Goal: Task Accomplishment & Management: Manage account settings

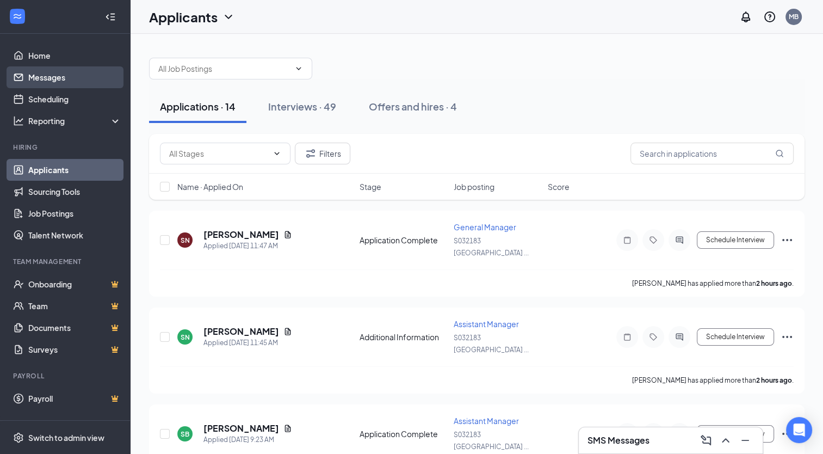
click at [47, 75] on link "Messages" at bounding box center [74, 77] width 93 height 22
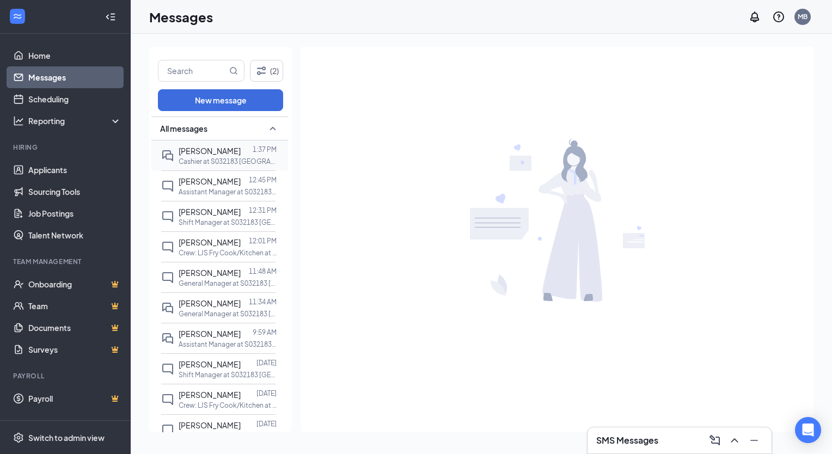
click at [192, 161] on p "Cashier at S032183 [GEOGRAPHIC_DATA], [GEOGRAPHIC_DATA] (Rt. 46) - New Location…" at bounding box center [227, 161] width 98 height 9
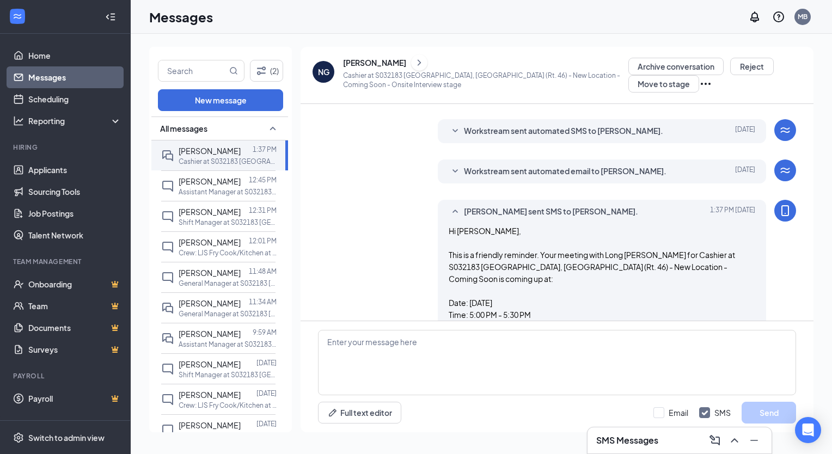
scroll to position [387, 0]
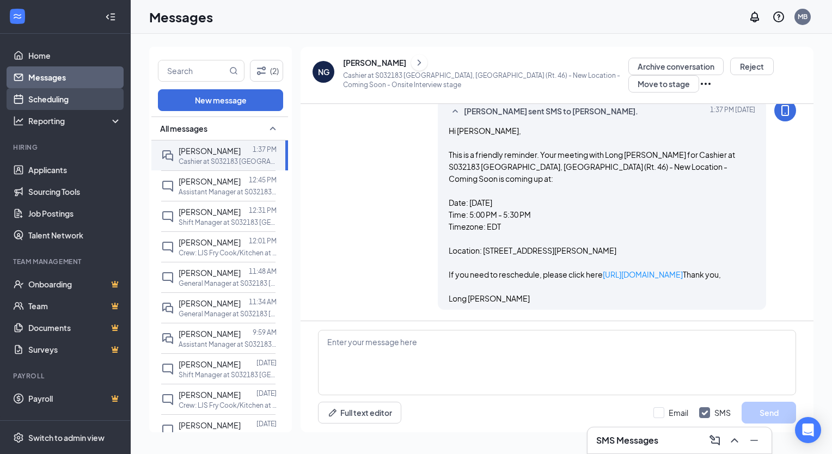
click at [61, 102] on link "Scheduling" at bounding box center [74, 99] width 93 height 22
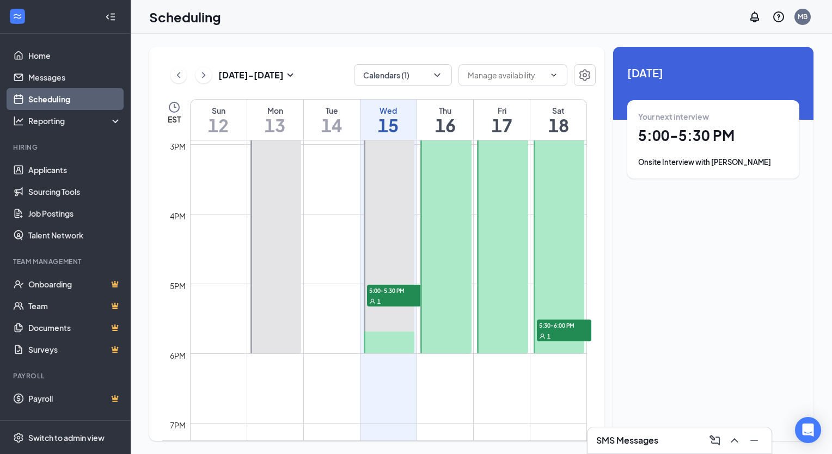
scroll to position [1044, 0]
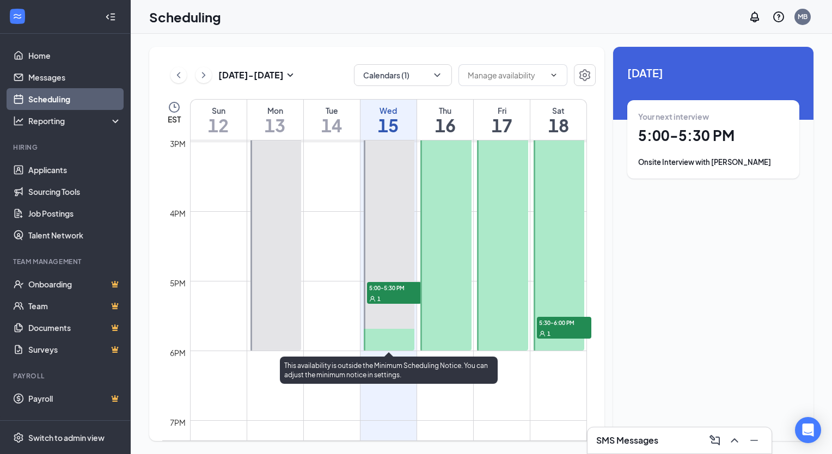
click at [387, 301] on div "1" at bounding box center [394, 298] width 54 height 11
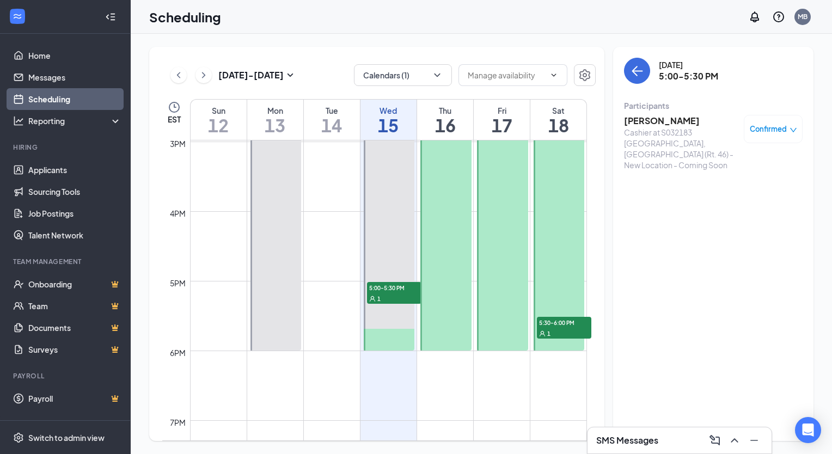
click at [675, 119] on h3 "[PERSON_NAME]" at bounding box center [681, 121] width 114 height 12
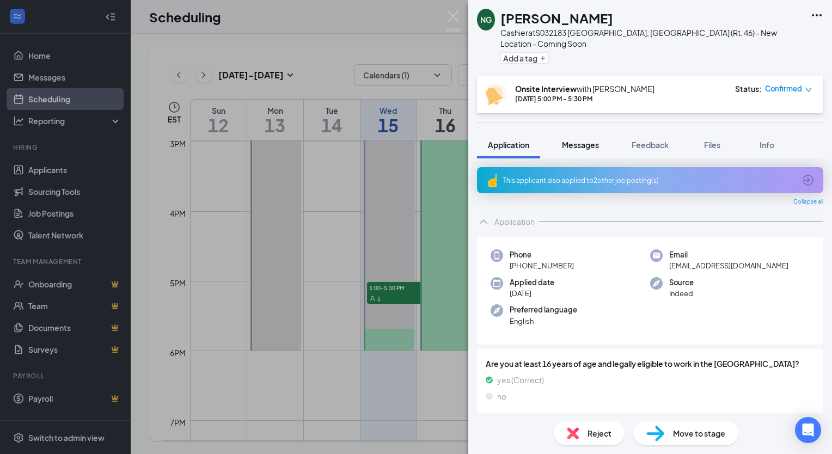
click at [590, 140] on span "Messages" at bounding box center [580, 145] width 37 height 10
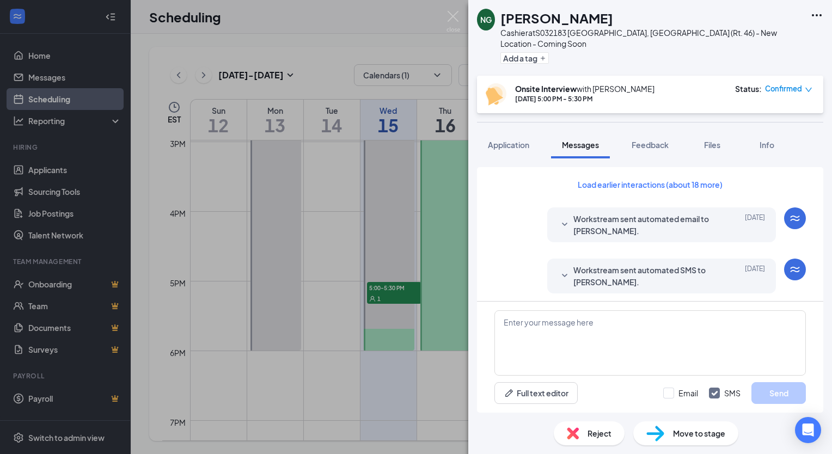
click at [620, 219] on span "Workstream sent automated email to [PERSON_NAME]." at bounding box center [644, 225] width 143 height 24
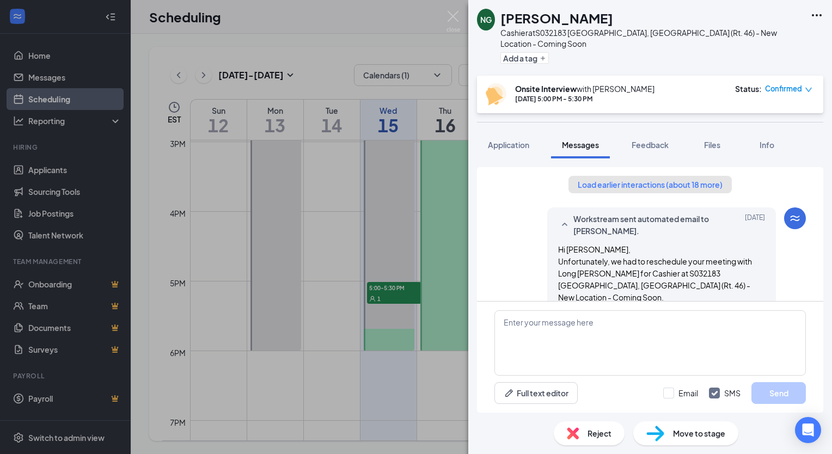
click at [643, 176] on button "Load earlier interactions (about 18 more)" at bounding box center [649, 184] width 163 height 17
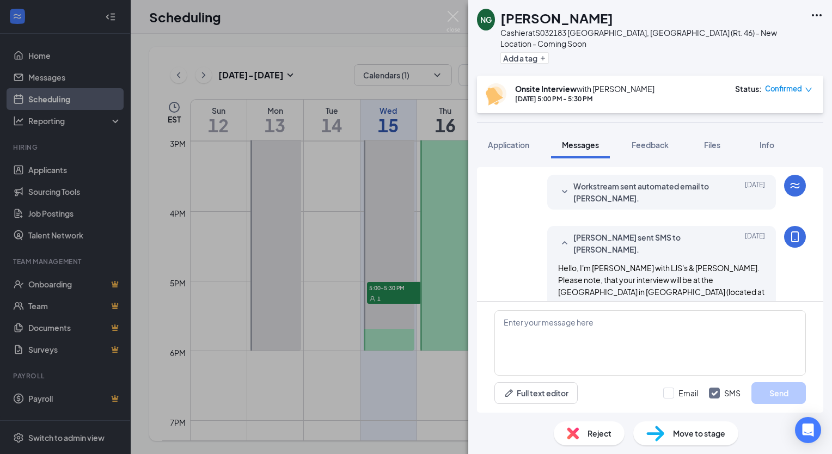
scroll to position [221, 0]
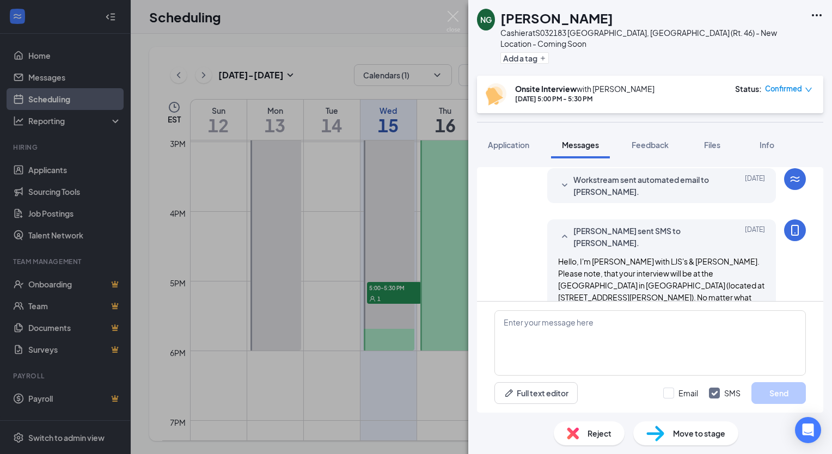
click at [618, 174] on span "Workstream sent automated email to [PERSON_NAME]." at bounding box center [644, 186] width 143 height 24
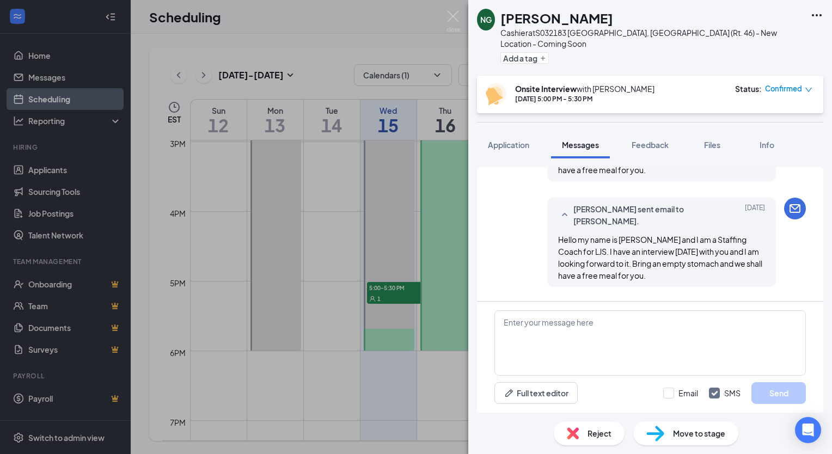
scroll to position [672, 0]
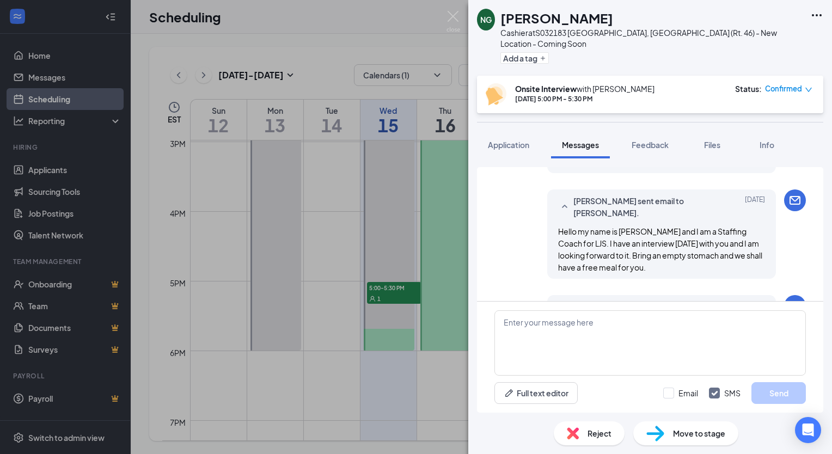
click at [607, 300] on span "Workstream sent automated SMS to [PERSON_NAME]." at bounding box center [644, 312] width 143 height 24
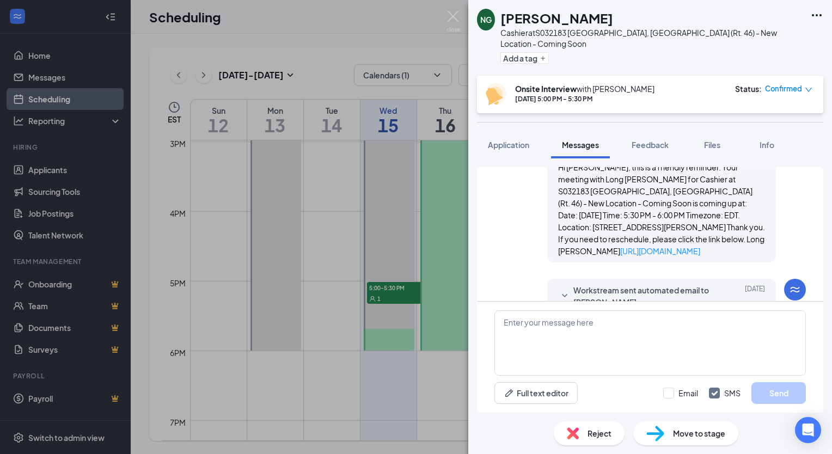
scroll to position [842, 0]
click at [620, 329] on span "Applicant System Update (1)" at bounding box center [660, 335] width 87 height 13
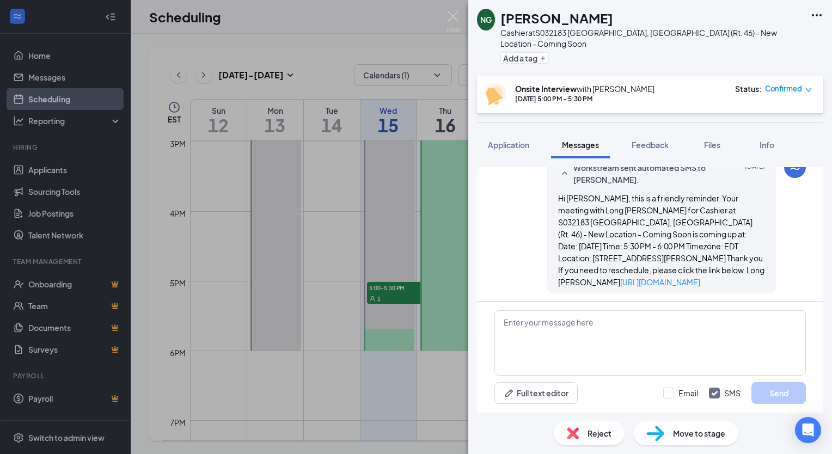
scroll to position [810, 0]
click at [604, 316] on span "Workstream sent automated email to [PERSON_NAME]." at bounding box center [644, 328] width 143 height 24
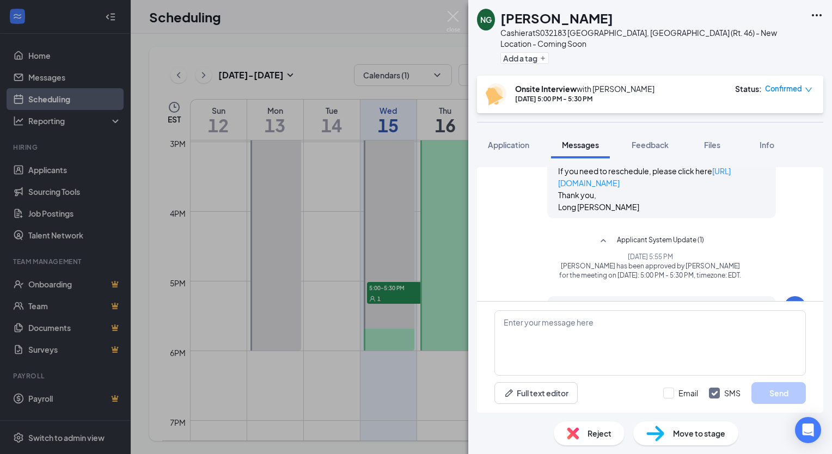
scroll to position [1099, 0]
click at [590, 302] on span "Workstream sent automated email to [PERSON_NAME]." at bounding box center [644, 314] width 143 height 24
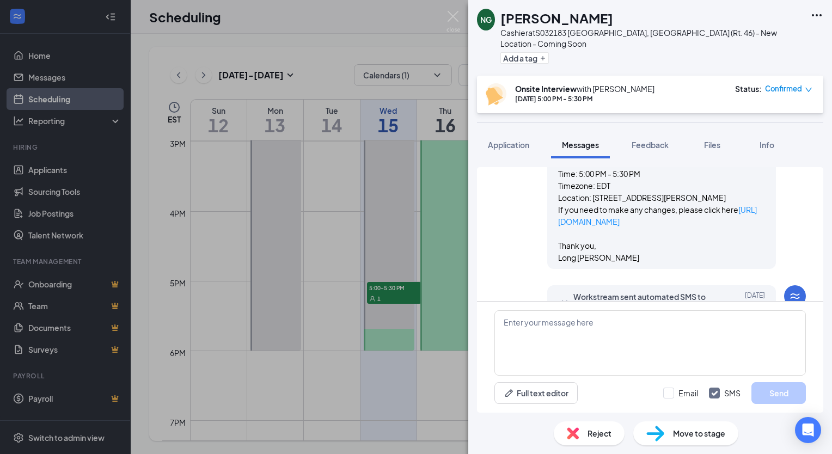
scroll to position [1334, 0]
click at [587, 292] on span "Workstream sent automated SMS to [PERSON_NAME]." at bounding box center [644, 304] width 143 height 24
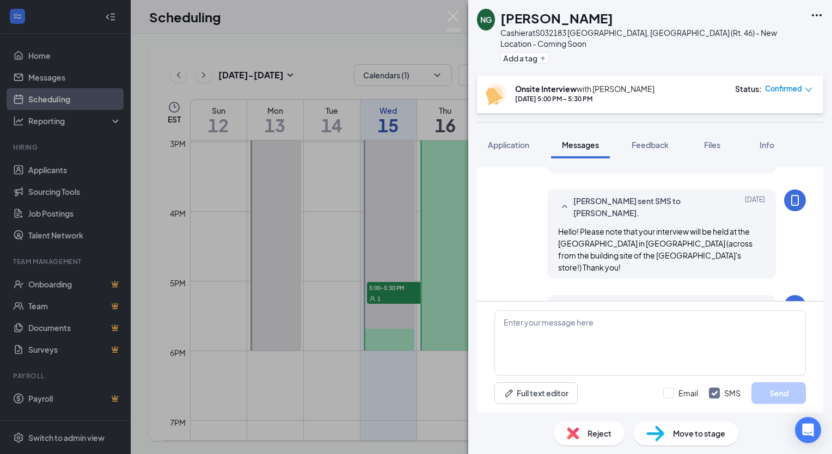
scroll to position [1584, 0]
click at [584, 301] on span "Workstream sent automated SMS to Nasiana Griffin." at bounding box center [644, 313] width 143 height 24
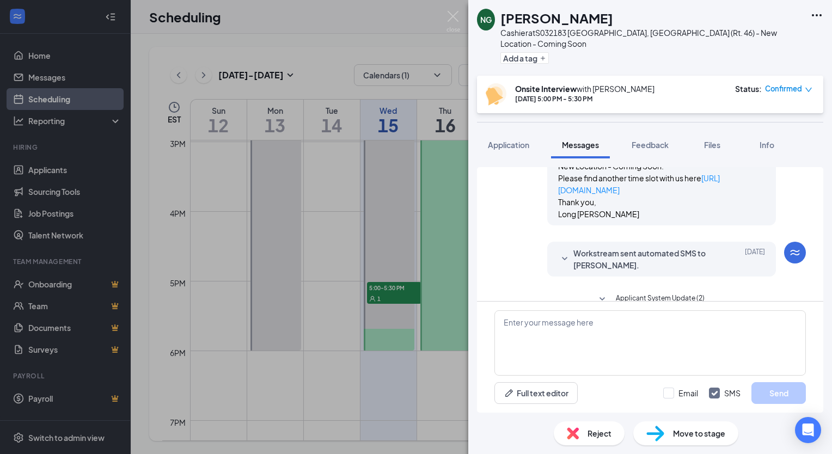
scroll to position [2007, 0]
click at [623, 294] on span "Applicant System Update (2)" at bounding box center [659, 300] width 89 height 13
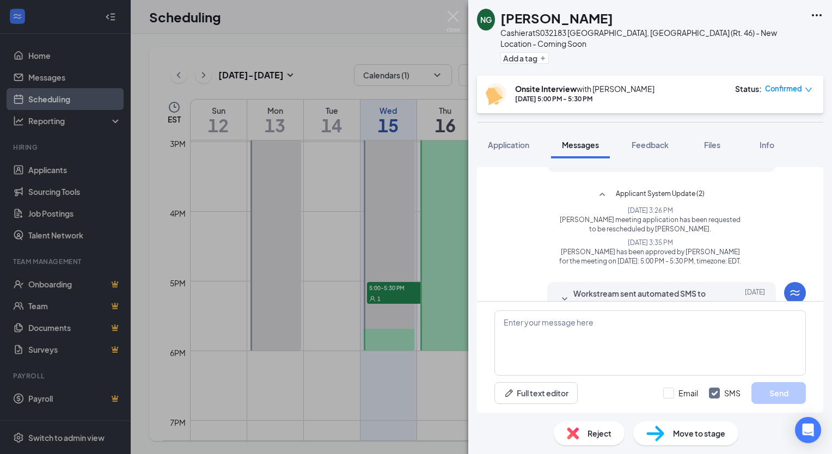
scroll to position [2111, 0]
click at [586, 288] on span "Workstream sent automated SMS to Nasiana Griffin." at bounding box center [644, 300] width 143 height 24
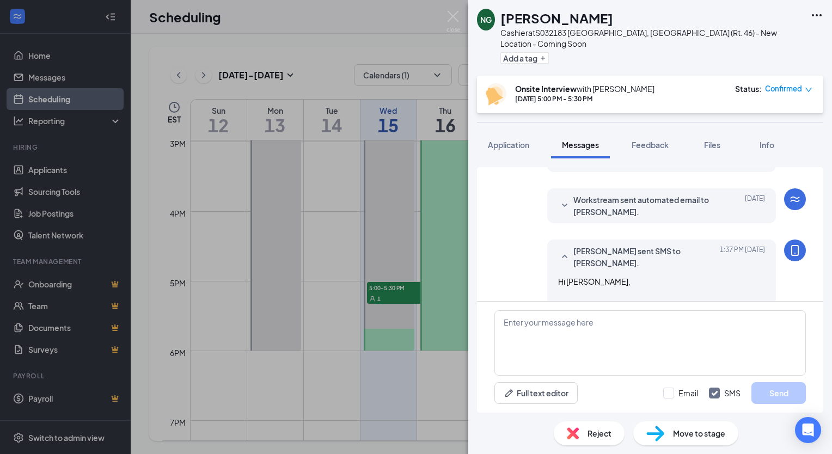
scroll to position [2617, 0]
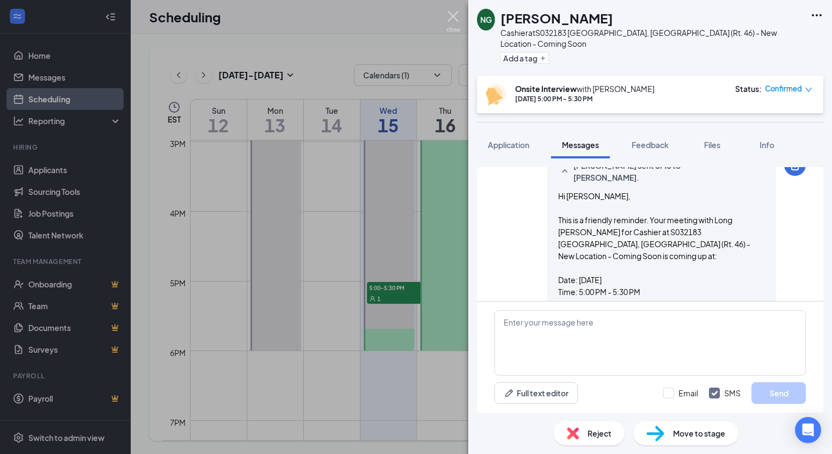
click at [452, 17] on img at bounding box center [453, 21] width 14 height 21
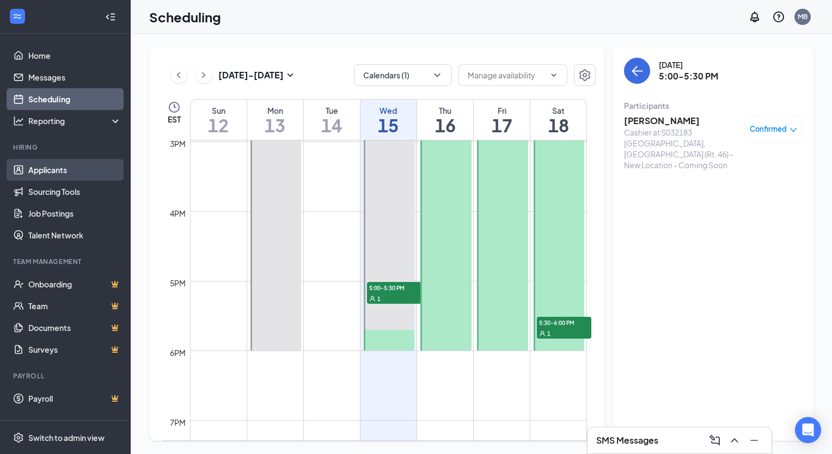
click at [61, 164] on link "Applicants" at bounding box center [74, 170] width 93 height 22
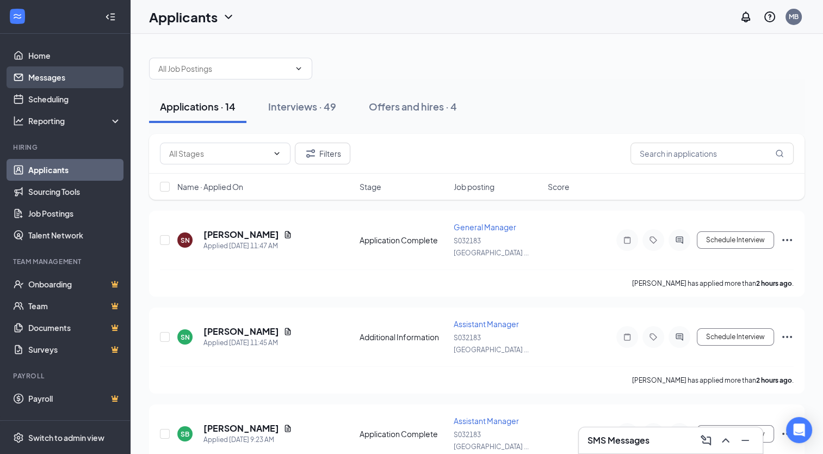
click at [54, 81] on link "Messages" at bounding box center [74, 77] width 93 height 22
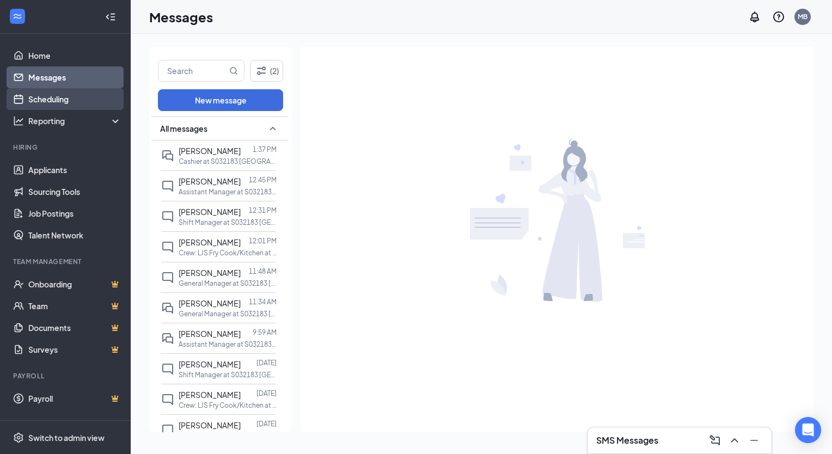
click at [53, 95] on link "Scheduling" at bounding box center [74, 99] width 93 height 22
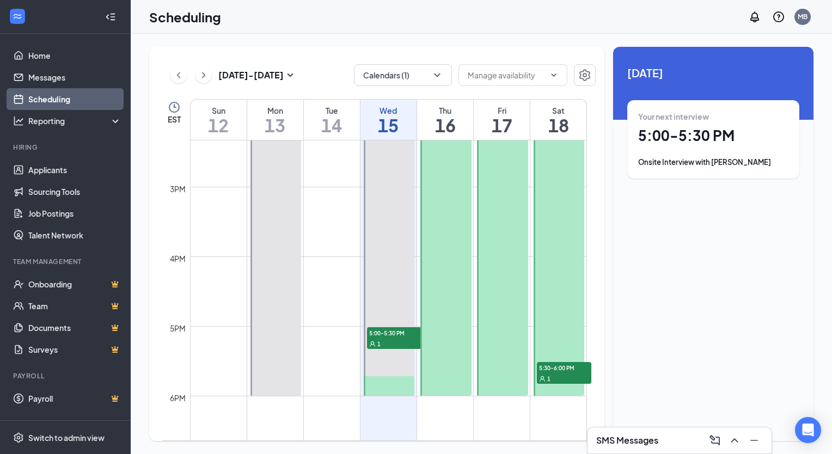
scroll to position [998, 0]
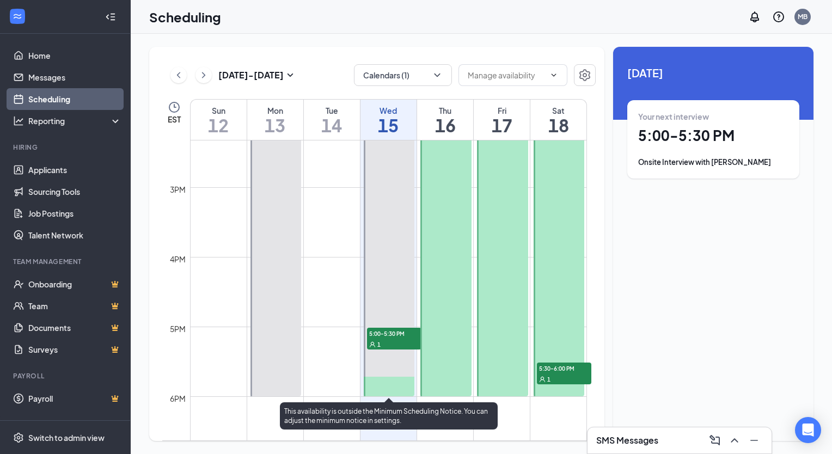
click at [398, 334] on span "5:00-5:30 PM" at bounding box center [394, 333] width 54 height 11
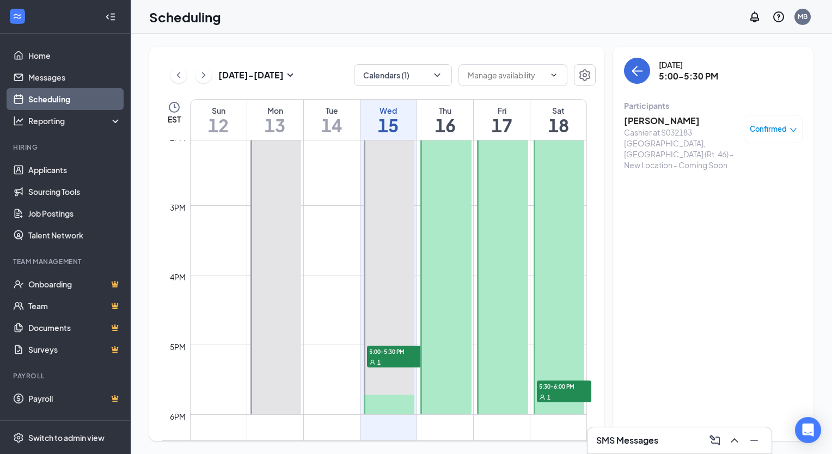
scroll to position [980, 0]
click at [332, 175] on td at bounding box center [388, 179] width 397 height 17
click at [45, 70] on link "Messages" at bounding box center [74, 77] width 93 height 22
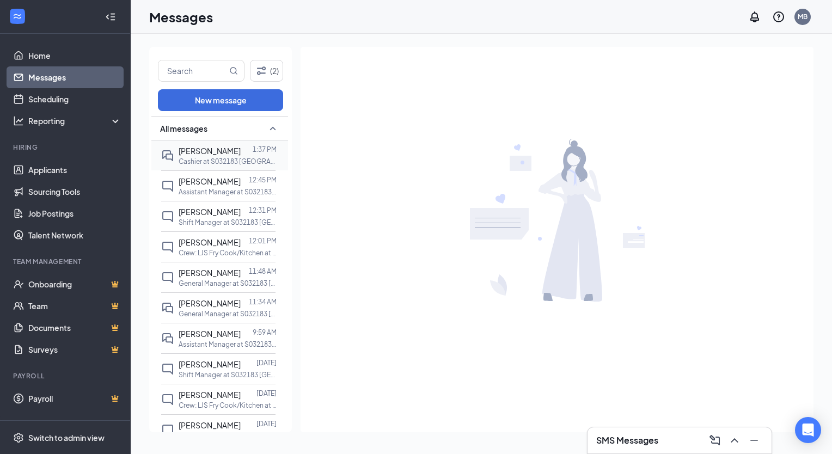
click at [196, 160] on p "Cashier at S032183 [GEOGRAPHIC_DATA], [GEOGRAPHIC_DATA] (Rt. 46) - New Location…" at bounding box center [227, 161] width 98 height 9
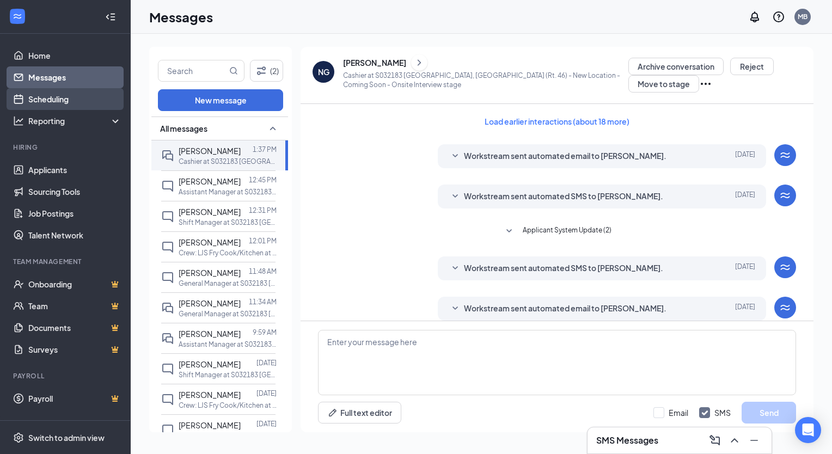
click at [66, 101] on link "Scheduling" at bounding box center [74, 99] width 93 height 22
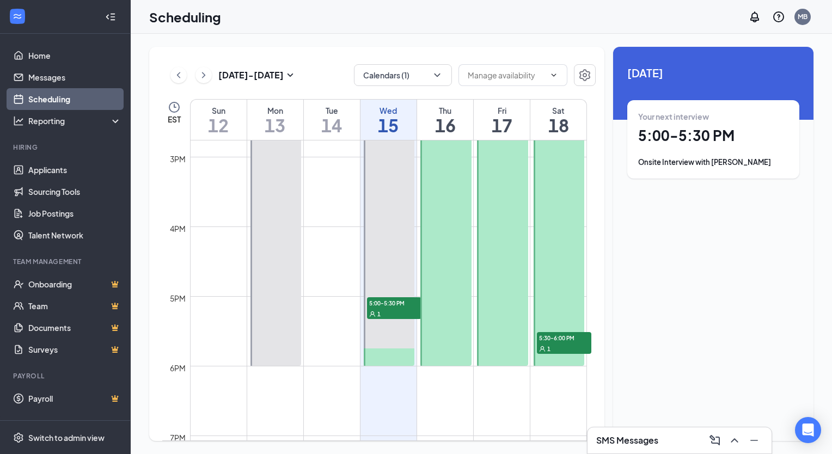
scroll to position [1027, 0]
click at [71, 175] on link "Applicants" at bounding box center [74, 170] width 93 height 22
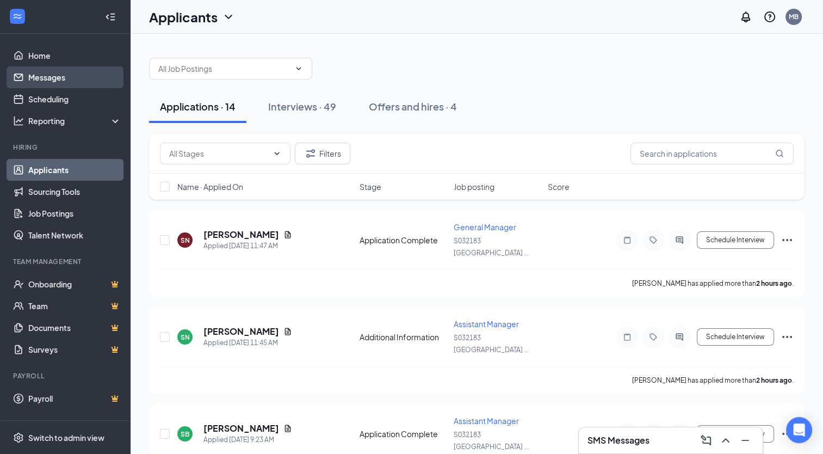
click at [65, 71] on link "Messages" at bounding box center [74, 77] width 93 height 22
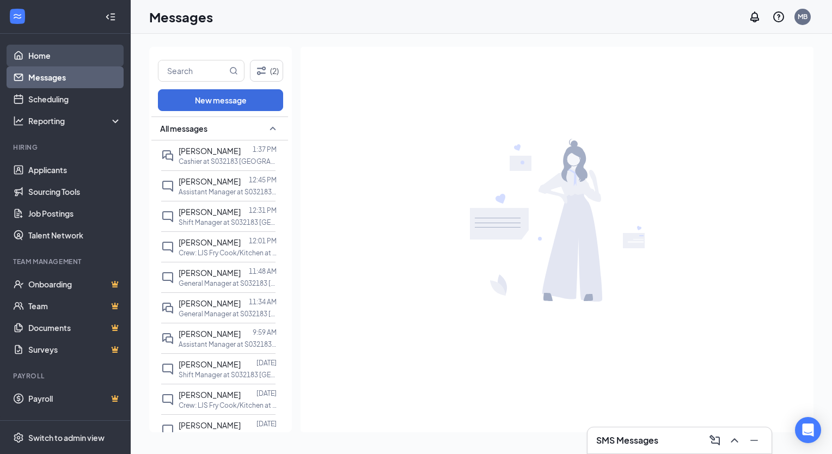
click at [63, 62] on link "Home" at bounding box center [74, 56] width 93 height 22
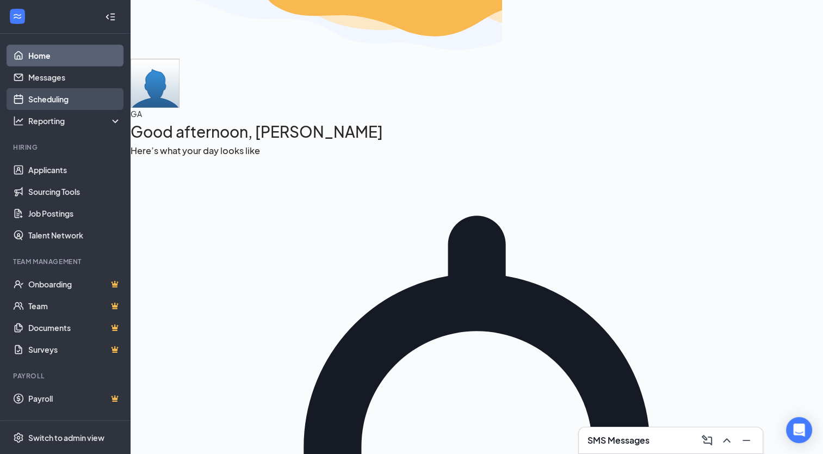
click at [67, 101] on link "Scheduling" at bounding box center [74, 99] width 93 height 22
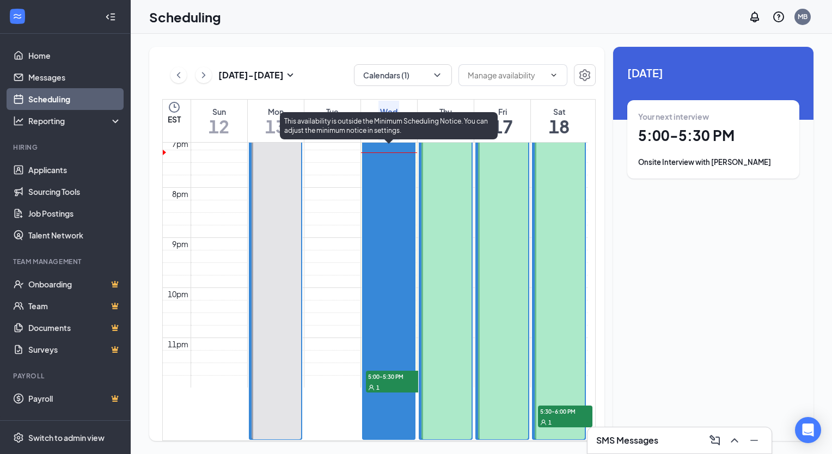
scroll to position [1016, 0]
click at [393, 381] on div "1" at bounding box center [393, 386] width 54 height 11
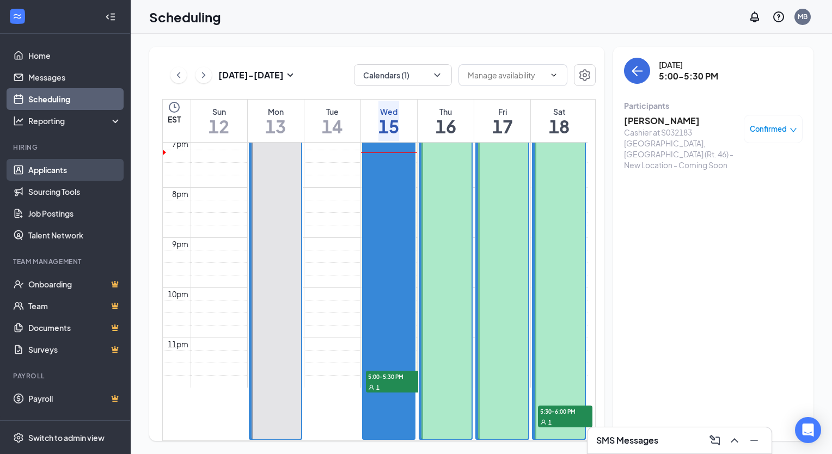
click at [57, 169] on link "Applicants" at bounding box center [74, 170] width 93 height 22
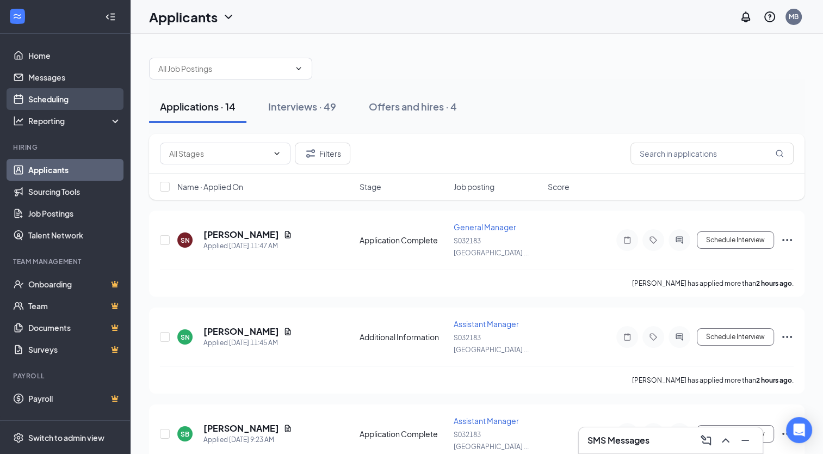
click at [58, 92] on link "Scheduling" at bounding box center [74, 99] width 93 height 22
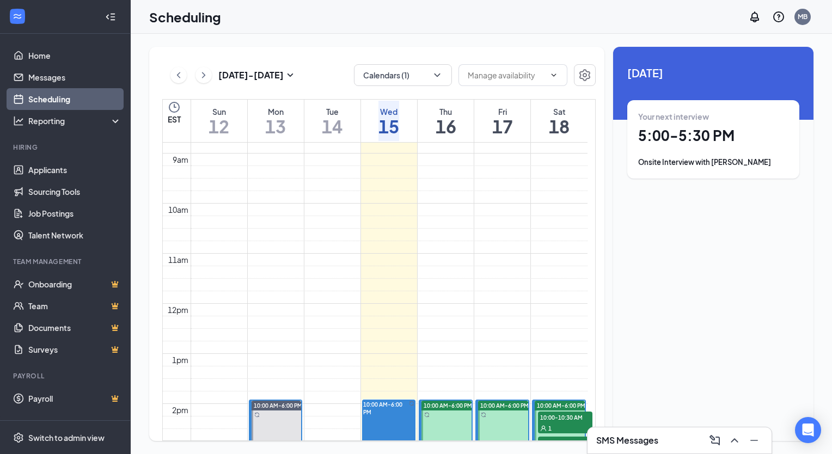
scroll to position [439, 0]
click at [78, 79] on link "Messages" at bounding box center [74, 77] width 93 height 22
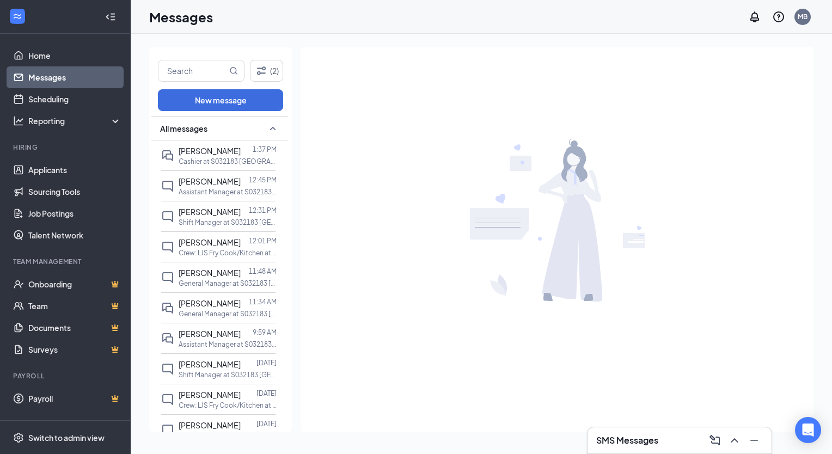
click at [79, 74] on link "Messages" at bounding box center [74, 77] width 93 height 22
click at [76, 98] on link "Scheduling" at bounding box center [74, 99] width 93 height 22
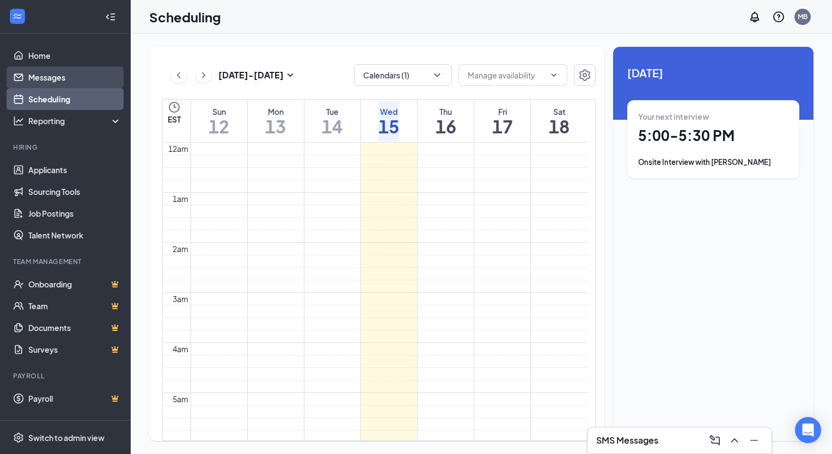
scroll to position [535, 0]
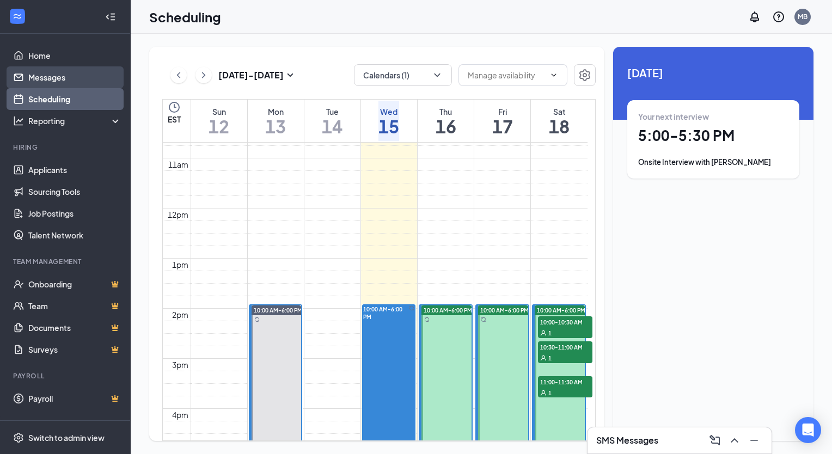
click at [72, 79] on link "Messages" at bounding box center [74, 77] width 93 height 22
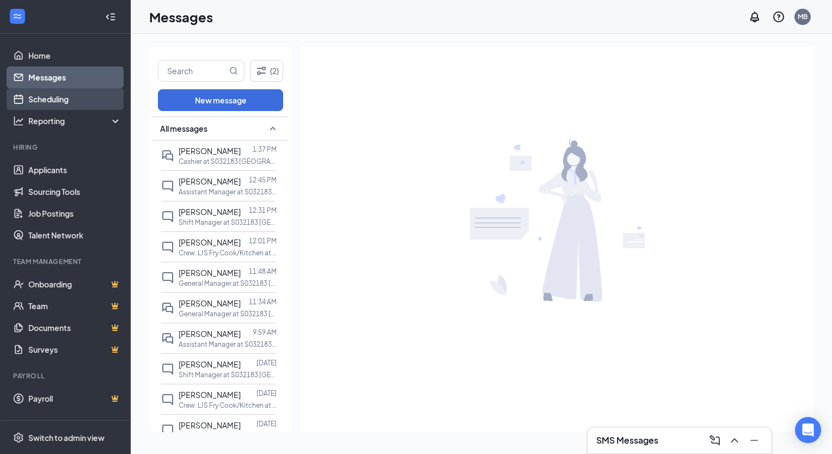
click at [52, 97] on link "Scheduling" at bounding box center [74, 99] width 93 height 22
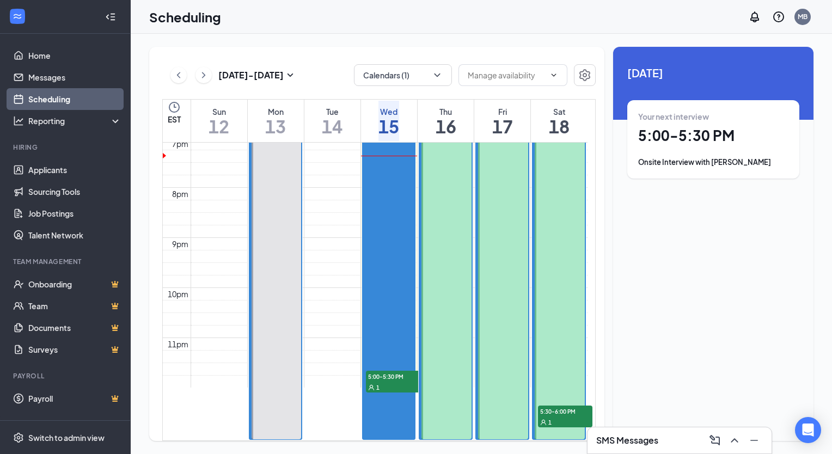
scroll to position [1002, 0]
click at [65, 79] on link "Messages" at bounding box center [74, 77] width 93 height 22
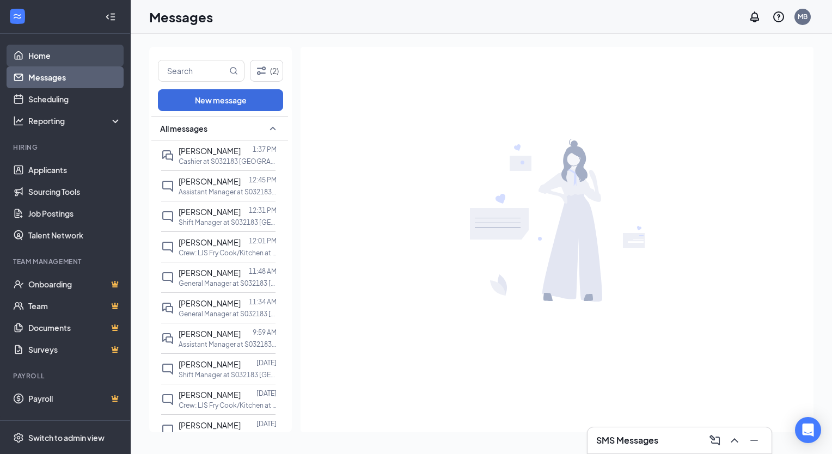
click at [68, 48] on link "Home" at bounding box center [74, 56] width 93 height 22
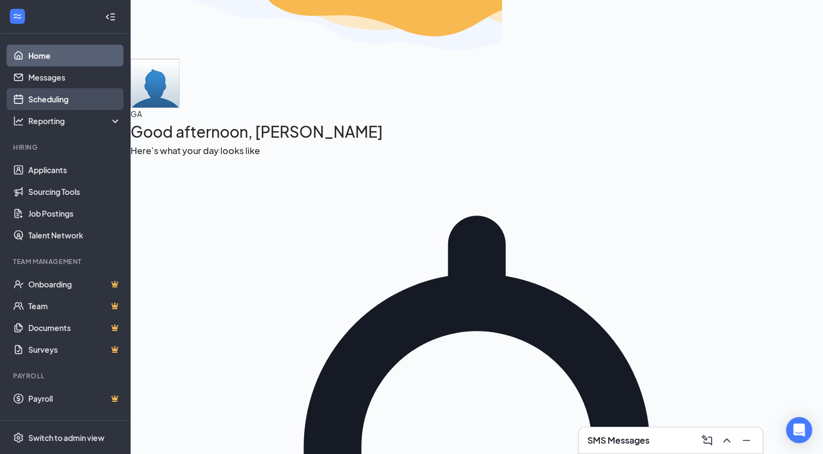
click at [89, 103] on link "Scheduling" at bounding box center [74, 99] width 93 height 22
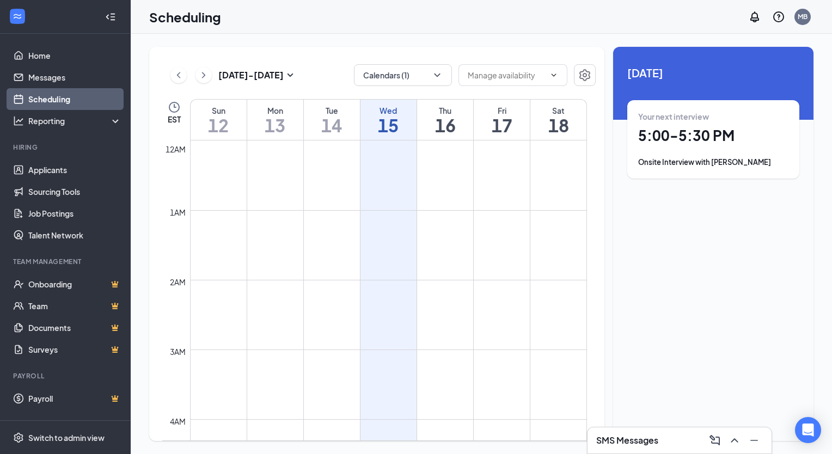
scroll to position [535, 0]
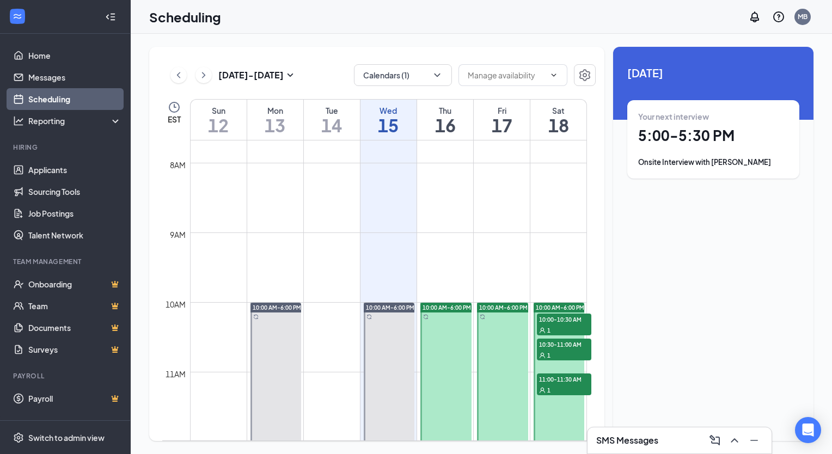
click at [701, 149] on div "Your next interview 5:00 - 5:30 PM Onsite Interview with Nasiana Griffin" at bounding box center [713, 139] width 150 height 57
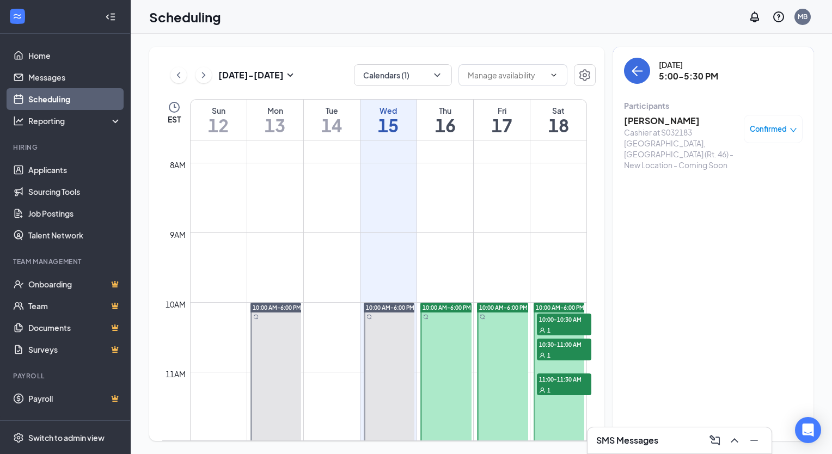
click at [670, 120] on h3 "[PERSON_NAME]" at bounding box center [681, 121] width 114 height 12
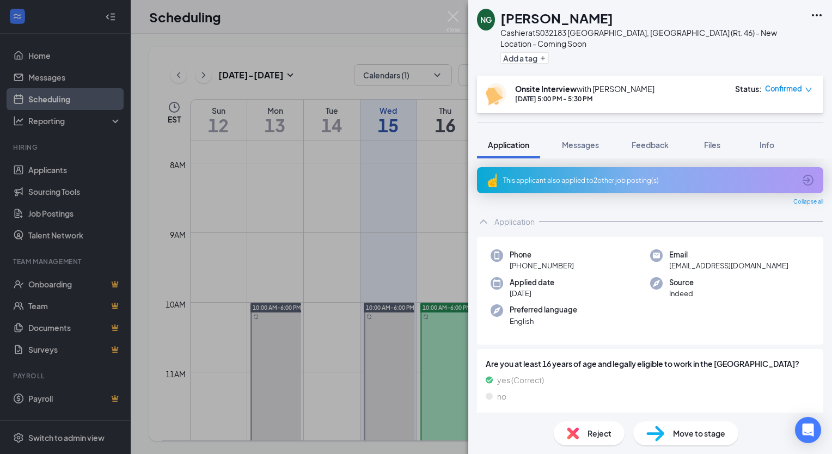
click at [620, 176] on div "This applicant also applied to 2 other job posting(s)" at bounding box center [649, 180] width 292 height 9
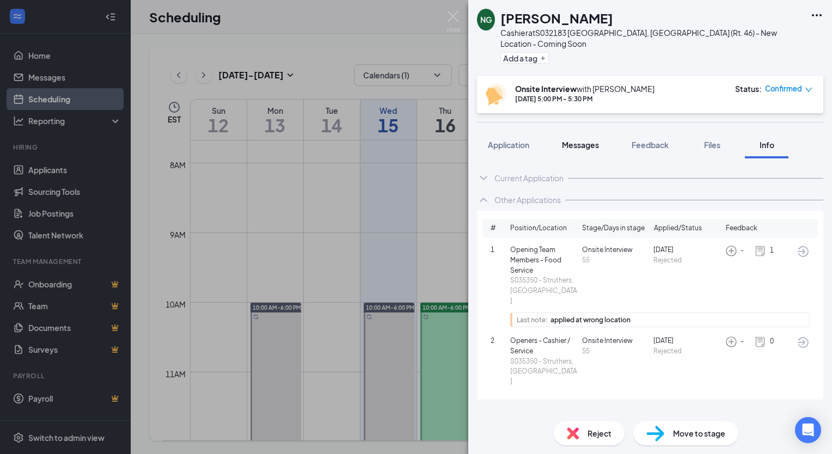
click at [575, 139] on button "Messages" at bounding box center [580, 144] width 59 height 27
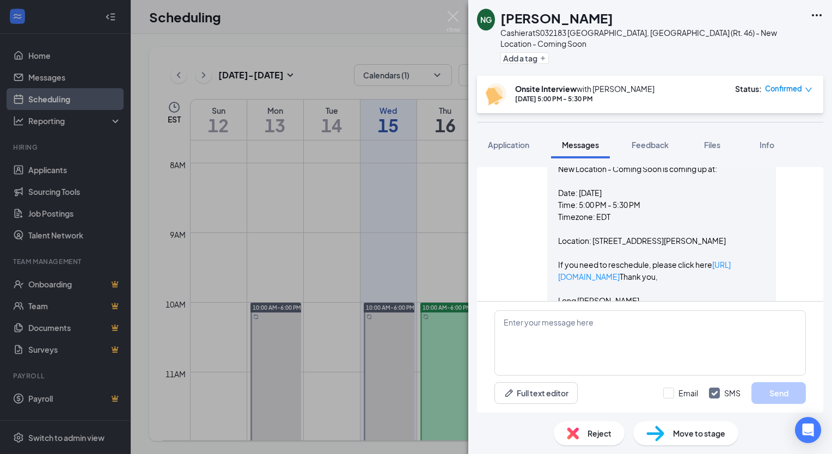
scroll to position [549, 0]
click at [525, 140] on span "Application" at bounding box center [508, 145] width 41 height 10
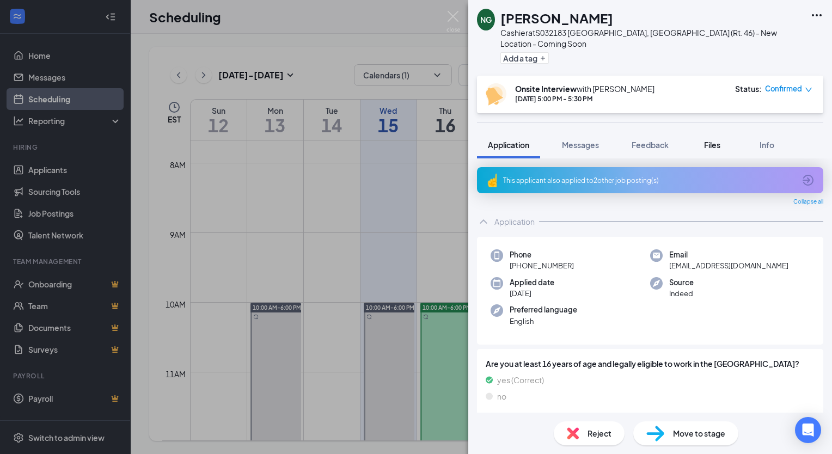
click at [716, 140] on span "Files" at bounding box center [712, 145] width 16 height 10
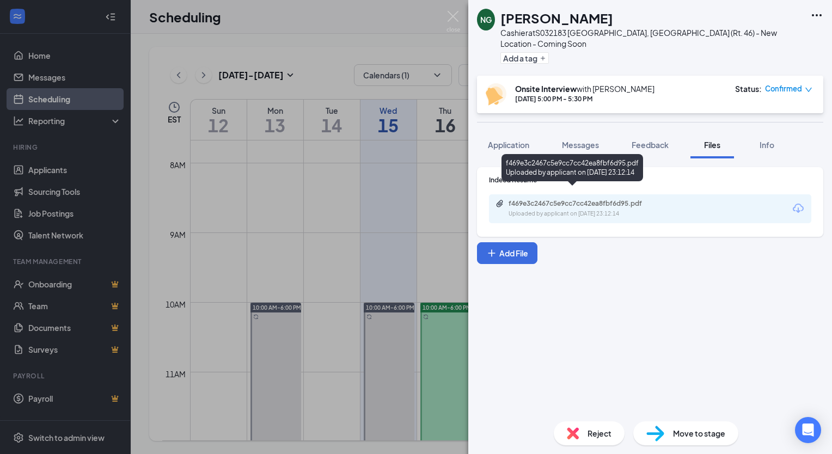
click at [543, 199] on div "f469e3c2467c5e9cc7cc42ea8fbf6d95.pdf" at bounding box center [584, 203] width 152 height 9
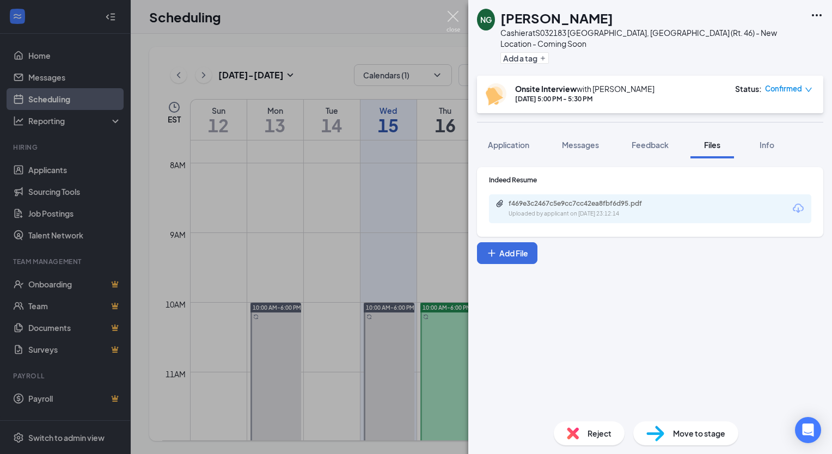
click at [454, 21] on img at bounding box center [453, 21] width 14 height 21
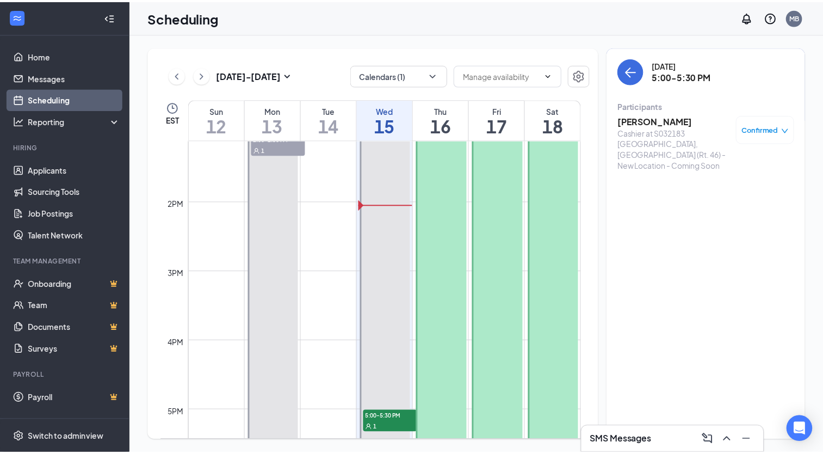
scroll to position [959, 0]
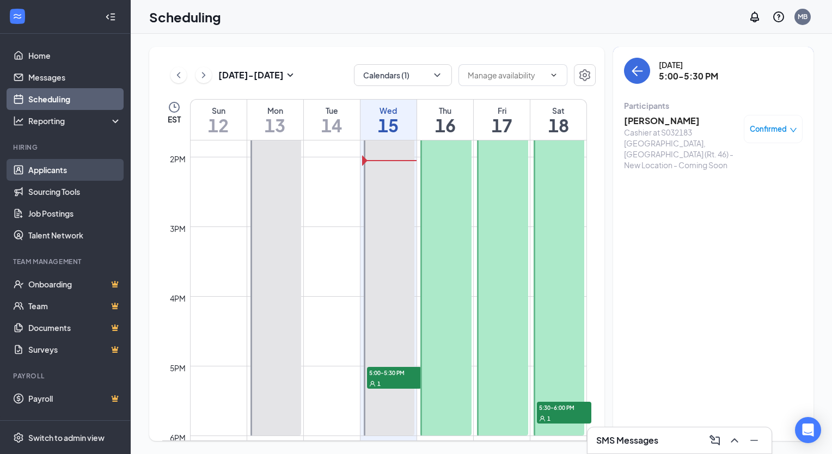
click at [57, 167] on link "Applicants" at bounding box center [74, 170] width 93 height 22
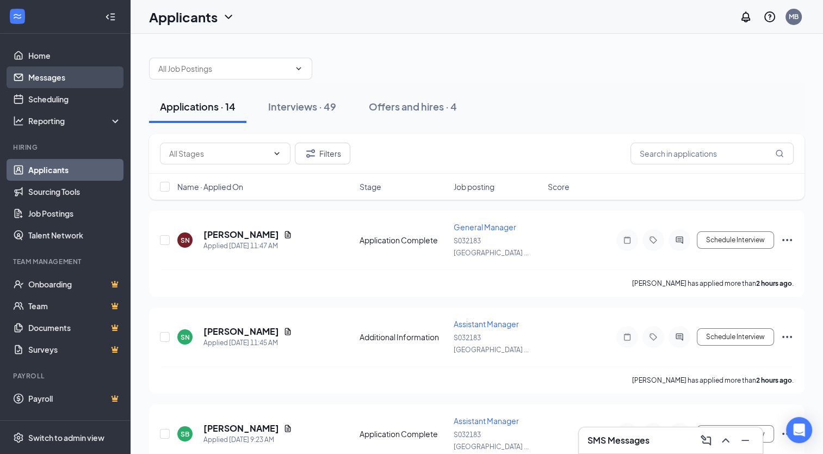
click at [70, 77] on link "Messages" at bounding box center [74, 77] width 93 height 22
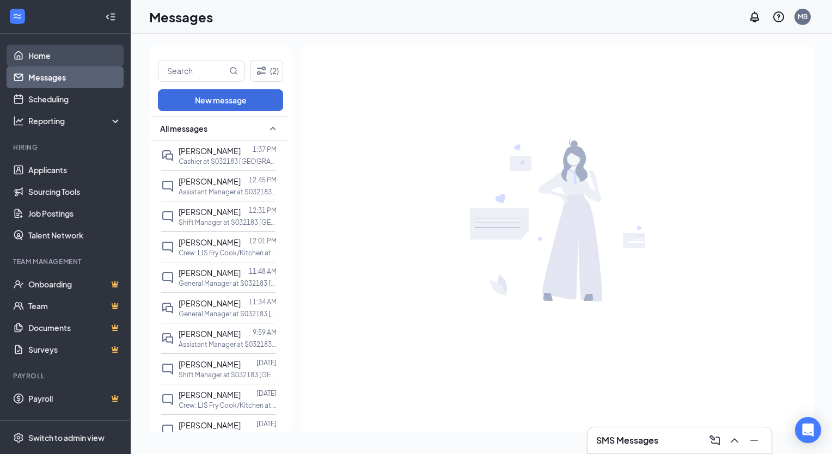
click at [66, 51] on link "Home" at bounding box center [74, 56] width 93 height 22
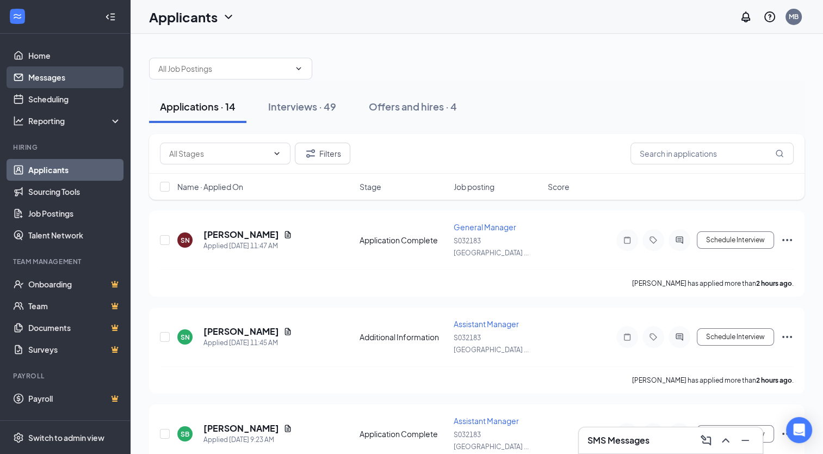
click at [48, 75] on link "Messages" at bounding box center [74, 77] width 93 height 22
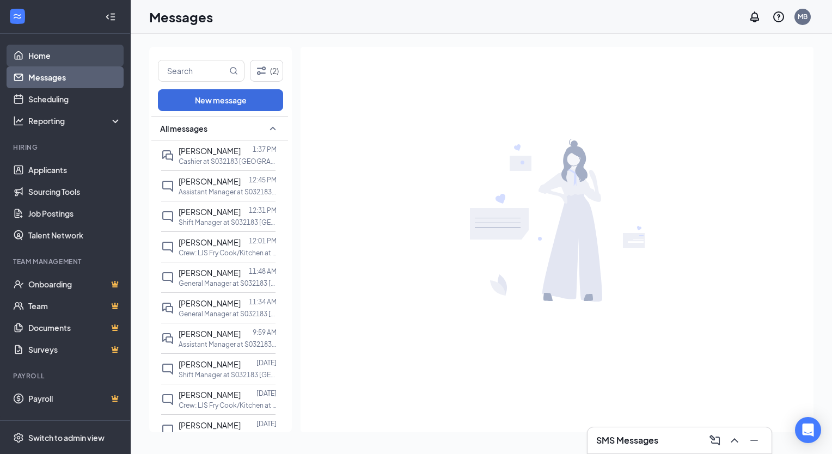
click at [61, 57] on link "Home" at bounding box center [74, 56] width 93 height 22
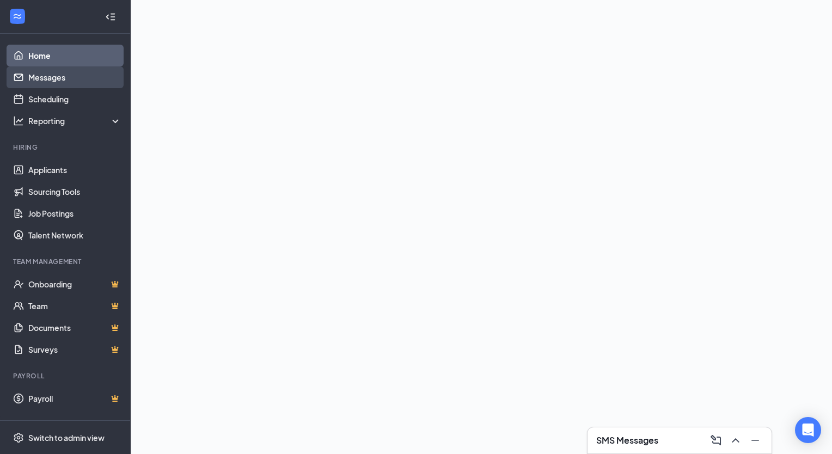
click at [55, 77] on link "Messages" at bounding box center [74, 77] width 93 height 22
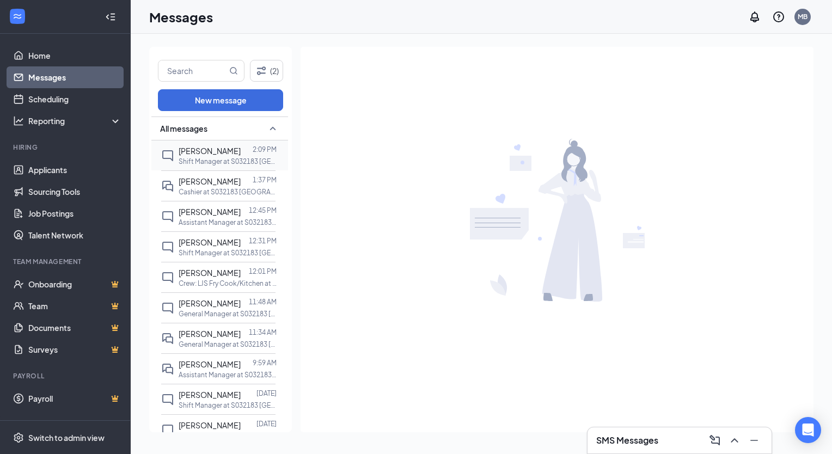
click at [202, 159] on p "Shift Manager at S032183 [GEOGRAPHIC_DATA], [GEOGRAPHIC_DATA] (Rt. 46) - New Lo…" at bounding box center [227, 161] width 98 height 9
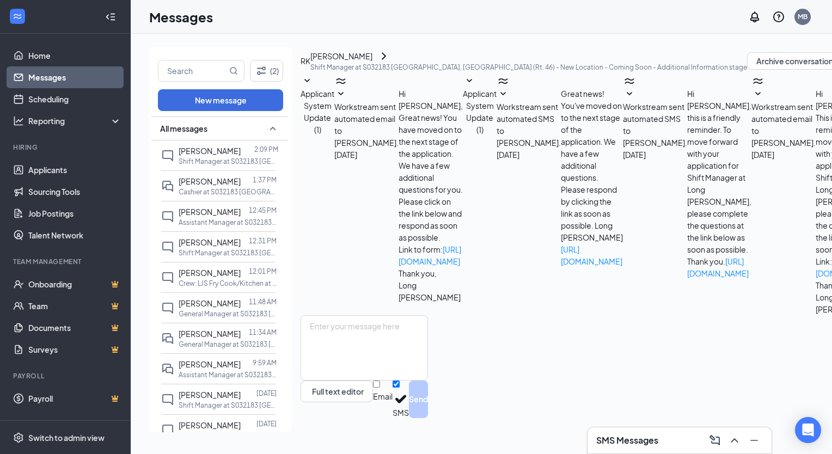
scroll to position [87, 0]
click at [212, 187] on p "Cashier at S032183 [GEOGRAPHIC_DATA], [GEOGRAPHIC_DATA] (Rt. 46) - New Location…" at bounding box center [227, 191] width 98 height 9
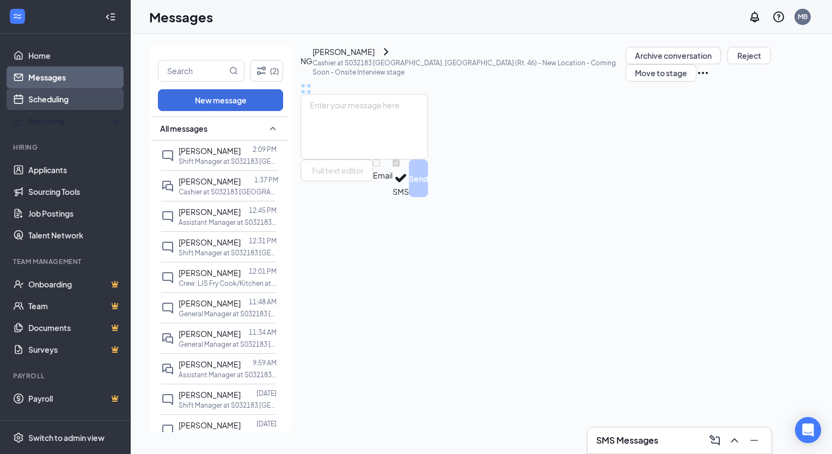
click at [72, 101] on link "Scheduling" at bounding box center [74, 99] width 93 height 22
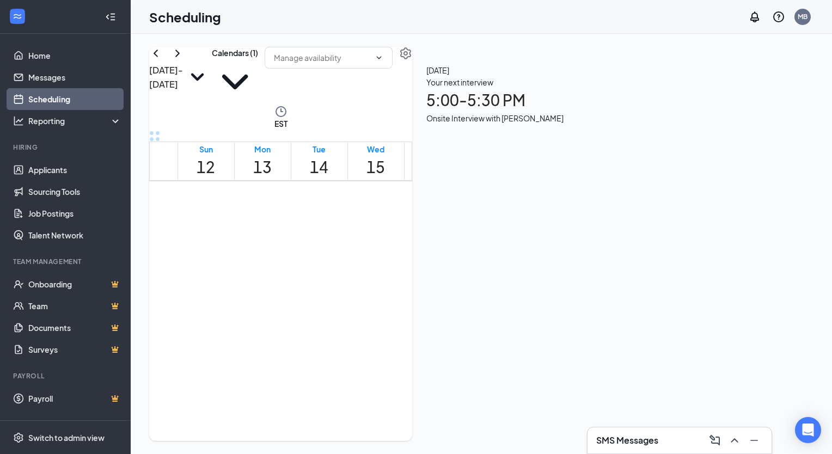
scroll to position [895, 0]
click at [97, 164] on link "Applicants" at bounding box center [74, 170] width 93 height 22
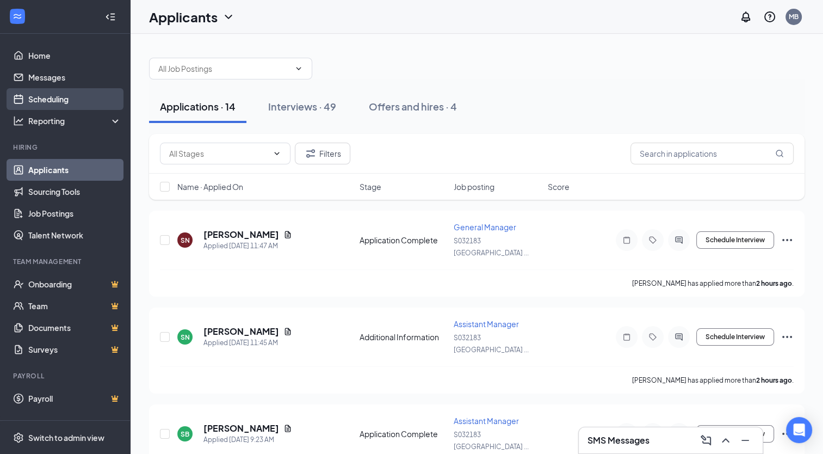
click at [77, 95] on link "Scheduling" at bounding box center [74, 99] width 93 height 22
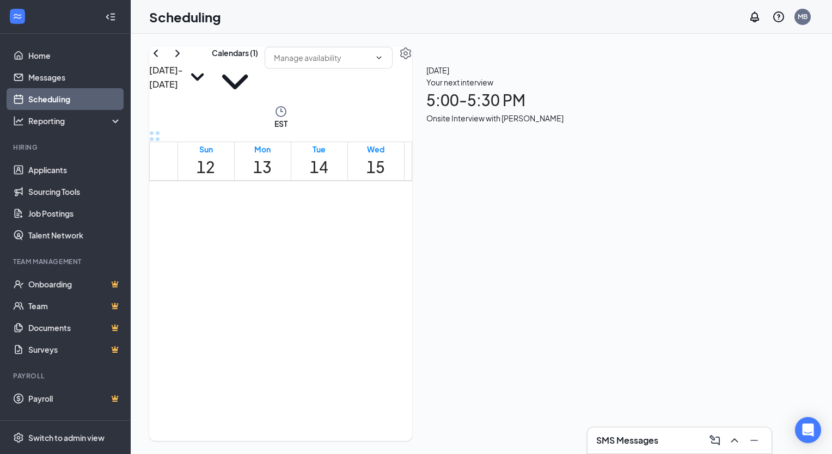
scroll to position [941, 0]
click at [37, 61] on link "Home" at bounding box center [74, 56] width 93 height 22
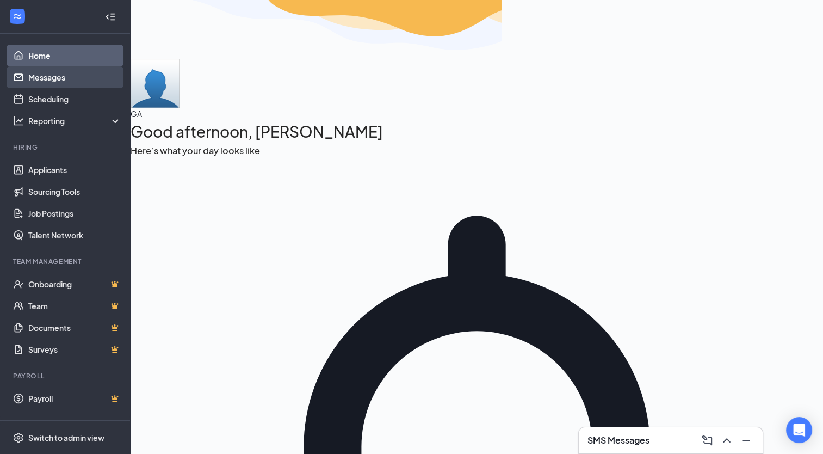
click at [46, 79] on link "Messages" at bounding box center [74, 77] width 93 height 22
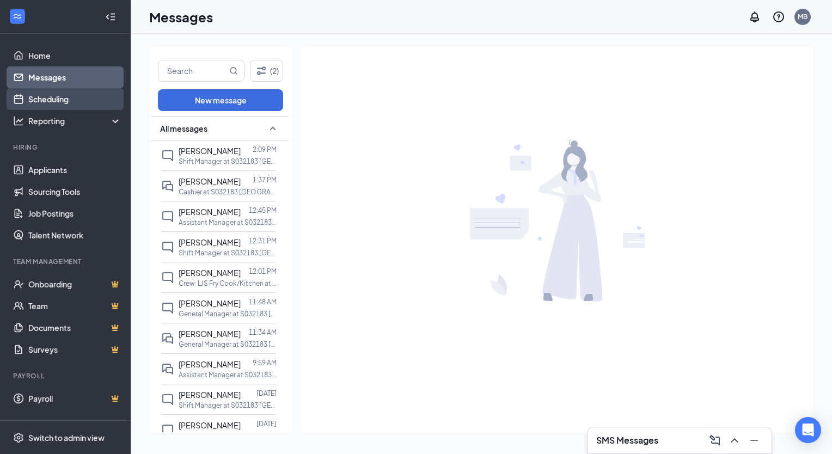
click at [46, 100] on link "Scheduling" at bounding box center [74, 99] width 93 height 22
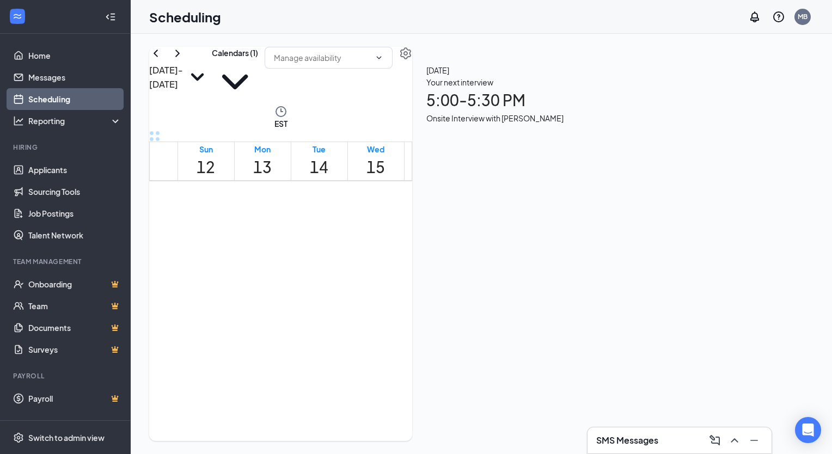
scroll to position [904, 0]
click at [82, 51] on link "Home" at bounding box center [74, 56] width 93 height 22
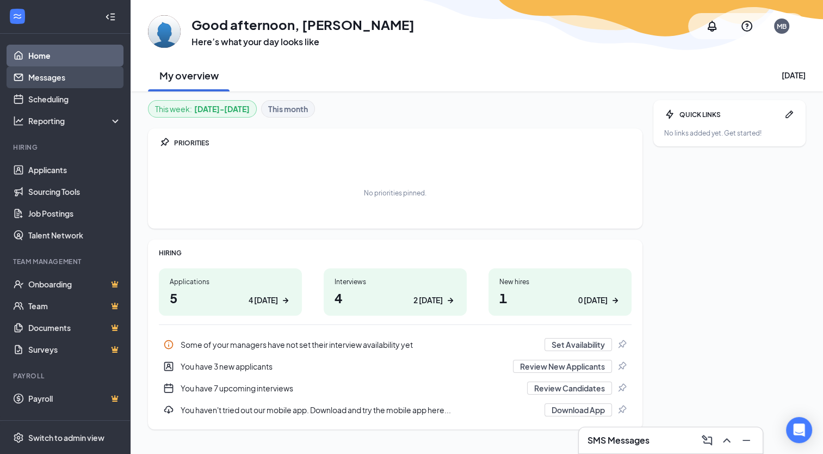
click at [70, 74] on link "Messages" at bounding box center [74, 77] width 93 height 22
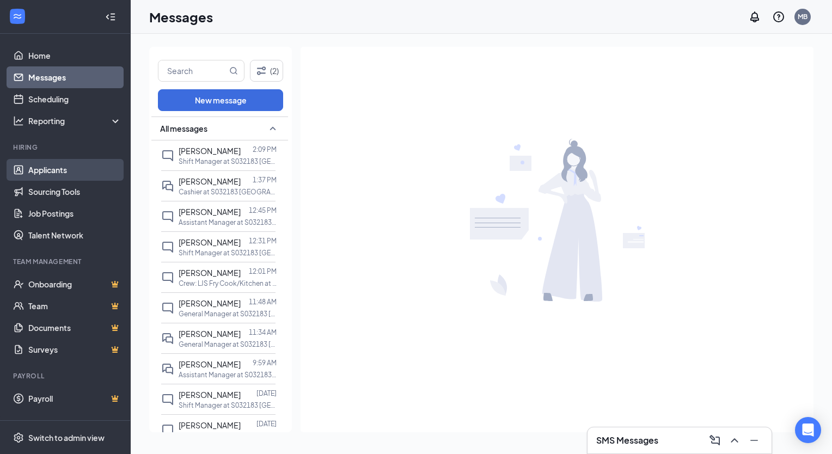
click at [50, 174] on link "Applicants" at bounding box center [74, 170] width 93 height 22
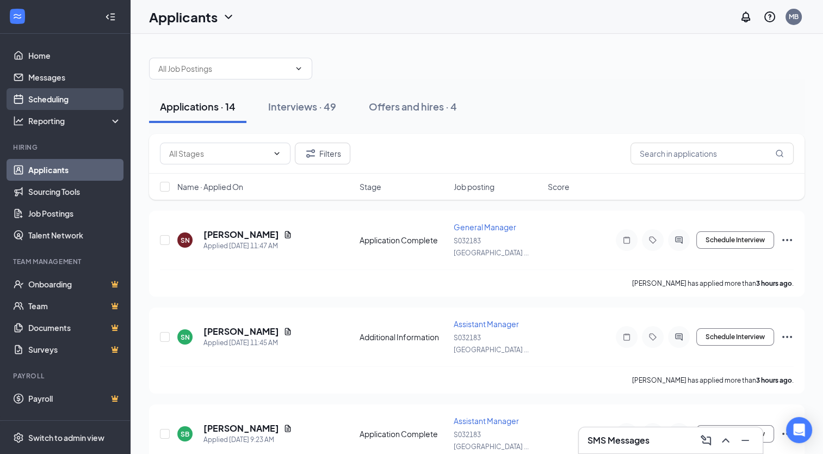
click at [55, 96] on link "Scheduling" at bounding box center [74, 99] width 93 height 22
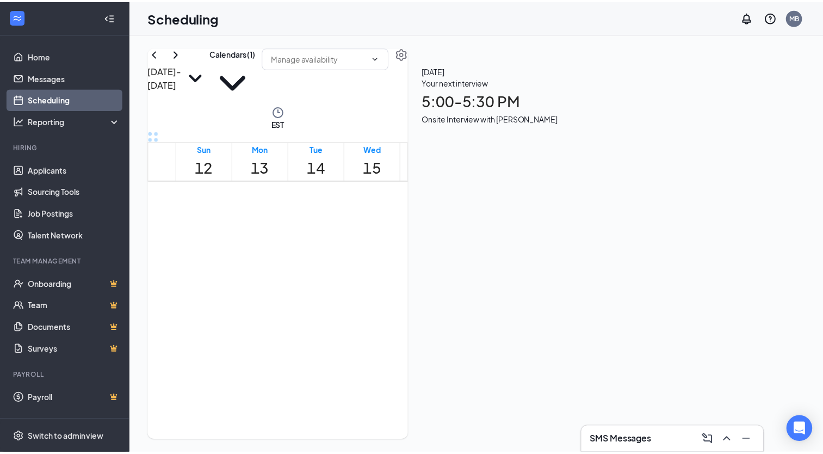
scroll to position [1008, 0]
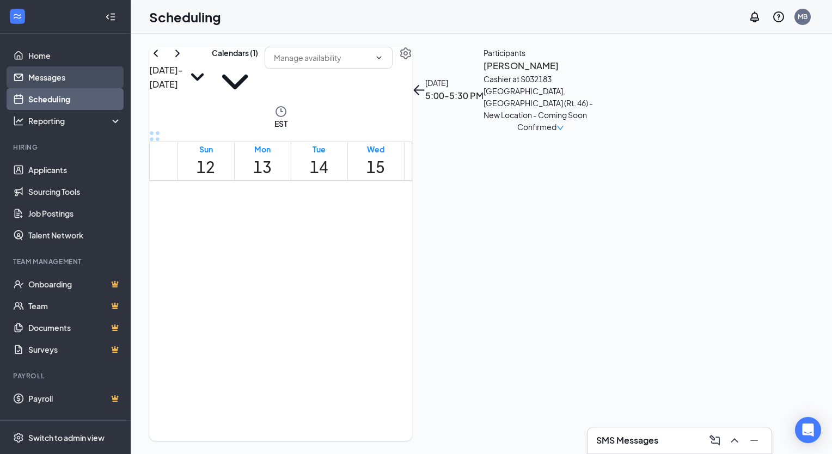
click at [73, 75] on link "Messages" at bounding box center [74, 77] width 93 height 22
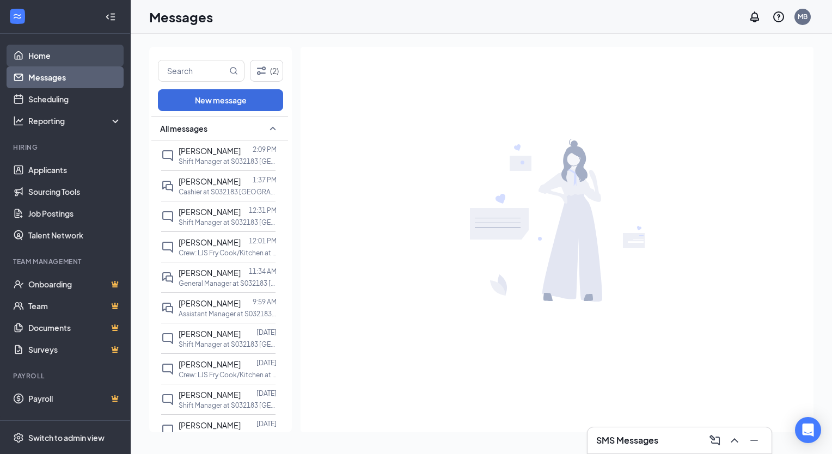
click at [73, 60] on link "Home" at bounding box center [74, 56] width 93 height 22
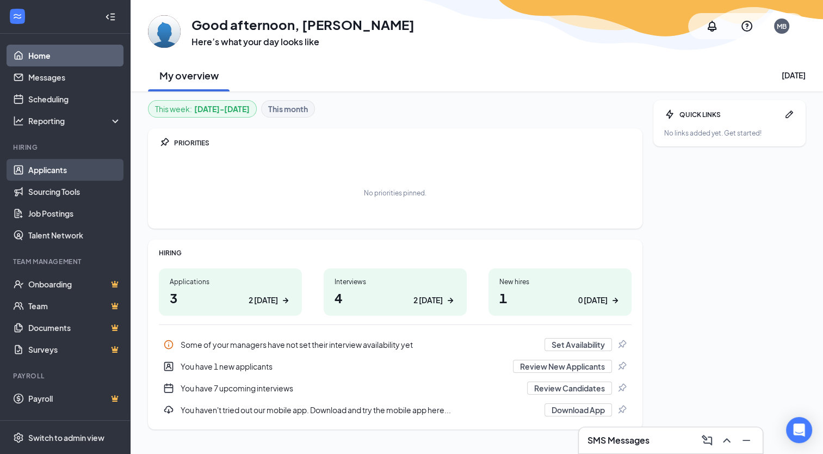
click at [54, 171] on link "Applicants" at bounding box center [74, 170] width 93 height 22
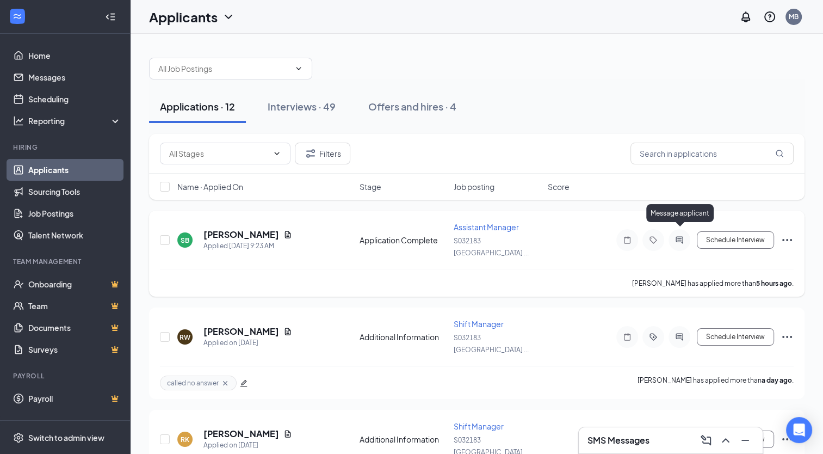
click at [683, 236] on icon "ActiveChat" at bounding box center [679, 240] width 13 height 9
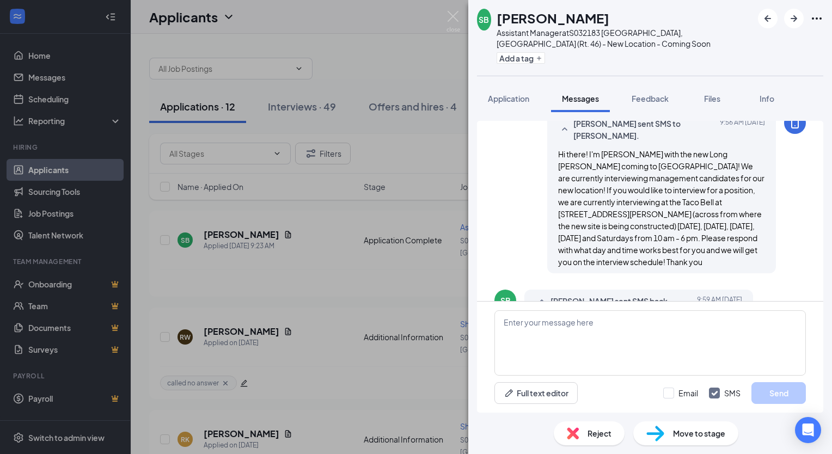
scroll to position [272, 0]
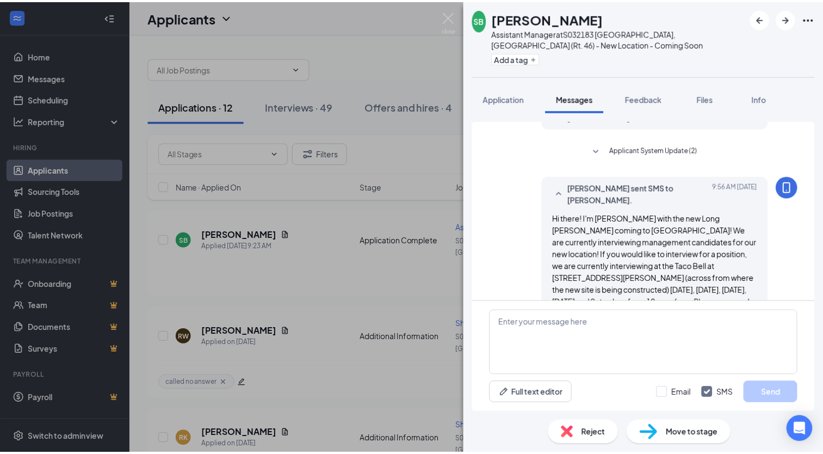
scroll to position [272, 0]
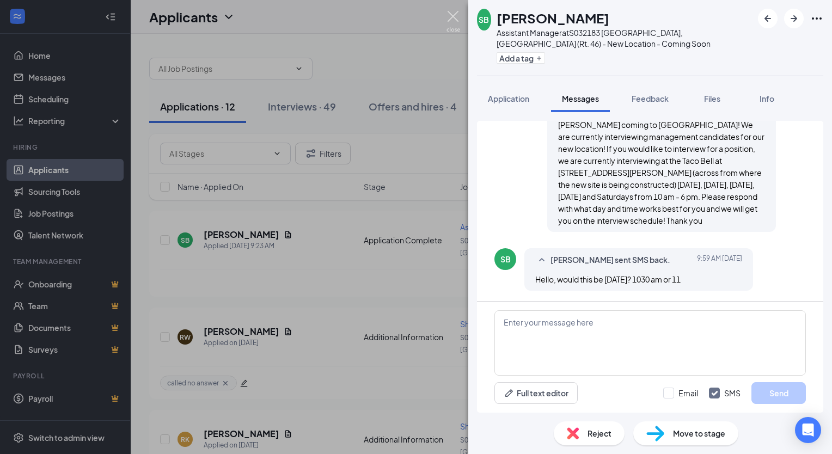
click at [456, 13] on img at bounding box center [453, 21] width 14 height 21
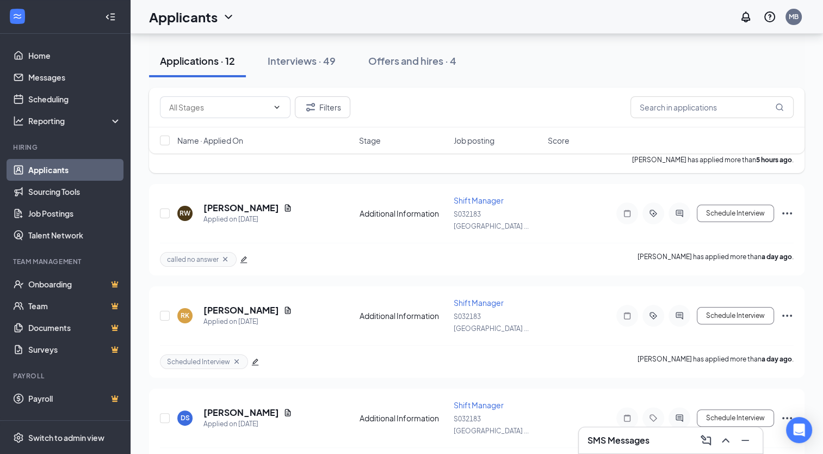
scroll to position [151, 0]
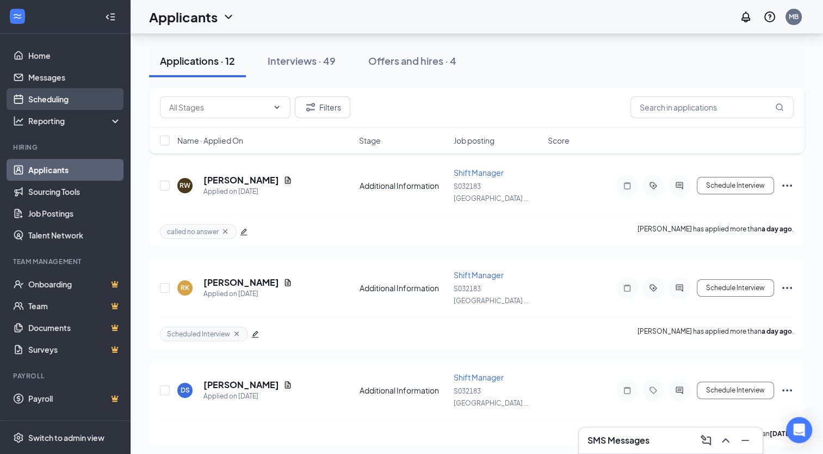
click at [70, 89] on link "Scheduling" at bounding box center [74, 99] width 93 height 22
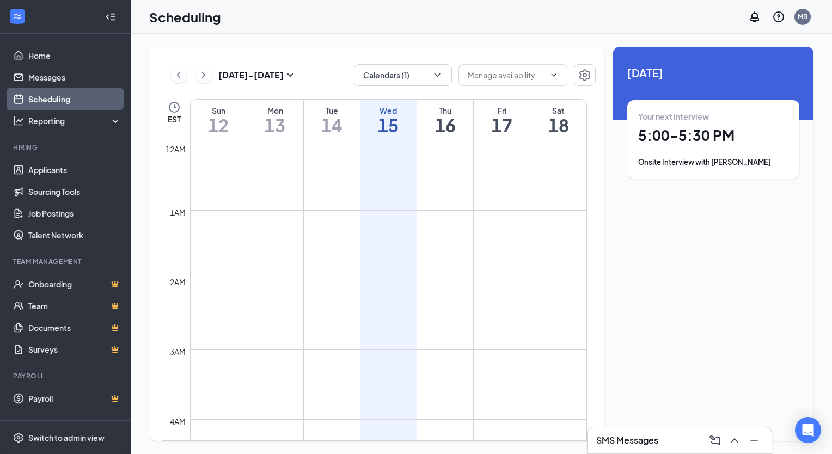
scroll to position [535, 0]
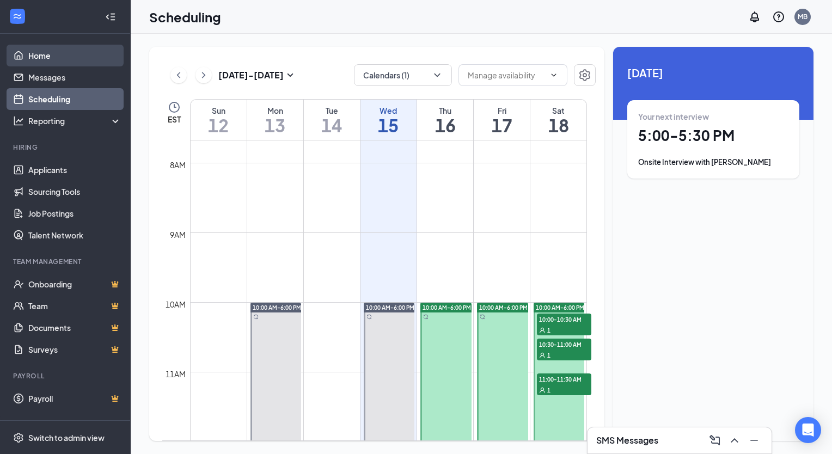
click at [58, 56] on link "Home" at bounding box center [74, 56] width 93 height 22
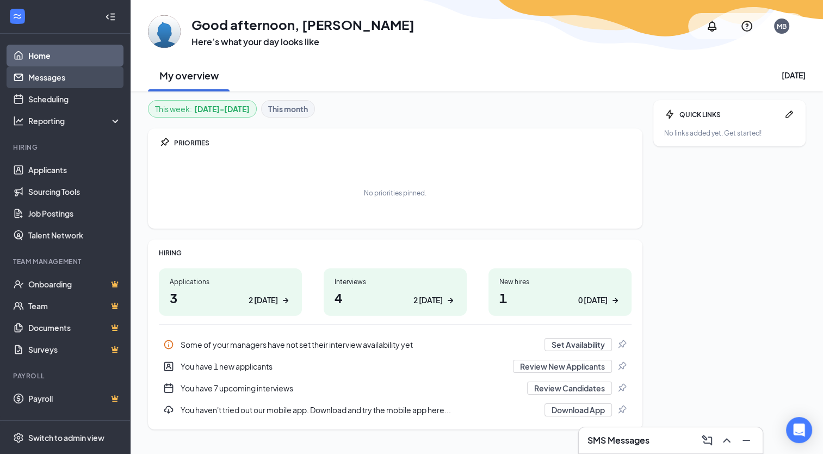
click at [61, 79] on link "Messages" at bounding box center [74, 77] width 93 height 22
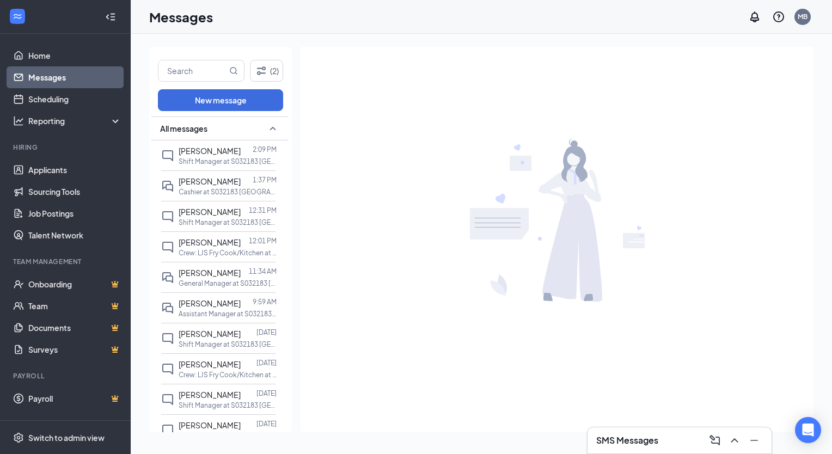
click at [81, 77] on link "Messages" at bounding box center [74, 77] width 93 height 22
click at [66, 60] on link "Home" at bounding box center [74, 56] width 93 height 22
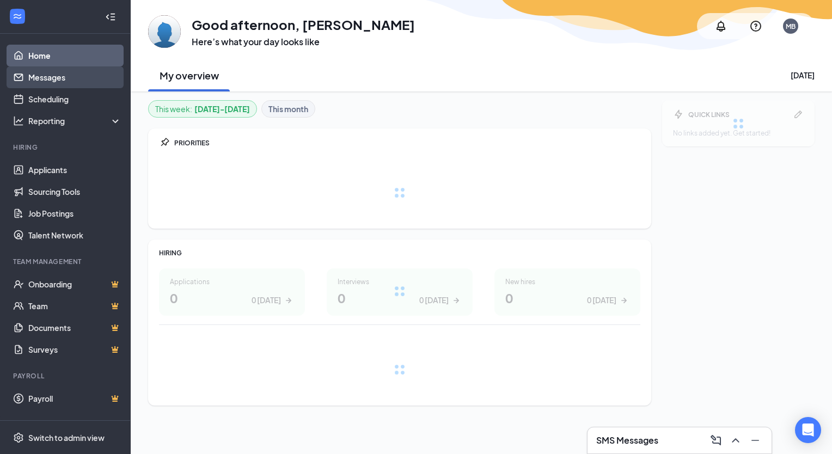
click at [56, 76] on link "Messages" at bounding box center [74, 77] width 93 height 22
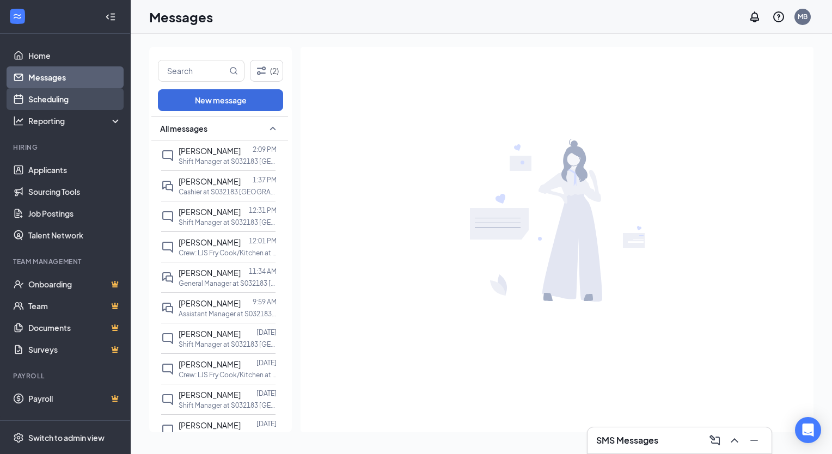
click at [57, 98] on link "Scheduling" at bounding box center [74, 99] width 93 height 22
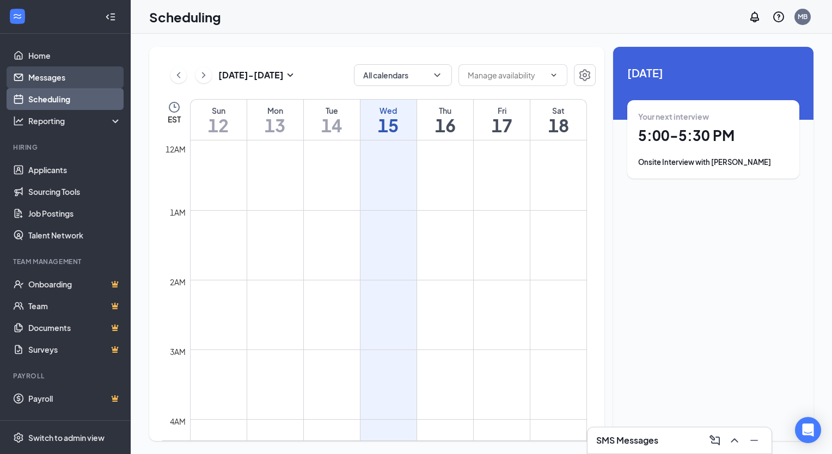
scroll to position [535, 0]
click at [52, 76] on link "Messages" at bounding box center [74, 77] width 93 height 22
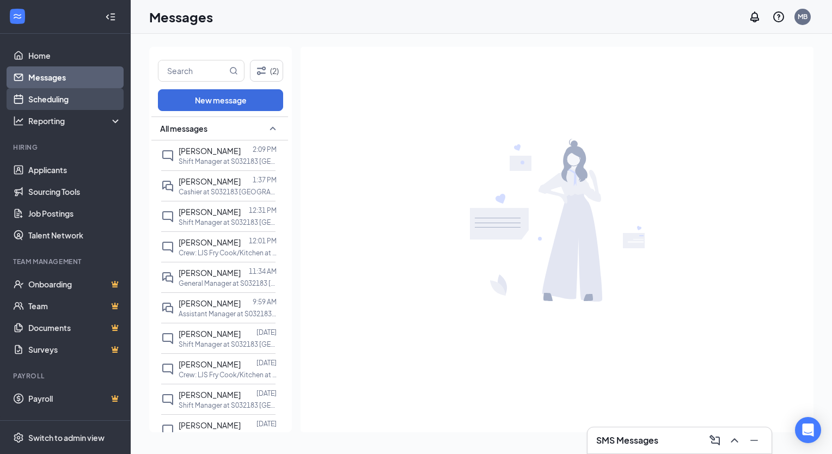
click at [54, 100] on link "Scheduling" at bounding box center [74, 99] width 93 height 22
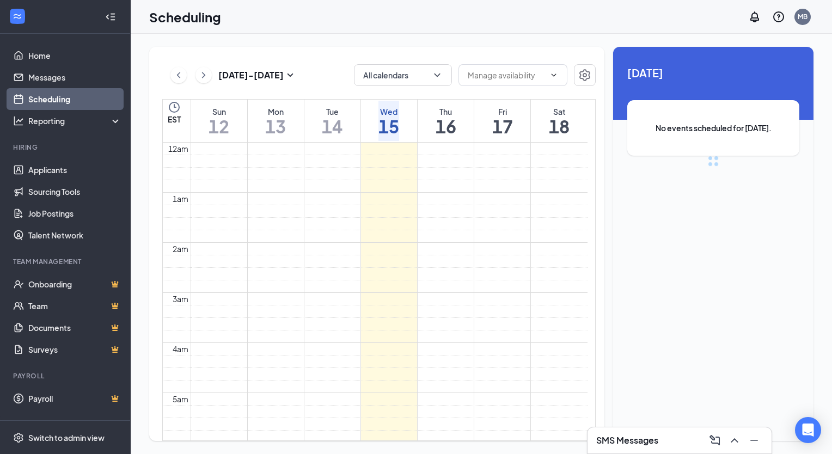
scroll to position [535, 0]
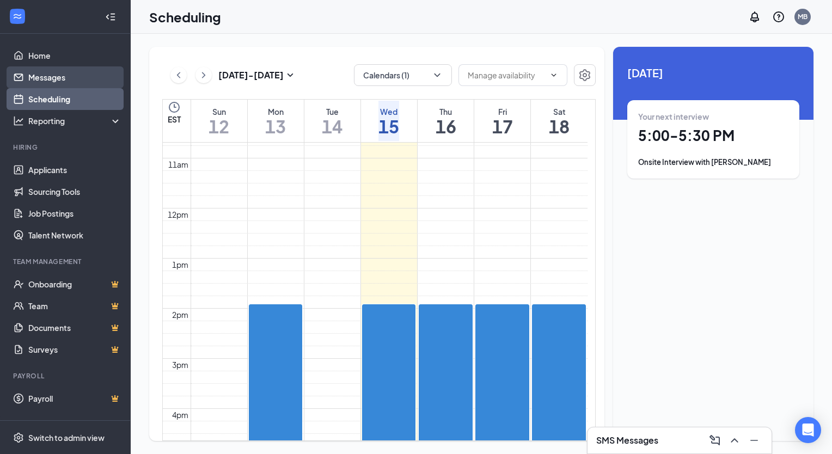
click at [64, 77] on link "Messages" at bounding box center [74, 77] width 93 height 22
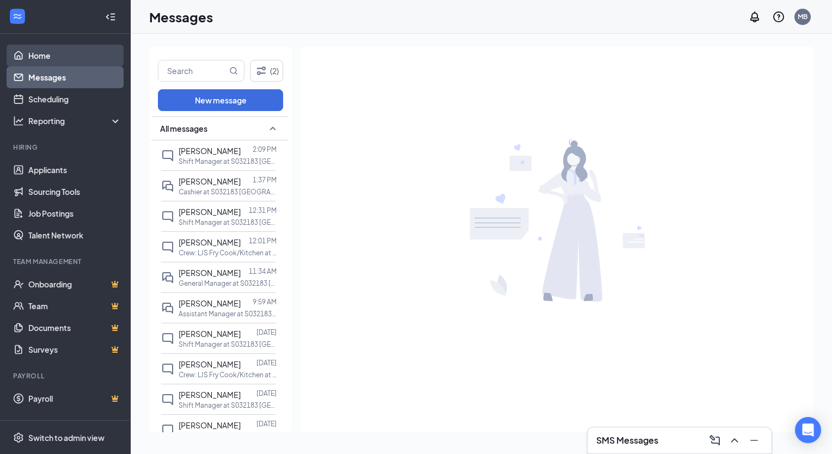
click at [63, 58] on link "Home" at bounding box center [74, 56] width 93 height 22
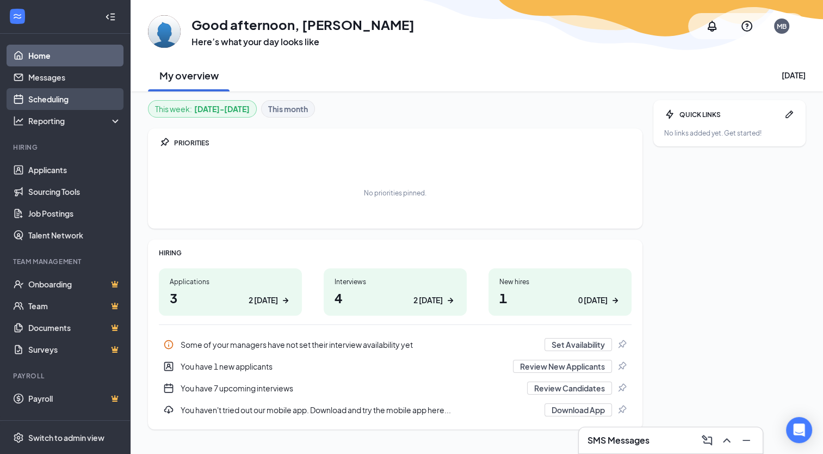
click at [63, 101] on link "Scheduling" at bounding box center [74, 99] width 93 height 22
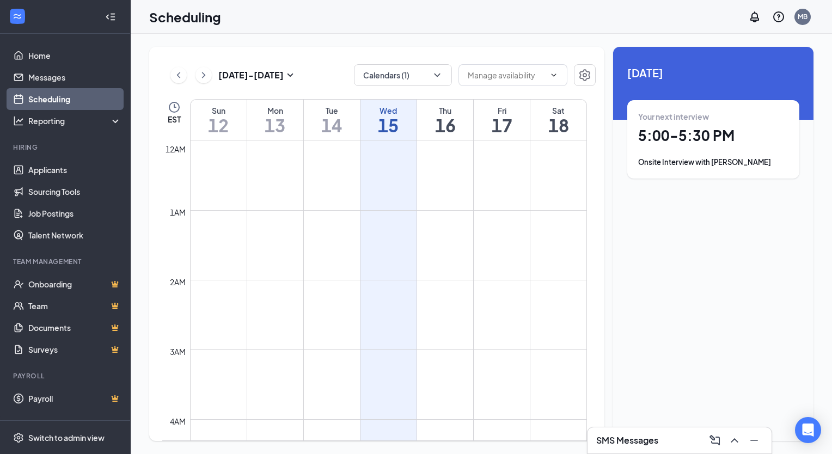
scroll to position [535, 0]
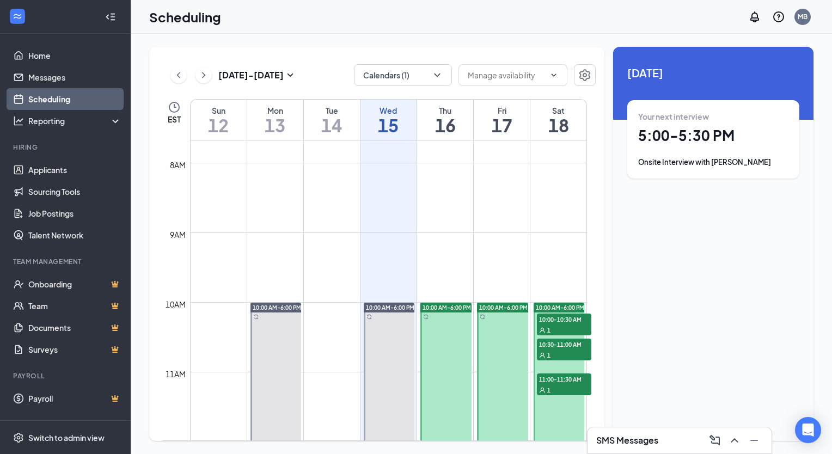
click at [63, 101] on link "Scheduling" at bounding box center [74, 99] width 93 height 22
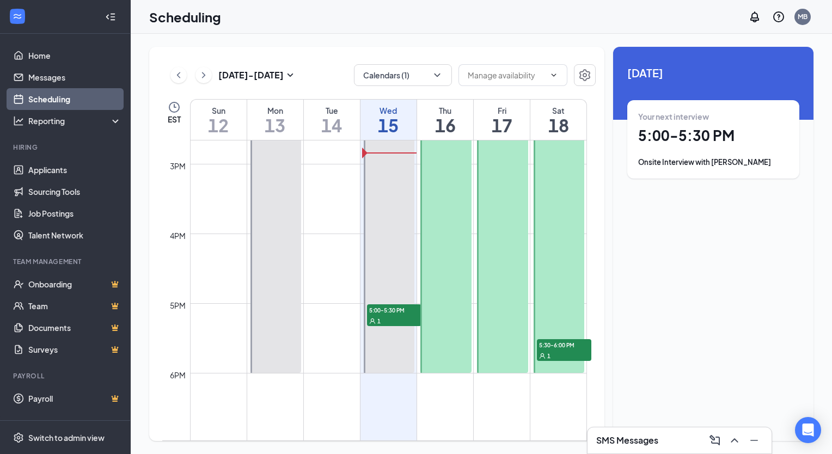
scroll to position [1022, 0]
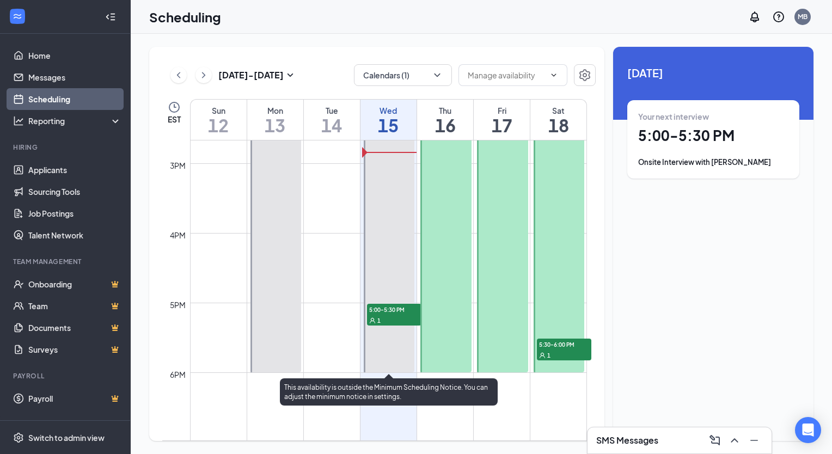
click at [383, 312] on span "5:00-5:30 PM" at bounding box center [394, 309] width 54 height 11
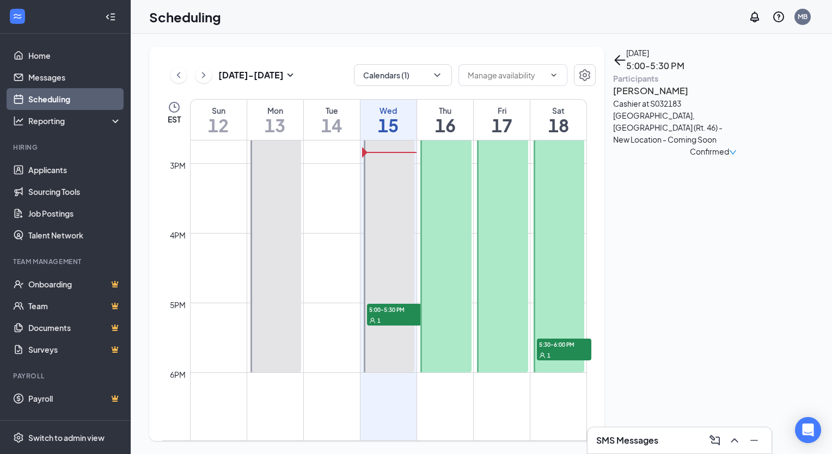
click at [643, 98] on h3 "[PERSON_NAME]" at bounding box center [670, 91] width 114 height 14
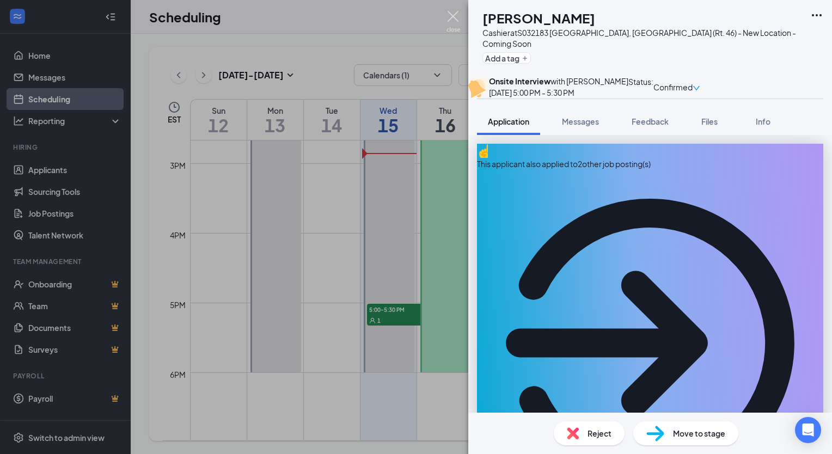
click at [454, 19] on img at bounding box center [453, 21] width 14 height 21
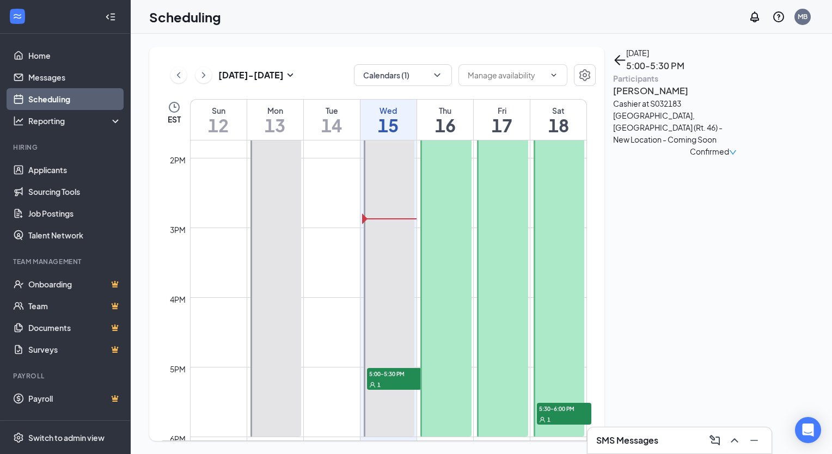
scroll to position [975, 0]
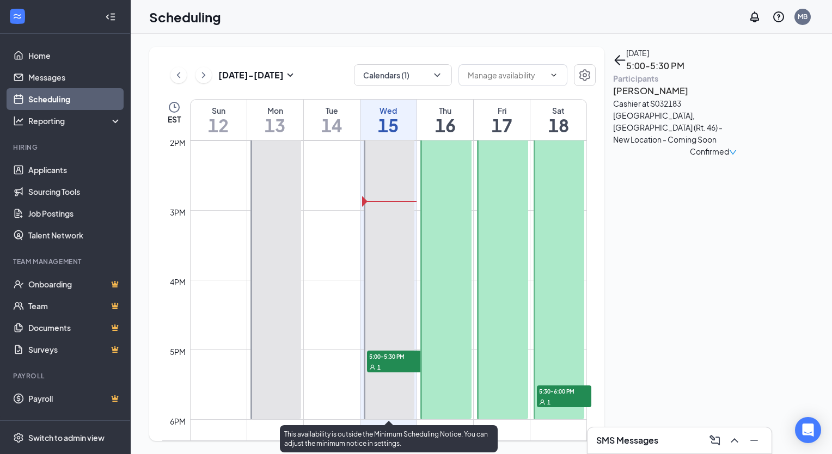
click at [379, 364] on span "1" at bounding box center [378, 368] width 3 height 8
click at [390, 357] on span "5:00-5:30 PM" at bounding box center [394, 355] width 54 height 11
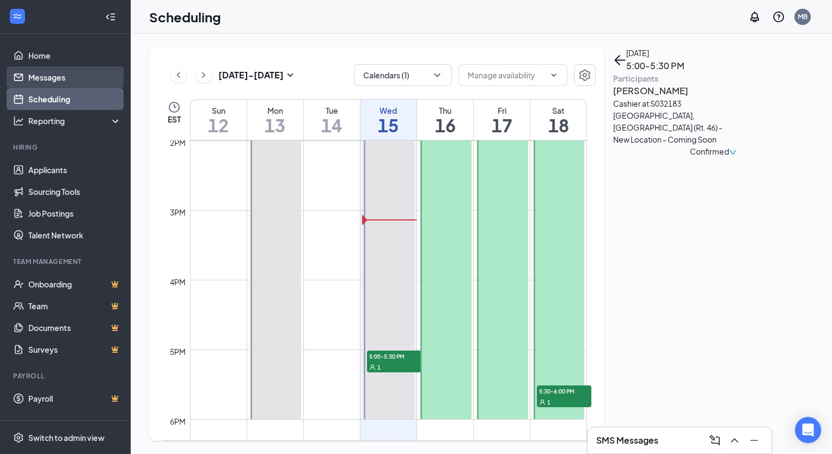
click at [72, 84] on link "Messages" at bounding box center [74, 77] width 93 height 22
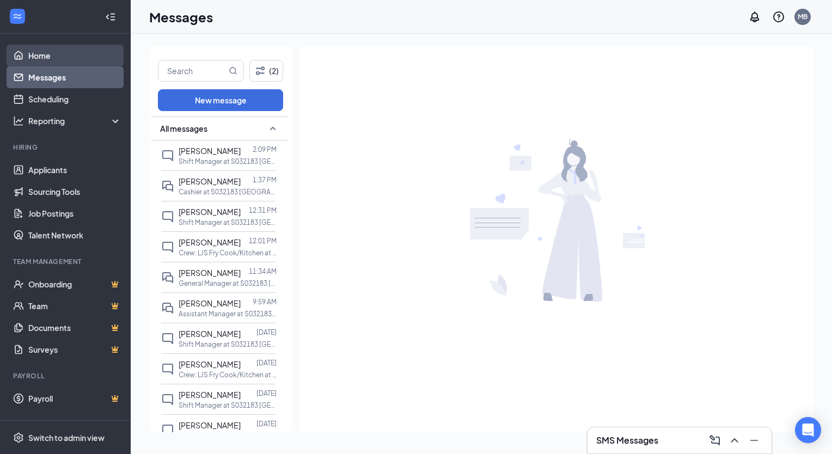
click at [64, 60] on link "Home" at bounding box center [74, 56] width 93 height 22
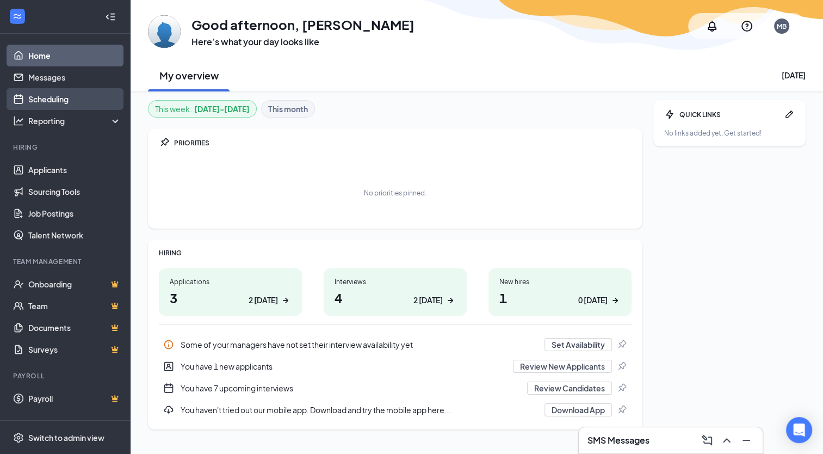
click at [56, 105] on link "Scheduling" at bounding box center [74, 99] width 93 height 22
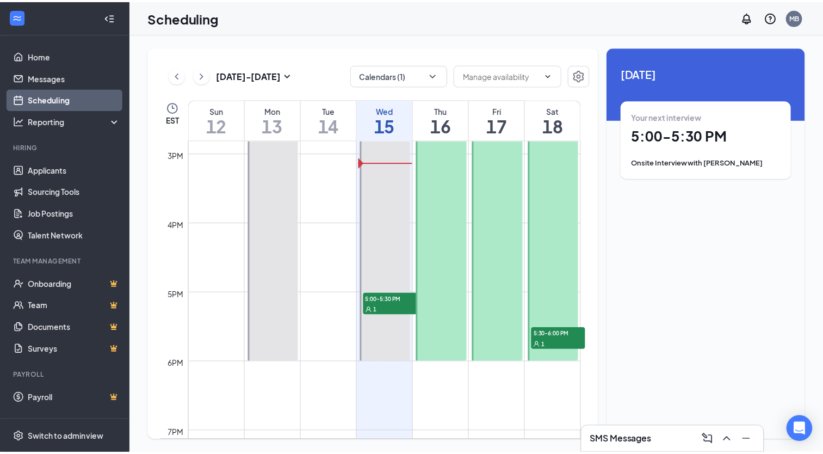
scroll to position [1032, 0]
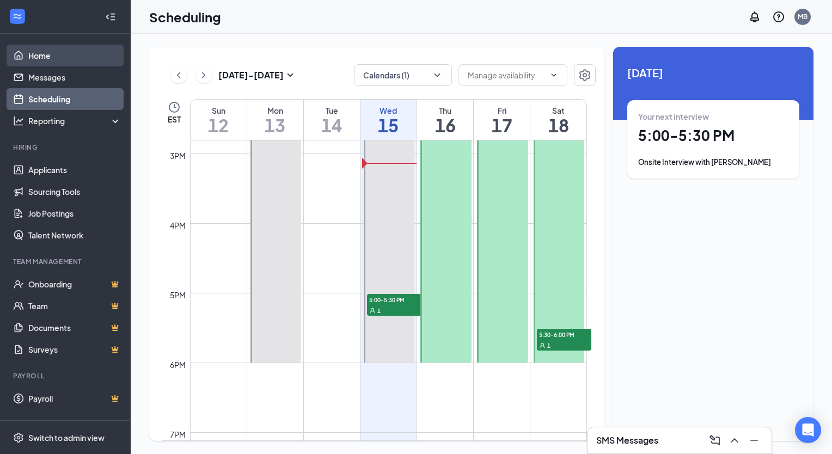
click at [54, 59] on link "Home" at bounding box center [74, 56] width 93 height 22
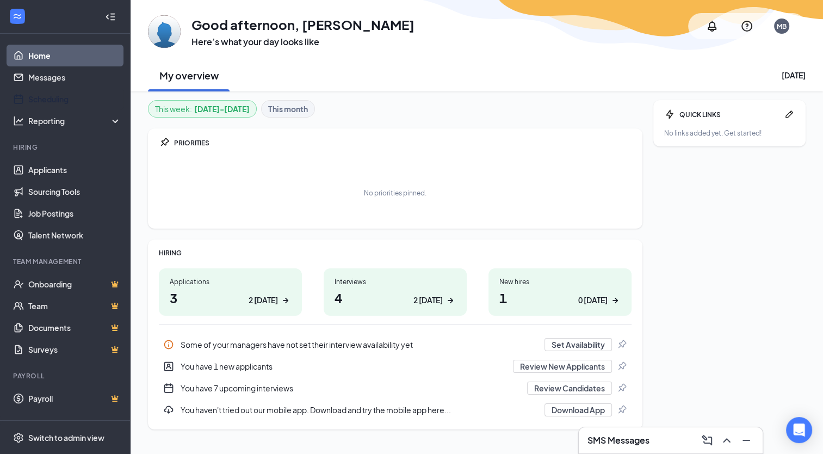
click at [54, 95] on link "Scheduling" at bounding box center [74, 99] width 93 height 22
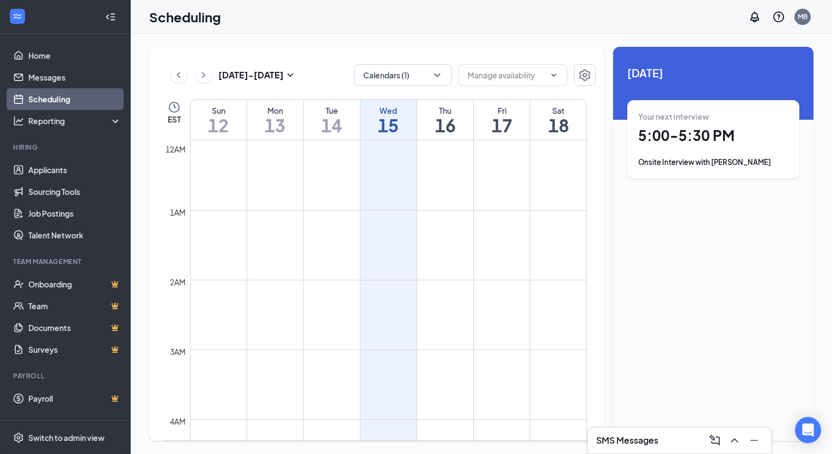
scroll to position [535, 0]
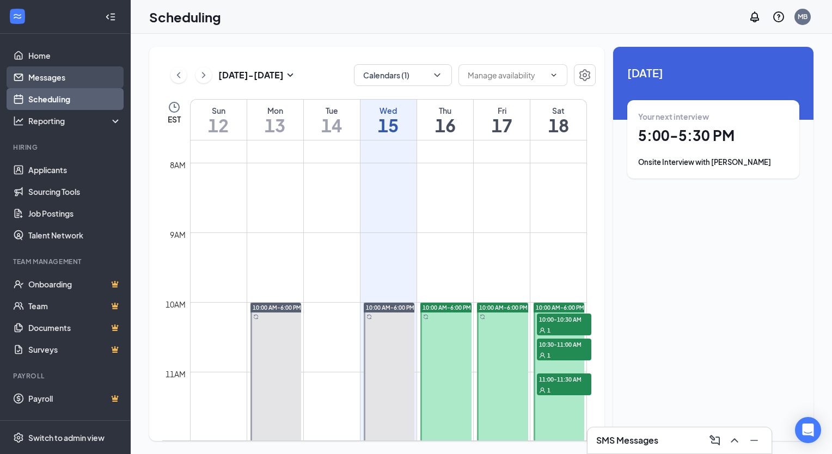
click at [83, 80] on link "Messages" at bounding box center [74, 77] width 93 height 22
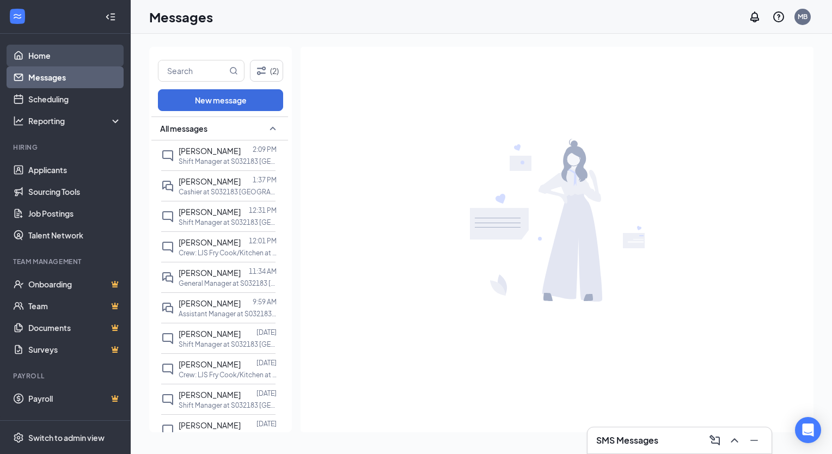
click at [53, 60] on link "Home" at bounding box center [74, 56] width 93 height 22
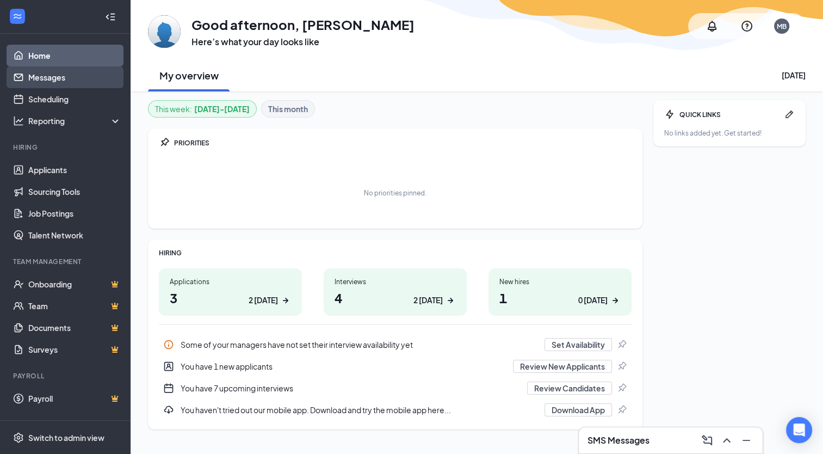
click at [50, 80] on link "Messages" at bounding box center [74, 77] width 93 height 22
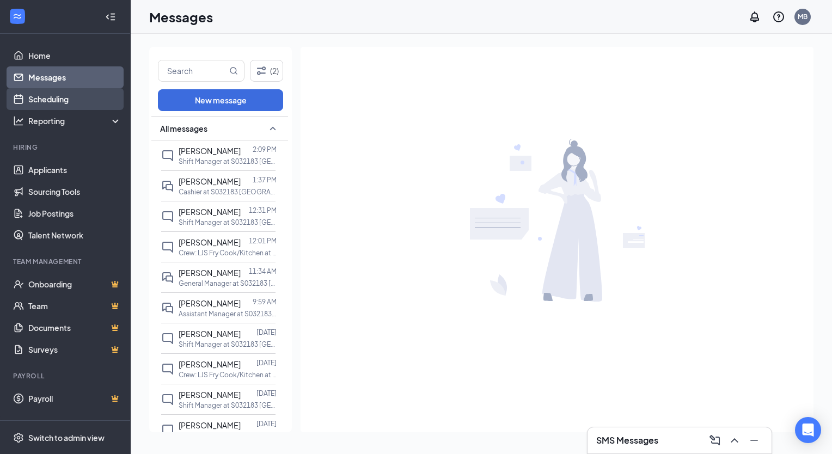
click at [59, 94] on link "Scheduling" at bounding box center [74, 99] width 93 height 22
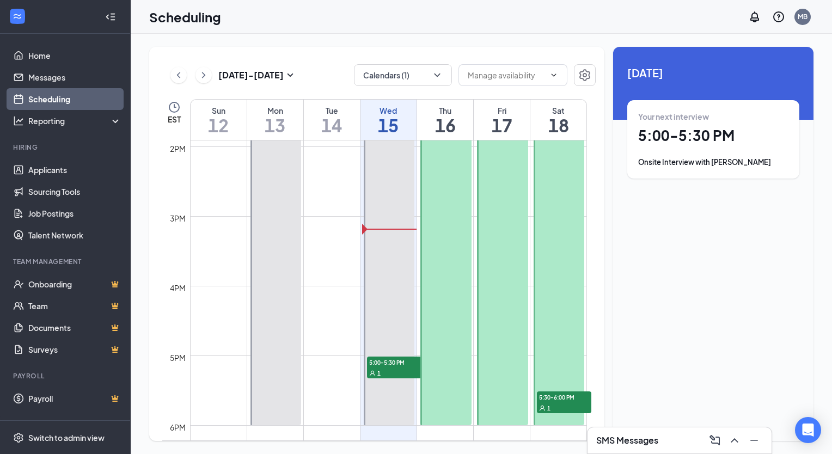
scroll to position [1083, 0]
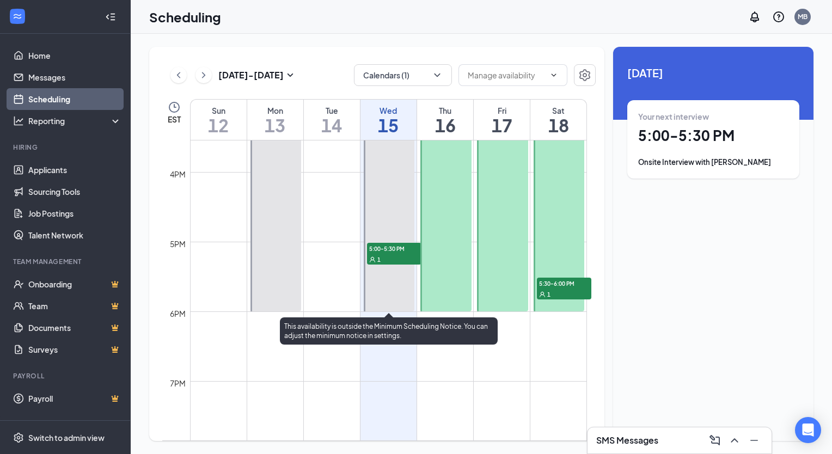
click at [394, 248] on span "5:00-5:30 PM" at bounding box center [394, 248] width 54 height 11
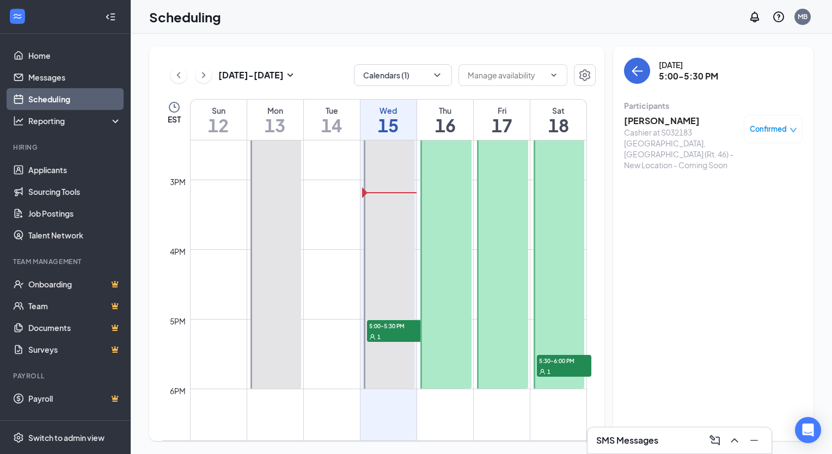
scroll to position [1005, 0]
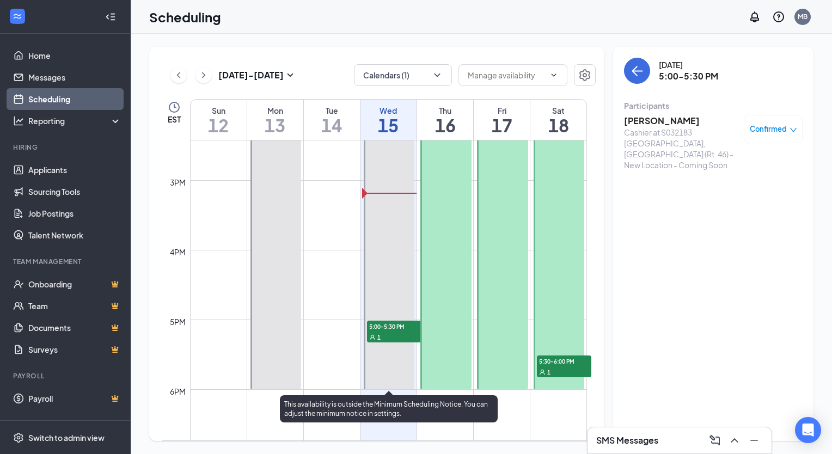
click at [378, 332] on div "1" at bounding box center [394, 336] width 54 height 11
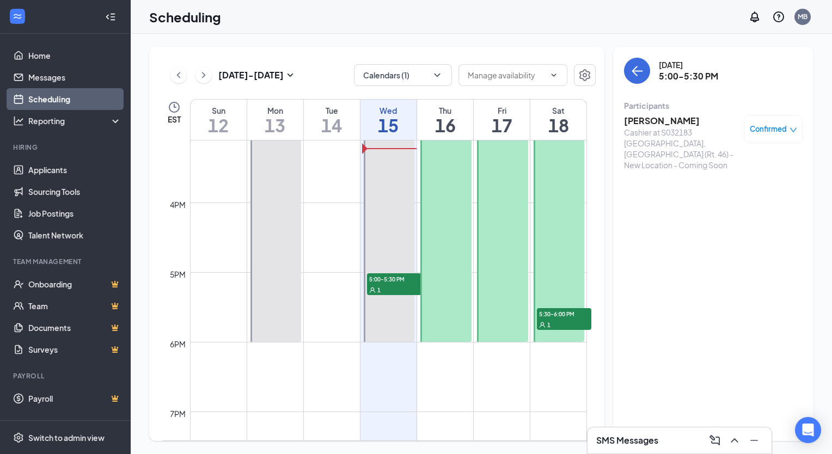
scroll to position [1052, 0]
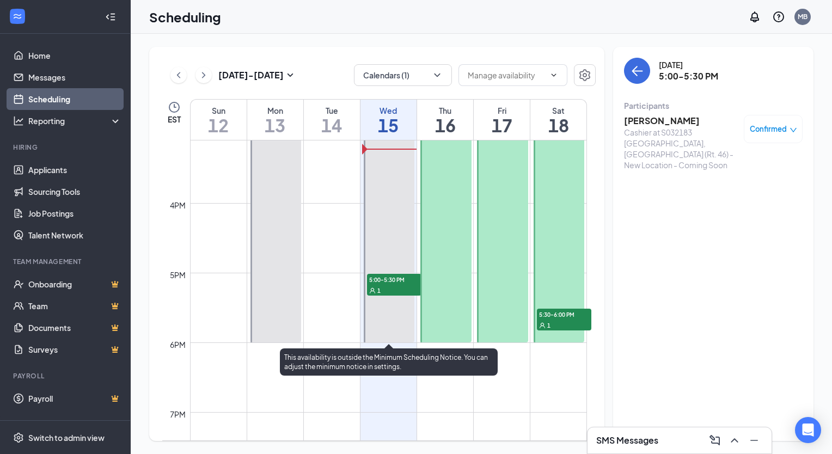
click at [374, 283] on span "5:00-5:30 PM" at bounding box center [394, 279] width 54 height 11
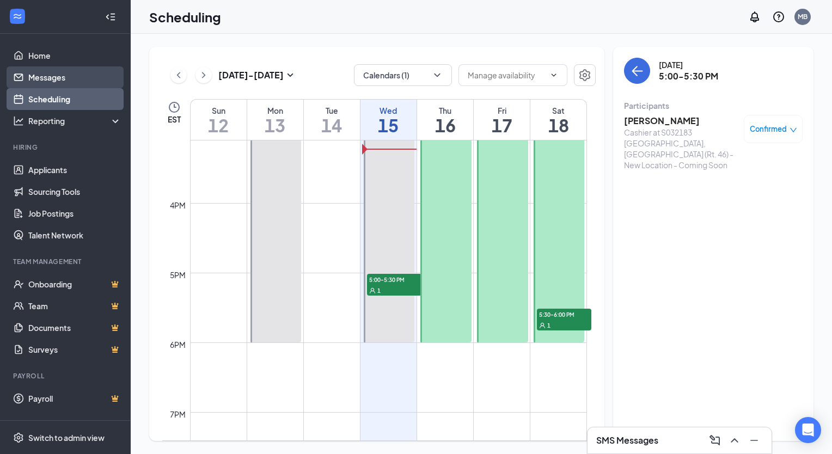
click at [72, 81] on link "Messages" at bounding box center [74, 77] width 93 height 22
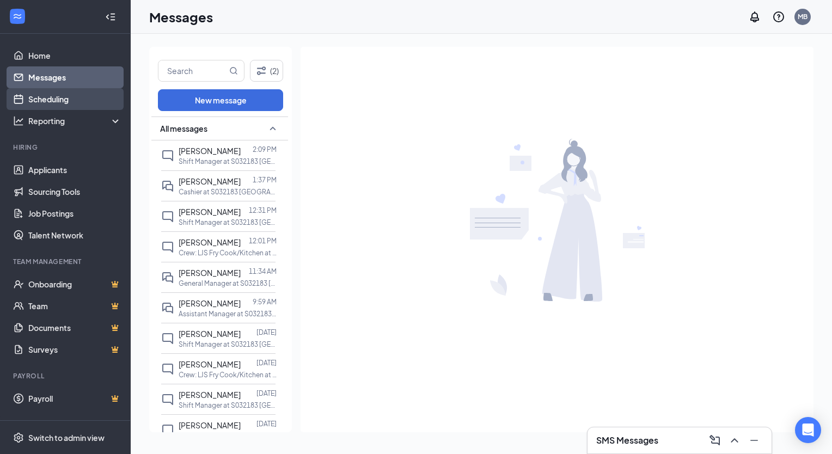
click at [67, 99] on link "Scheduling" at bounding box center [74, 99] width 93 height 22
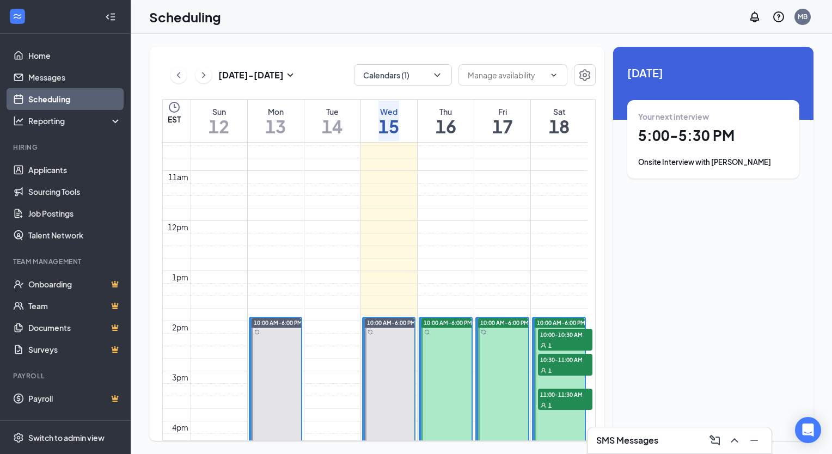
scroll to position [522, 0]
click at [51, 73] on link "Messages" at bounding box center [74, 77] width 93 height 22
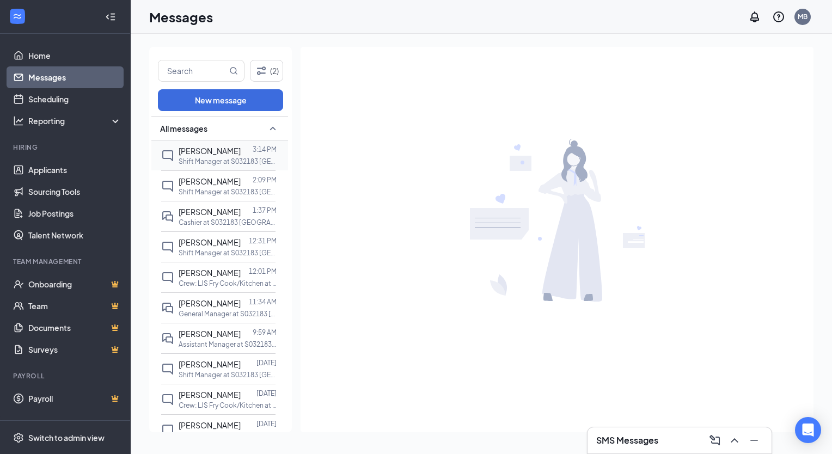
click at [213, 161] on p "Shift Manager at S032183 [GEOGRAPHIC_DATA], [GEOGRAPHIC_DATA] (Rt. 46) - New Lo…" at bounding box center [227, 161] width 98 height 9
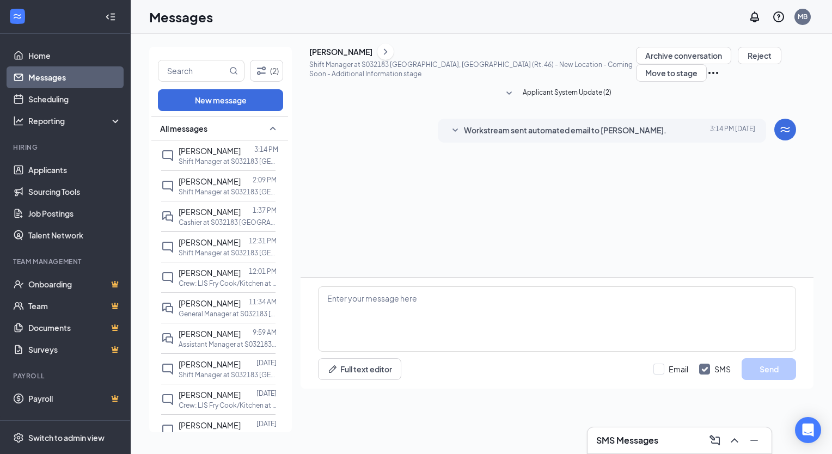
click at [522, 137] on span "Workstream sent automated email to Matthew Hall." at bounding box center [565, 130] width 202 height 13
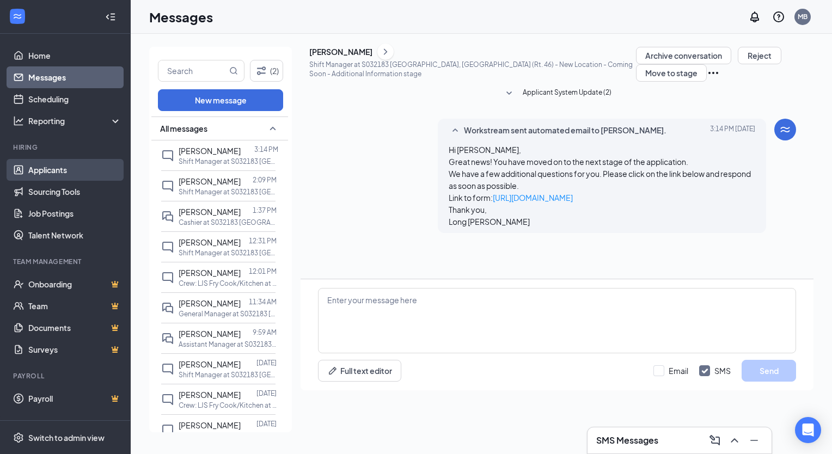
click at [60, 171] on link "Applicants" at bounding box center [74, 170] width 93 height 22
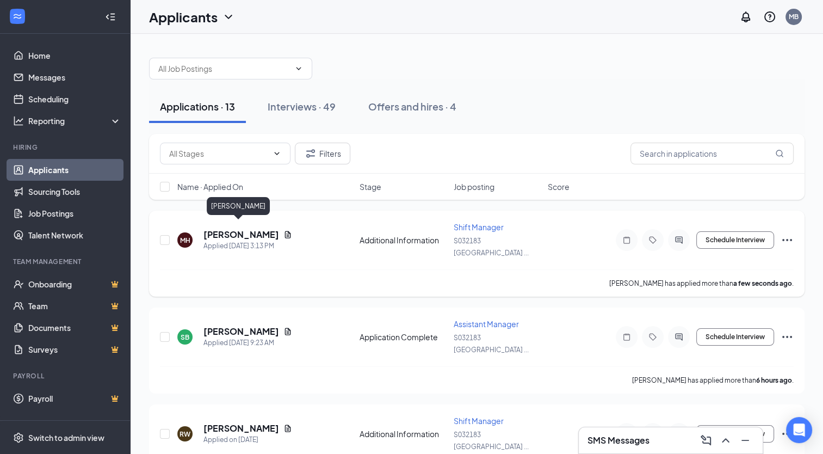
click at [237, 229] on h5 "[PERSON_NAME]" at bounding box center [242, 235] width 76 height 12
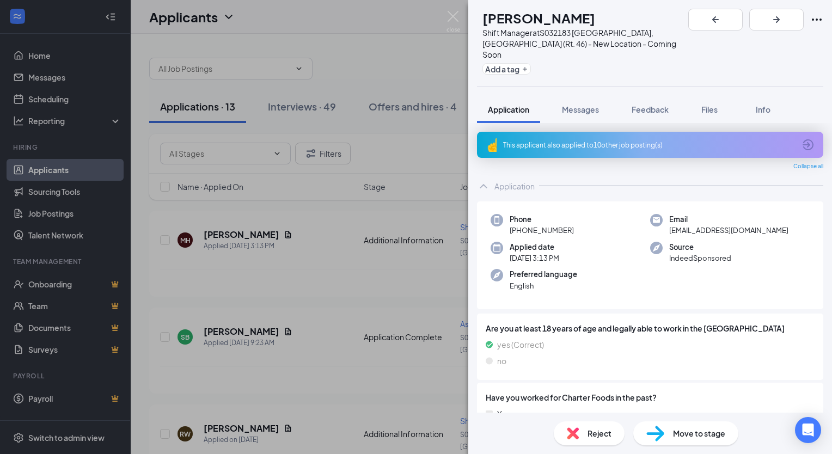
click at [587, 140] on div "This applicant also applied to 10 other job posting(s)" at bounding box center [649, 144] width 292 height 9
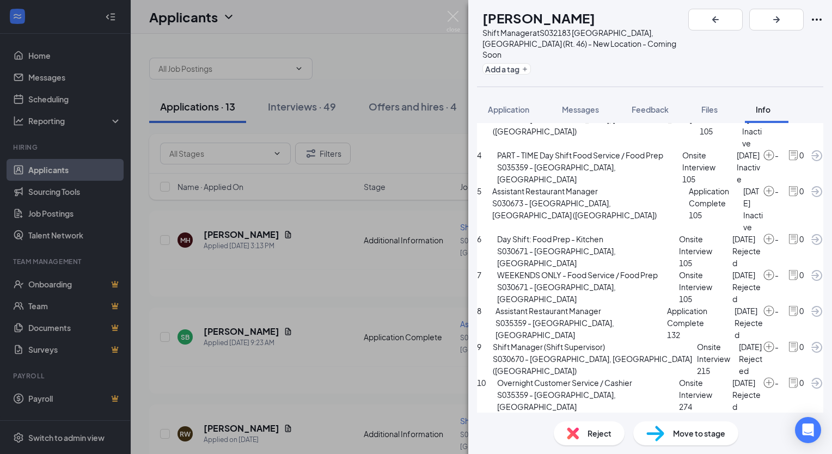
scroll to position [318, 0]
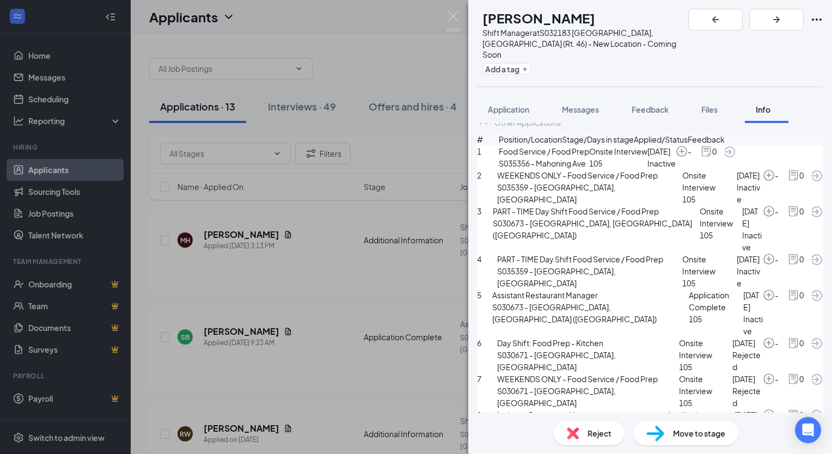
scroll to position [42, 0]
click at [706, 104] on span "Files" at bounding box center [709, 109] width 16 height 10
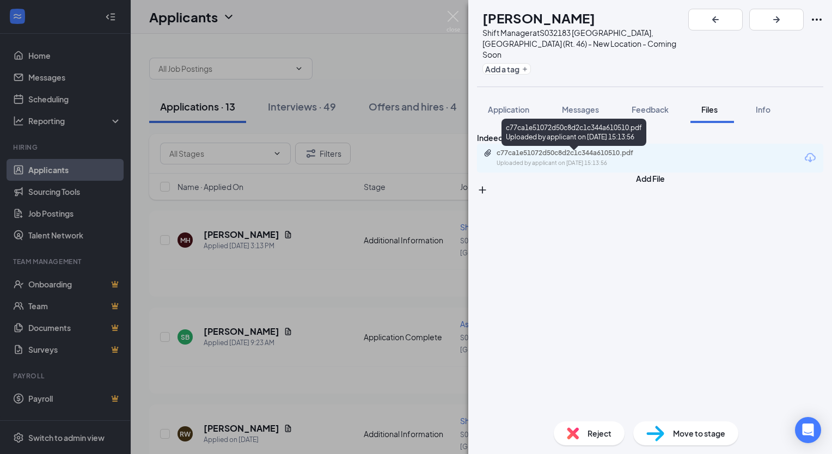
click at [592, 163] on div "Uploaded by applicant on Oct 15, 2025 at 15:13:56" at bounding box center [577, 163] width 163 height 9
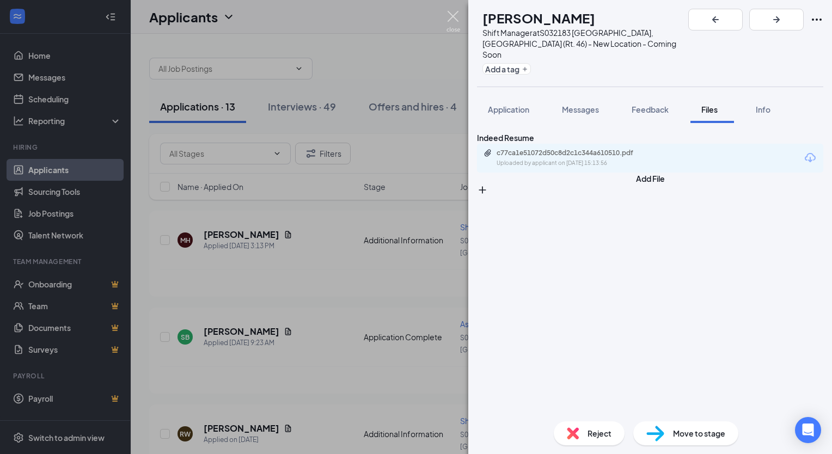
click at [451, 20] on img at bounding box center [453, 21] width 14 height 21
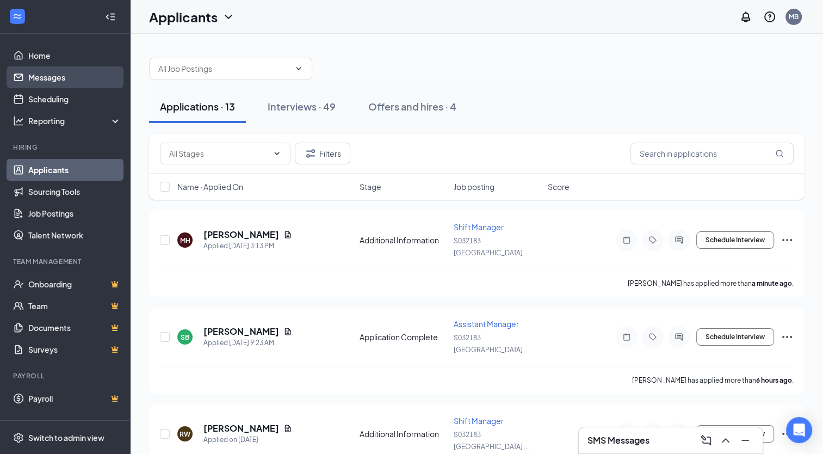
click at [57, 84] on link "Messages" at bounding box center [74, 77] width 93 height 22
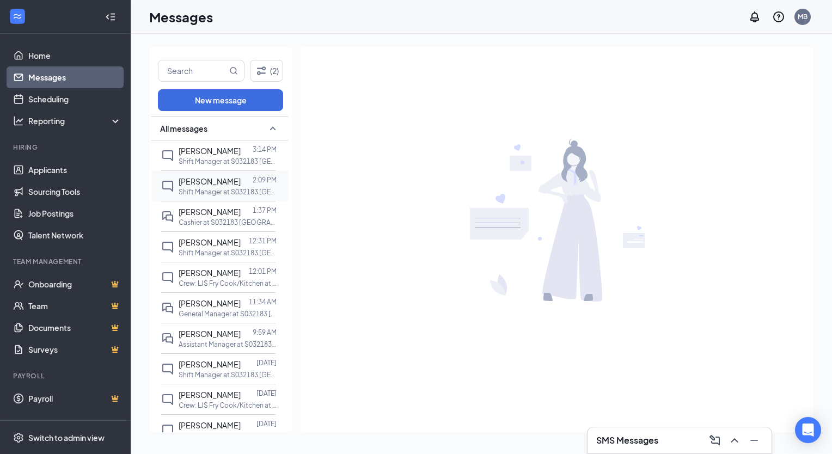
click at [214, 186] on div "[PERSON_NAME]" at bounding box center [209, 181] width 62 height 12
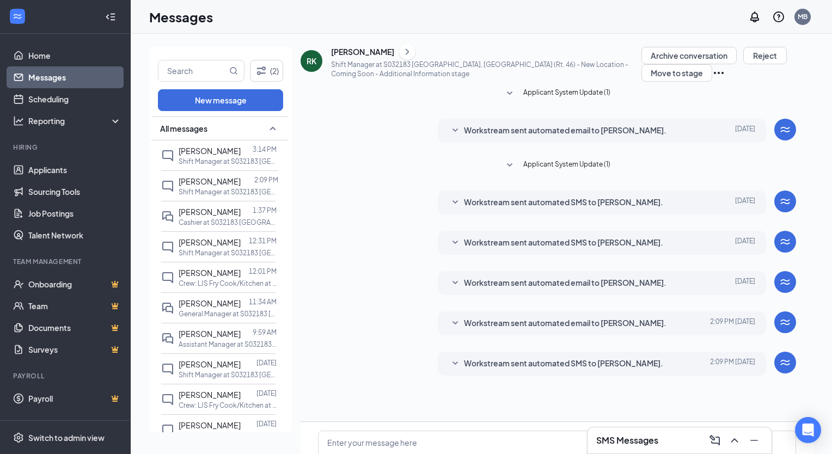
scroll to position [87, 0]
click at [194, 225] on p "Cashier at S032183 [GEOGRAPHIC_DATA], [GEOGRAPHIC_DATA] (Rt. 46) - New Location…" at bounding box center [227, 222] width 98 height 9
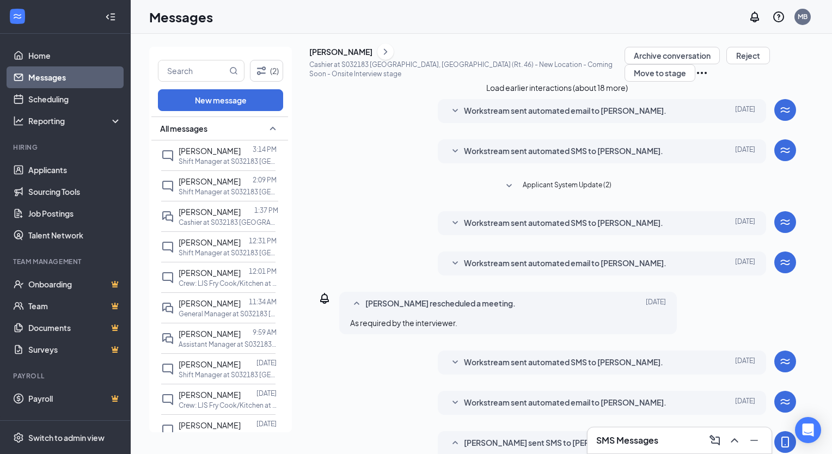
scroll to position [164, 0]
click at [66, 57] on link "Home" at bounding box center [74, 56] width 93 height 22
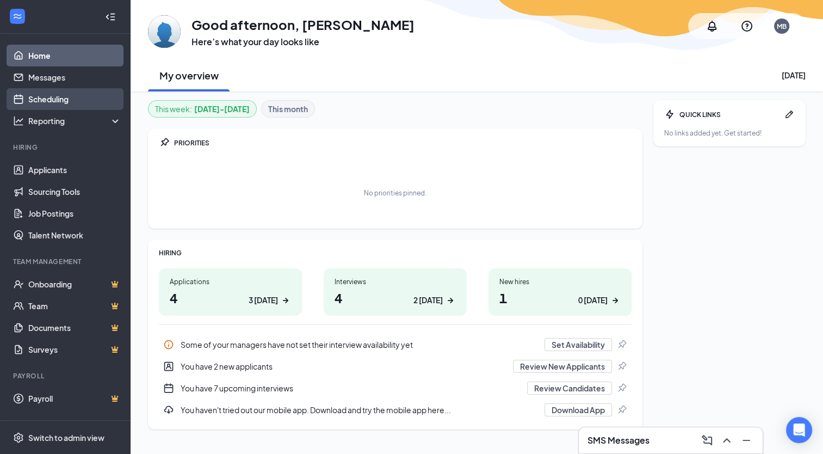
click at [53, 94] on link "Scheduling" at bounding box center [74, 99] width 93 height 22
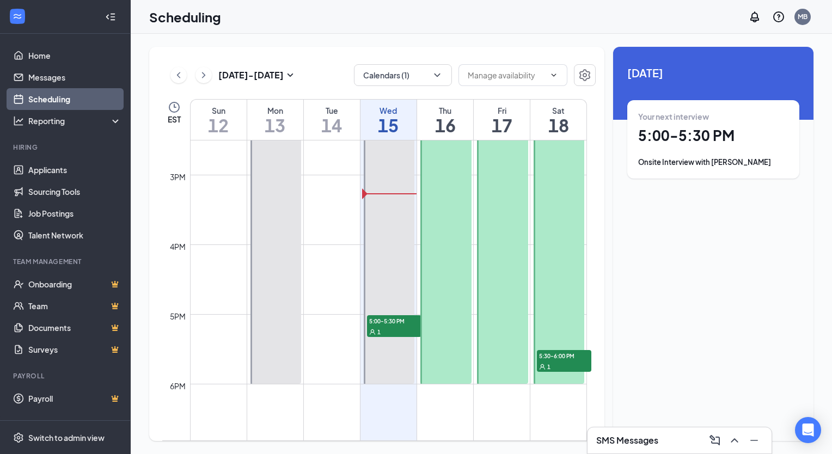
scroll to position [1023, 0]
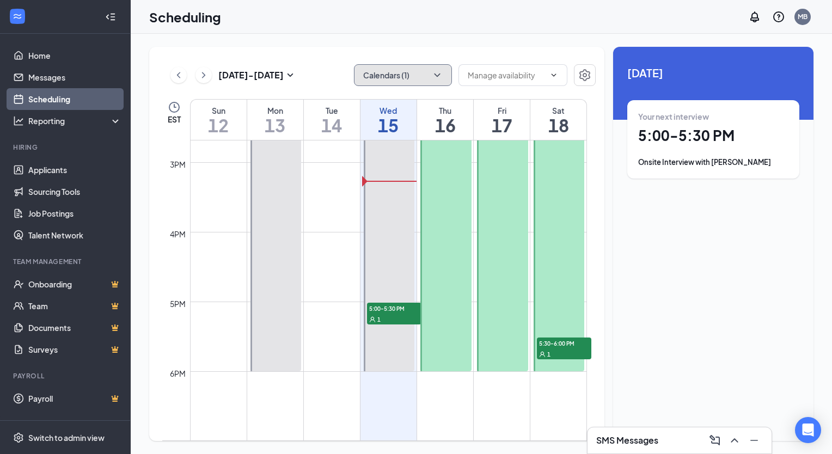
click at [392, 78] on button "Calendars (1)" at bounding box center [403, 75] width 98 height 22
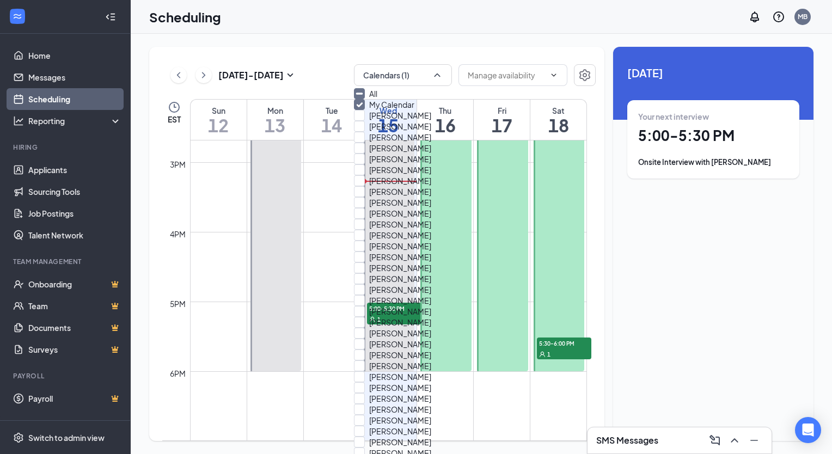
click at [366, 110] on input "My Calendar" at bounding box center [384, 104] width 60 height 11
checkbox input "true"
checkbox input "false"
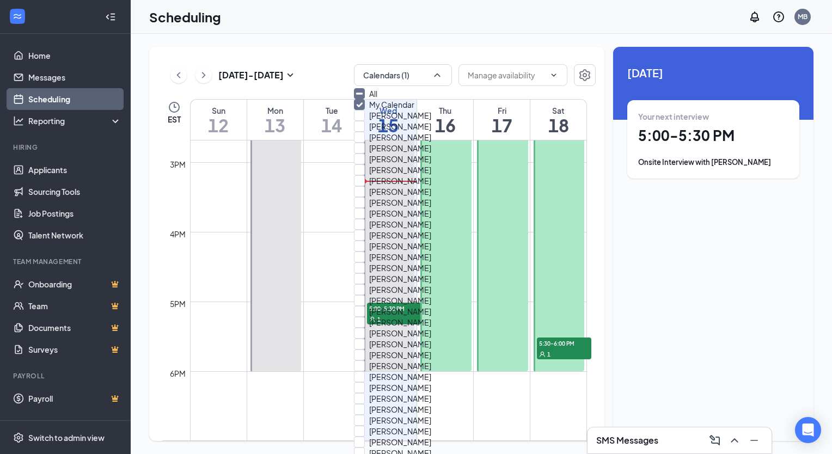
checkbox input "false"
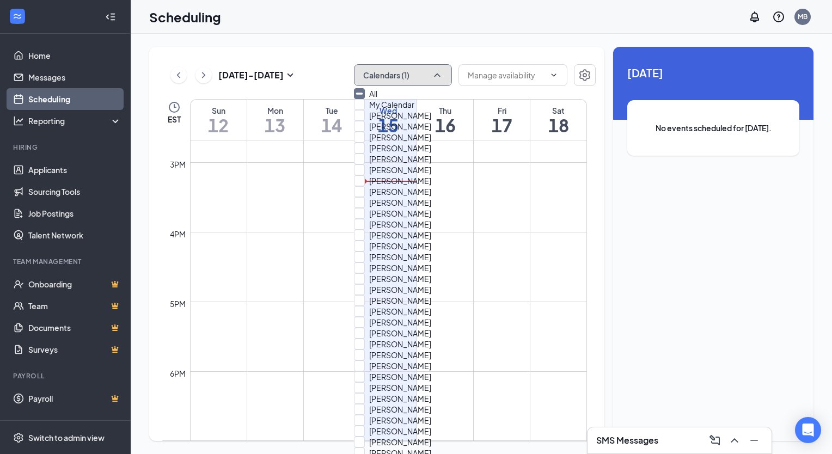
click at [421, 69] on button "Calendars (1)" at bounding box center [403, 75] width 98 height 22
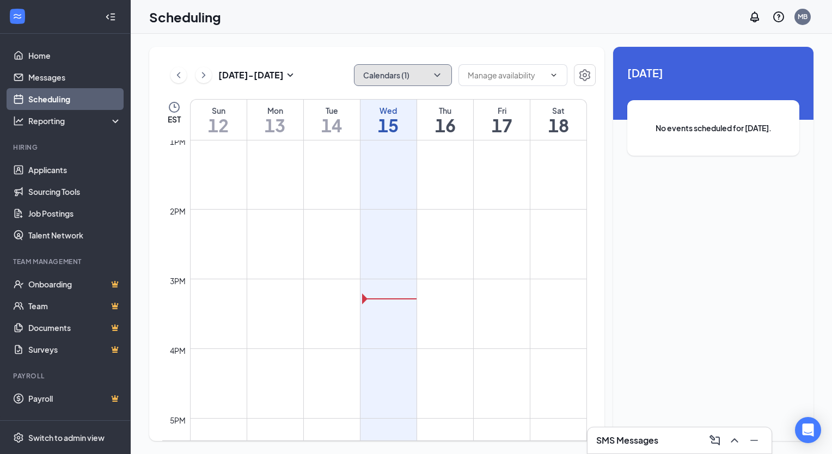
scroll to position [830, 0]
click at [526, 121] on span "1:00-1:30 PM" at bounding box center [545, 116] width 38 height 10
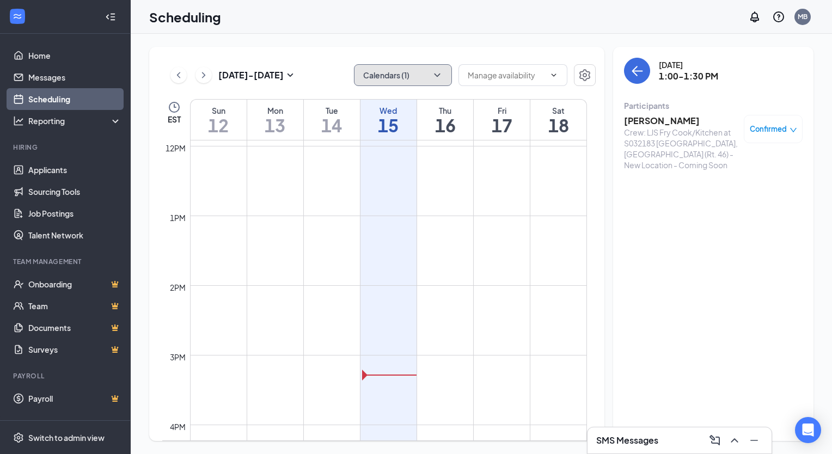
click at [581, 121] on span "3:00-3:30 PM" at bounding box center [600, 116] width 38 height 10
click at [439, 69] on button "Calendars (1)" at bounding box center [403, 75] width 98 height 22
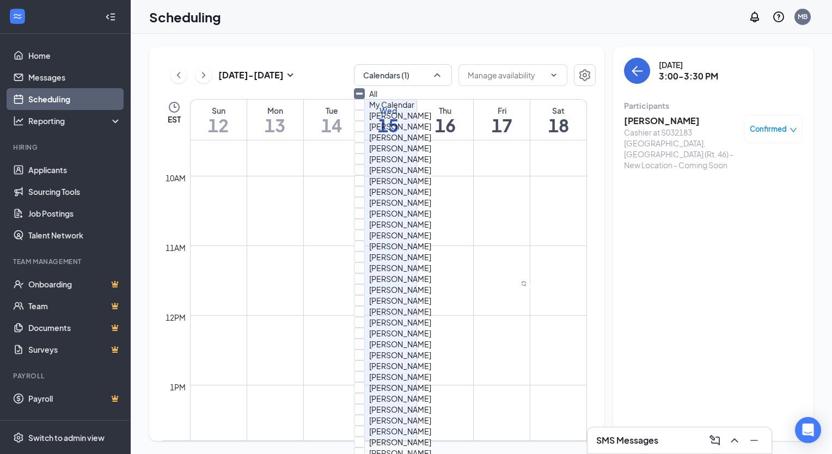
checkbox input "true"
checkbox input "false"
click at [343, 60] on div "Oct 12 - Oct 18 Calendars (1) EST Sun 12 Mon 13 Tue 14 Wed 15 Thu 16 Fri 17 Sat…" at bounding box center [376, 244] width 455 height 394
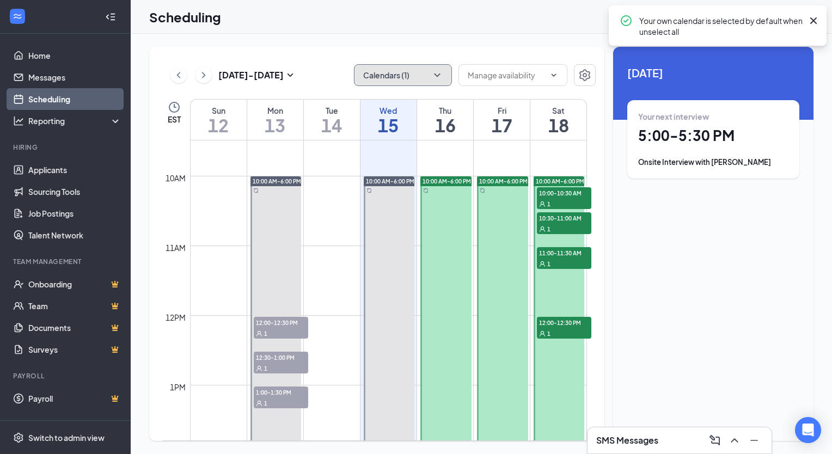
click at [417, 64] on button "Calendars (1)" at bounding box center [403, 75] width 98 height 22
click at [336, 71] on div "Oct 12 - Oct 18 Calendars (1)" at bounding box center [378, 75] width 433 height 22
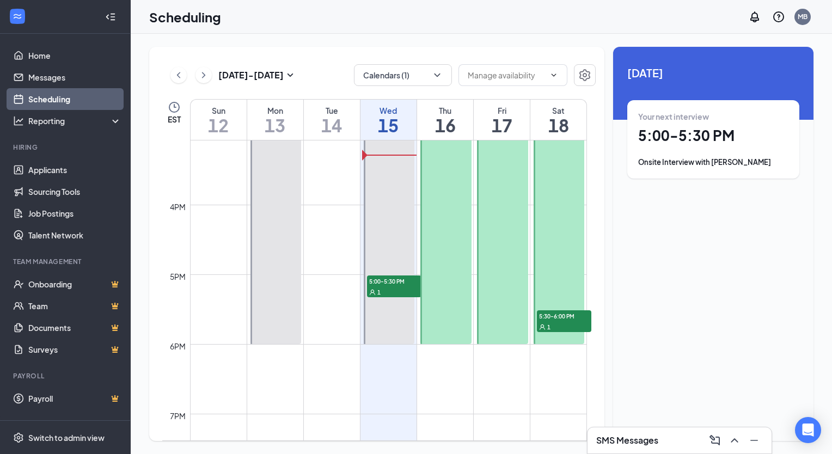
scroll to position [1051, 0]
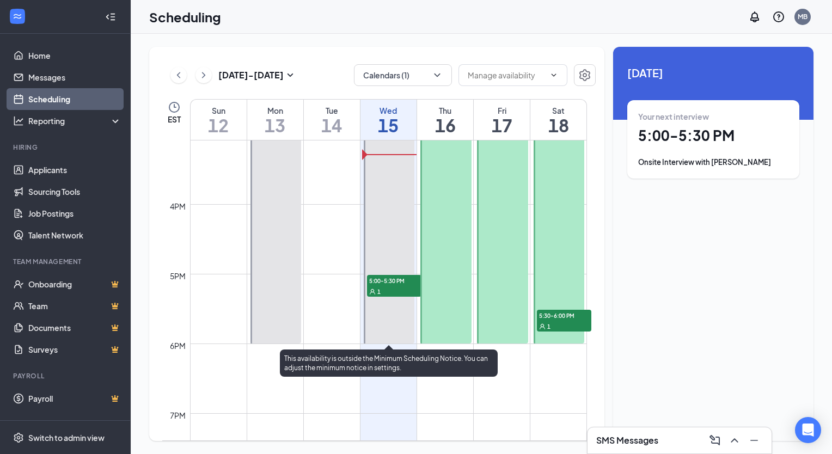
click at [381, 286] on div "1" at bounding box center [394, 291] width 54 height 11
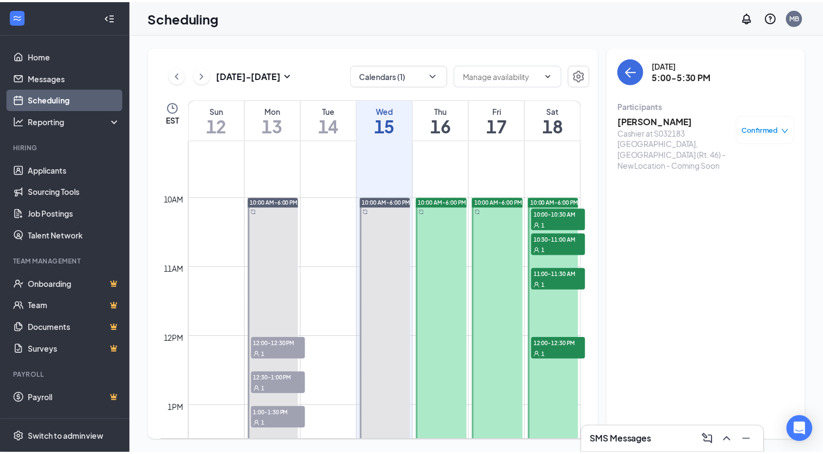
scroll to position [639, 0]
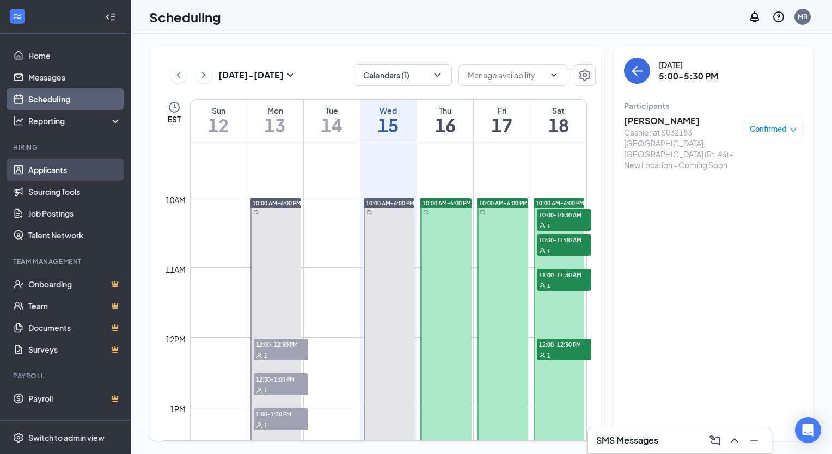
click at [73, 167] on link "Applicants" at bounding box center [74, 170] width 93 height 22
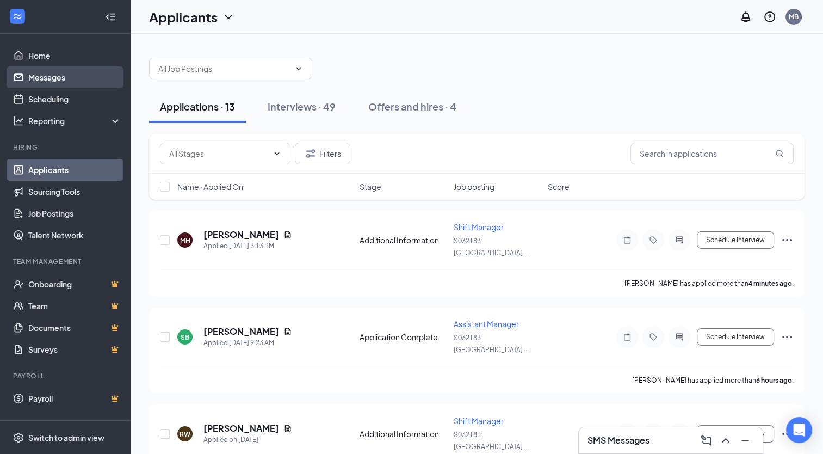
click at [67, 82] on link "Messages" at bounding box center [74, 77] width 93 height 22
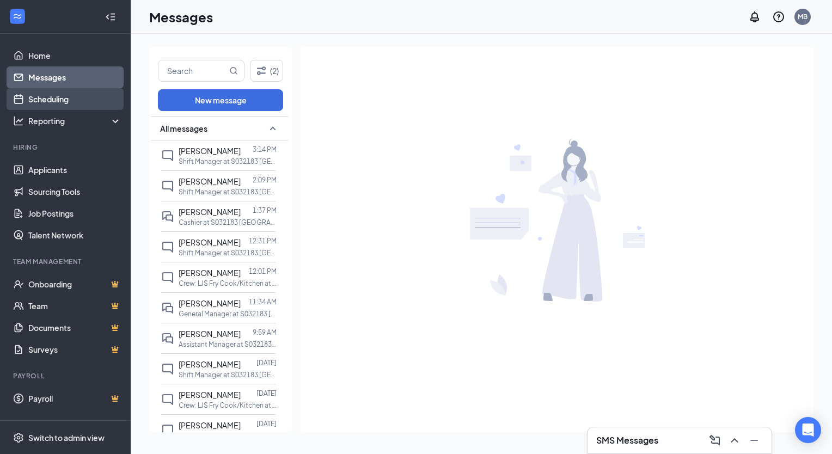
click at [67, 96] on link "Scheduling" at bounding box center [74, 99] width 93 height 22
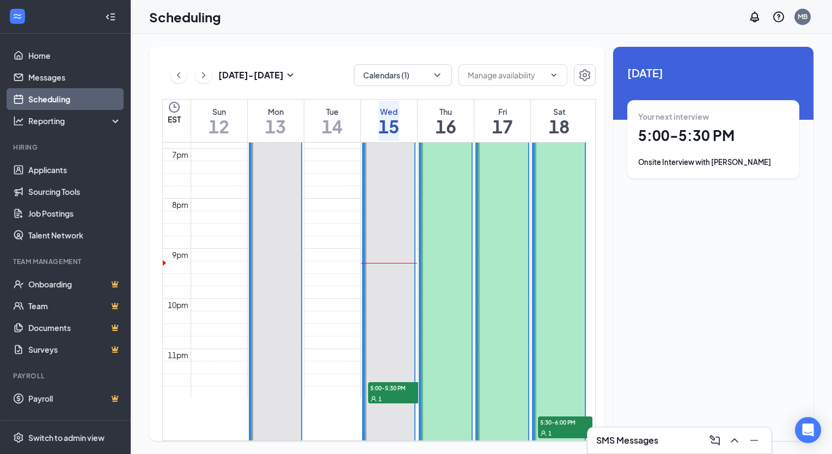
scroll to position [1066, 0]
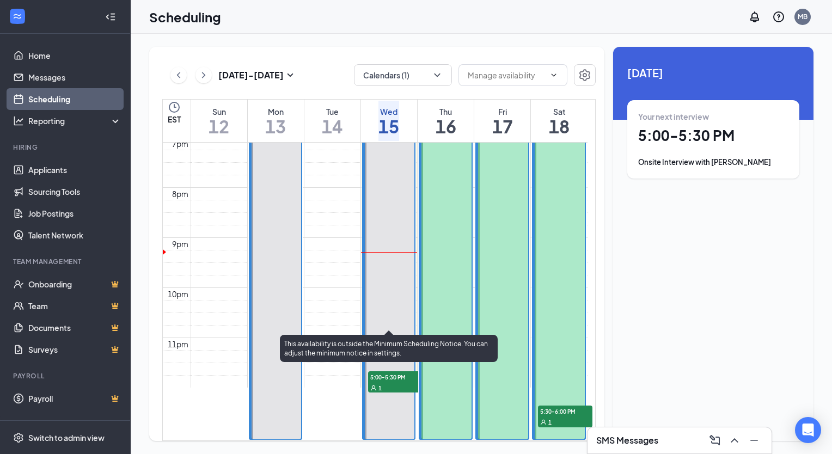
click at [386, 382] on div "1" at bounding box center [395, 387] width 54 height 11
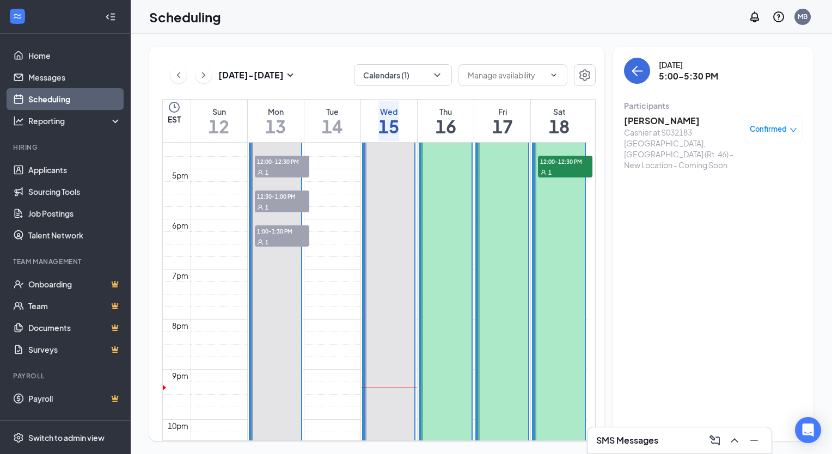
scroll to position [685, 0]
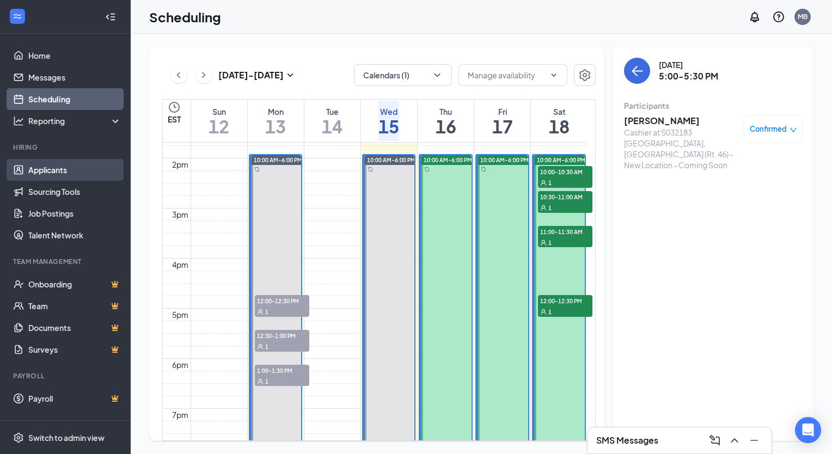
click at [70, 175] on link "Applicants" at bounding box center [74, 170] width 93 height 22
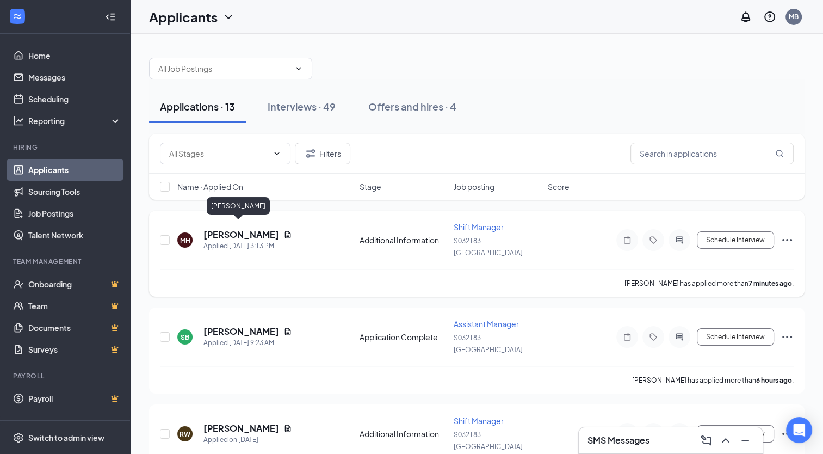
click at [239, 229] on h5 "[PERSON_NAME]" at bounding box center [242, 235] width 76 height 12
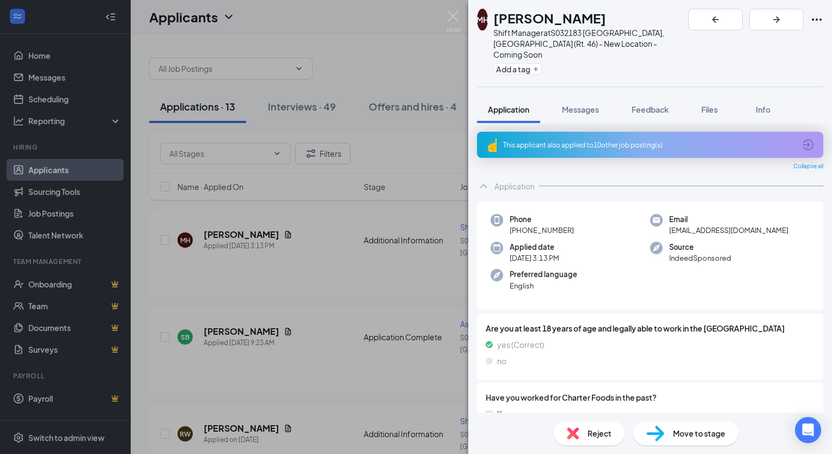
click at [632, 140] on div "This applicant also applied to 10 other job posting(s)" at bounding box center [649, 144] width 292 height 9
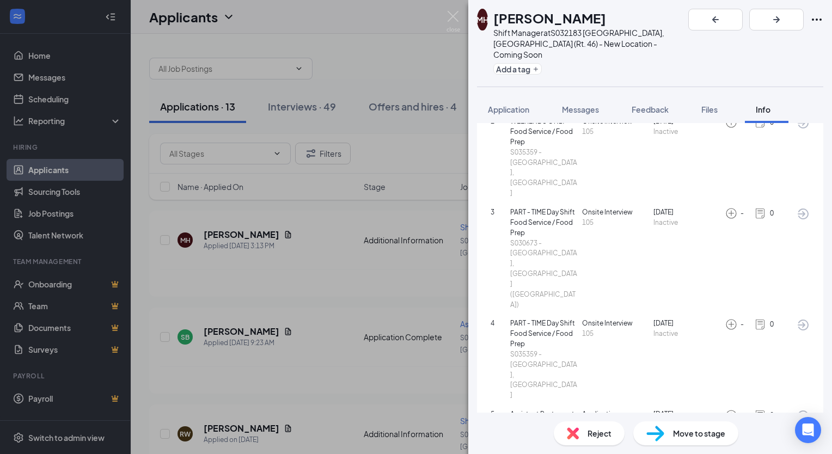
scroll to position [141, 0]
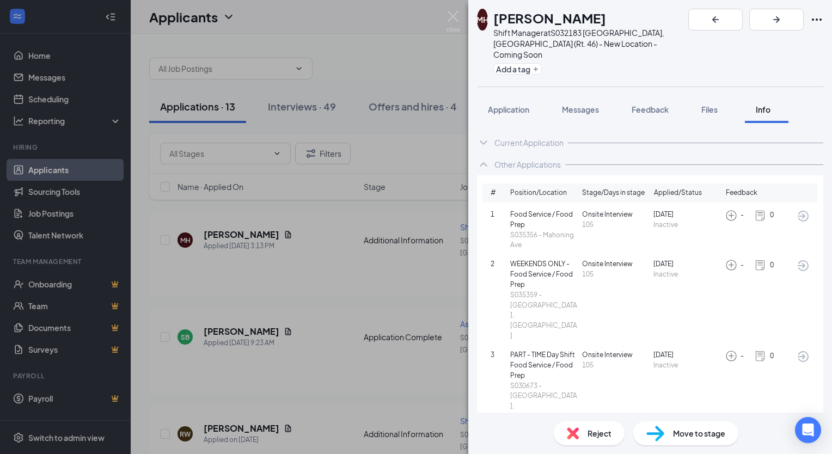
scroll to position [1, 0]
click at [707, 104] on span "Files" at bounding box center [709, 109] width 16 height 10
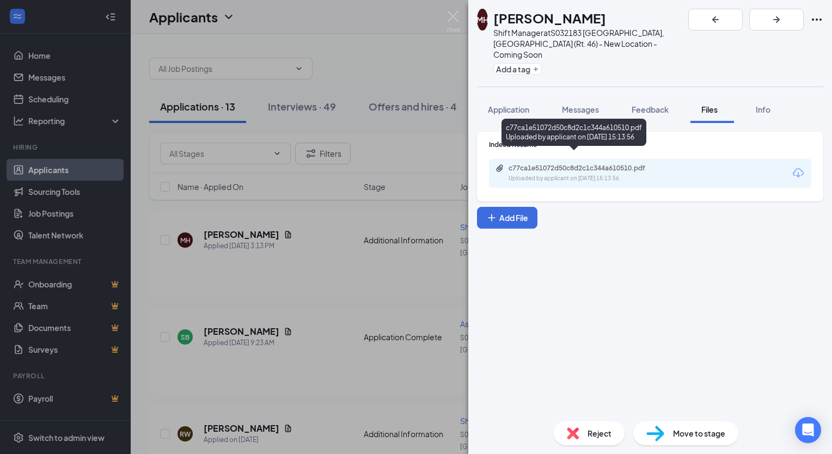
click at [576, 164] on div "c77ca1e51072d50c8d2c1c344a610510.pdf" at bounding box center [584, 168] width 152 height 9
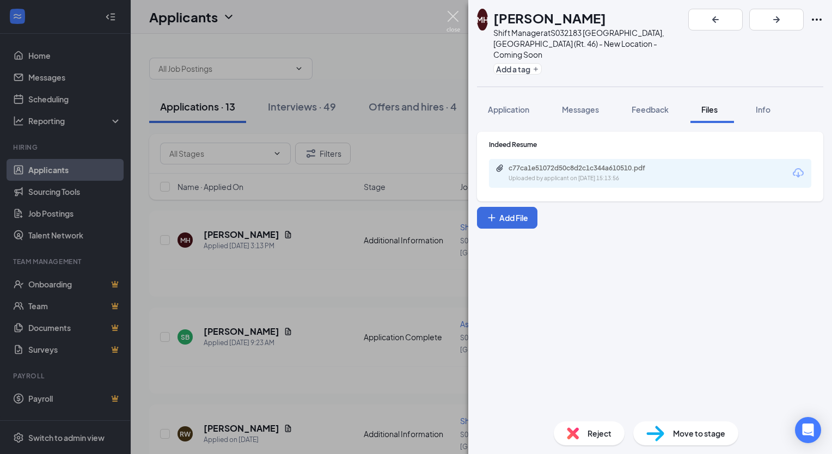
click at [455, 25] on img at bounding box center [453, 21] width 14 height 21
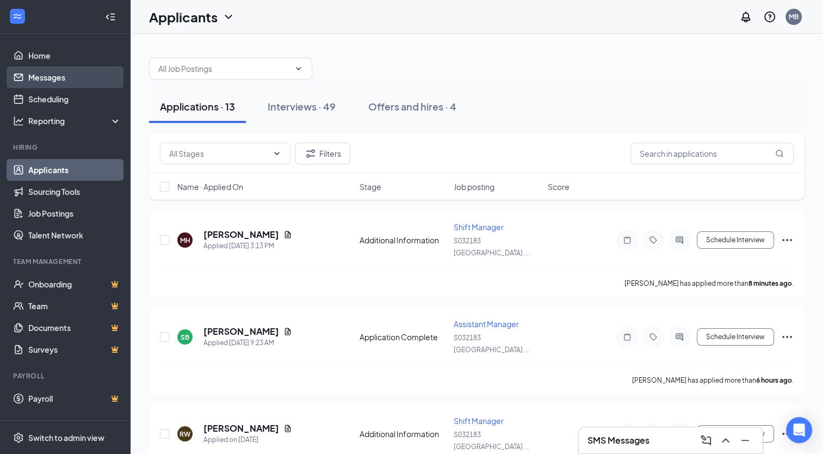
click at [93, 79] on link "Messages" at bounding box center [74, 77] width 93 height 22
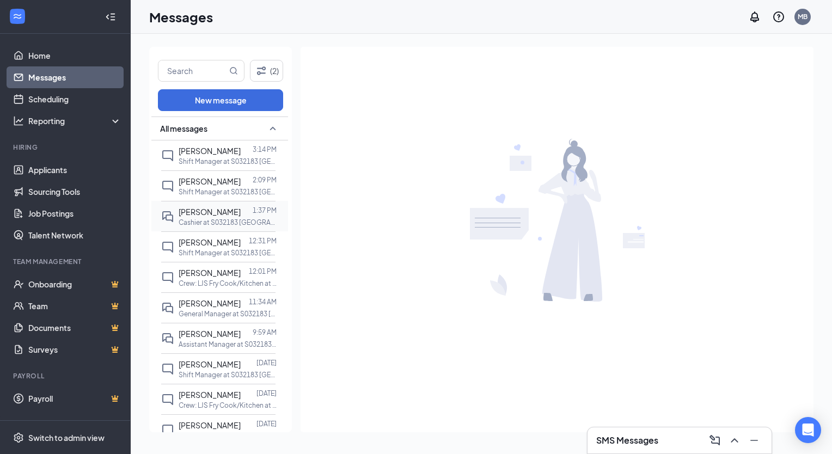
click at [205, 211] on span "[PERSON_NAME]" at bounding box center [209, 212] width 62 height 10
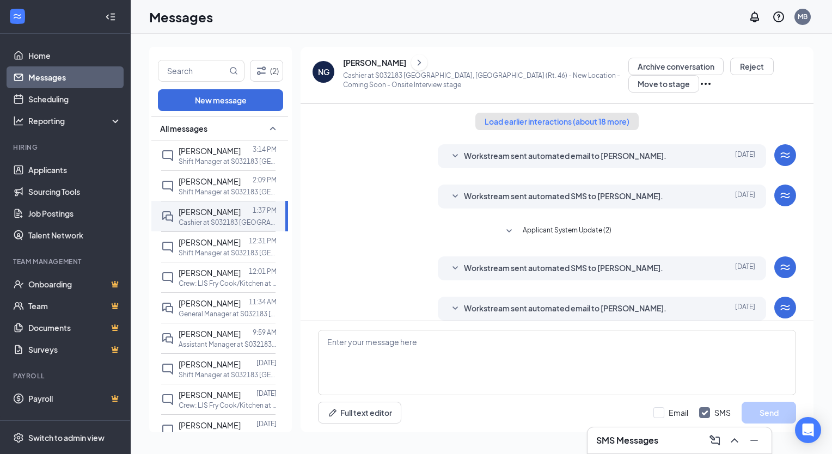
click at [514, 116] on button "Load earlier interactions (about 18 more)" at bounding box center [556, 121] width 163 height 17
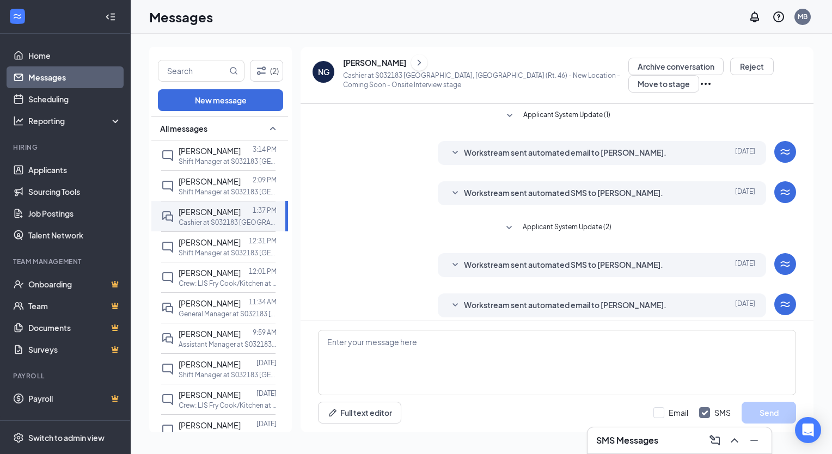
scroll to position [793, 0]
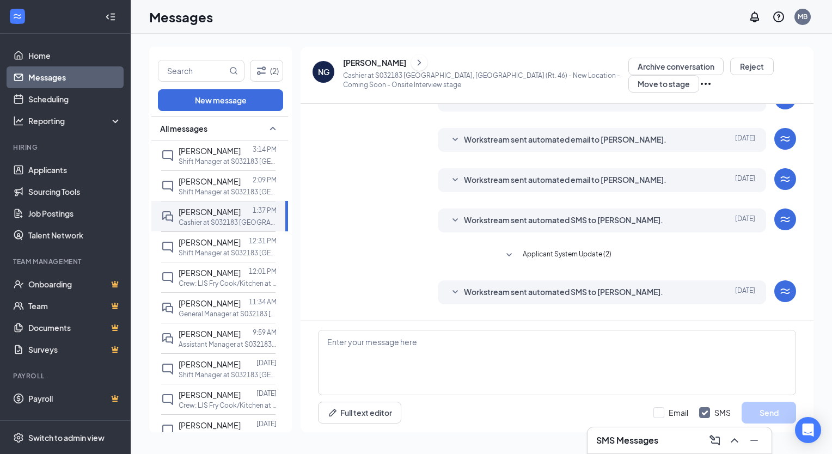
click at [361, 66] on div "[PERSON_NAME]" at bounding box center [374, 62] width 63 height 11
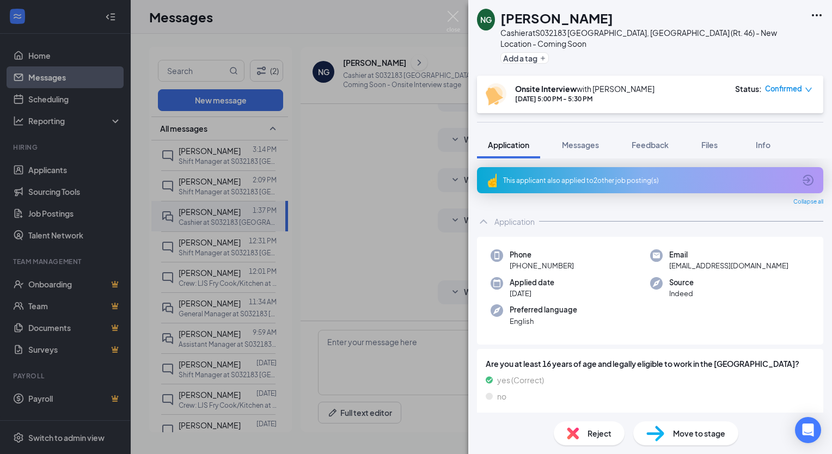
click at [557, 167] on div "This applicant also applied to 2 other job posting(s)" at bounding box center [650, 180] width 346 height 26
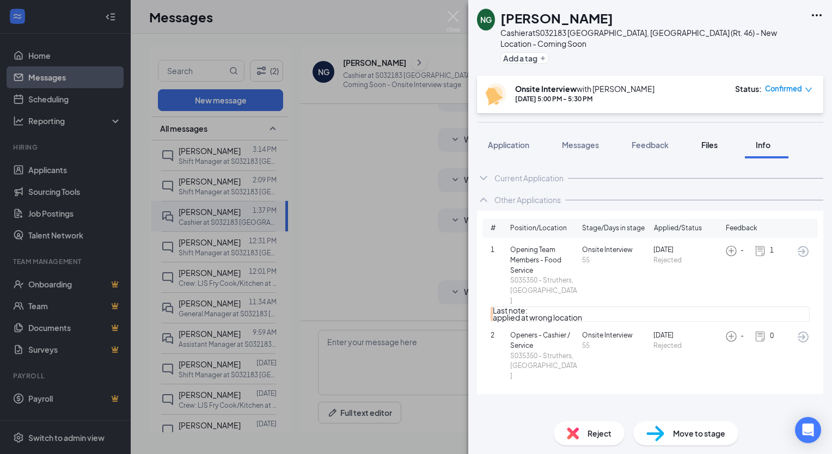
click at [711, 139] on button "Files" at bounding box center [712, 144] width 44 height 27
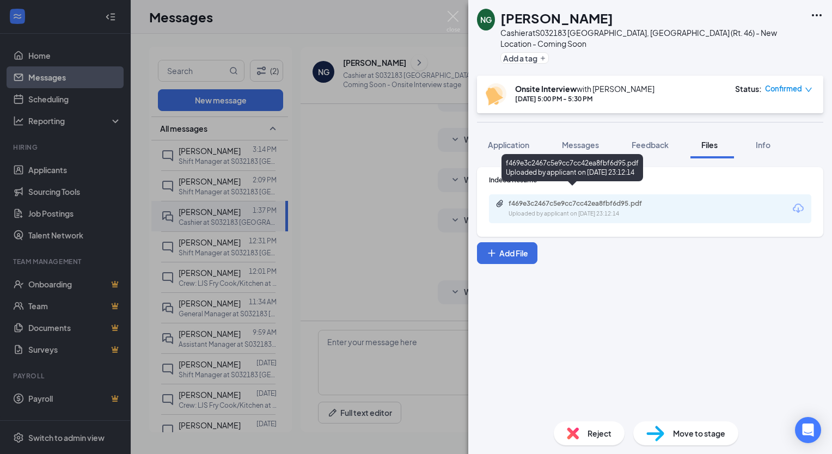
click at [579, 199] on div "f469e3c2467c5e9cc7cc42ea8fbf6d95.pdf" at bounding box center [584, 203] width 152 height 9
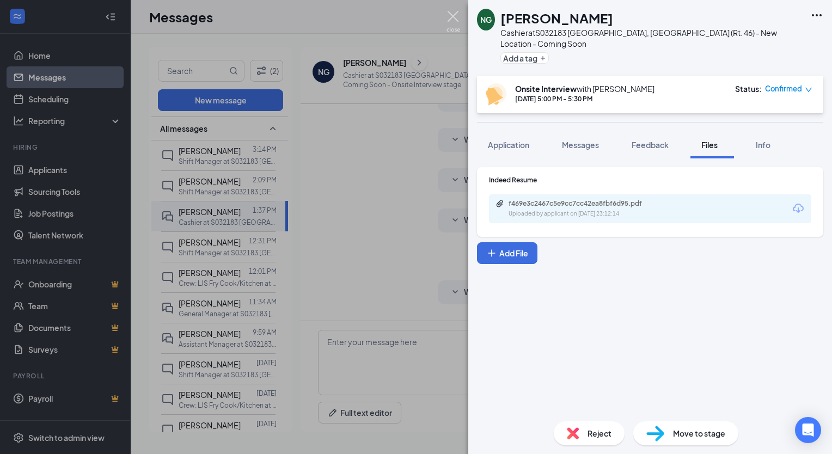
click at [451, 17] on img at bounding box center [453, 21] width 14 height 21
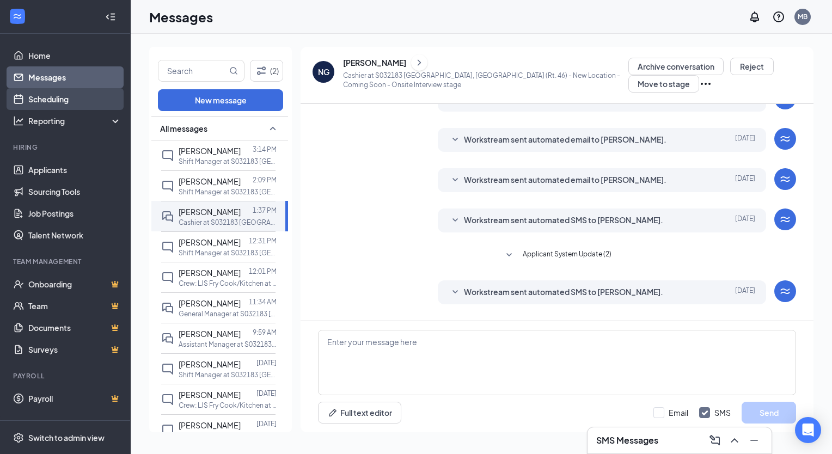
click at [56, 97] on link "Scheduling" at bounding box center [74, 99] width 93 height 22
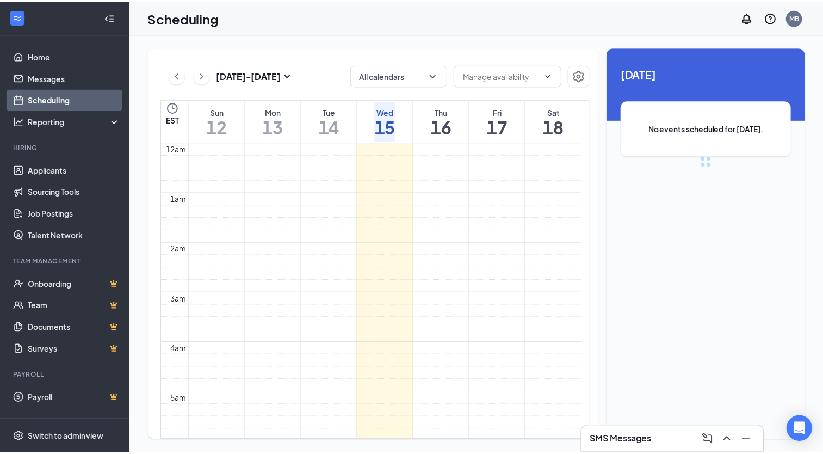
scroll to position [535, 0]
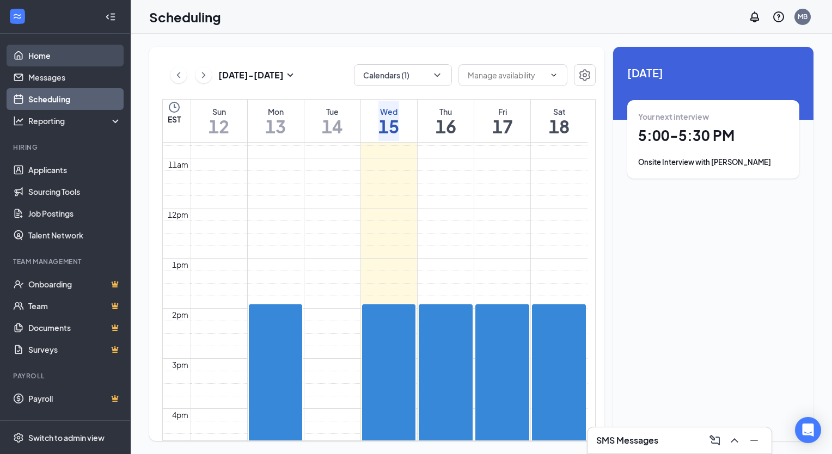
click at [57, 57] on link "Home" at bounding box center [74, 56] width 93 height 22
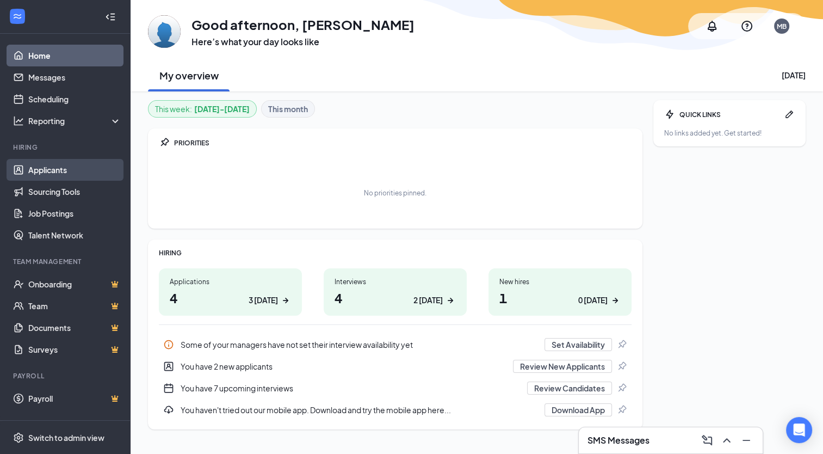
click at [59, 173] on link "Applicants" at bounding box center [74, 170] width 93 height 22
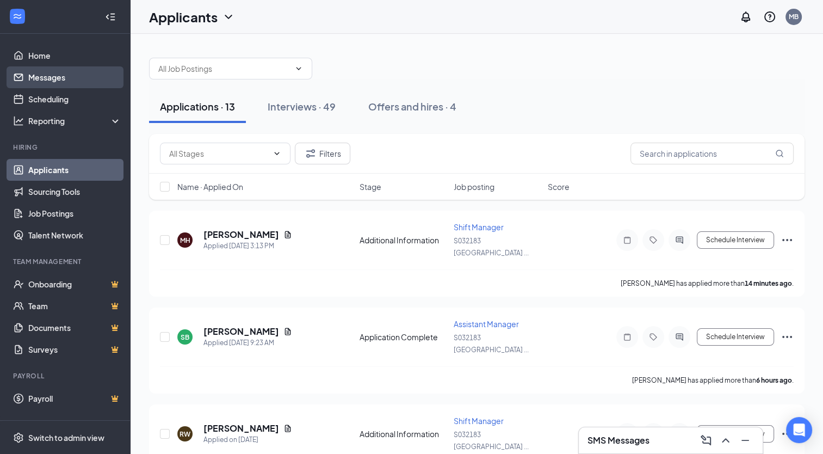
click at [63, 78] on link "Messages" at bounding box center [74, 77] width 93 height 22
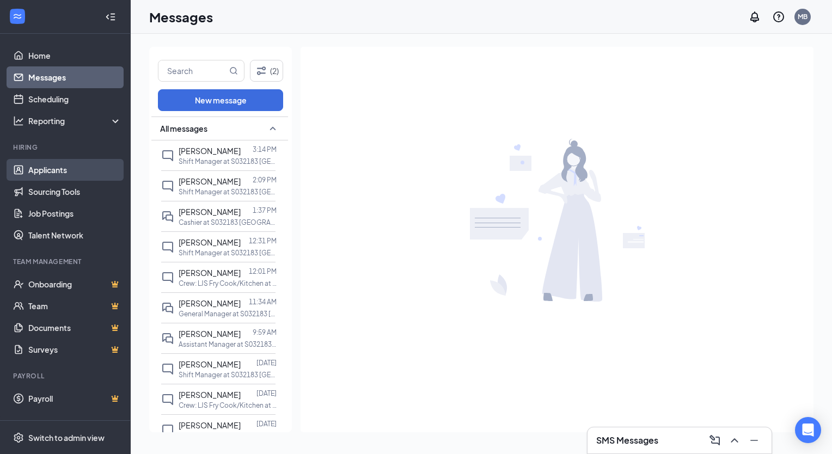
click at [58, 167] on link "Applicants" at bounding box center [74, 170] width 93 height 22
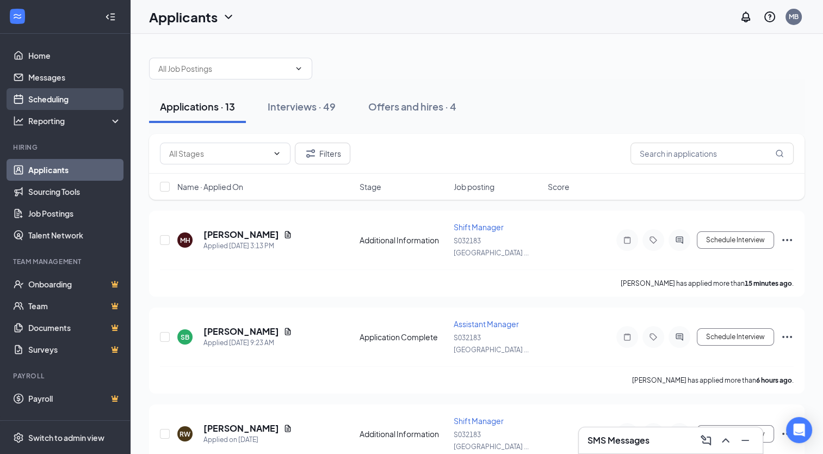
click at [45, 101] on link "Scheduling" at bounding box center [74, 99] width 93 height 22
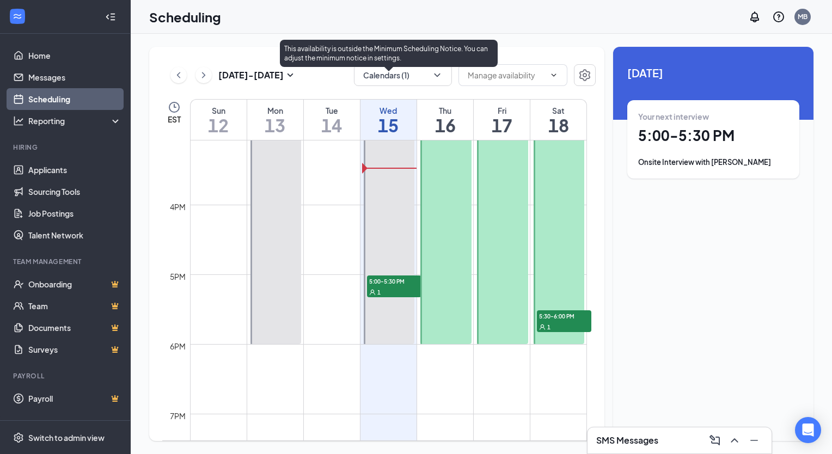
scroll to position [1050, 0]
click at [386, 285] on span "5:00-5:30 PM" at bounding box center [394, 281] width 54 height 11
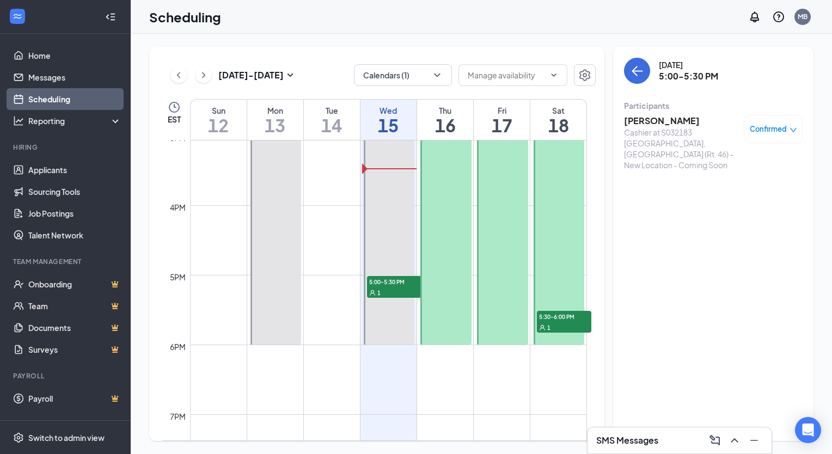
click at [646, 121] on h3 "[PERSON_NAME]" at bounding box center [681, 121] width 114 height 12
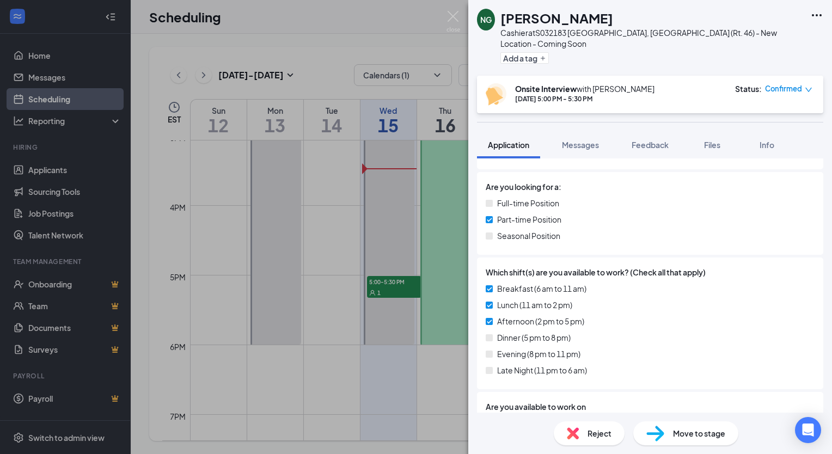
scroll to position [385, 0]
click at [715, 140] on span "Files" at bounding box center [712, 145] width 16 height 10
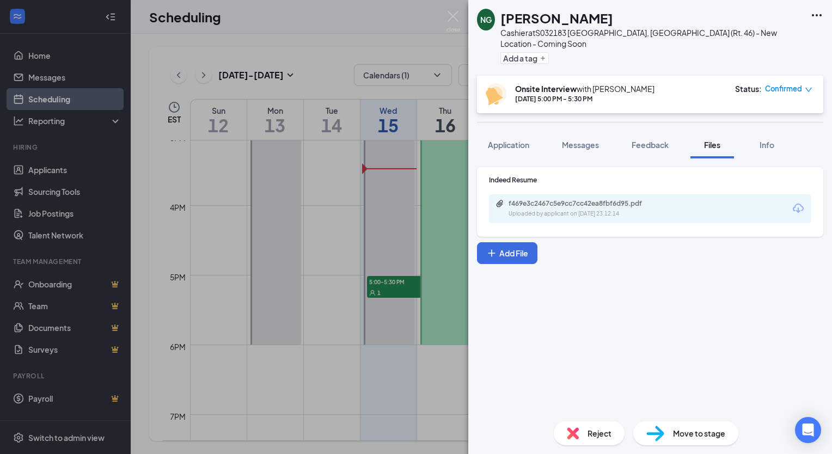
click at [584, 210] on div "Uploaded by applicant on [DATE] 23:12:14" at bounding box center [589, 214] width 163 height 9
click at [455, 16] on img at bounding box center [453, 21] width 14 height 21
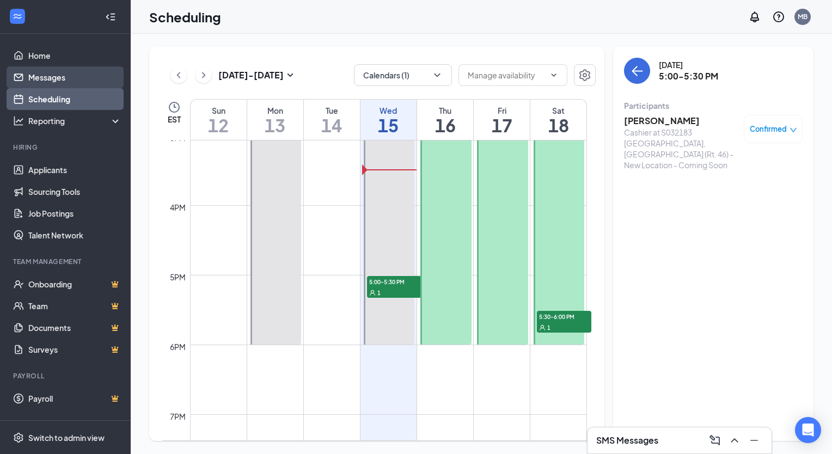
click at [64, 72] on link "Messages" at bounding box center [74, 77] width 93 height 22
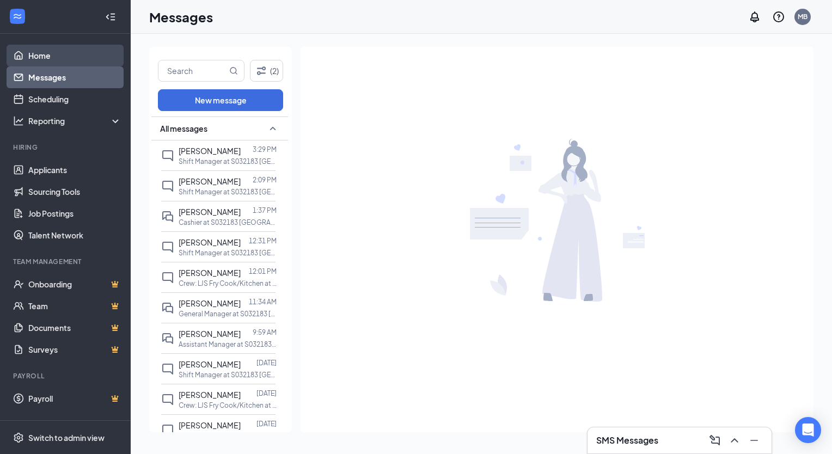
click at [59, 60] on link "Home" at bounding box center [74, 56] width 93 height 22
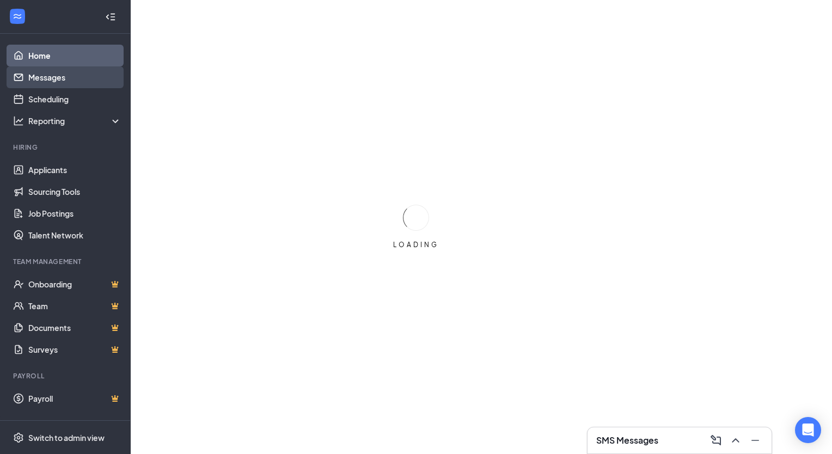
click at [57, 76] on link "Messages" at bounding box center [74, 77] width 93 height 22
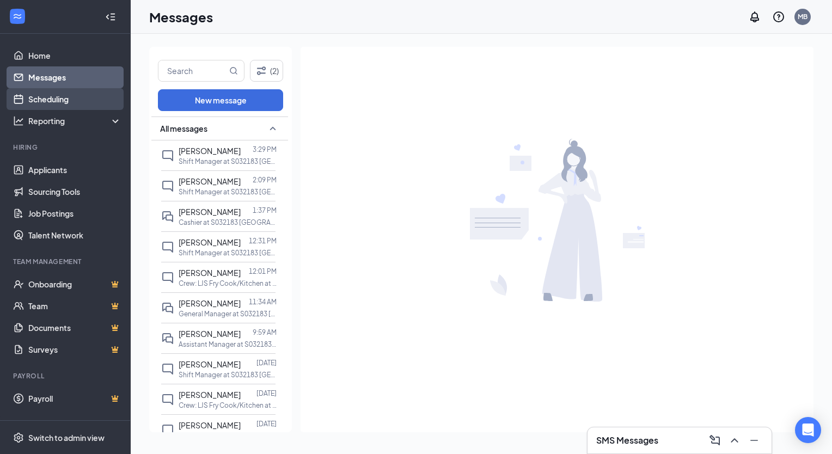
click at [66, 98] on link "Scheduling" at bounding box center [74, 99] width 93 height 22
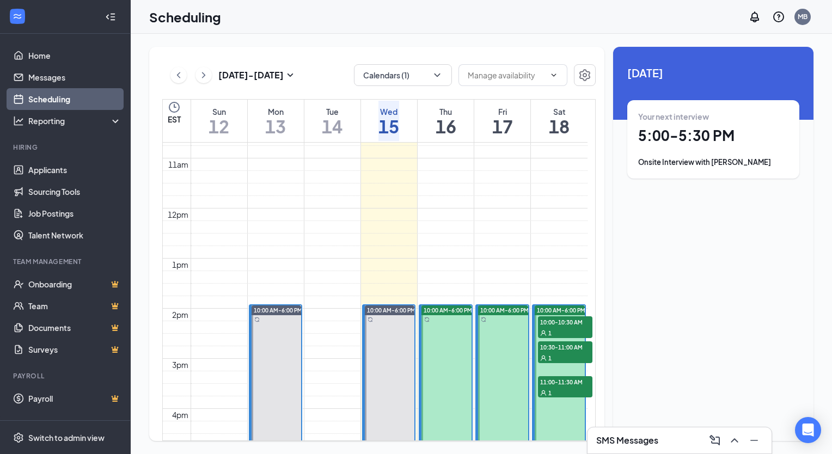
scroll to position [812, 0]
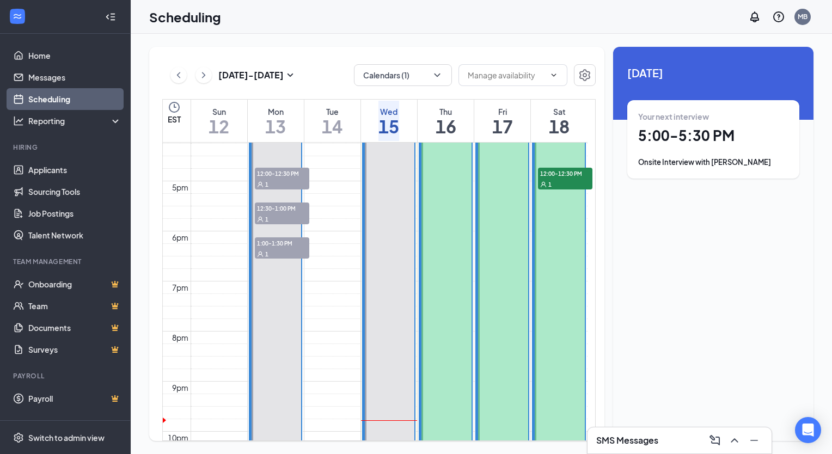
click at [666, 158] on div "Onsite Interview with [PERSON_NAME]" at bounding box center [713, 162] width 150 height 11
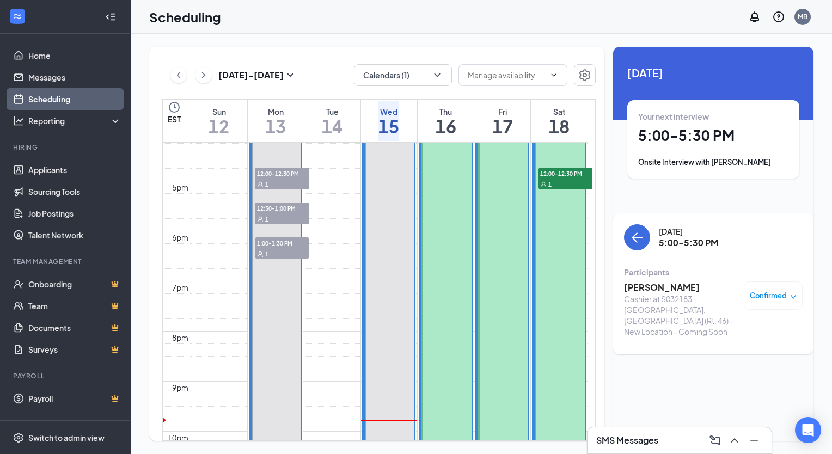
click at [760, 290] on span "Confirmed" at bounding box center [767, 295] width 37 height 11
click at [729, 236] on span "Cancel" at bounding box center [729, 242] width 75 height 12
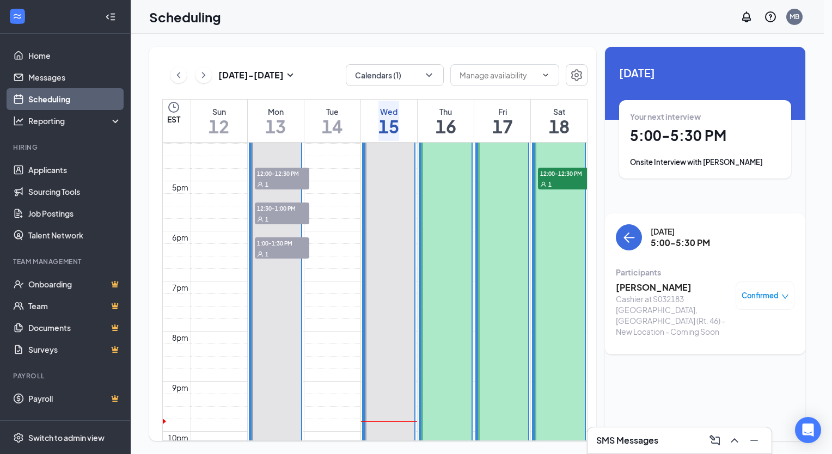
click at [10, 453] on icon "Cross" at bounding box center [6, 460] width 7 height 7
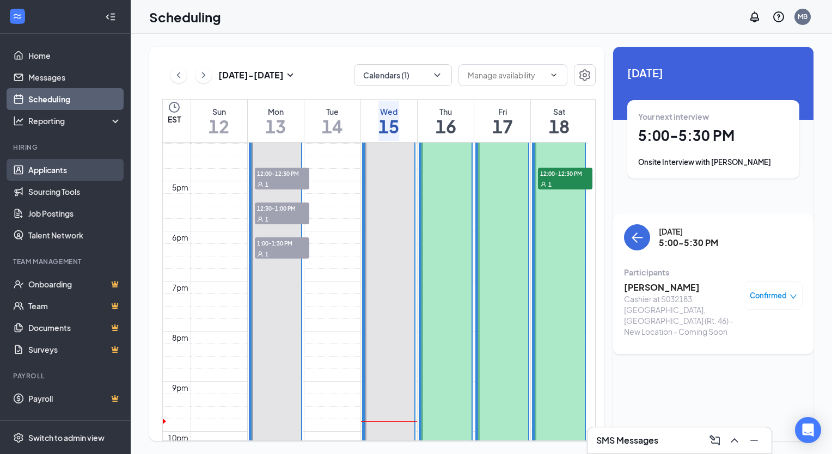
click at [62, 171] on link "Applicants" at bounding box center [74, 170] width 93 height 22
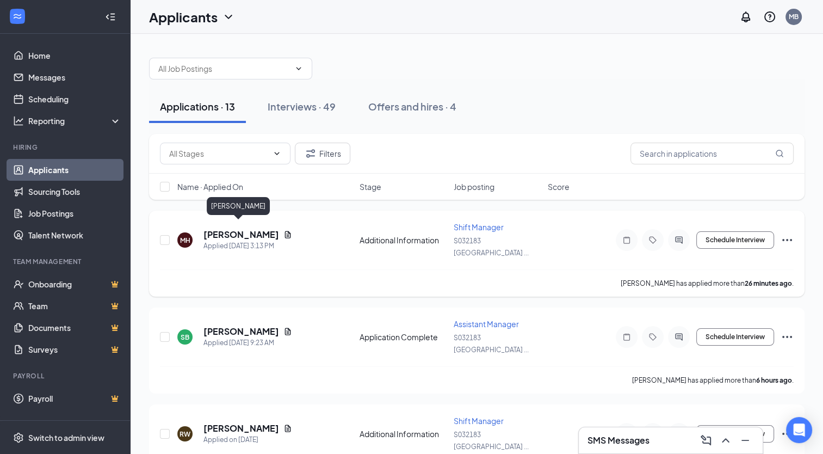
click at [236, 229] on h5 "[PERSON_NAME]" at bounding box center [242, 235] width 76 height 12
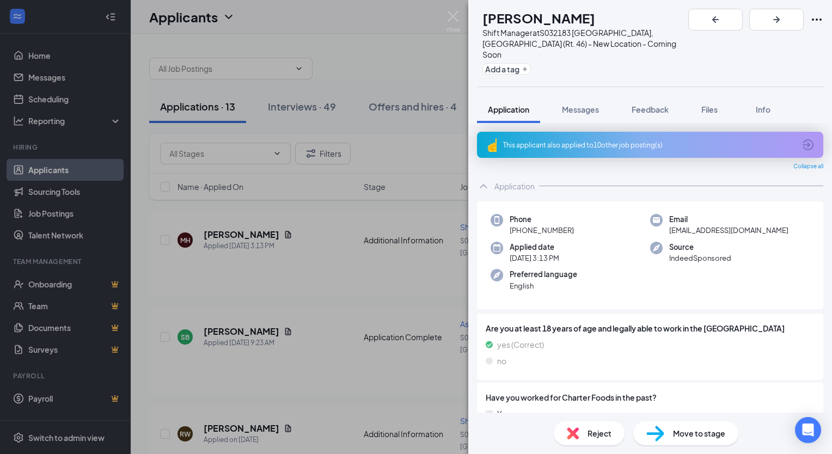
click at [620, 140] on div "This applicant also applied to 10 other job posting(s)" at bounding box center [649, 144] width 292 height 9
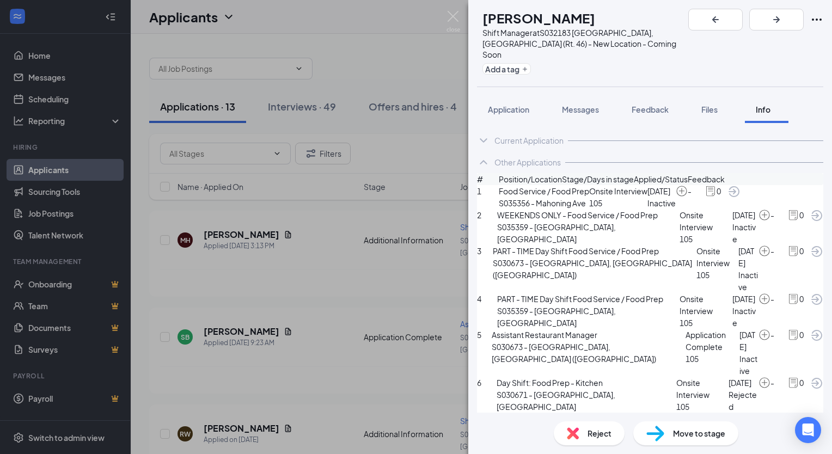
scroll to position [3, 0]
click at [540, 134] on div "Current Application" at bounding box center [528, 139] width 69 height 11
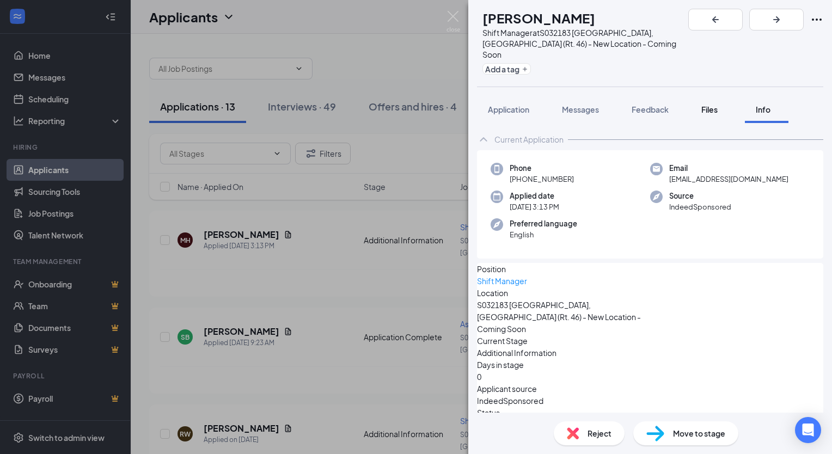
click at [717, 104] on span "Files" at bounding box center [709, 109] width 16 height 10
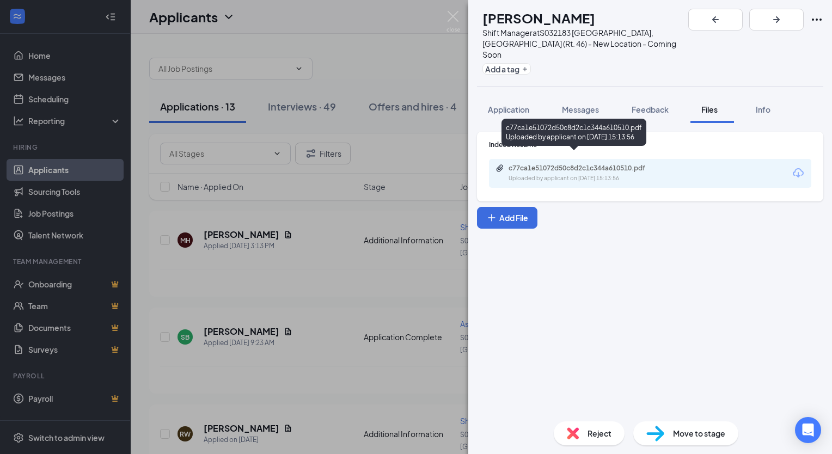
click at [577, 174] on div "Uploaded by applicant on Oct 15, 2025 at 15:13:56" at bounding box center [589, 178] width 163 height 9
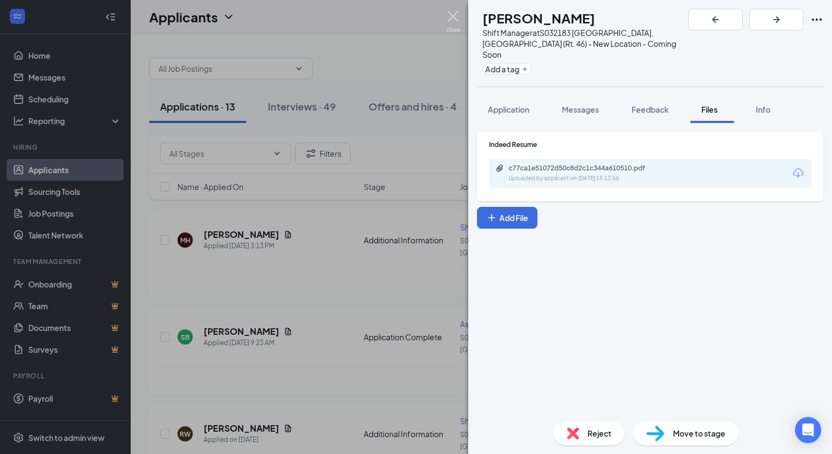
click at [447, 19] on img at bounding box center [453, 21] width 14 height 21
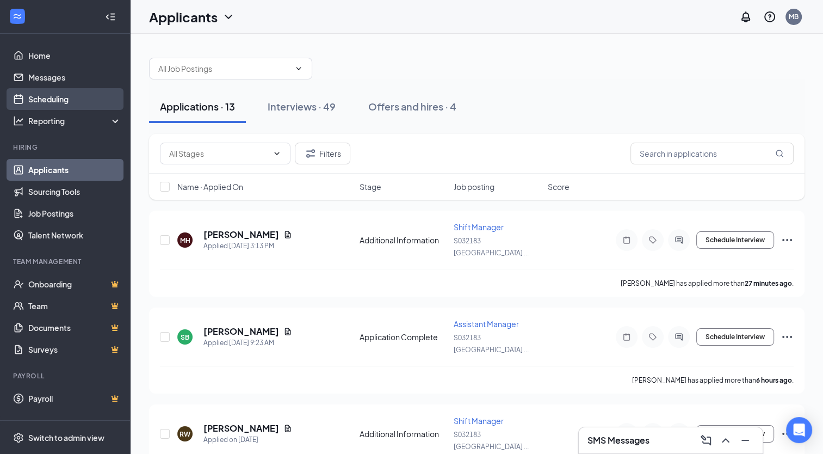
click at [71, 103] on link "Scheduling" at bounding box center [74, 99] width 93 height 22
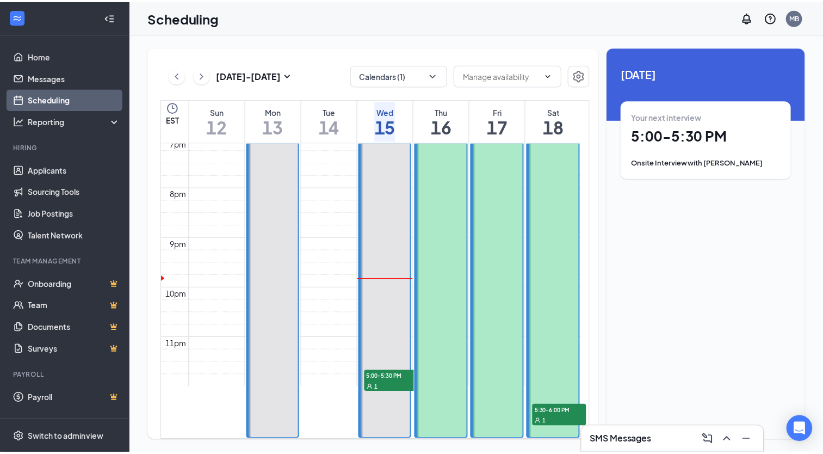
scroll to position [1014, 0]
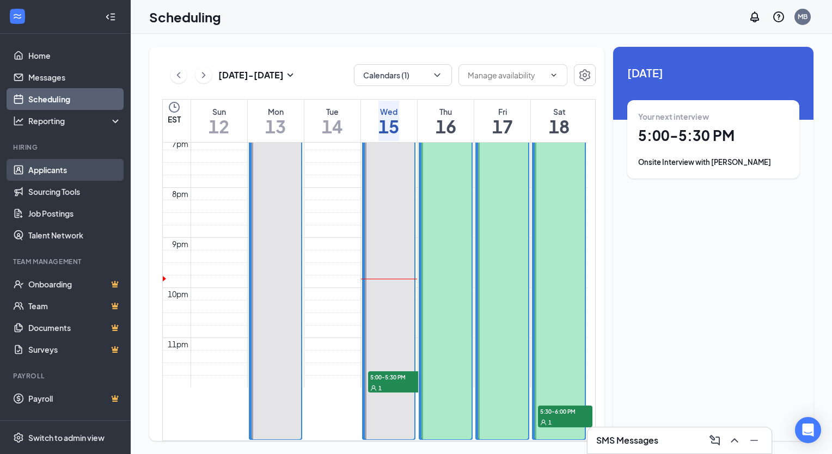
click at [45, 175] on link "Applicants" at bounding box center [74, 170] width 93 height 22
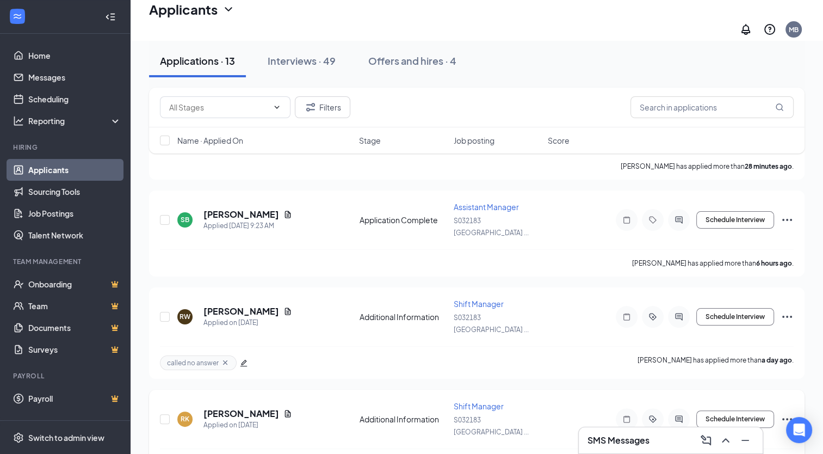
scroll to position [124, 0]
click at [95, 73] on link "Messages" at bounding box center [74, 77] width 93 height 22
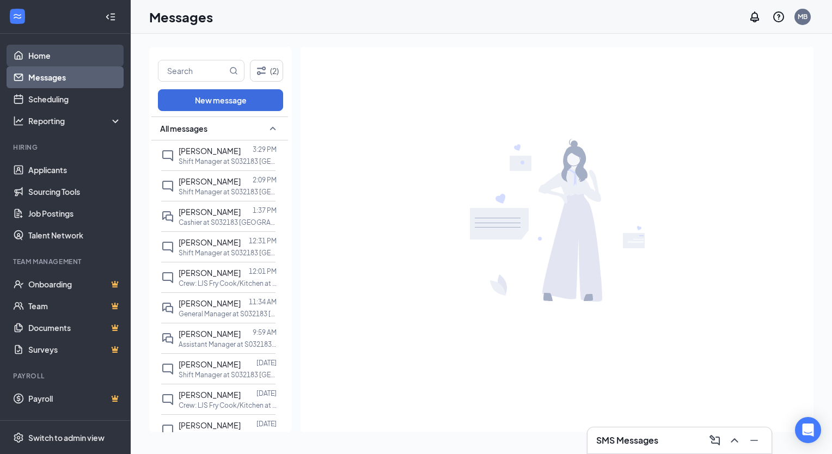
click at [77, 51] on link "Home" at bounding box center [74, 56] width 93 height 22
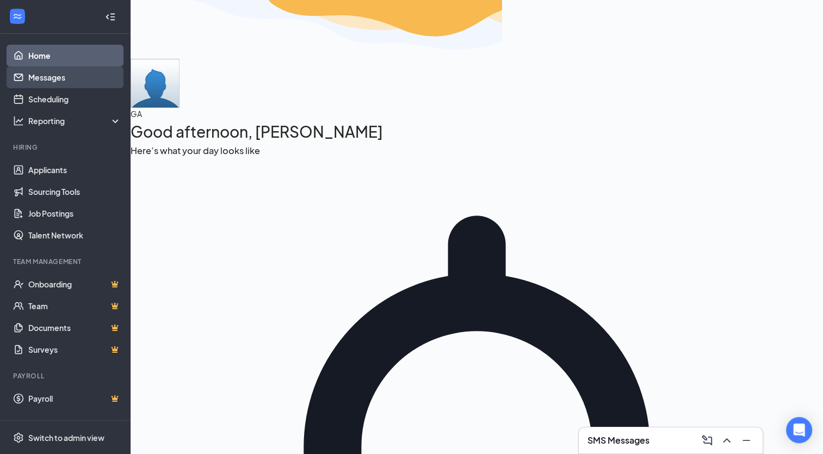
click at [83, 81] on link "Messages" at bounding box center [74, 77] width 93 height 22
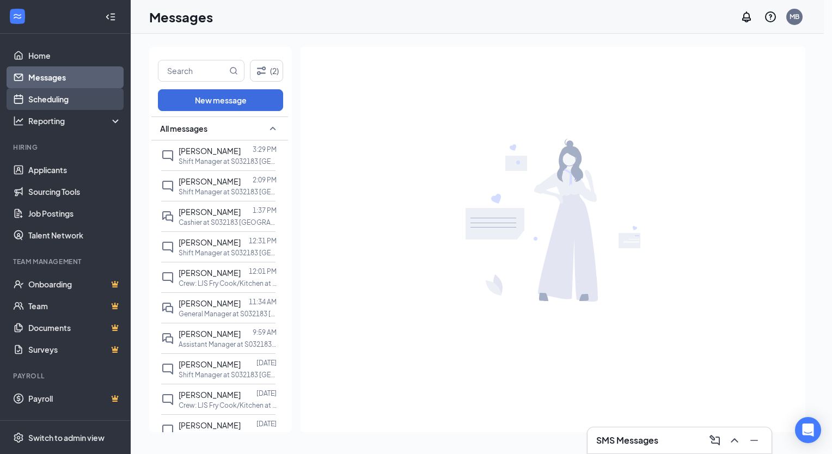
click at [67, 103] on link "Scheduling" at bounding box center [74, 99] width 93 height 22
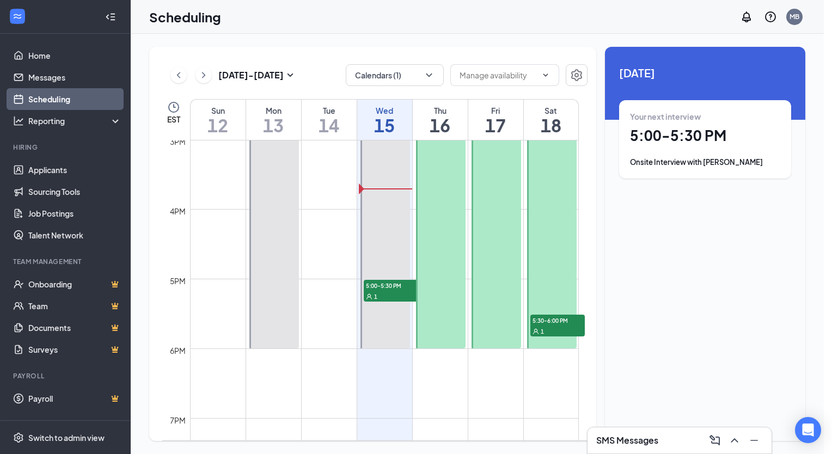
scroll to position [1046, 0]
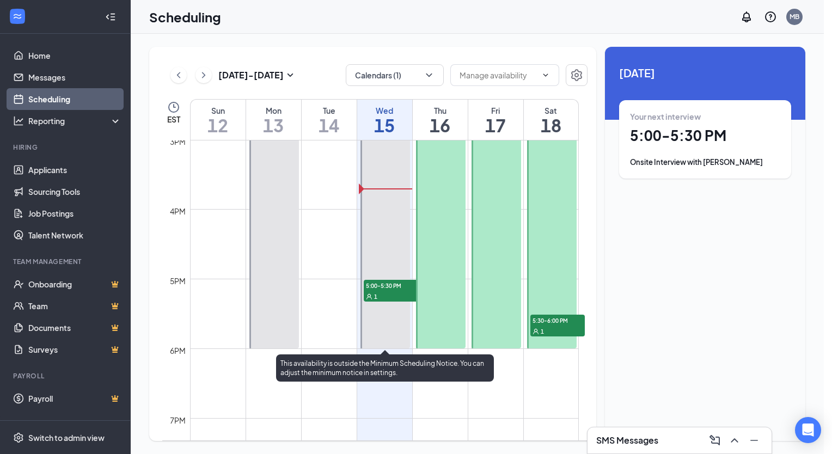
click at [385, 284] on span "5:00-5:30 PM" at bounding box center [391, 285] width 54 height 11
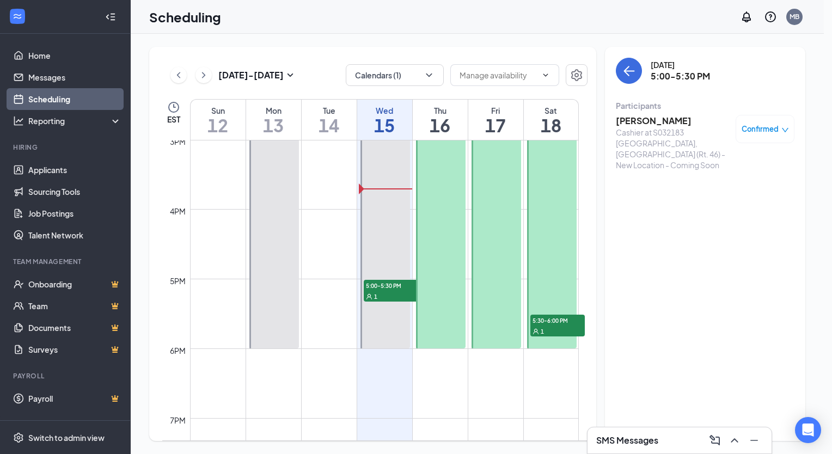
click at [634, 123] on h3 "[PERSON_NAME]" at bounding box center [672, 121] width 114 height 12
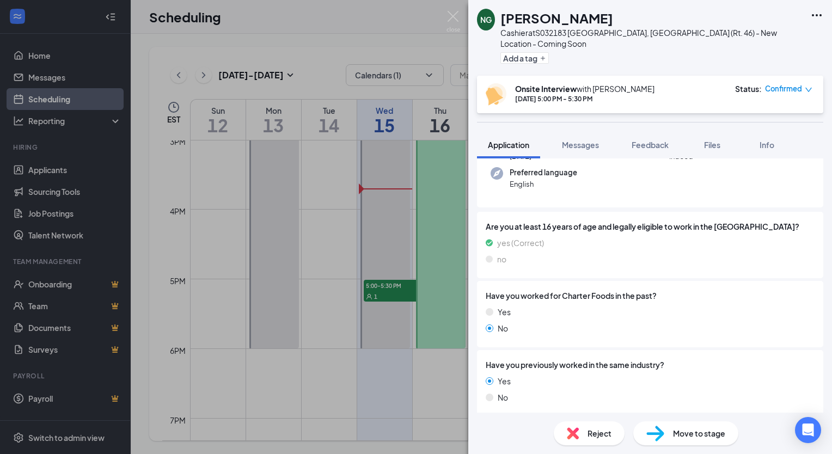
scroll to position [137, 0]
click at [451, 23] on img at bounding box center [453, 21] width 14 height 21
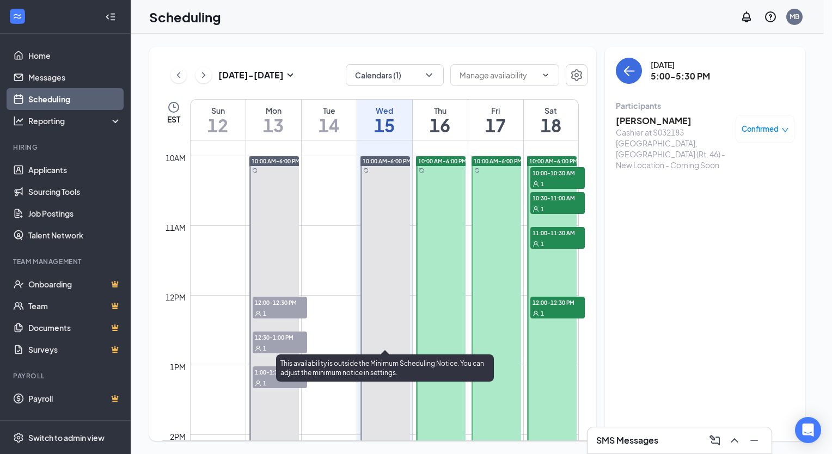
scroll to position [682, 0]
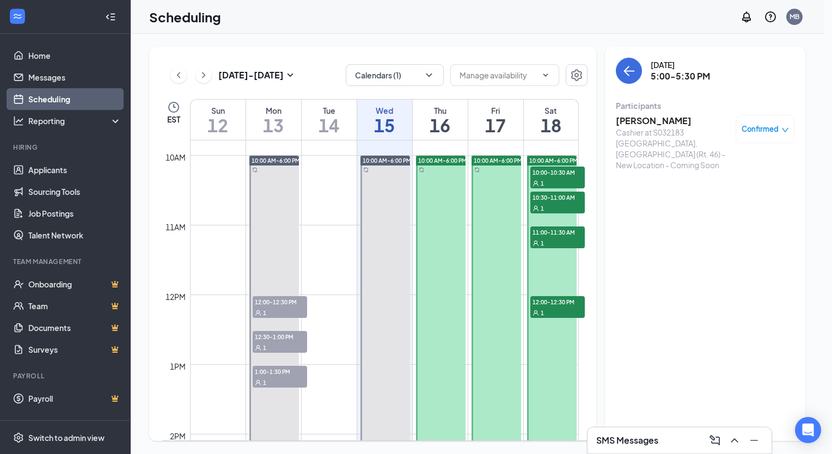
click at [542, 173] on span "10:00-10:30 AM" at bounding box center [557, 172] width 54 height 11
click at [545, 194] on span "10:30-11:00 AM" at bounding box center [557, 197] width 54 height 11
click at [550, 236] on span "11:00-11:30 AM" at bounding box center [557, 231] width 54 height 11
click at [552, 304] on span "12:00-12:30 PM" at bounding box center [557, 301] width 54 height 11
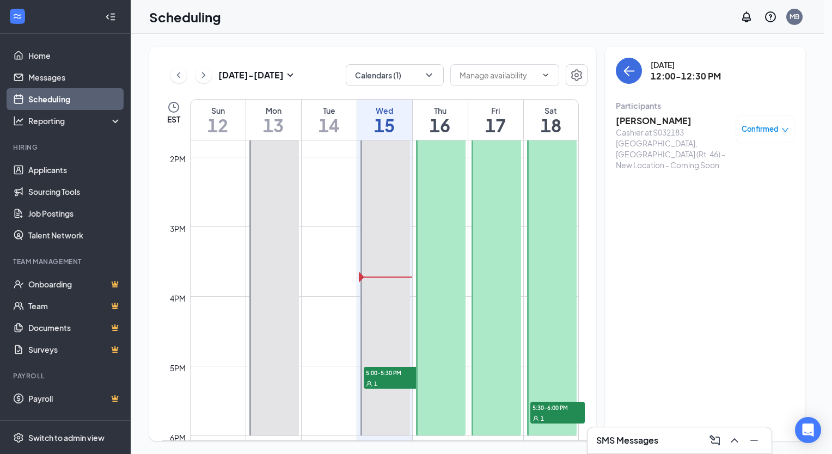
scroll to position [1033, 0]
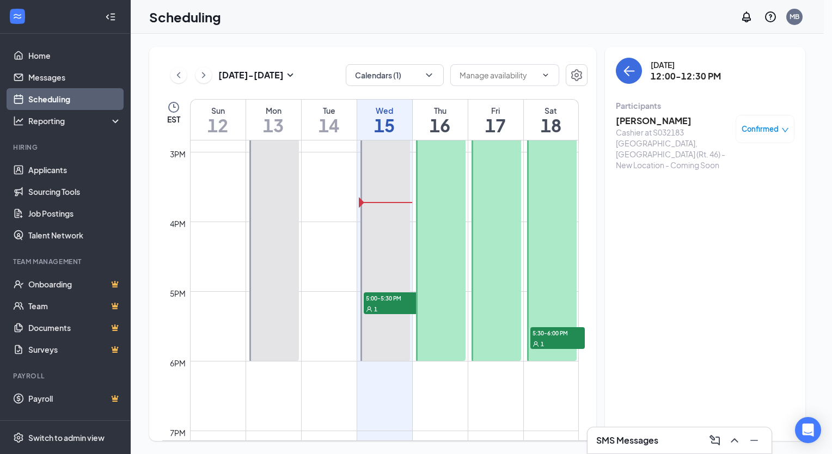
click at [549, 331] on span "5:30-6:00 PM" at bounding box center [557, 332] width 54 height 11
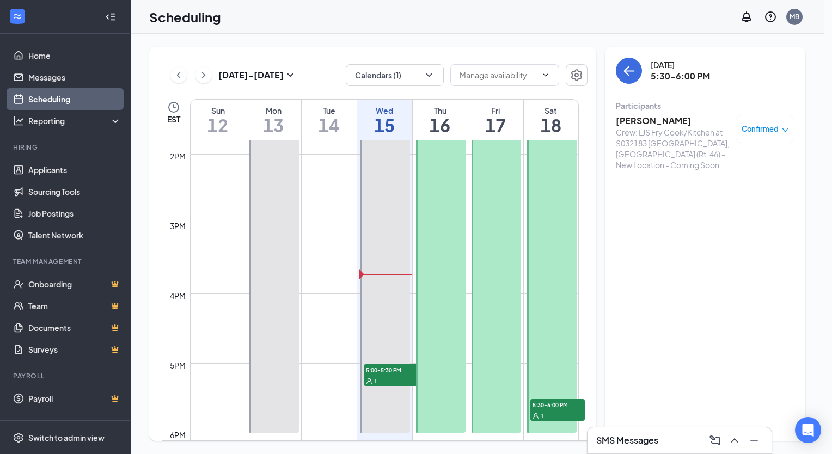
scroll to position [973, 0]
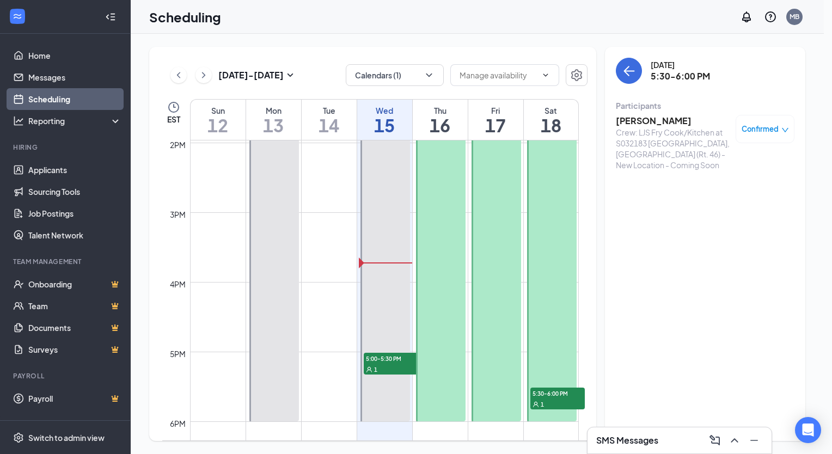
click at [646, 122] on h3 "[PERSON_NAME]" at bounding box center [672, 121] width 114 height 12
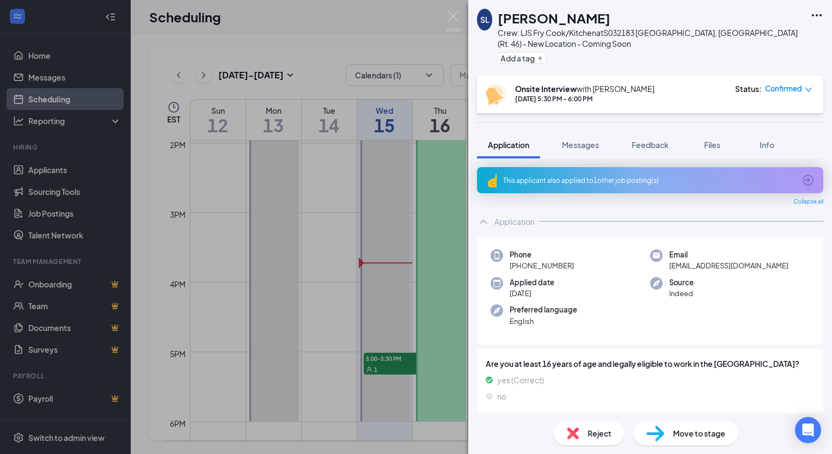
click at [603, 184] on div "This applicant also applied to 1 other job posting(s)" at bounding box center [649, 180] width 292 height 9
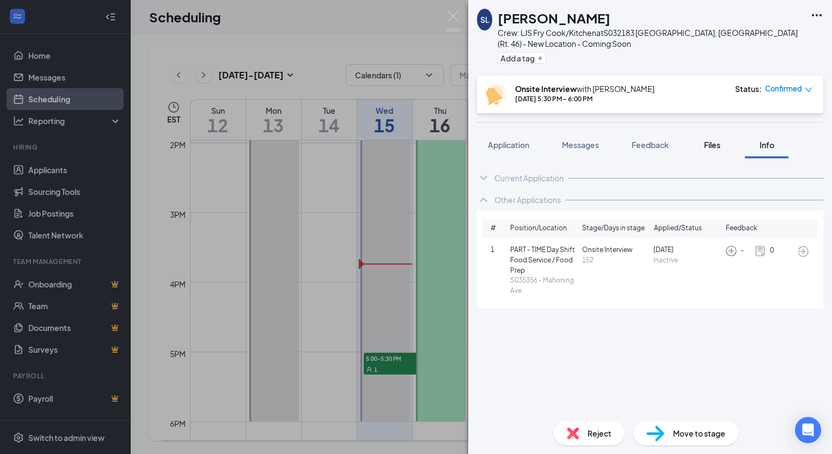
click at [709, 144] on span "Files" at bounding box center [712, 145] width 16 height 10
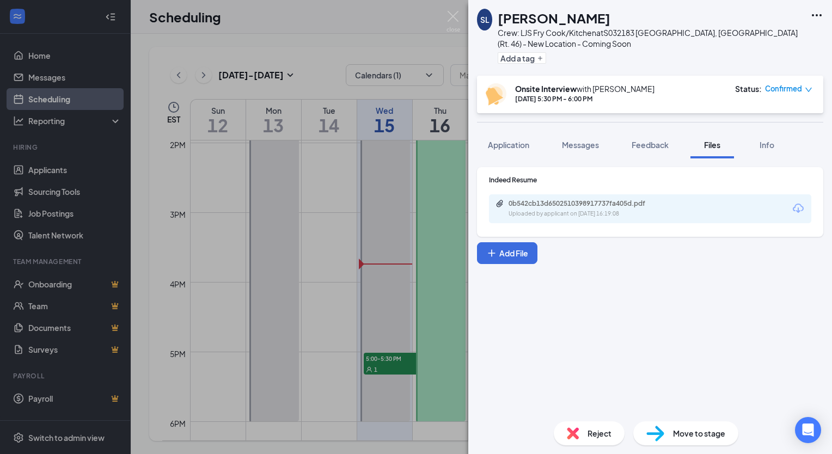
click at [639, 210] on div "Uploaded by applicant on [DATE] 16:19:08" at bounding box center [589, 214] width 163 height 9
click at [457, 21] on img at bounding box center [453, 21] width 14 height 21
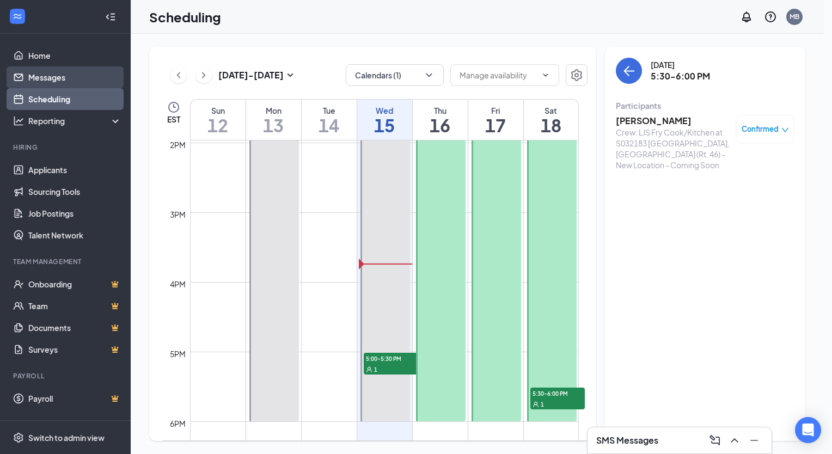
click at [39, 83] on link "Messages" at bounding box center [74, 77] width 93 height 22
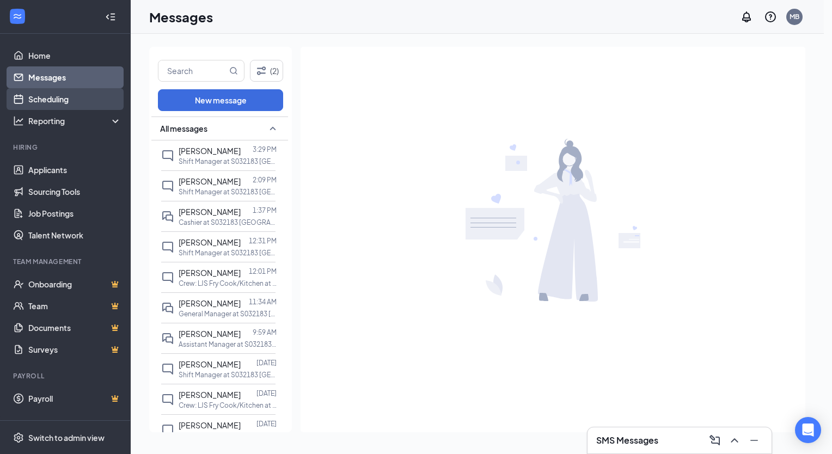
click at [78, 102] on link "Scheduling" at bounding box center [74, 99] width 93 height 22
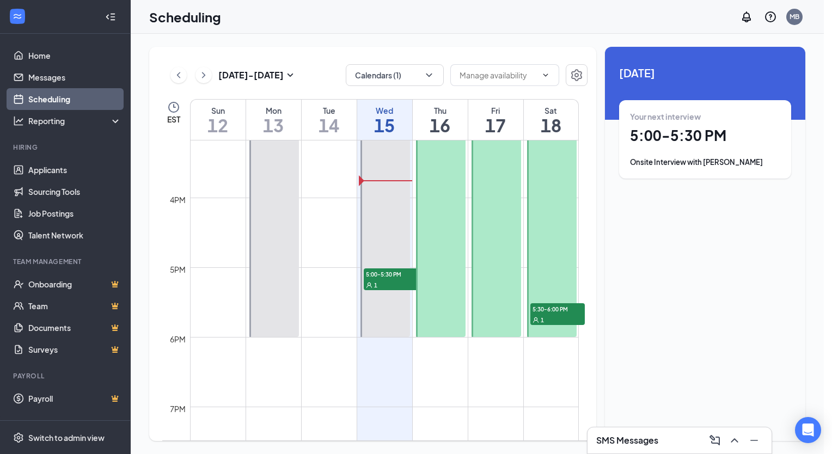
scroll to position [1057, 0]
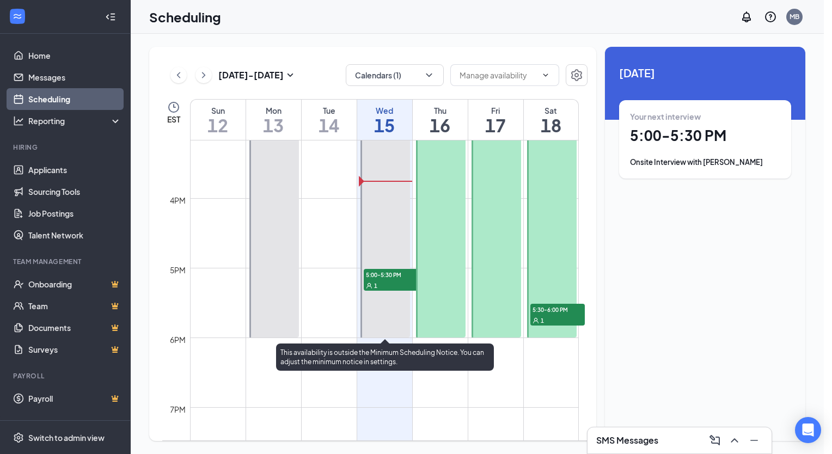
click at [382, 273] on span "5:00-5:30 PM" at bounding box center [391, 274] width 54 height 11
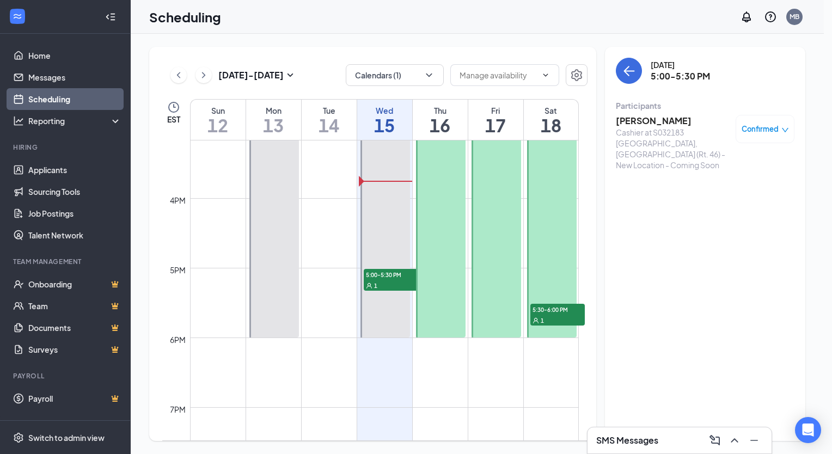
click at [781, 128] on icon "down" at bounding box center [785, 130] width 8 height 8
click at [601, 198] on div "[DATE] - [DATE] Calendars (1) EST Sun 12 Mon 13 Tue 14 Wed 15 Thu 16 Fri 17 Sat…" at bounding box center [477, 244] width 656 height 394
click at [33, 53] on link "Home" at bounding box center [74, 56] width 93 height 22
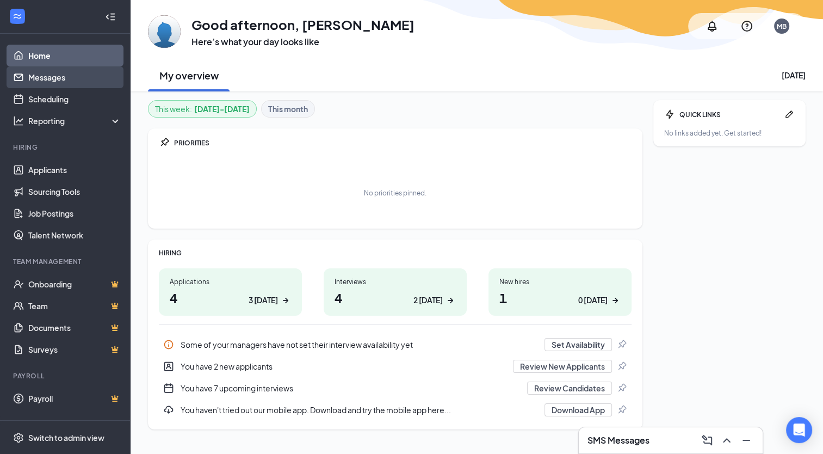
click at [41, 75] on link "Messages" at bounding box center [74, 77] width 93 height 22
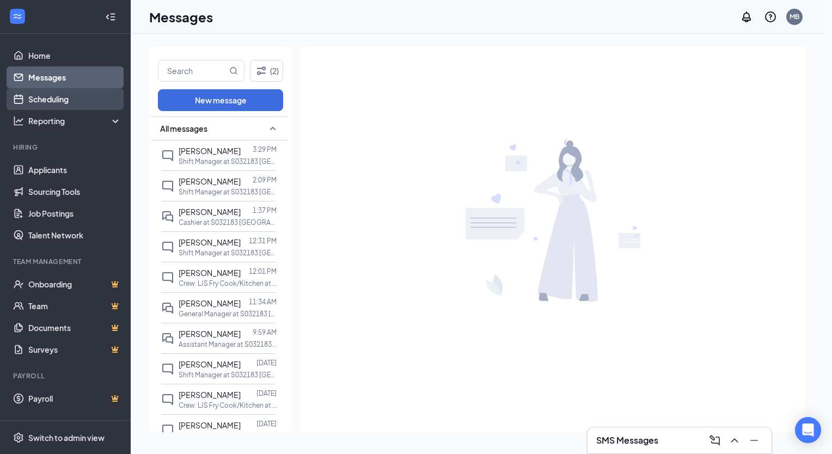
click at [53, 97] on link "Scheduling" at bounding box center [74, 99] width 93 height 22
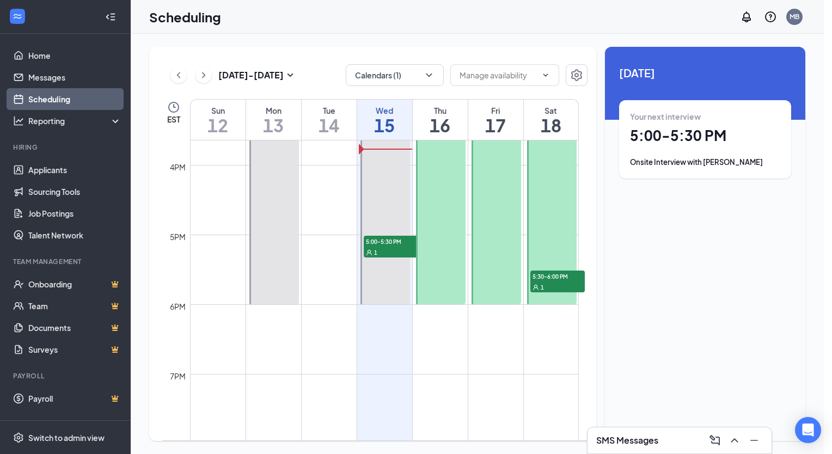
scroll to position [1091, 0]
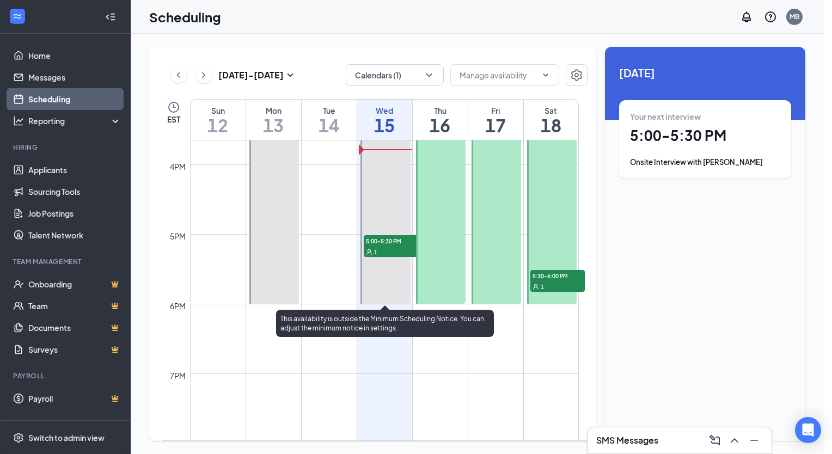
click at [385, 245] on span "5:00-5:30 PM" at bounding box center [391, 240] width 54 height 11
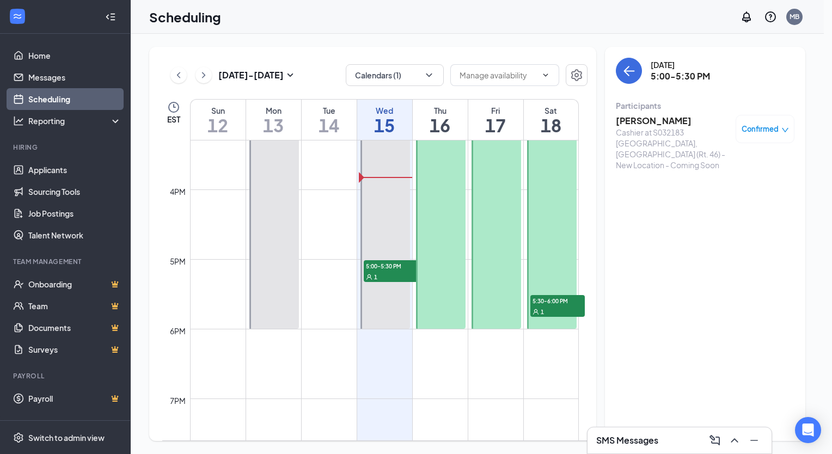
scroll to position [1065, 0]
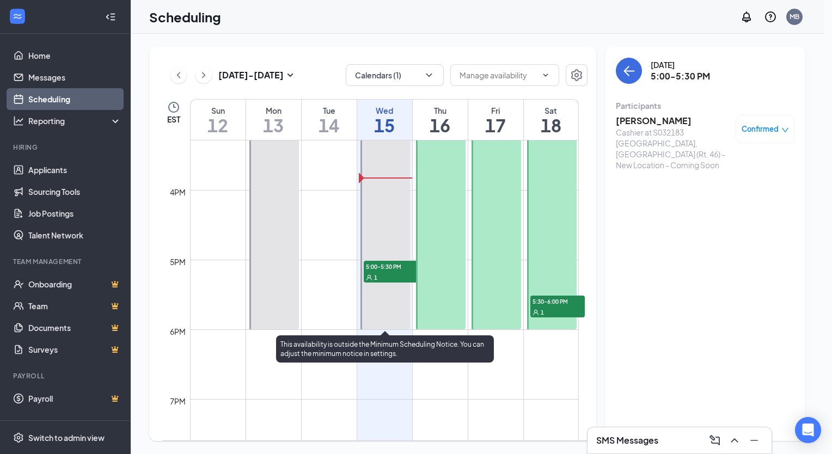
click at [392, 267] on span "5:00-5:30 PM" at bounding box center [391, 266] width 54 height 11
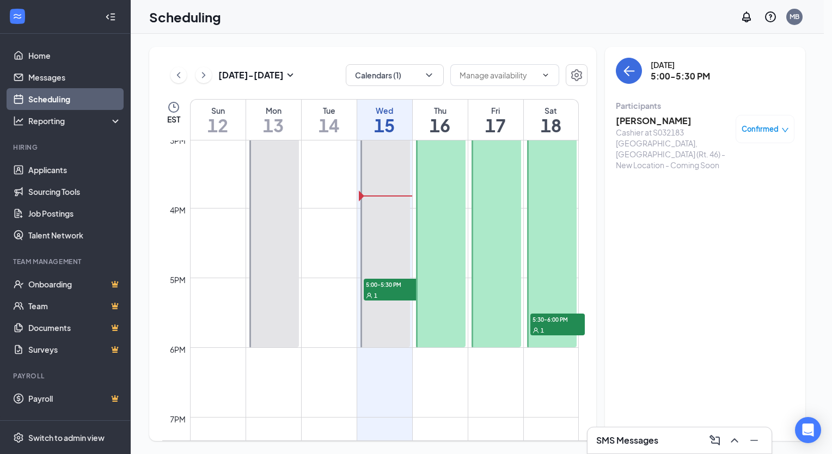
scroll to position [1046, 0]
click at [781, 128] on icon "down" at bounding box center [784, 130] width 7 height 4
click at [633, 117] on h3 "[PERSON_NAME]" at bounding box center [672, 121] width 114 height 12
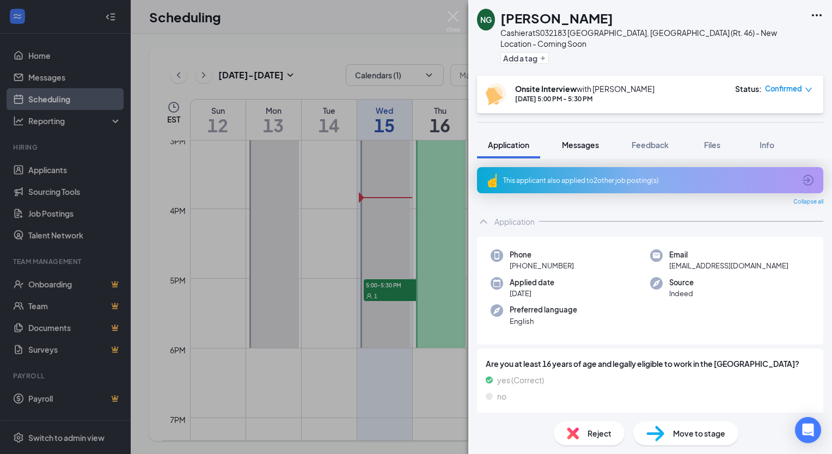
click at [582, 140] on span "Messages" at bounding box center [580, 145] width 37 height 10
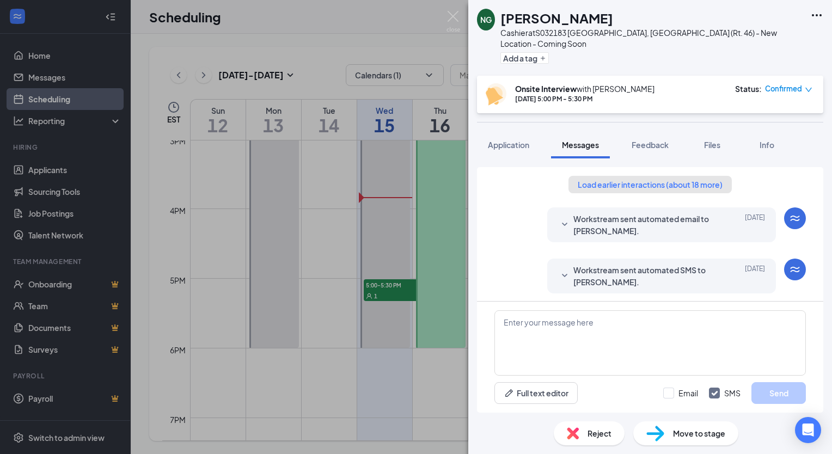
click at [632, 176] on button "Load earlier interactions (about 18 more)" at bounding box center [649, 184] width 163 height 17
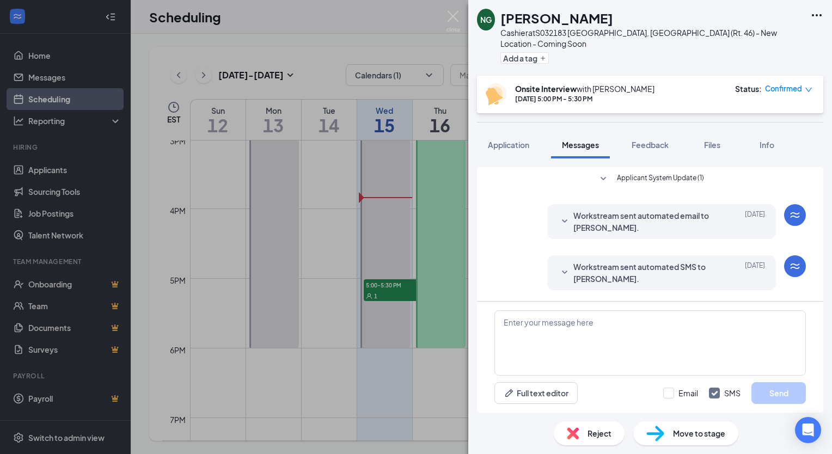
click at [631, 210] on span "Workstream sent automated email to [PERSON_NAME]." at bounding box center [644, 222] width 143 height 24
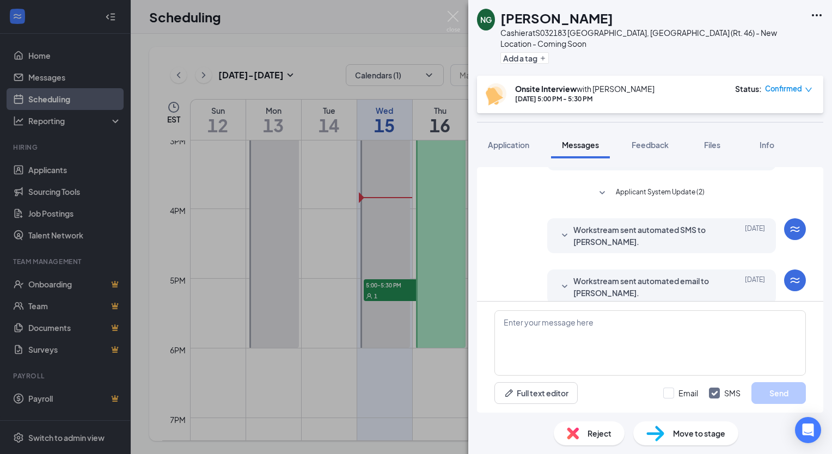
scroll to position [235, 0]
click at [608, 164] on span "Workstream sent automated SMS to [PERSON_NAME]." at bounding box center [644, 152] width 143 height 24
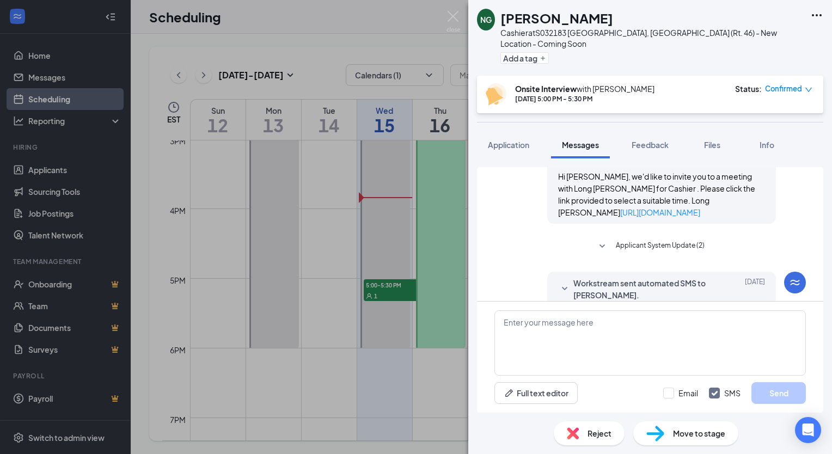
scroll to position [303, 0]
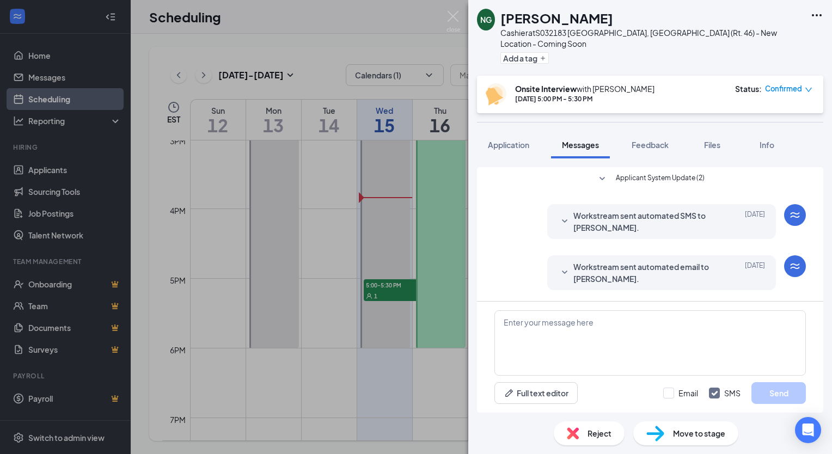
click at [601, 223] on span "Workstream sent automated SMS to [PERSON_NAME]." at bounding box center [644, 222] width 143 height 24
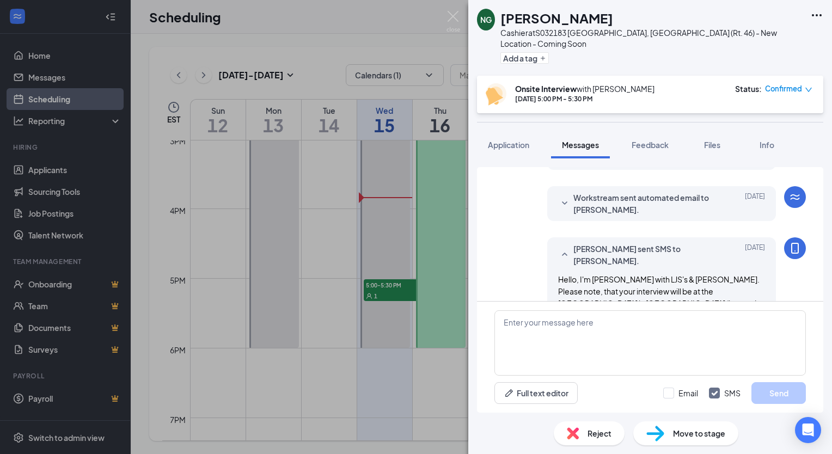
scroll to position [473, 0]
click at [603, 216] on span "Workstream sent automated email to [PERSON_NAME]." at bounding box center [644, 204] width 143 height 24
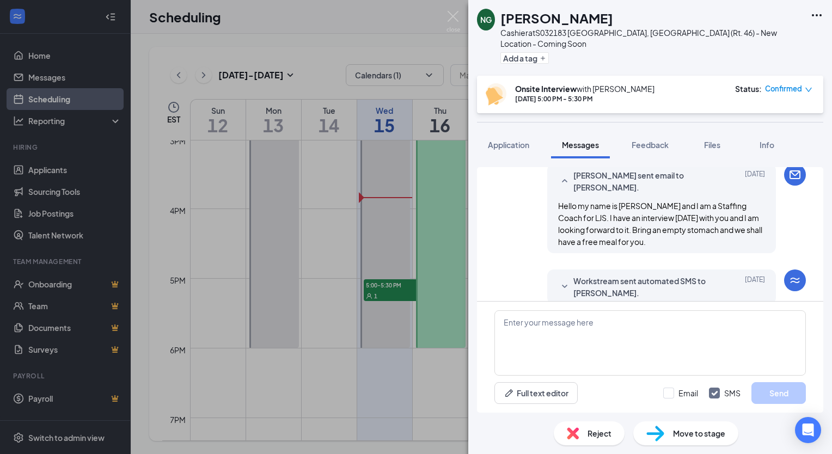
scroll to position [968, 0]
click at [588, 275] on span "Workstream sent automated SMS to Nasiana Griffin." at bounding box center [644, 287] width 143 height 24
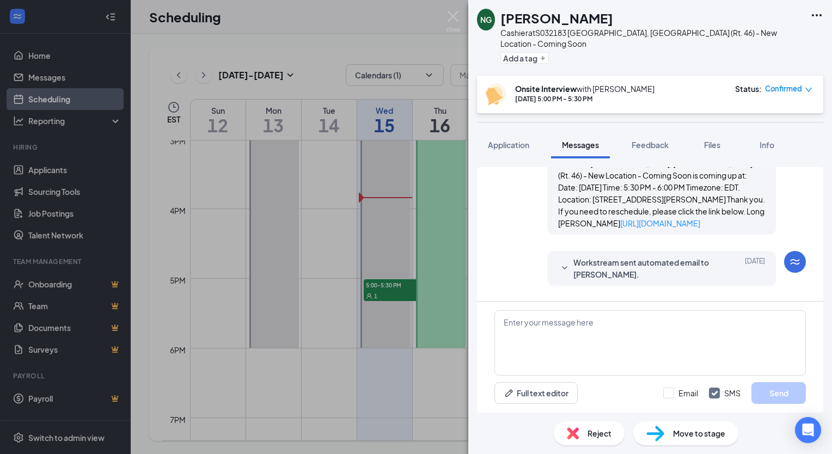
scroll to position [1140, 0]
click at [594, 257] on span "Workstream sent automated email to Nasiana Griffin." at bounding box center [644, 269] width 143 height 24
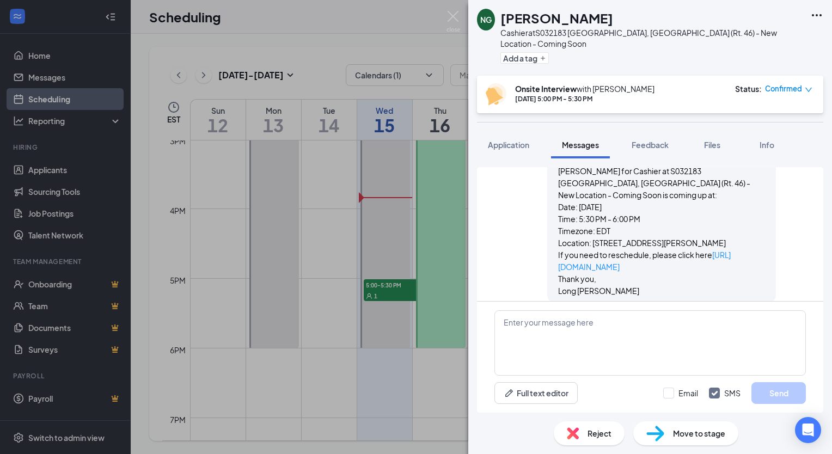
scroll to position [1323, 0]
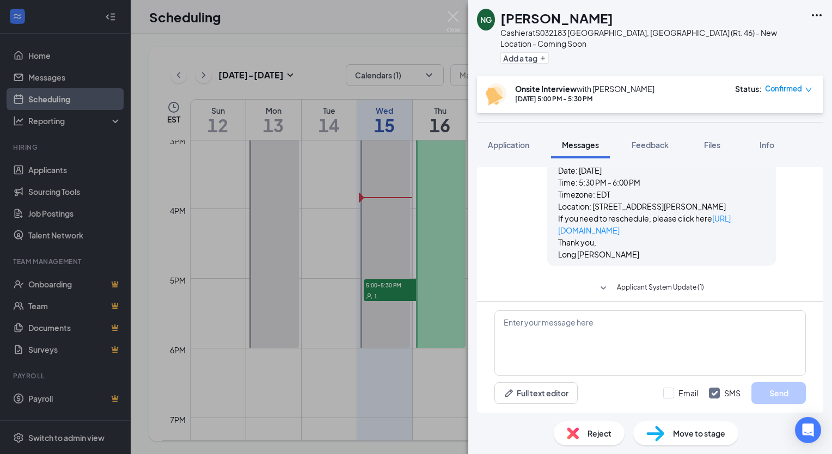
click at [617, 282] on span "Applicant System Update (1)" at bounding box center [660, 288] width 87 height 13
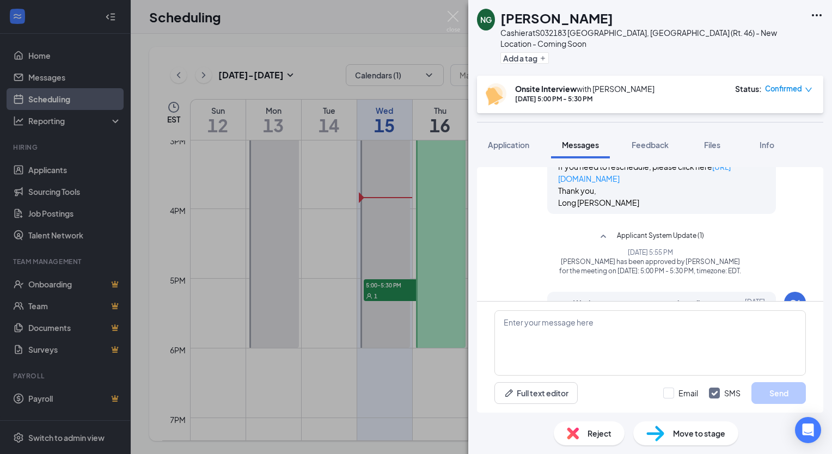
scroll to position [1408, 0]
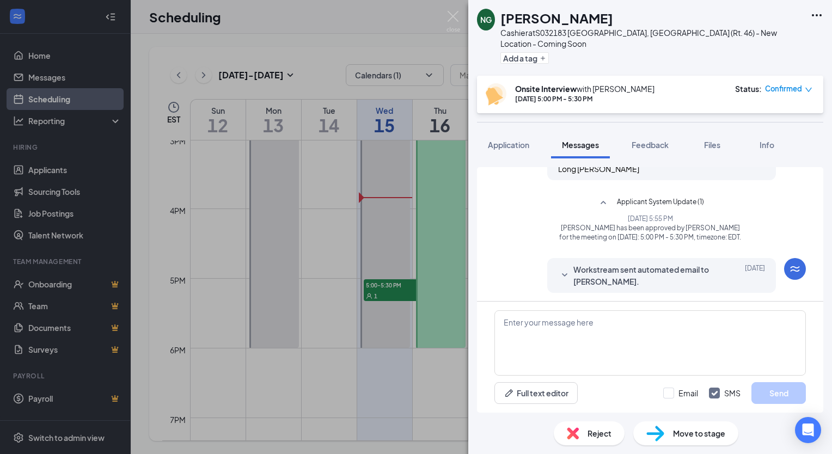
click at [577, 263] on span "Workstream sent automated email to [PERSON_NAME]." at bounding box center [644, 275] width 143 height 24
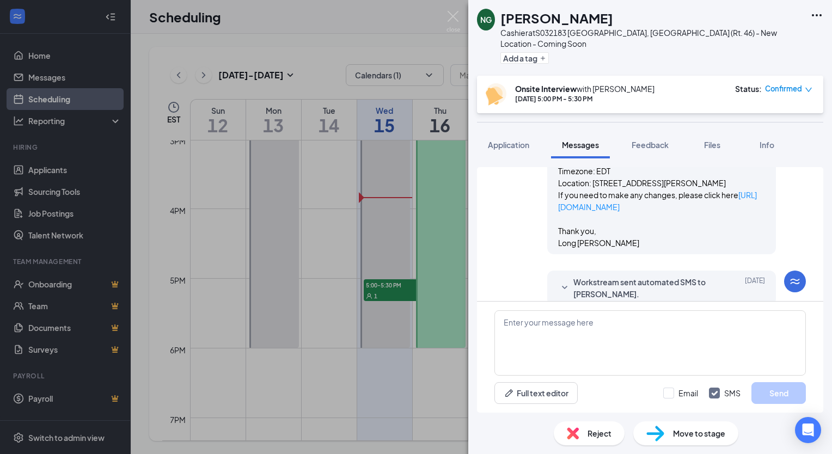
scroll to position [1621, 0]
click at [600, 276] on span "Workstream sent automated SMS to [PERSON_NAME]." at bounding box center [644, 288] width 143 height 24
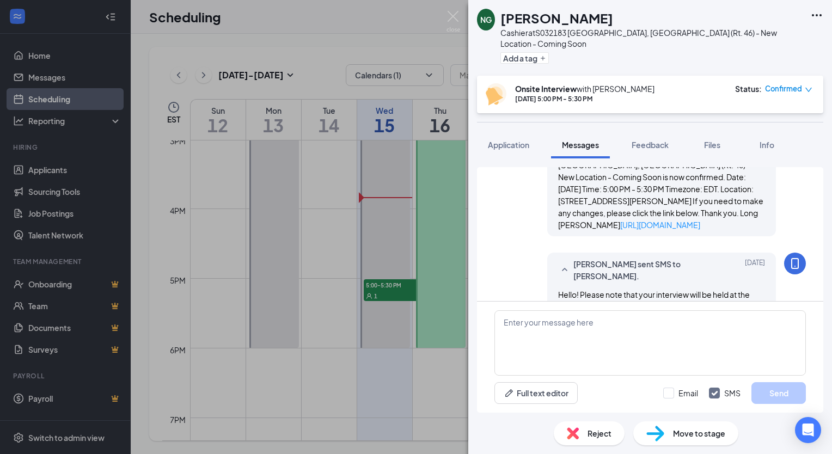
scroll to position [1875, 0]
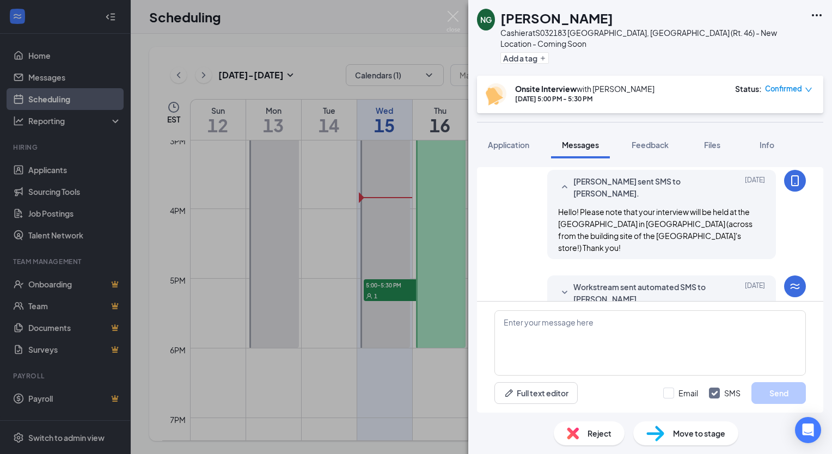
click at [598, 281] on span "Workstream sent automated SMS to [PERSON_NAME]." at bounding box center [644, 293] width 143 height 24
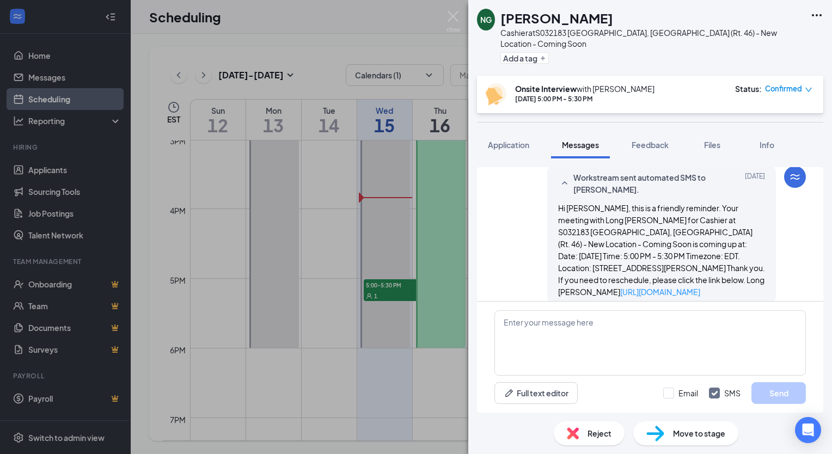
scroll to position [2015, 0]
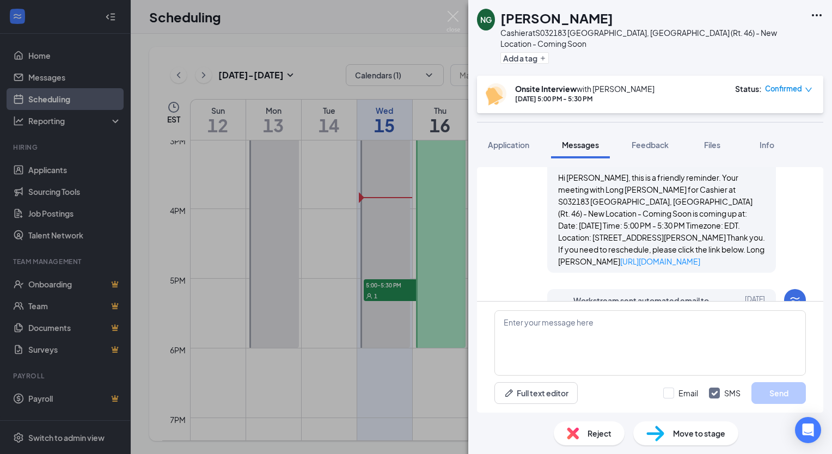
click at [594, 294] on span "Workstream sent automated email to [PERSON_NAME]." at bounding box center [644, 306] width 143 height 24
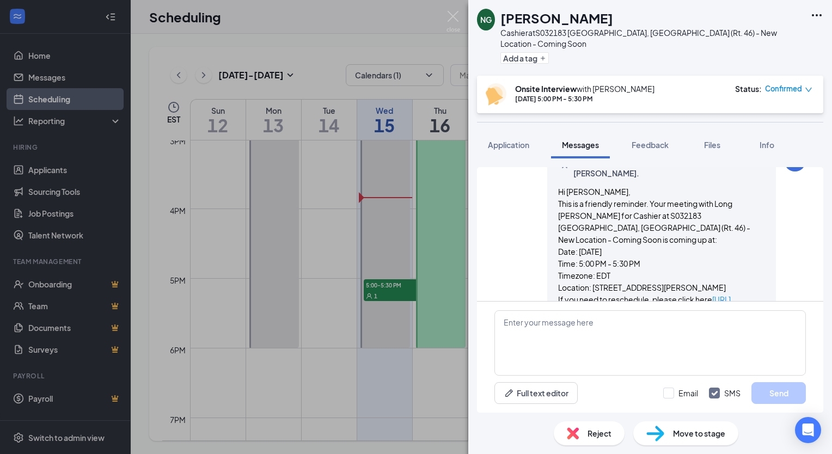
scroll to position [2216, 0]
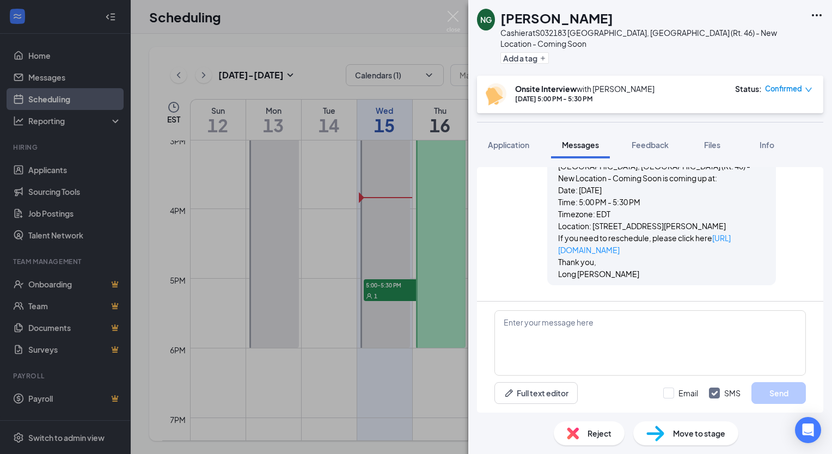
click at [589, 307] on span "Workstream sent automated email to [PERSON_NAME]." at bounding box center [644, 319] width 143 height 24
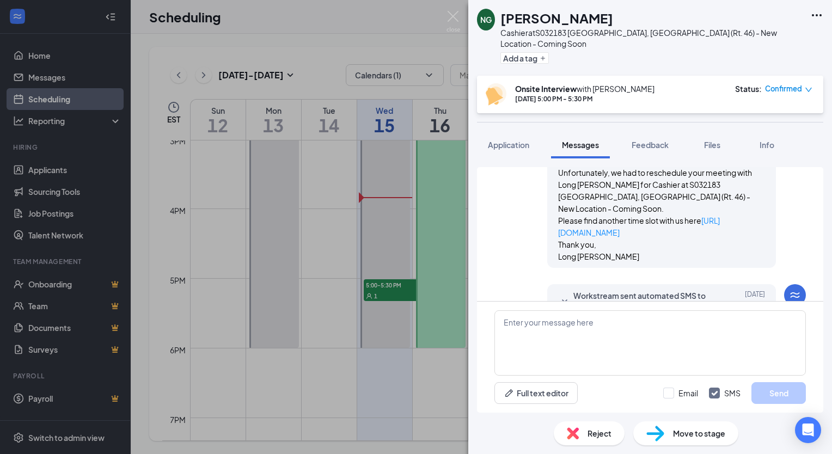
scroll to position [2400, 0]
drag, startPoint x: 589, startPoint y: 233, endPoint x: 615, endPoint y: 243, distance: 27.9
click at [615, 334] on span "Applicant System Update (2)" at bounding box center [659, 340] width 89 height 13
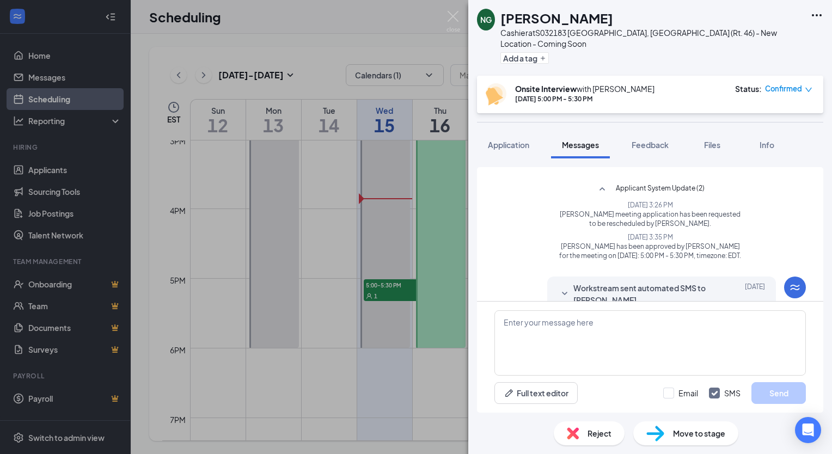
scroll to position [2551, 0]
click at [592, 282] on span "Workstream sent automated SMS to [PERSON_NAME]." at bounding box center [644, 294] width 143 height 24
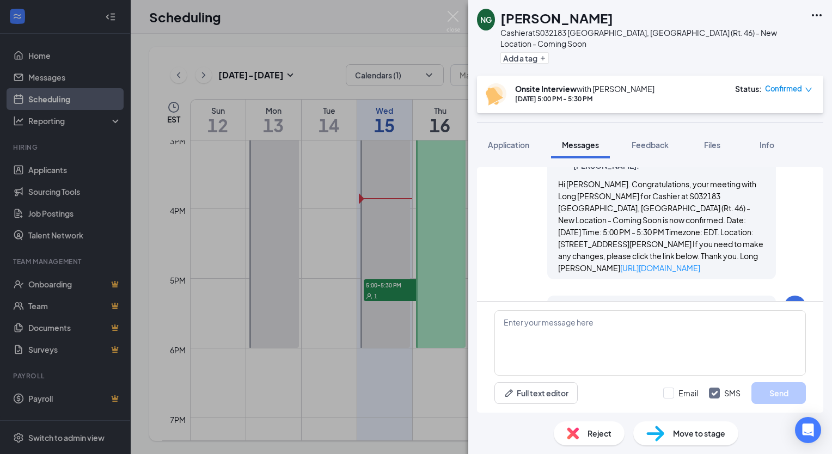
scroll to position [2685, 0]
click at [590, 301] on span "Workstream sent automated email to [PERSON_NAME]." at bounding box center [644, 313] width 143 height 24
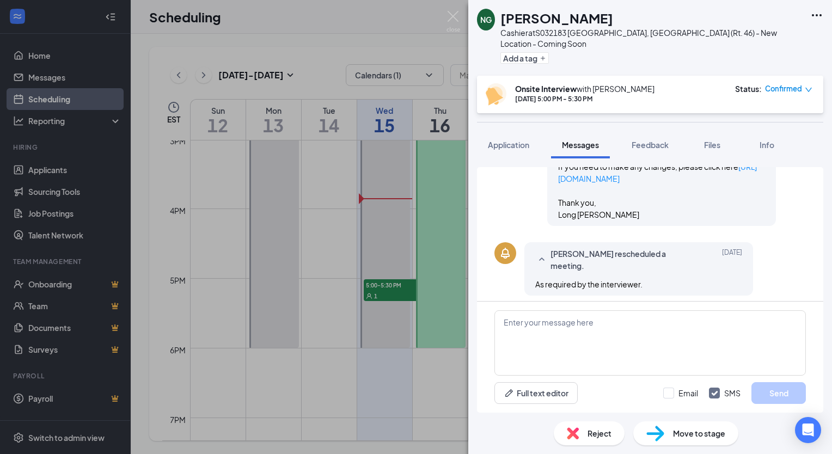
scroll to position [2964, 0]
click at [590, 318] on span "Workstream sent automated SMS to [PERSON_NAME]." at bounding box center [644, 330] width 143 height 24
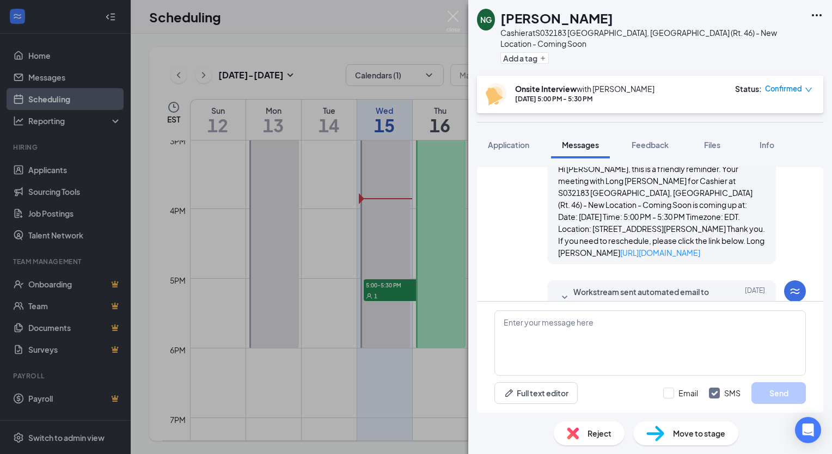
scroll to position [3149, 0]
click at [592, 286] on span "Workstream sent automated email to [PERSON_NAME]." at bounding box center [644, 298] width 143 height 24
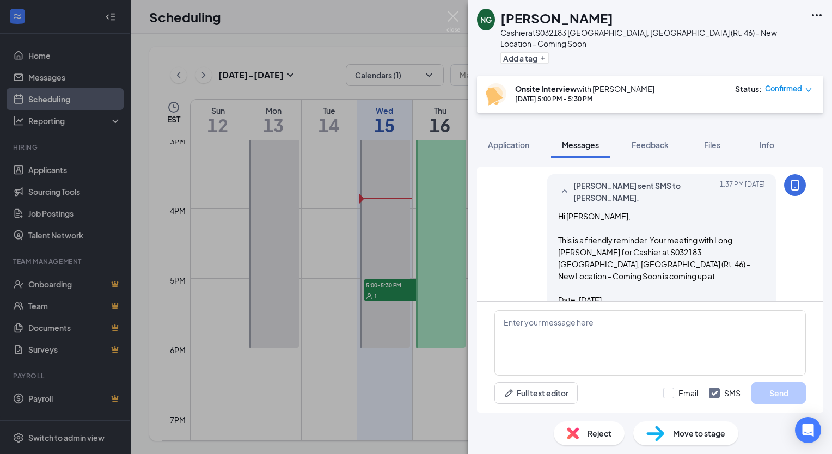
scroll to position [3477, 0]
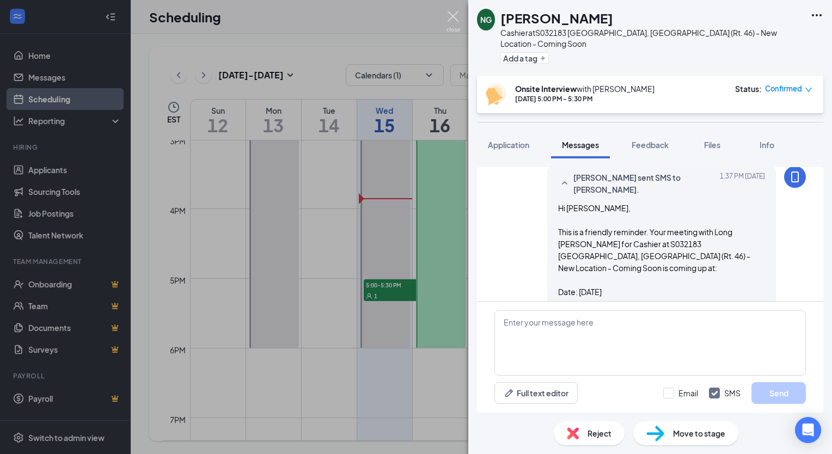
click at [453, 19] on img at bounding box center [453, 21] width 14 height 21
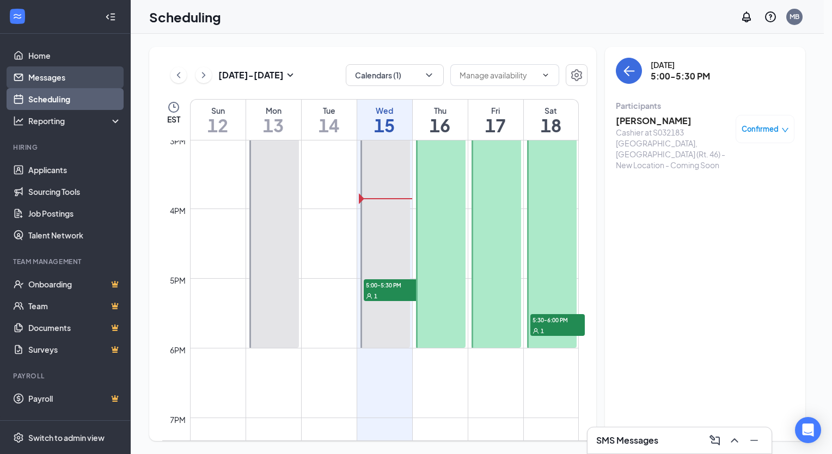
click at [62, 77] on link "Messages" at bounding box center [74, 77] width 93 height 22
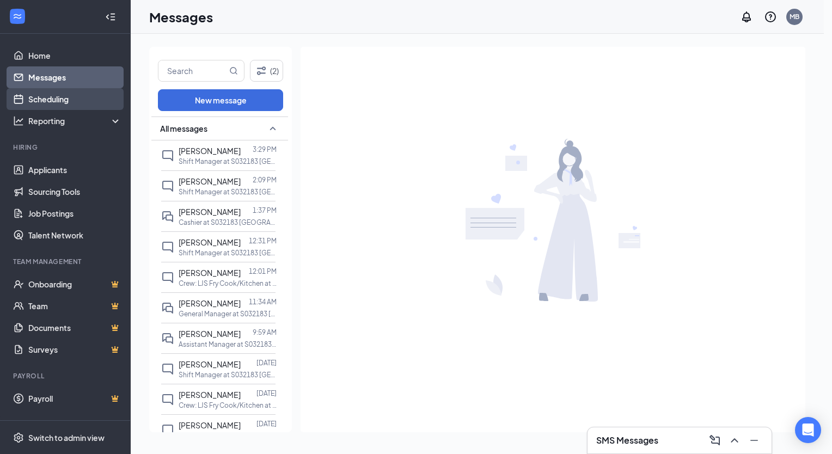
click at [76, 99] on link "Scheduling" at bounding box center [74, 99] width 93 height 22
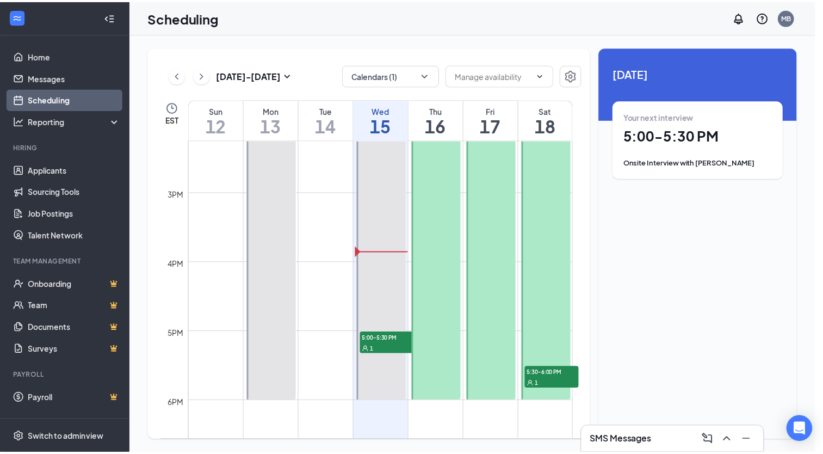
scroll to position [993, 0]
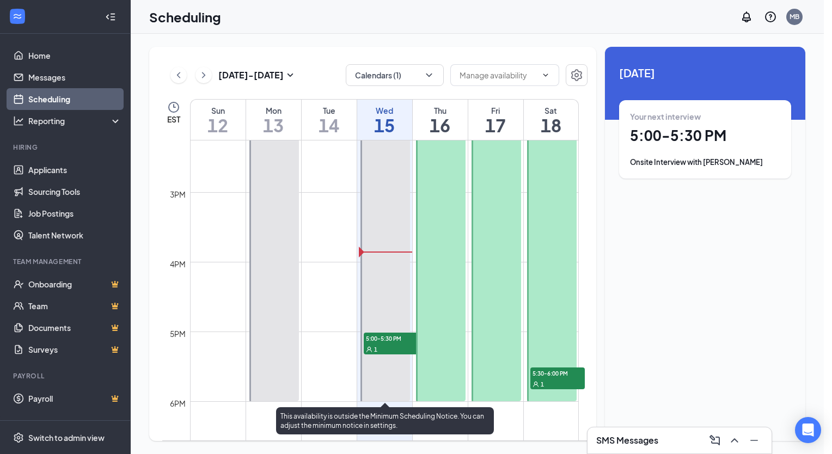
click at [387, 343] on div "1" at bounding box center [391, 348] width 54 height 11
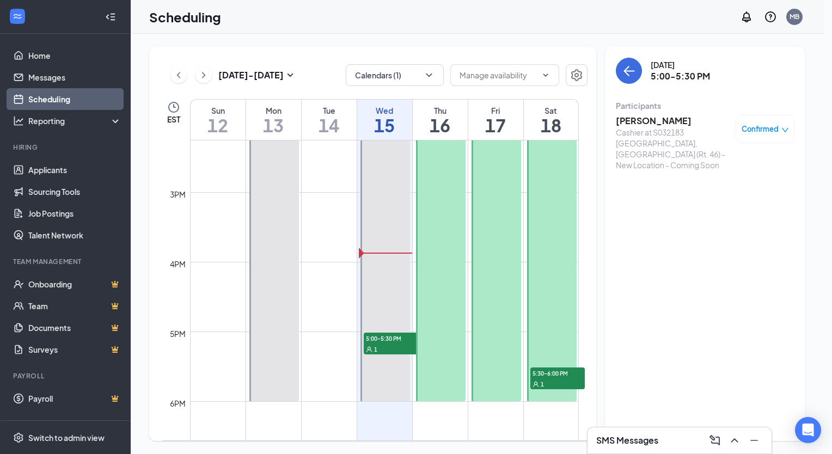
click at [766, 130] on span "Confirmed" at bounding box center [759, 129] width 37 height 11
click at [718, 217] on span "Cancel" at bounding box center [716, 216] width 26 height 12
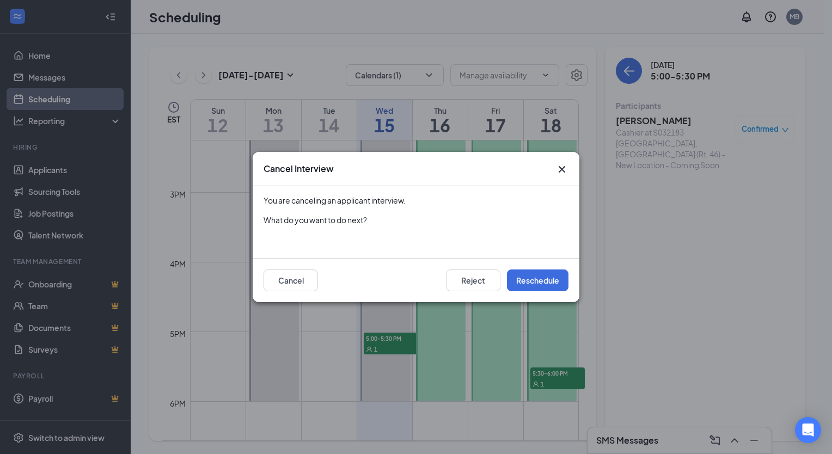
click at [564, 173] on icon "Cross" at bounding box center [561, 169] width 13 height 13
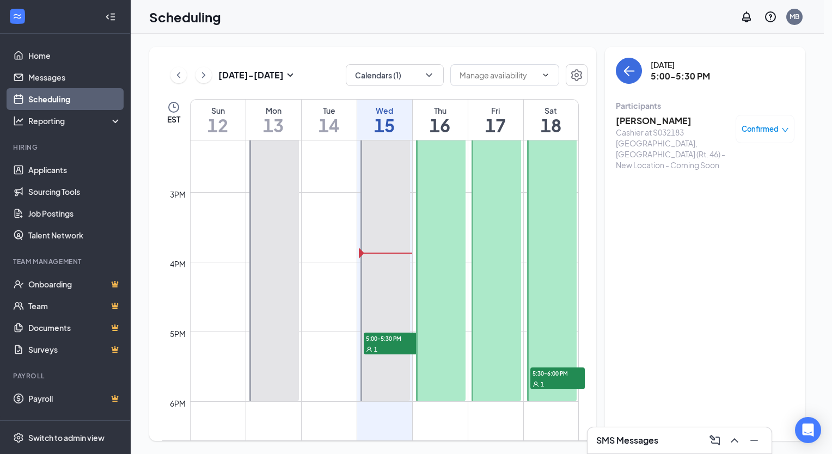
click at [564, 173] on div at bounding box center [552, 122] width 50 height 557
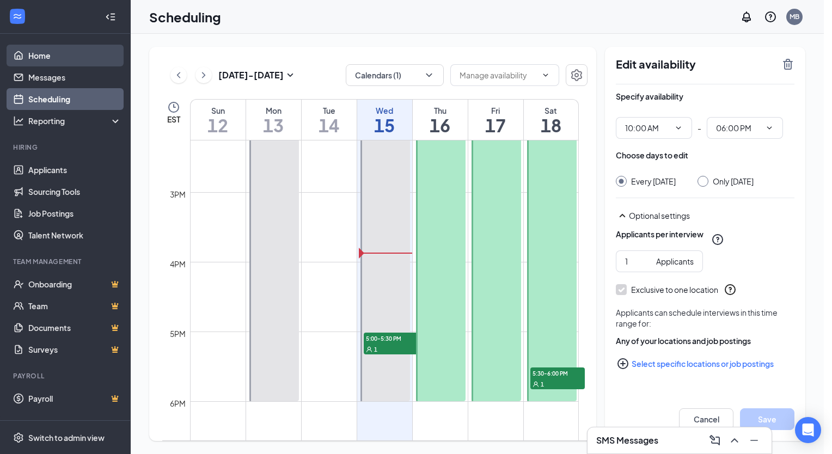
click at [56, 56] on link "Home" at bounding box center [74, 56] width 93 height 22
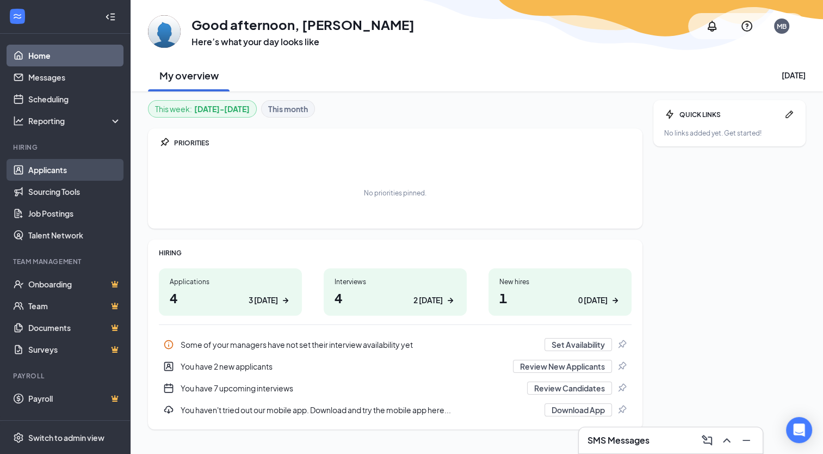
click at [44, 172] on link "Applicants" at bounding box center [74, 170] width 93 height 22
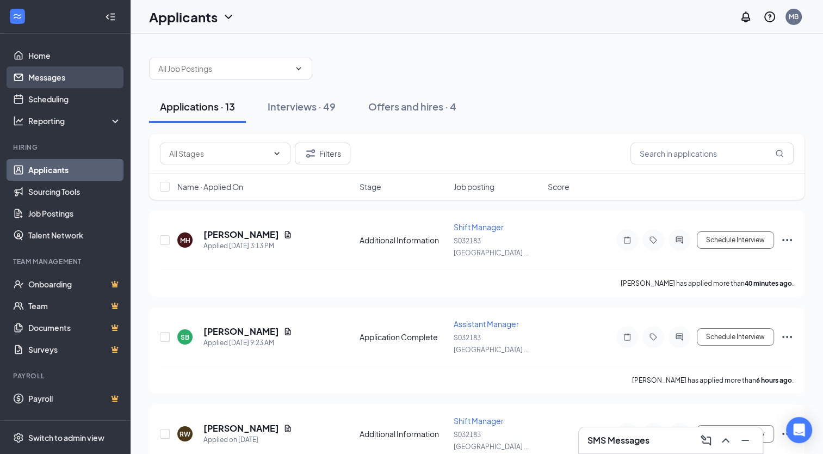
click at [61, 77] on link "Messages" at bounding box center [74, 77] width 93 height 22
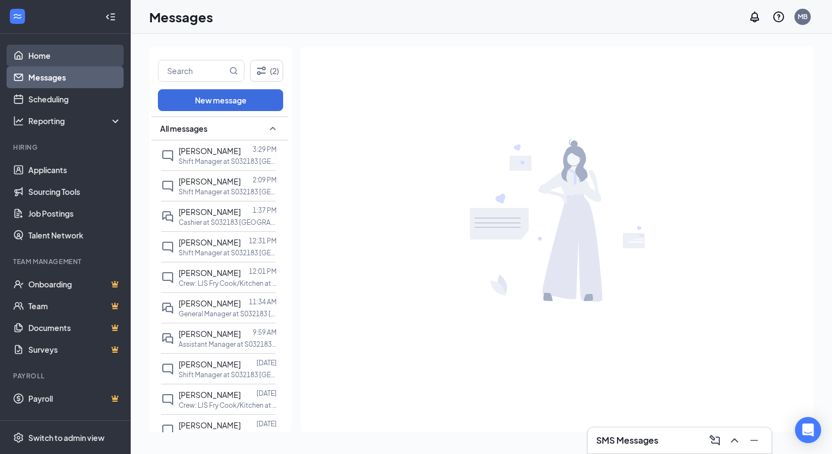
click at [75, 60] on link "Home" at bounding box center [74, 56] width 93 height 22
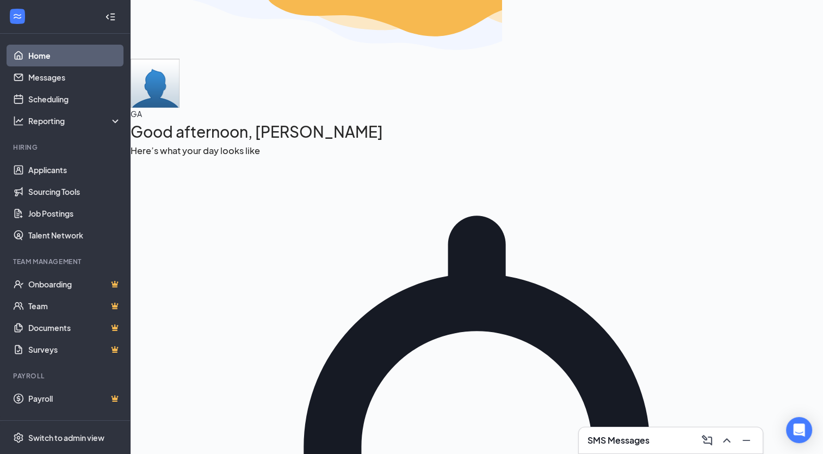
scroll to position [19, 0]
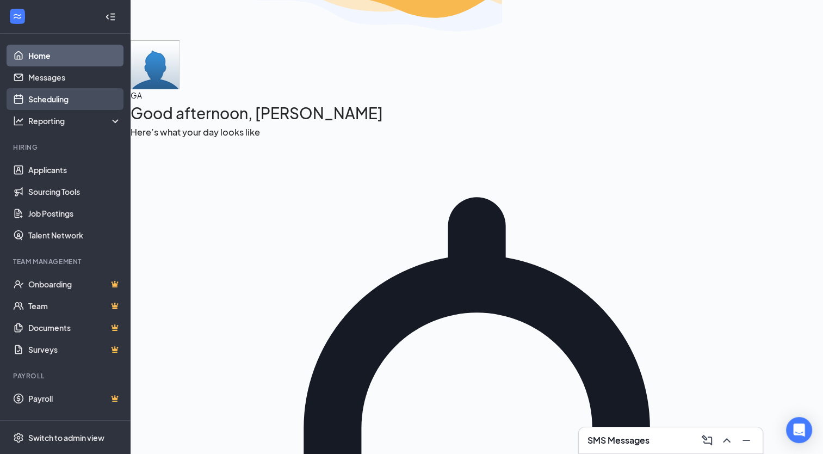
click at [71, 106] on link "Scheduling" at bounding box center [74, 99] width 93 height 22
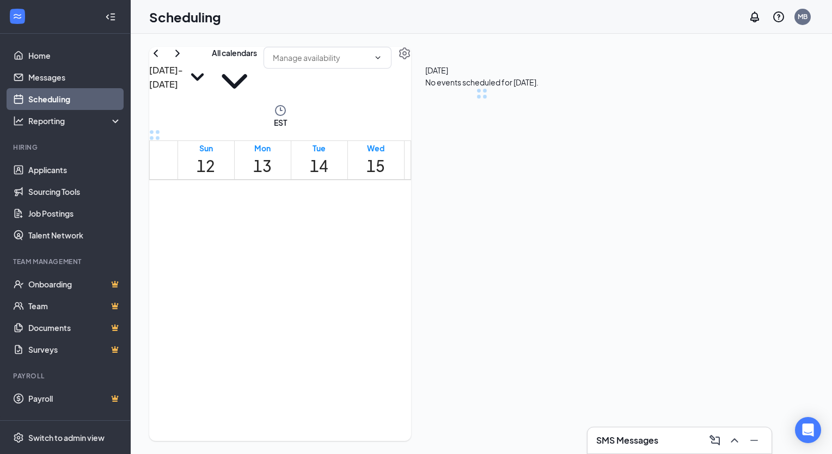
scroll to position [535, 0]
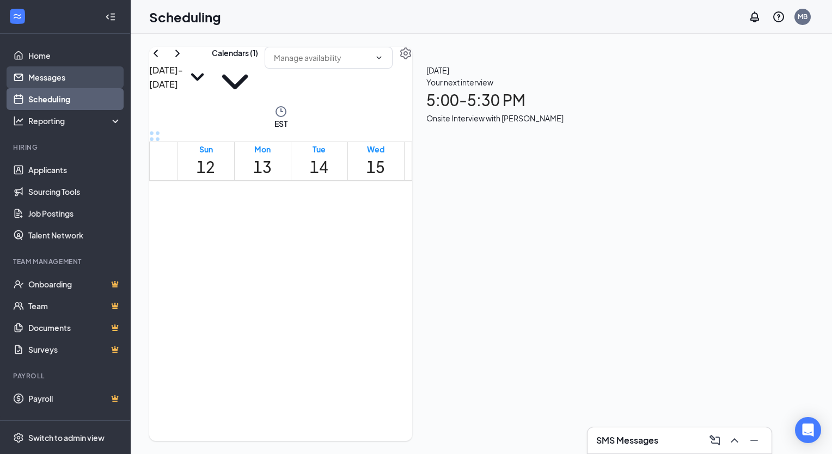
click at [67, 84] on link "Messages" at bounding box center [74, 77] width 93 height 22
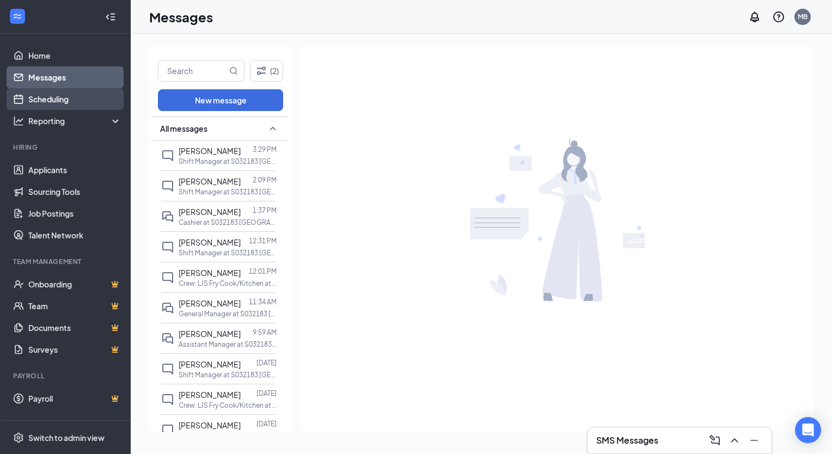
click at [50, 99] on link "Scheduling" at bounding box center [74, 99] width 93 height 22
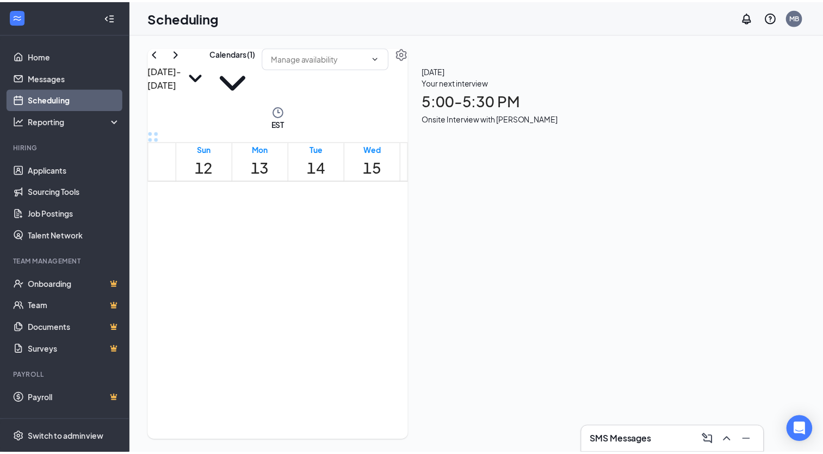
scroll to position [535, 0]
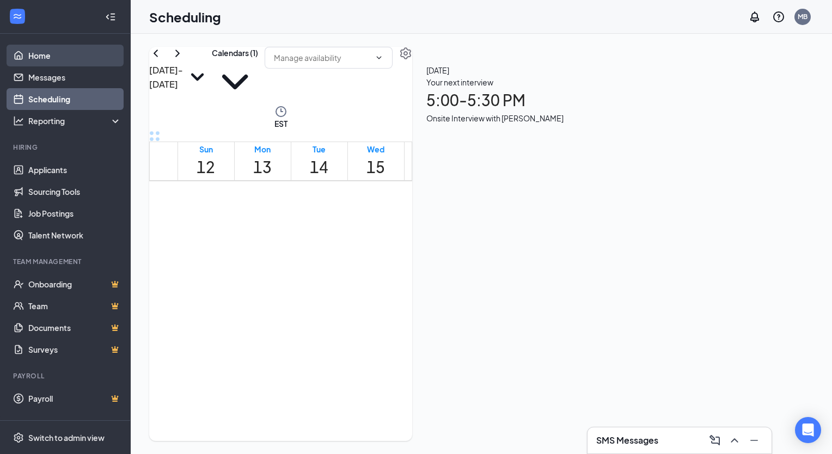
click at [52, 54] on link "Home" at bounding box center [74, 56] width 93 height 22
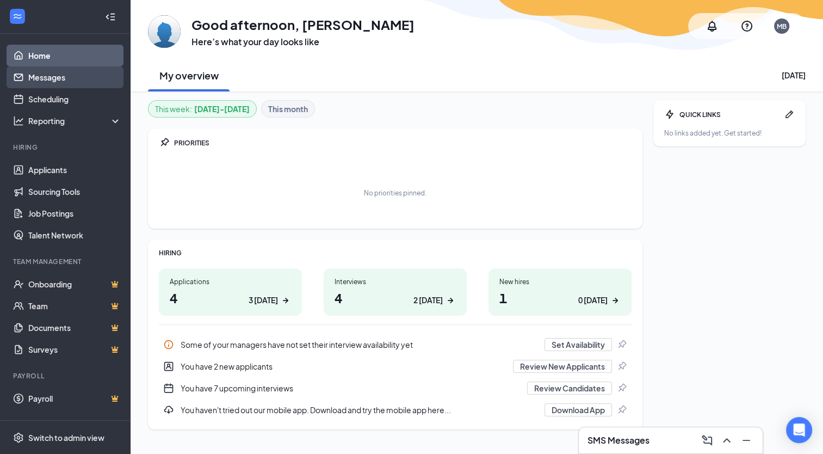
click at [50, 75] on link "Messages" at bounding box center [74, 77] width 93 height 22
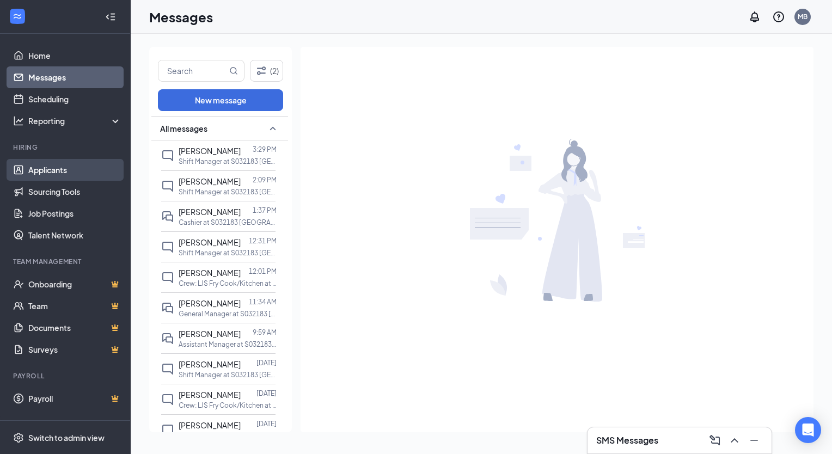
click at [56, 169] on link "Applicants" at bounding box center [74, 170] width 93 height 22
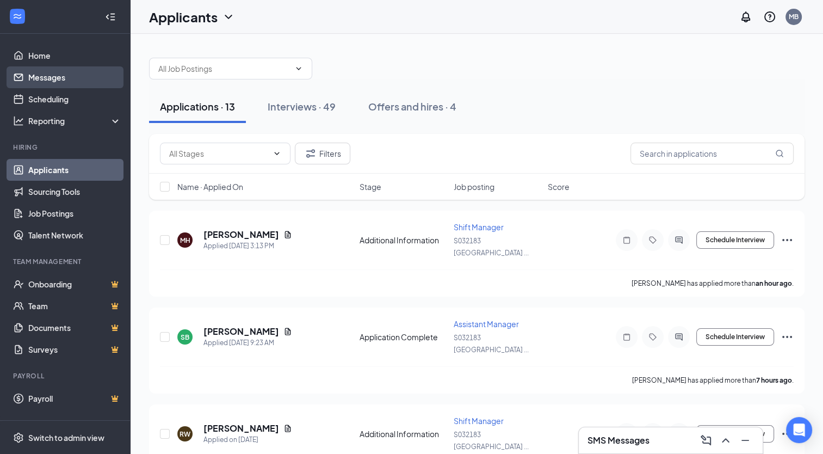
click at [61, 81] on link "Messages" at bounding box center [74, 77] width 93 height 22
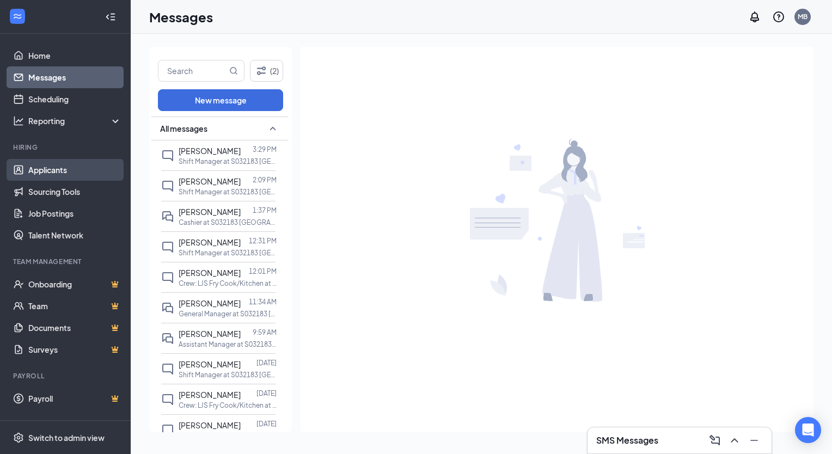
click at [54, 168] on link "Applicants" at bounding box center [74, 170] width 93 height 22
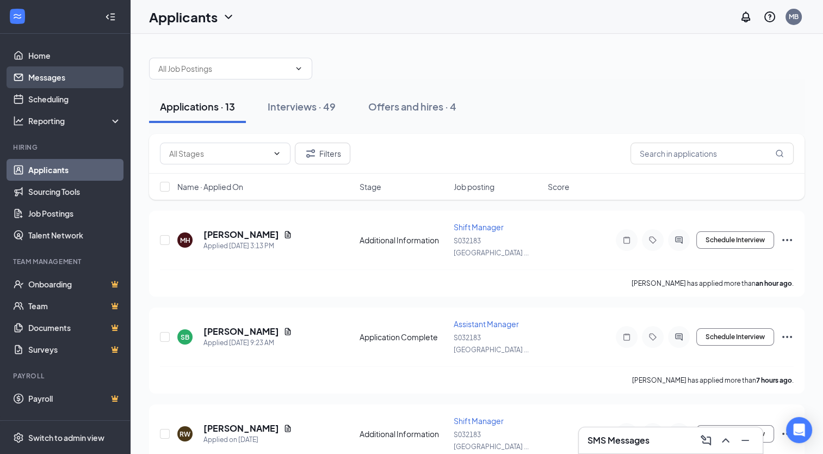
click at [45, 82] on link "Messages" at bounding box center [74, 77] width 93 height 22
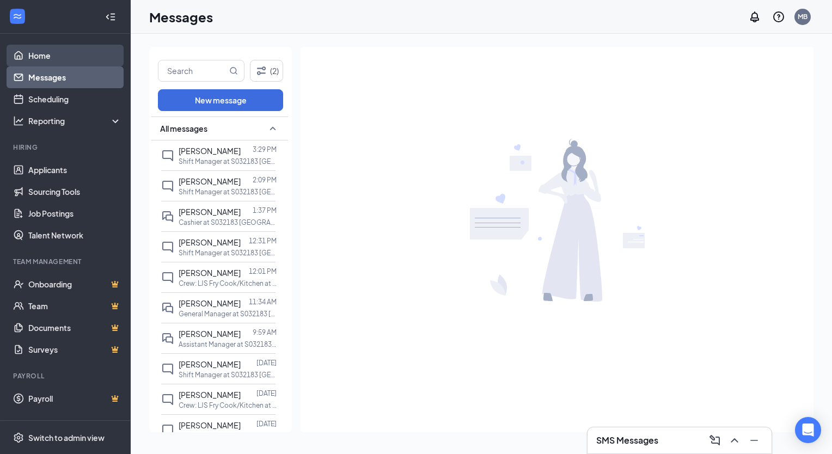
click at [48, 53] on link "Home" at bounding box center [74, 56] width 93 height 22
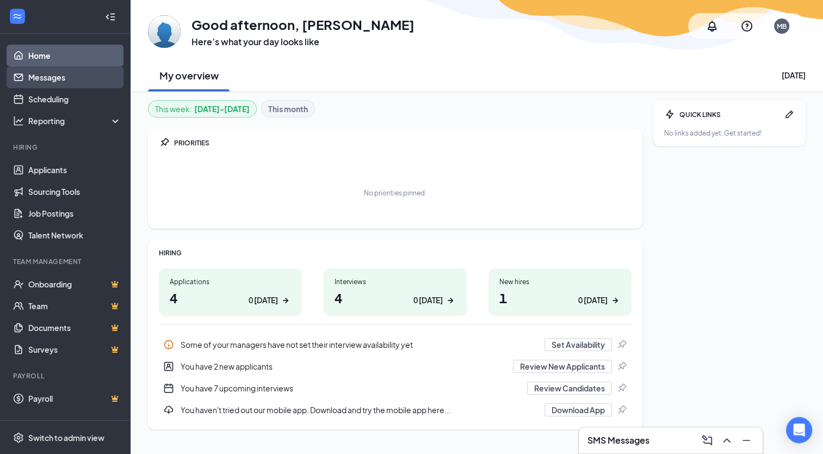
click at [52, 73] on link "Messages" at bounding box center [74, 77] width 93 height 22
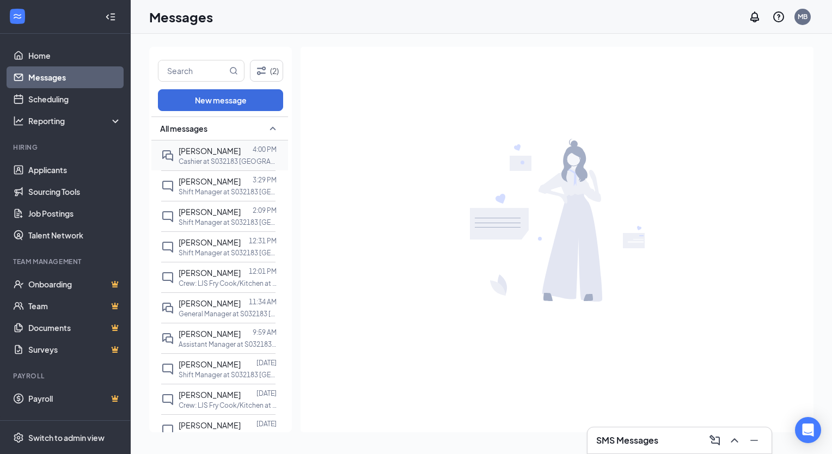
click at [210, 157] on p "Cashier at S032183 [GEOGRAPHIC_DATA], [GEOGRAPHIC_DATA] (Rt. 46) - New Location…" at bounding box center [227, 161] width 98 height 9
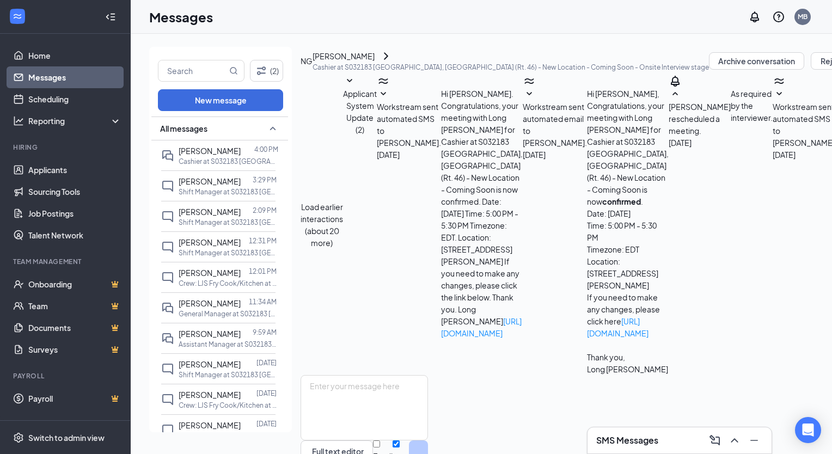
scroll to position [387, 0]
drag, startPoint x: 512, startPoint y: 305, endPoint x: 534, endPoint y: 295, distance: 25.1
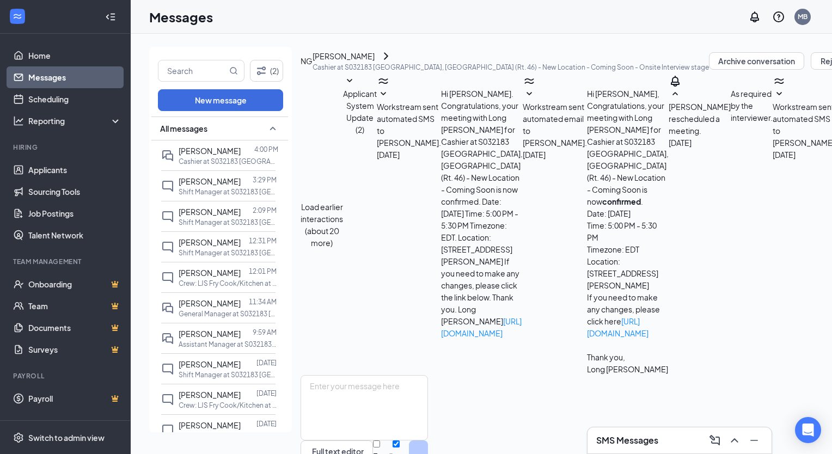
click at [70, 57] on link "Home" at bounding box center [74, 56] width 93 height 22
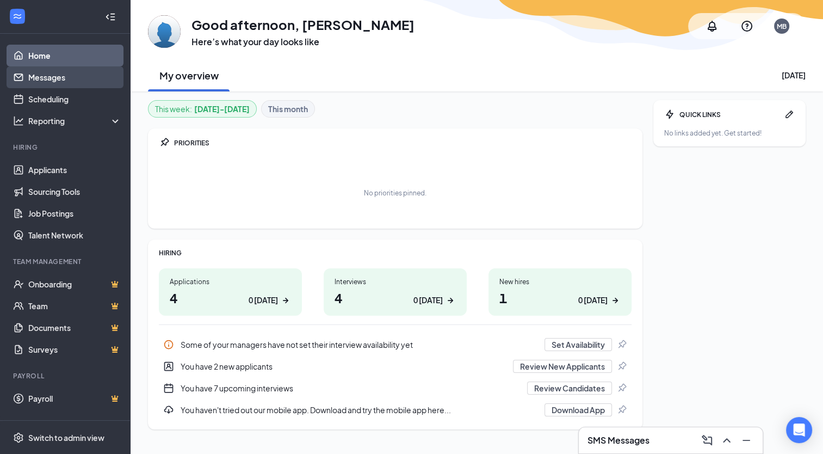
click at [62, 82] on link "Messages" at bounding box center [74, 77] width 93 height 22
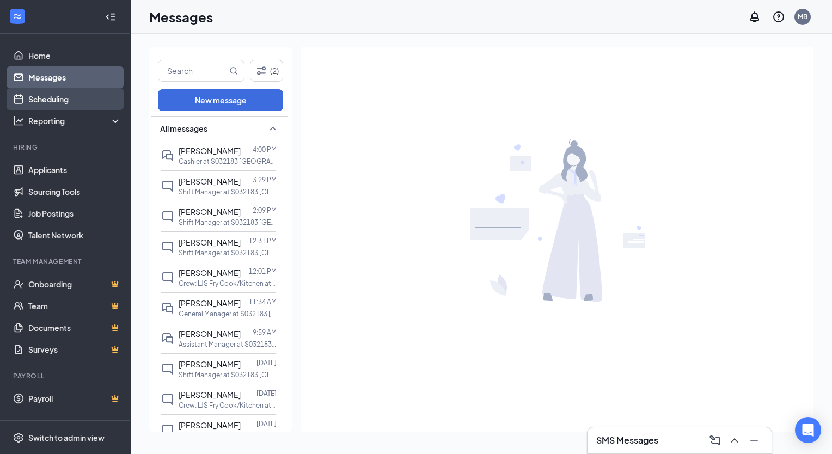
click at [60, 99] on link "Scheduling" at bounding box center [74, 99] width 93 height 22
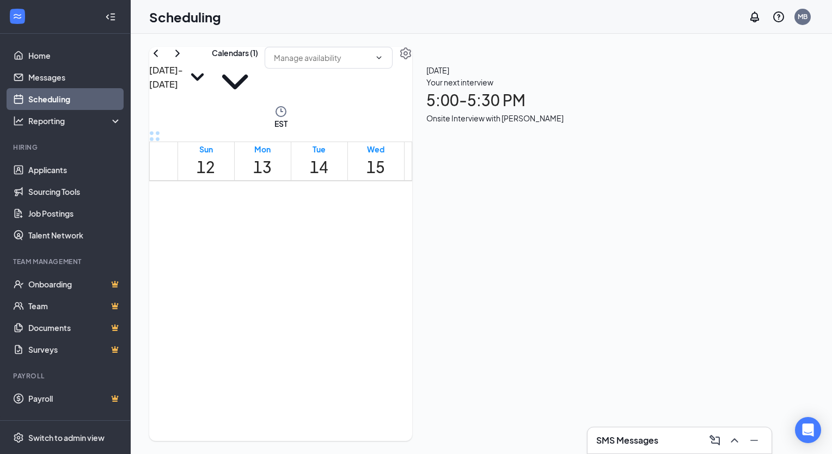
scroll to position [1042, 0]
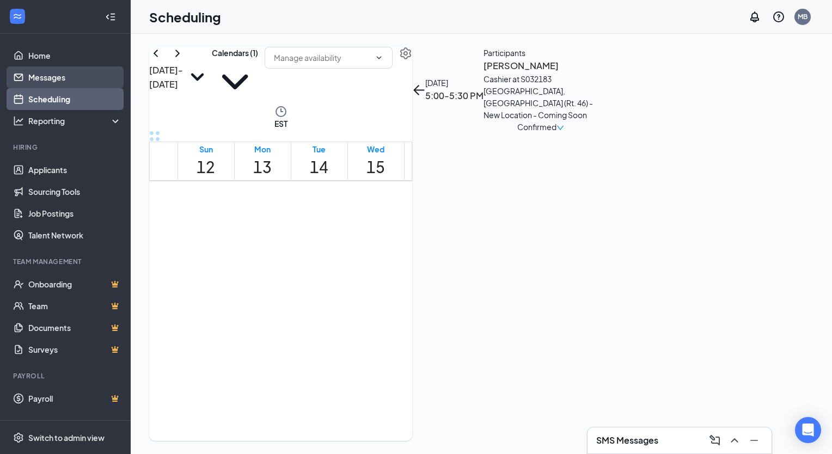
click at [61, 75] on link "Messages" at bounding box center [74, 77] width 93 height 22
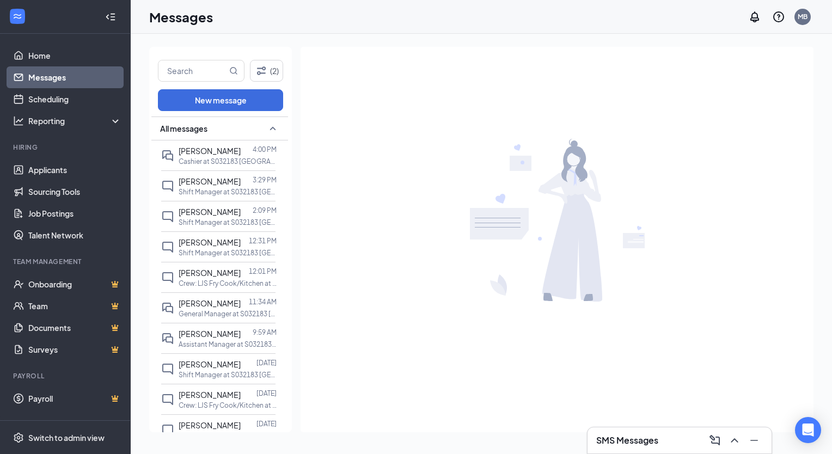
click at [72, 73] on link "Messages" at bounding box center [74, 77] width 93 height 22
click at [70, 55] on link "Home" at bounding box center [74, 56] width 93 height 22
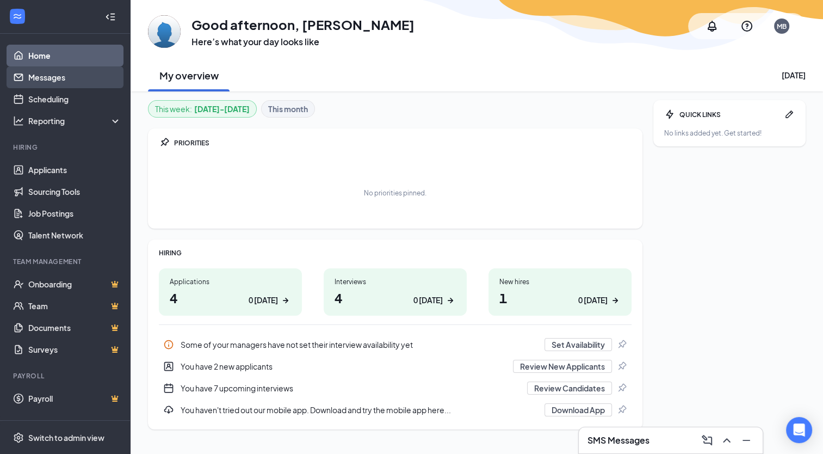
click at [61, 76] on link "Messages" at bounding box center [74, 77] width 93 height 22
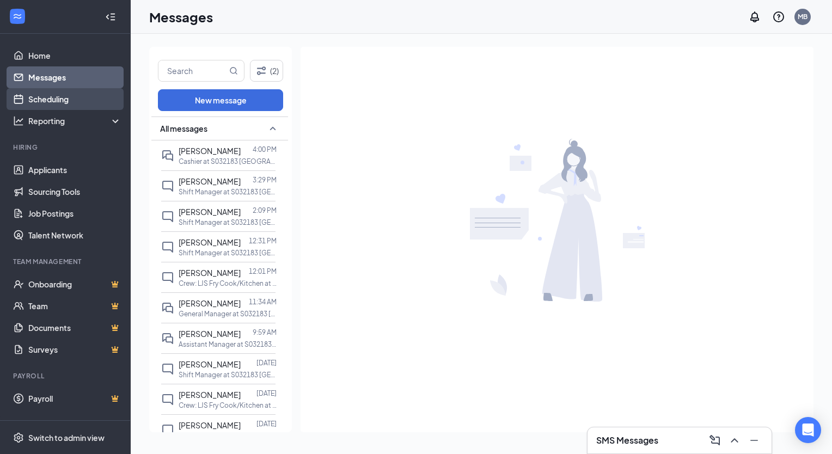
click at [59, 93] on link "Scheduling" at bounding box center [74, 99] width 93 height 22
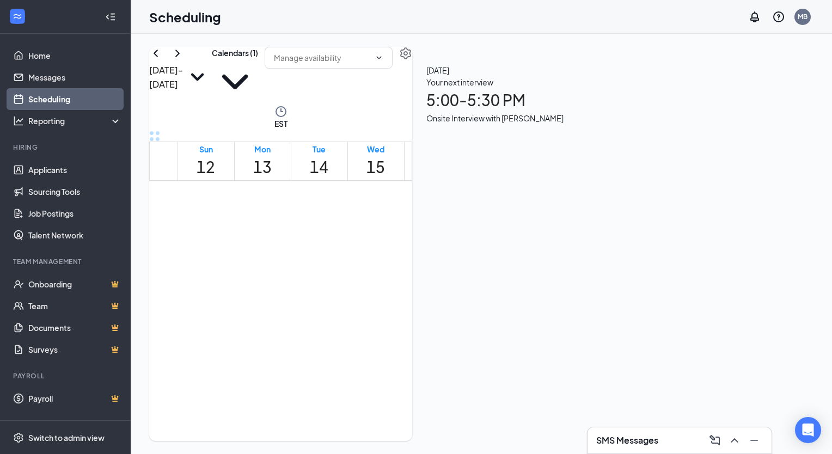
scroll to position [845, 0]
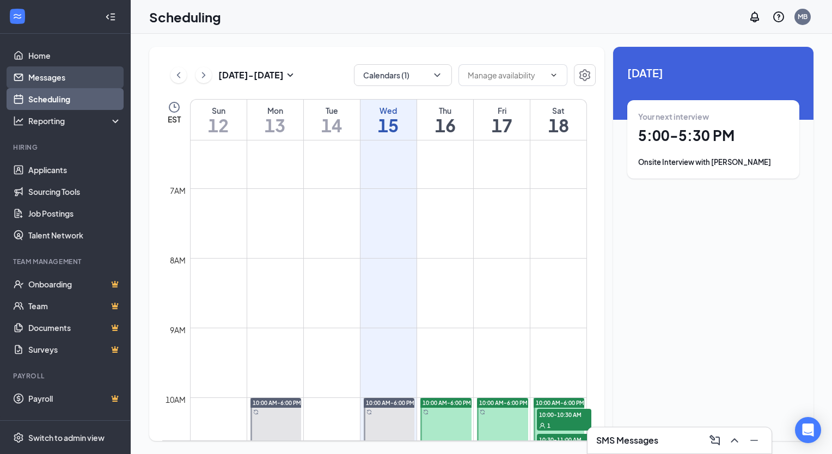
scroll to position [428, 0]
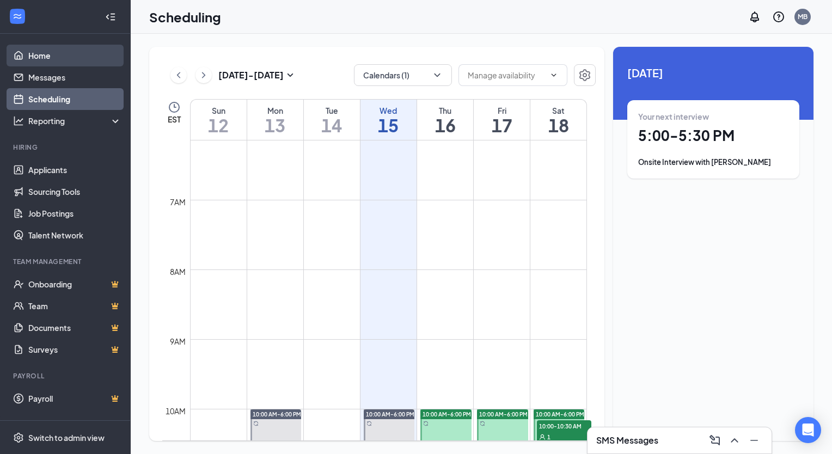
click at [46, 53] on link "Home" at bounding box center [74, 56] width 93 height 22
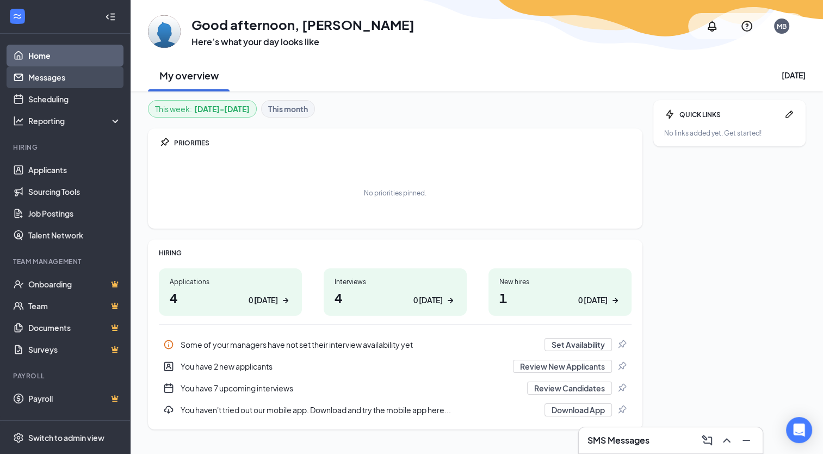
click at [57, 83] on link "Messages" at bounding box center [74, 77] width 93 height 22
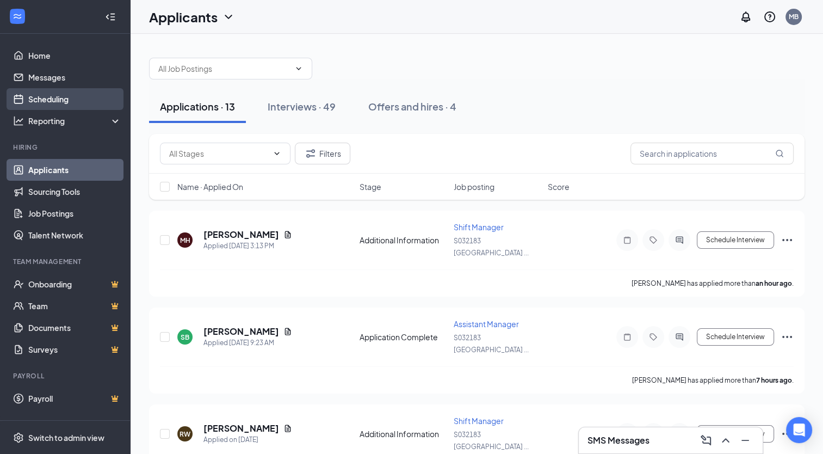
click at [67, 97] on link "Scheduling" at bounding box center [74, 99] width 93 height 22
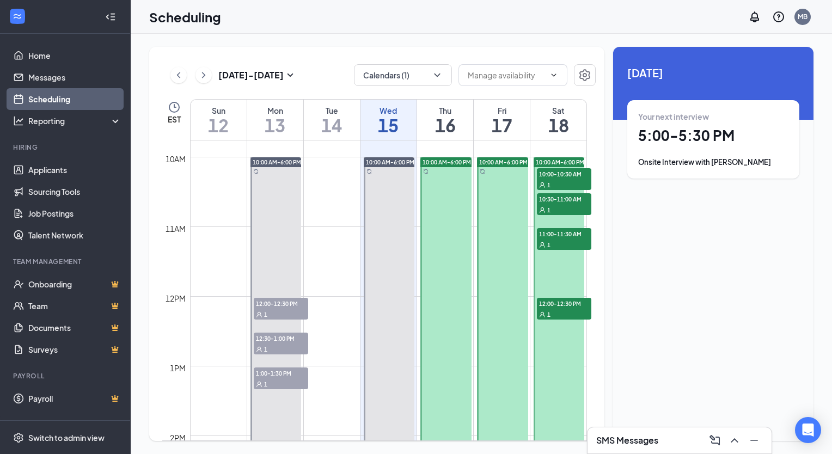
scroll to position [680, 0]
click at [59, 79] on link "Messages" at bounding box center [74, 77] width 93 height 22
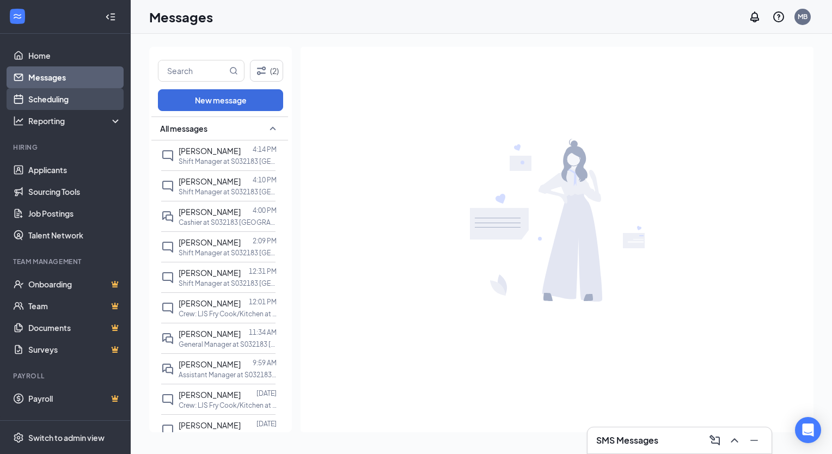
click at [59, 102] on link "Scheduling" at bounding box center [74, 99] width 93 height 22
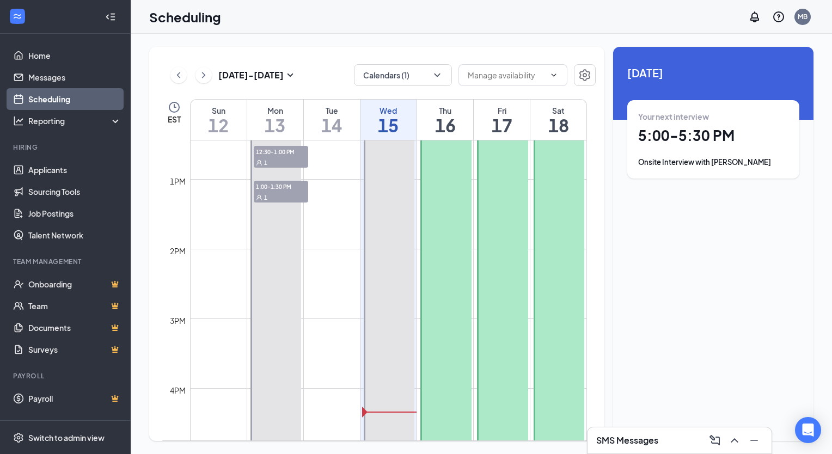
scroll to position [818, 0]
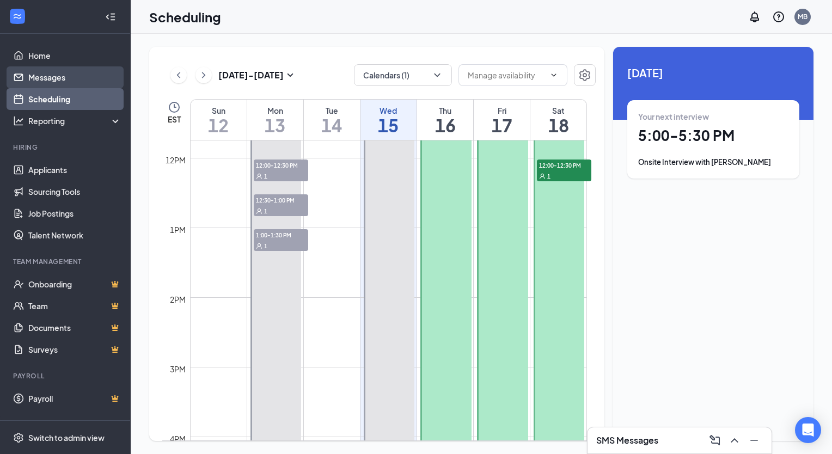
click at [71, 77] on link "Messages" at bounding box center [74, 77] width 93 height 22
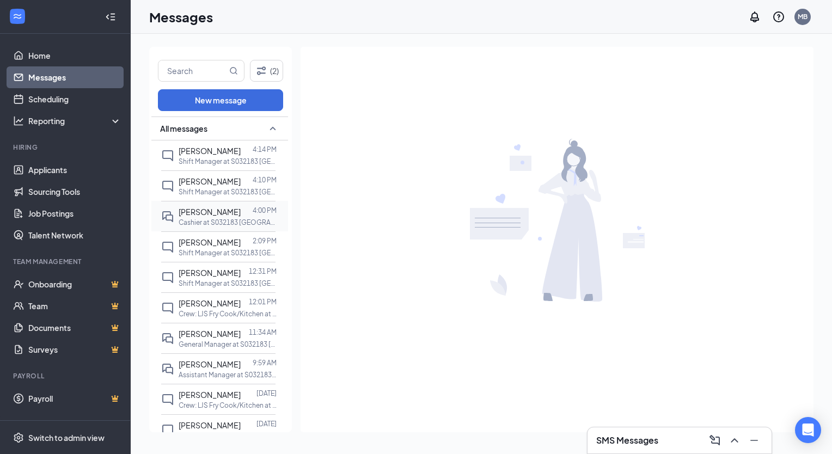
click at [205, 219] on p "Cashier at S032183 [GEOGRAPHIC_DATA], [GEOGRAPHIC_DATA] (Rt. 46) - New Location…" at bounding box center [227, 222] width 98 height 9
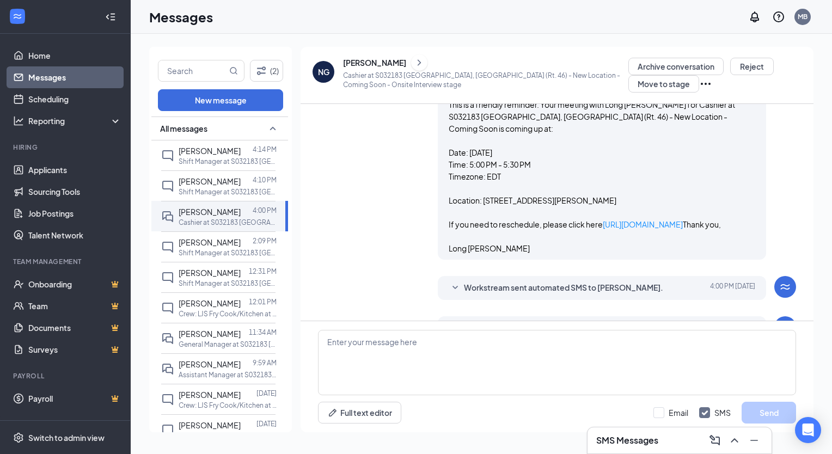
scroll to position [387, 0]
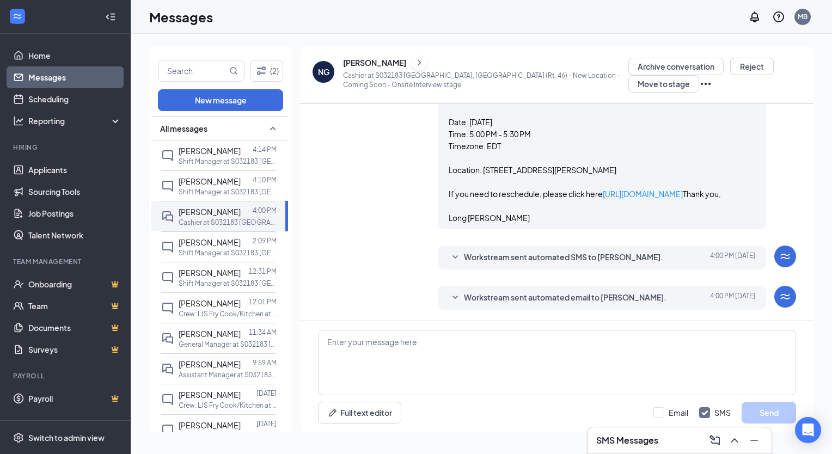
click at [408, 255] on div "Workstream sent automated SMS to [PERSON_NAME]. [DATE] 4:00 PM Hi [PERSON_NAME]…" at bounding box center [557, 259] width 478 height 29
click at [490, 301] on span "Workstream sent automated email to [PERSON_NAME]." at bounding box center [565, 297] width 202 height 13
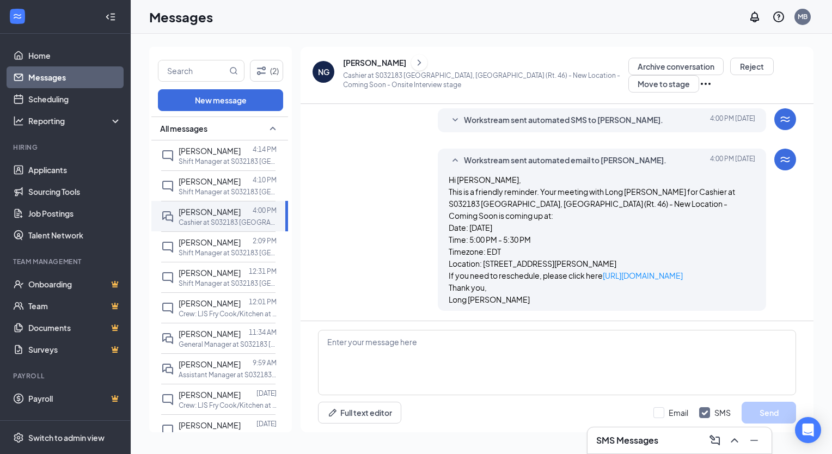
scroll to position [513, 0]
click at [51, 56] on link "Home" at bounding box center [74, 56] width 93 height 22
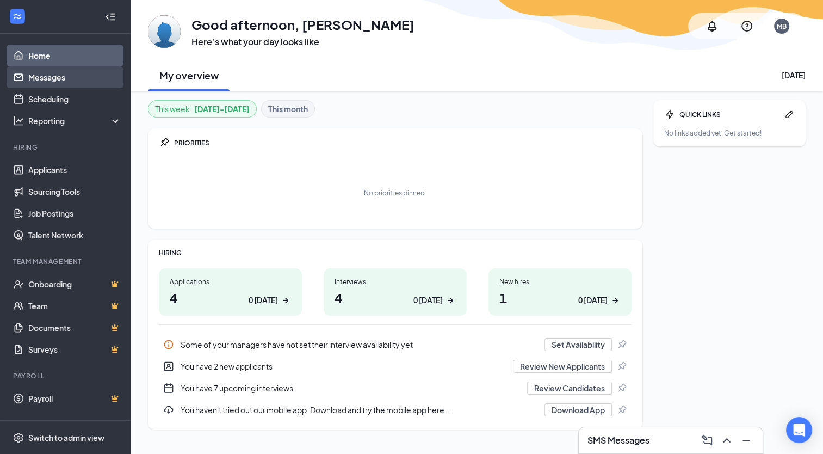
click at [60, 74] on link "Messages" at bounding box center [74, 77] width 93 height 22
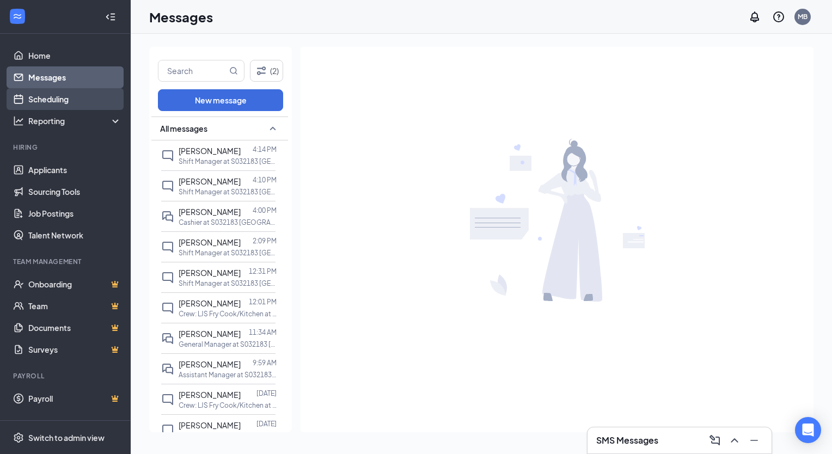
click at [60, 99] on link "Scheduling" at bounding box center [74, 99] width 93 height 22
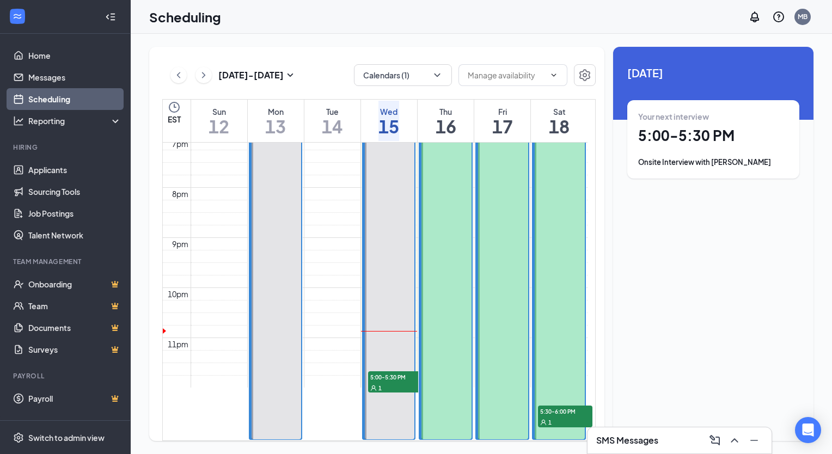
scroll to position [950, 0]
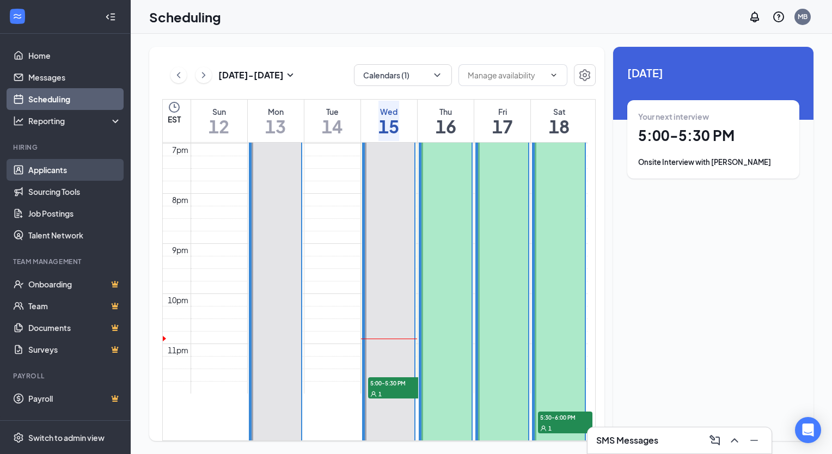
click at [56, 170] on link "Applicants" at bounding box center [74, 170] width 93 height 22
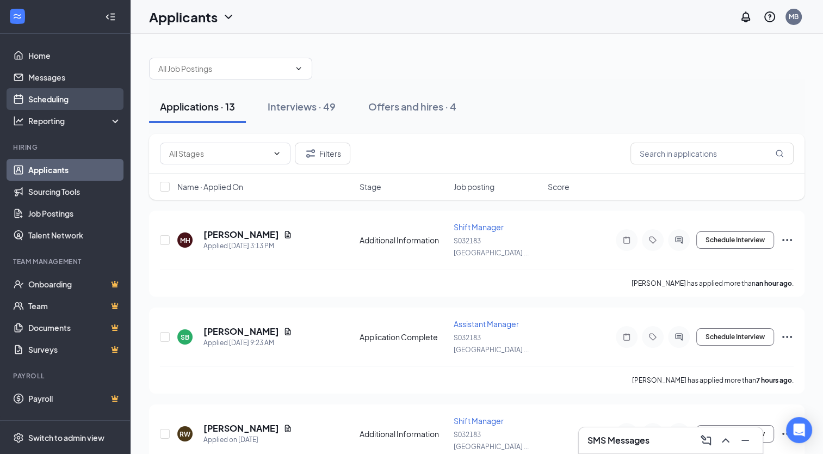
click at [57, 100] on link "Scheduling" at bounding box center [74, 99] width 93 height 22
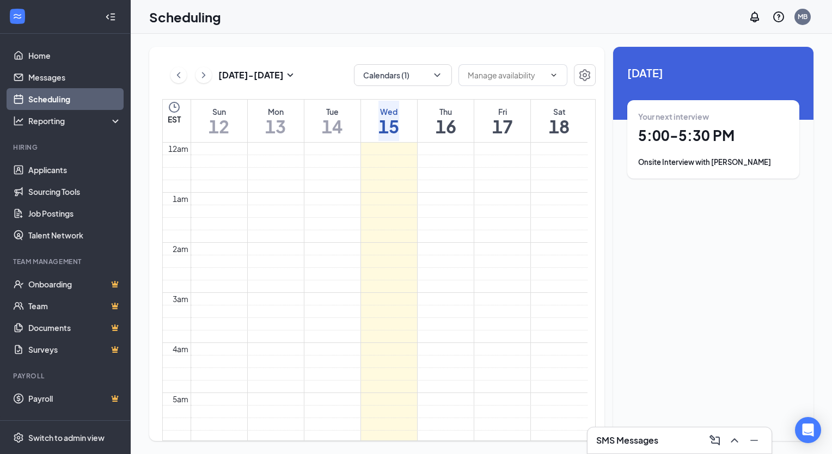
scroll to position [535, 0]
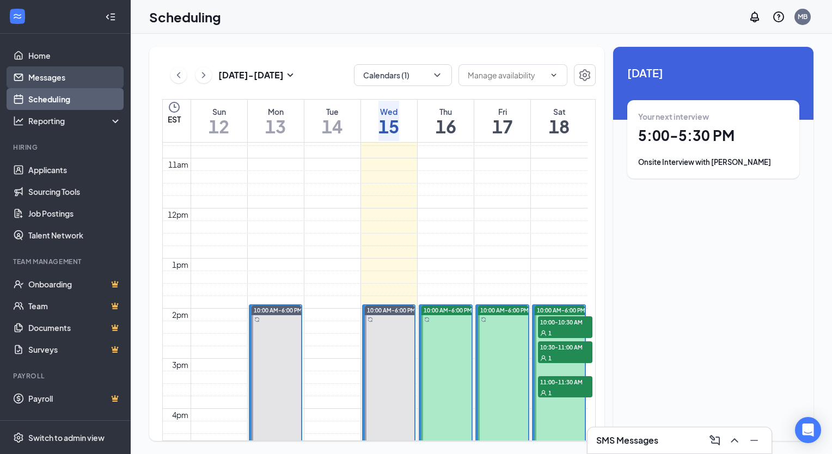
click at [44, 73] on link "Messages" at bounding box center [74, 77] width 93 height 22
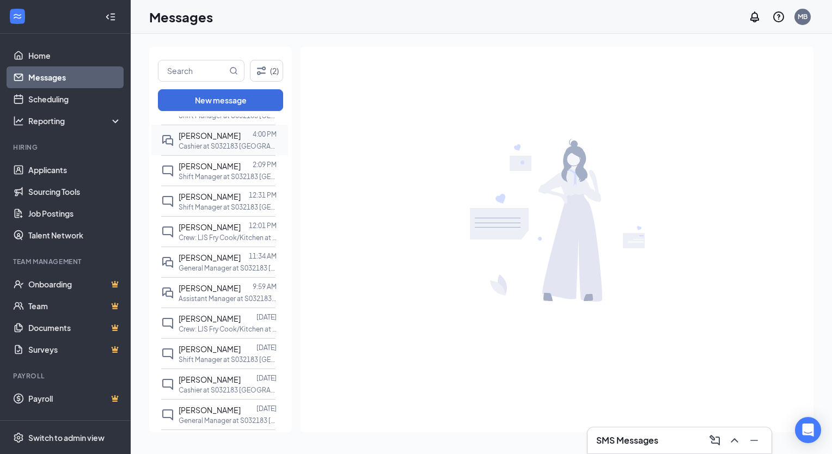
scroll to position [147, 0]
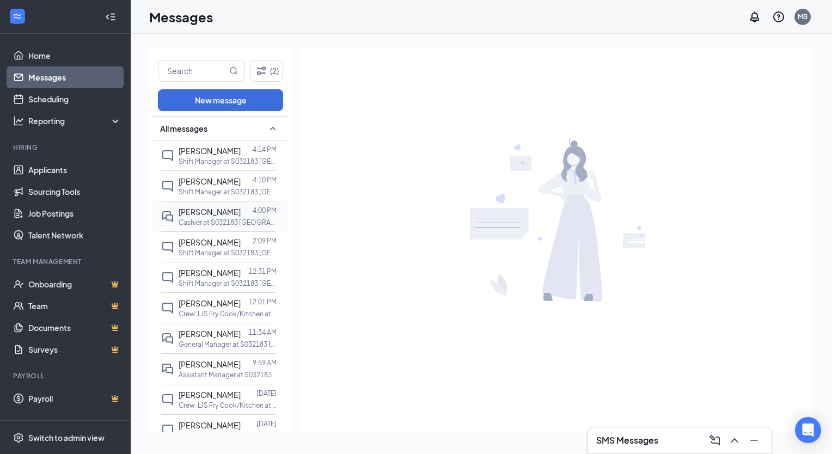
click at [201, 223] on p "Cashier at S032183 [GEOGRAPHIC_DATA], [GEOGRAPHIC_DATA] (Rt. 46) - New Location…" at bounding box center [227, 222] width 98 height 9
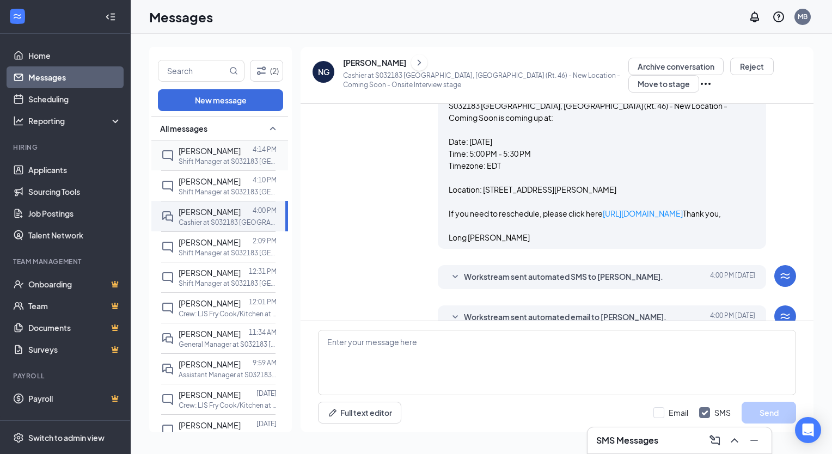
scroll to position [387, 0]
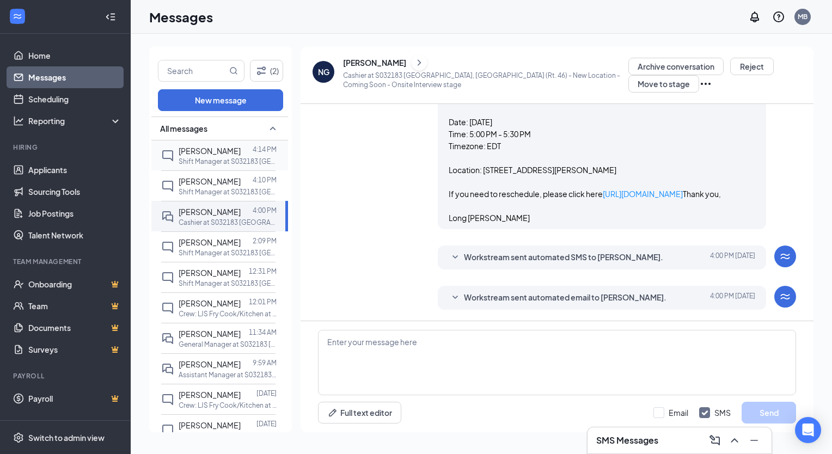
click at [207, 157] on p "Shift Manager at S032183 [GEOGRAPHIC_DATA], [GEOGRAPHIC_DATA] (Rt. 46) - New Lo…" at bounding box center [227, 161] width 98 height 9
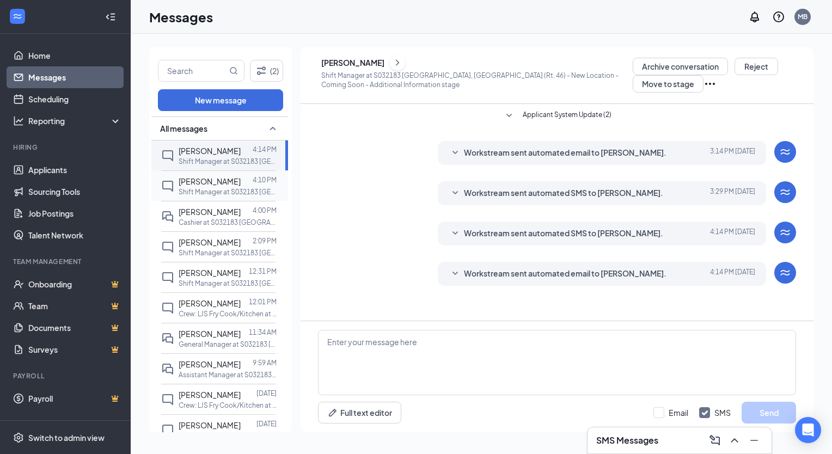
click at [208, 192] on p "Shift Manager at S032183 [GEOGRAPHIC_DATA], [GEOGRAPHIC_DATA] (Rt. 46) - New Lo…" at bounding box center [227, 191] width 98 height 9
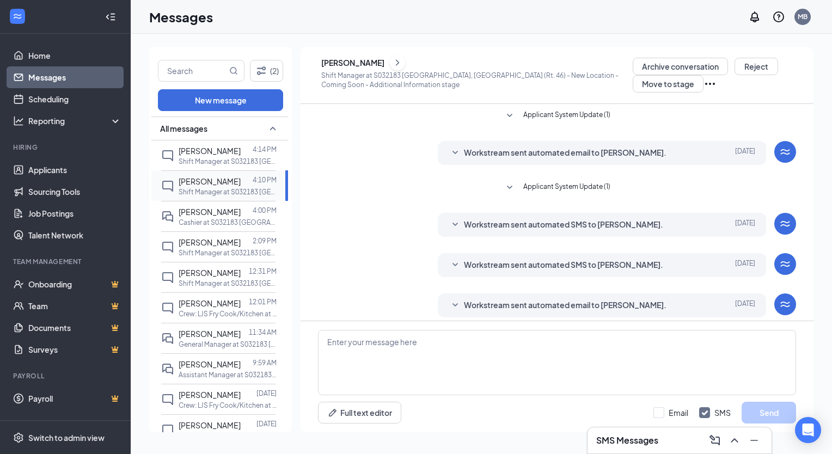
scroll to position [87, 0]
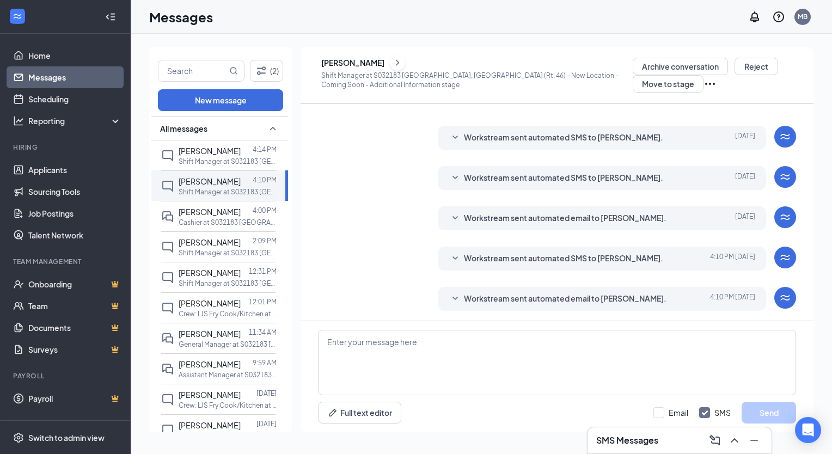
click at [362, 64] on div "[PERSON_NAME]" at bounding box center [352, 62] width 63 height 11
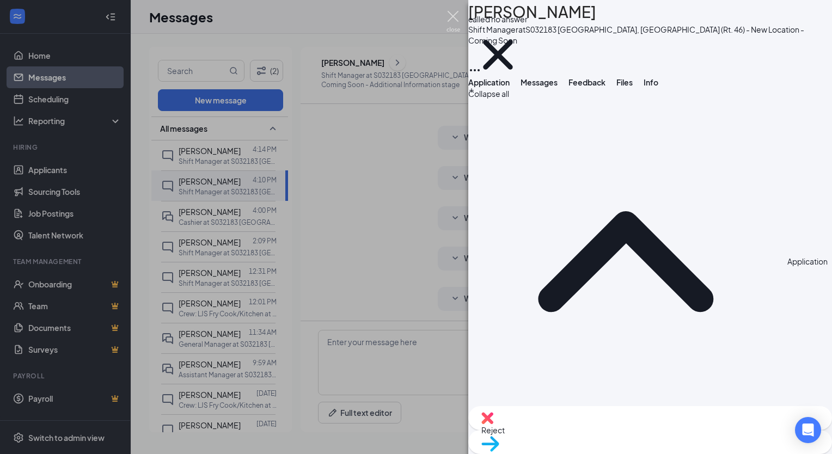
click at [454, 11] on img at bounding box center [453, 21] width 14 height 21
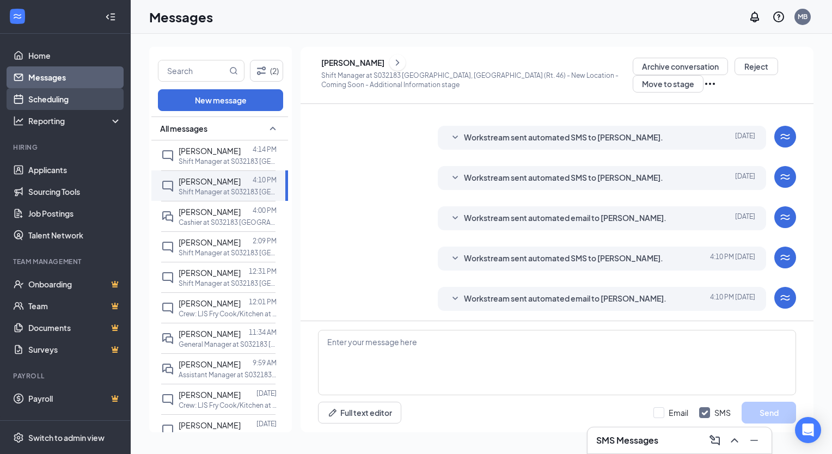
click at [48, 98] on link "Scheduling" at bounding box center [74, 99] width 93 height 22
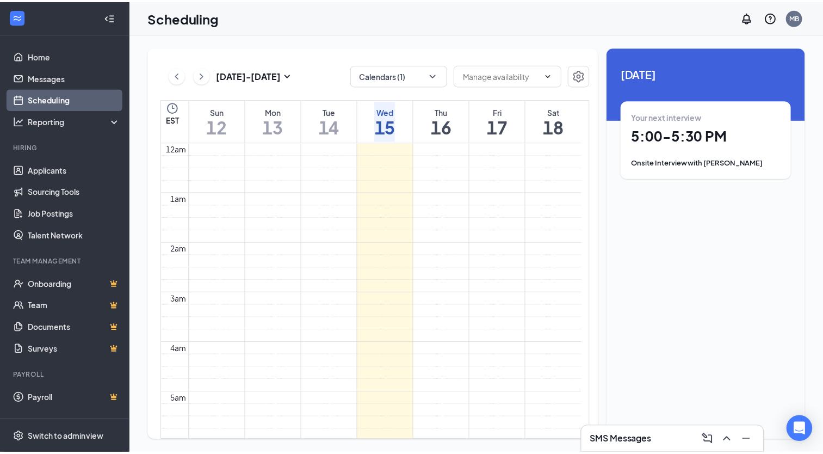
scroll to position [535, 0]
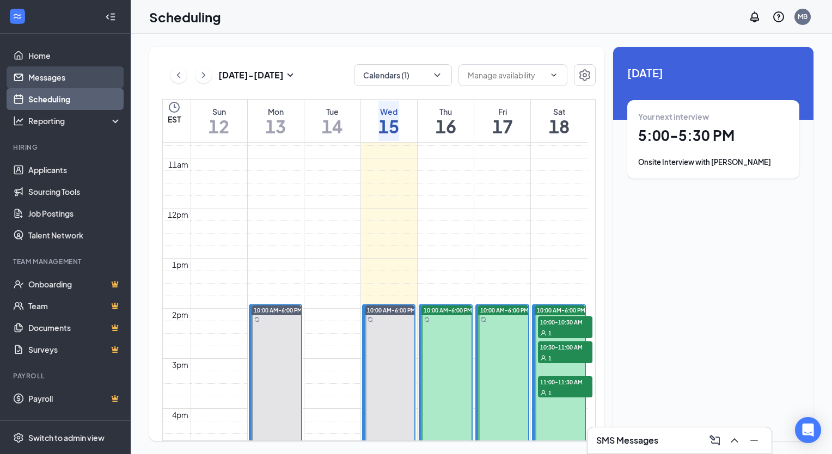
click at [51, 78] on link "Messages" at bounding box center [74, 77] width 93 height 22
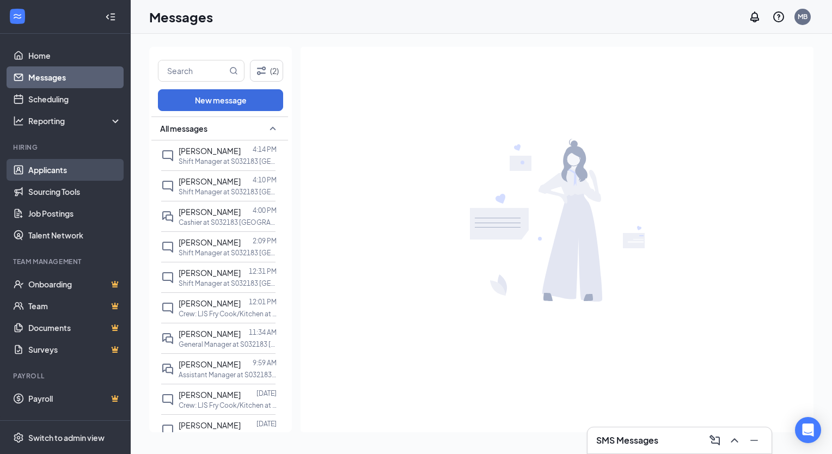
click at [62, 167] on link "Applicants" at bounding box center [74, 170] width 93 height 22
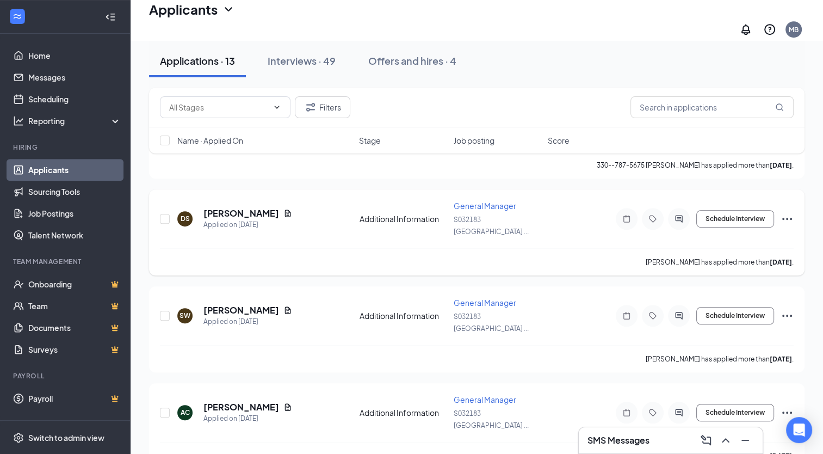
scroll to position [620, 0]
click at [52, 85] on link "Messages" at bounding box center [74, 77] width 93 height 22
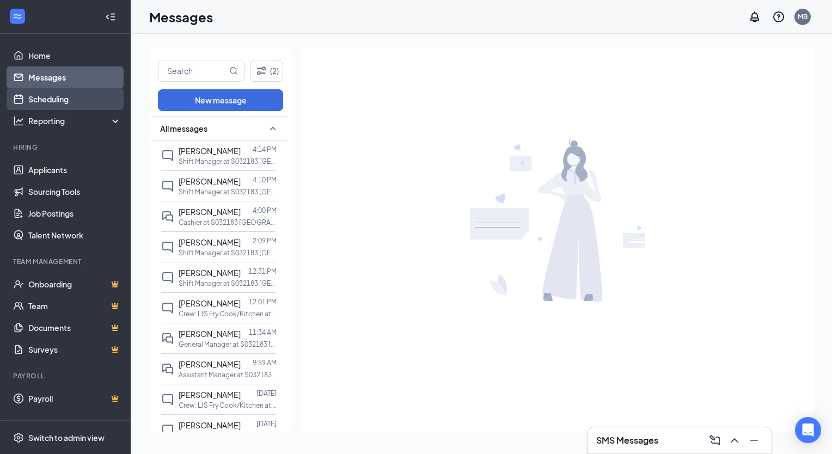
click at [59, 99] on link "Scheduling" at bounding box center [74, 99] width 93 height 22
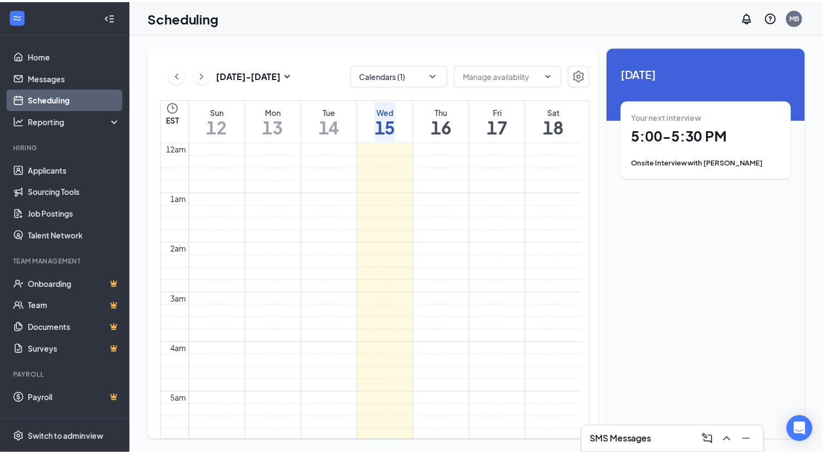
scroll to position [535, 0]
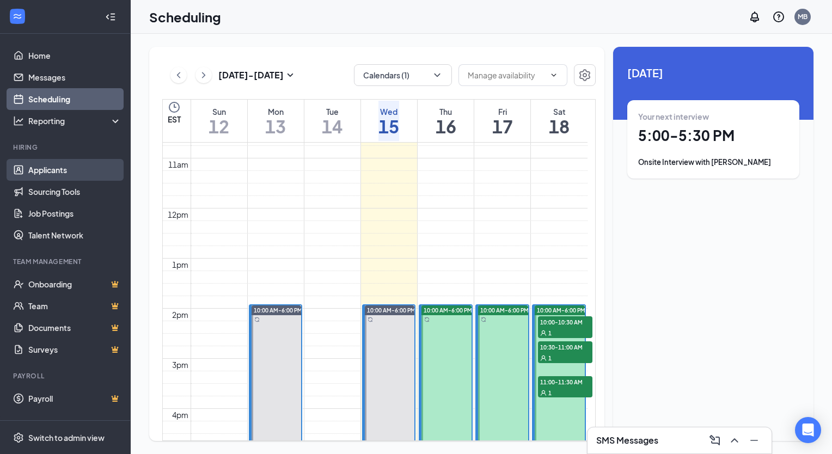
click at [40, 172] on link "Applicants" at bounding box center [74, 170] width 93 height 22
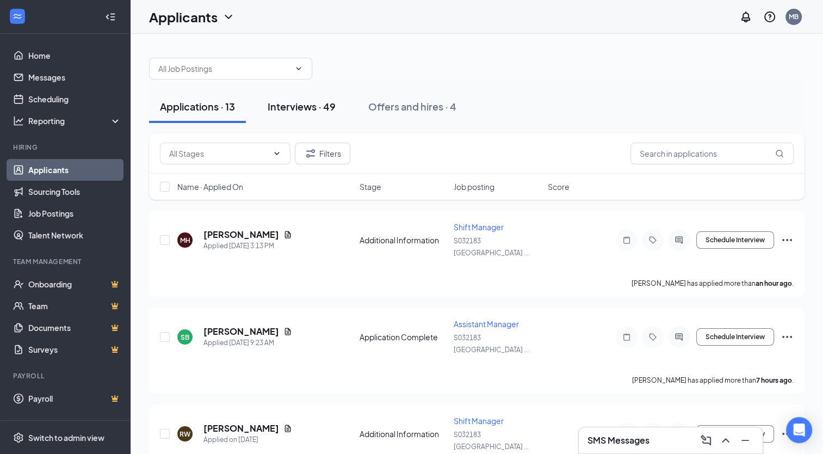
click at [294, 104] on div "Interviews · 49" at bounding box center [302, 107] width 68 height 14
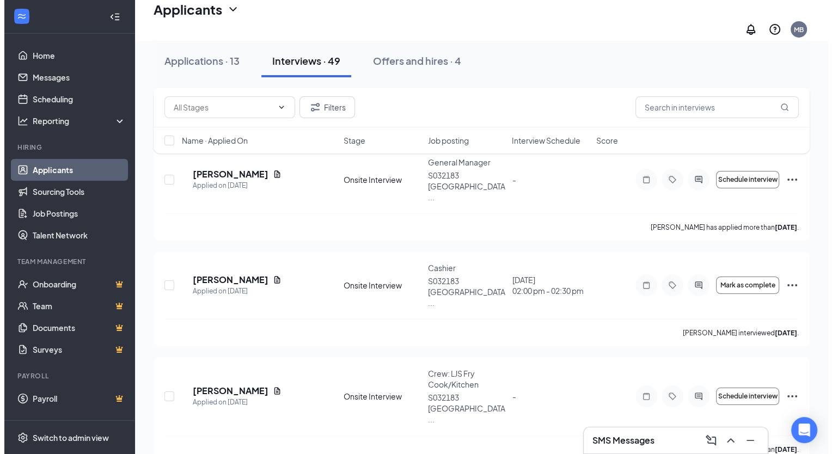
scroll to position [3997, 0]
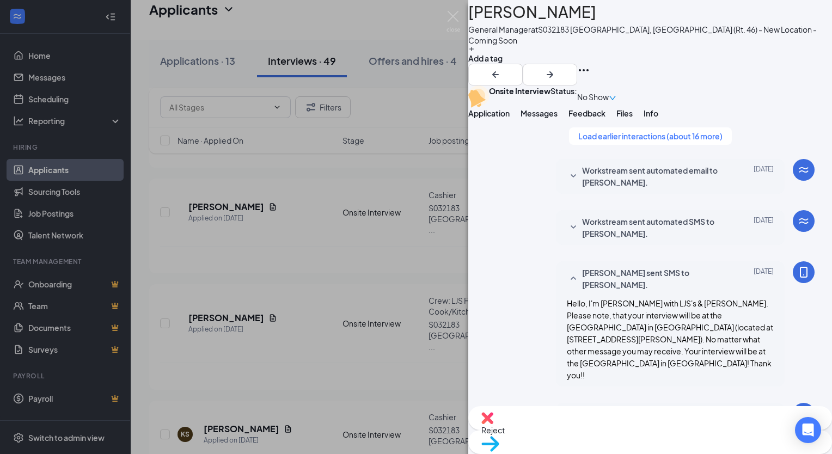
scroll to position [463, 0]
click at [455, 13] on img at bounding box center [453, 21] width 14 height 21
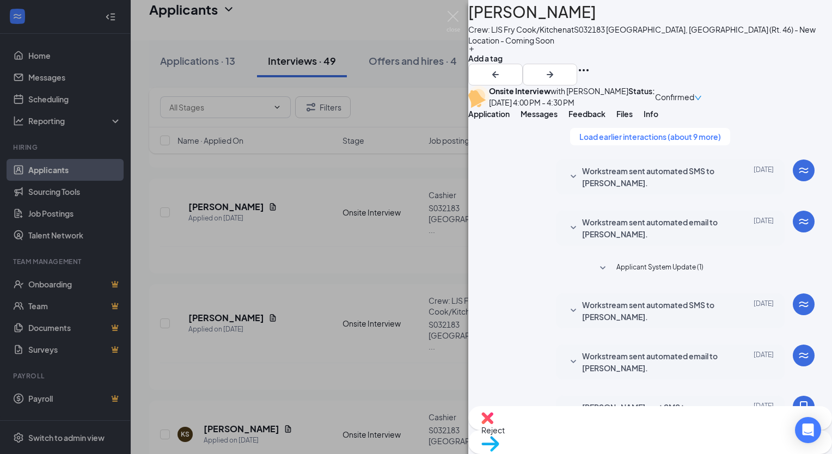
scroll to position [278, 0]
click at [645, 145] on button "Load earlier interactions (about 9 more)" at bounding box center [650, 136] width 160 height 17
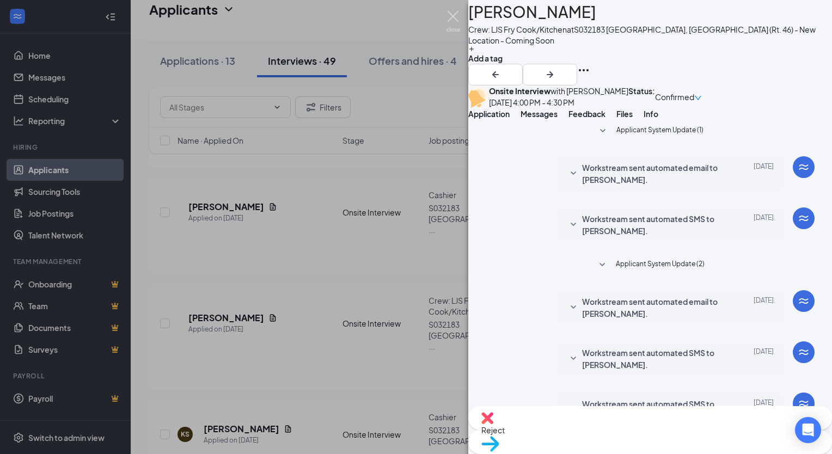
click at [455, 15] on img at bounding box center [453, 21] width 14 height 21
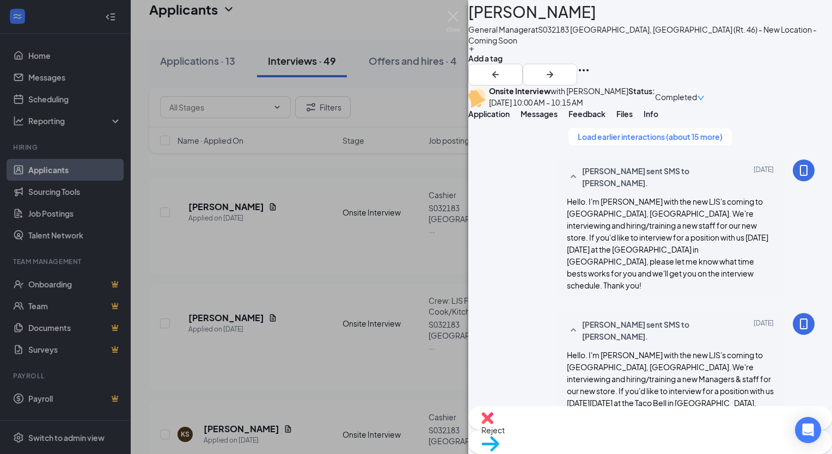
scroll to position [583, 0]
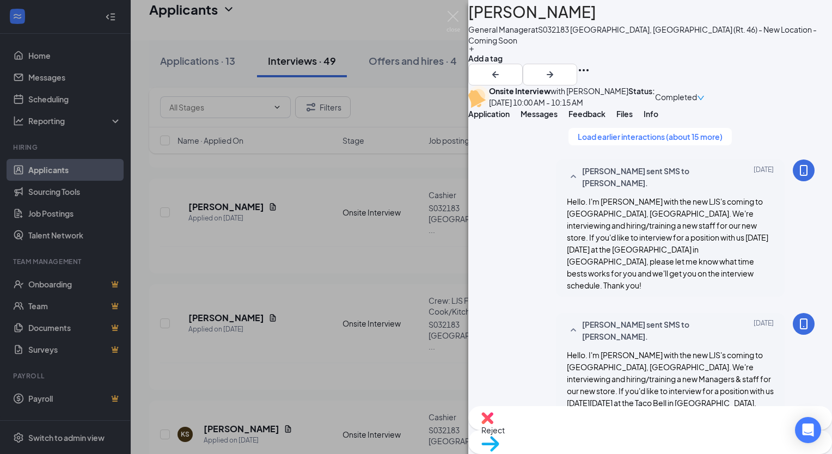
click at [454, 14] on img at bounding box center [453, 21] width 14 height 21
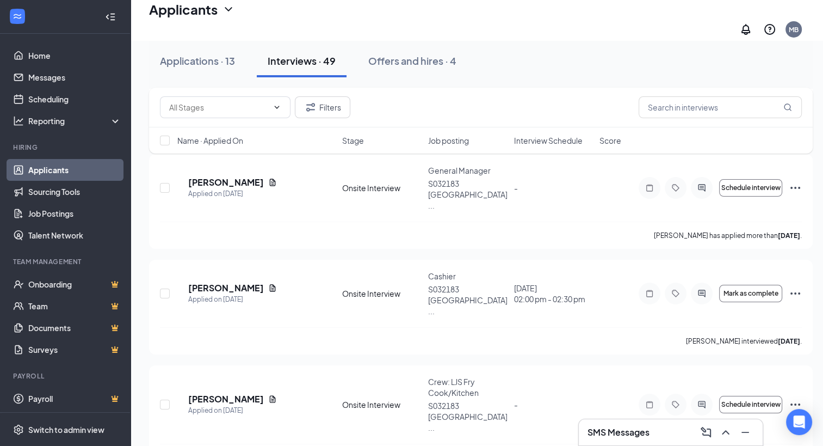
scroll to position [3886, 0]
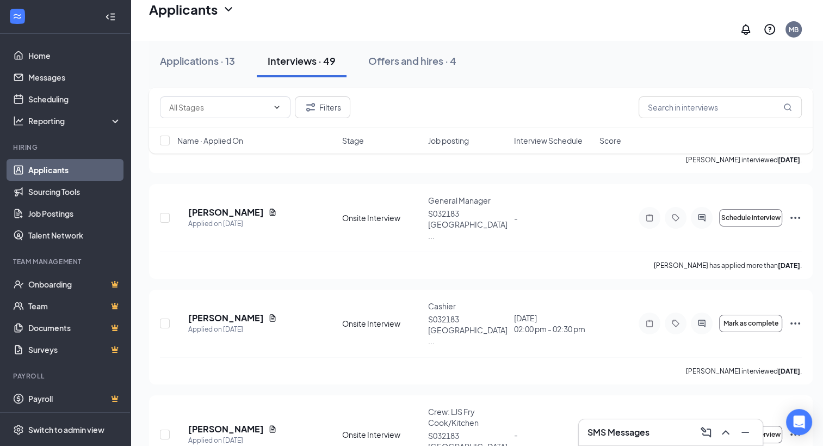
checkbox input "true"
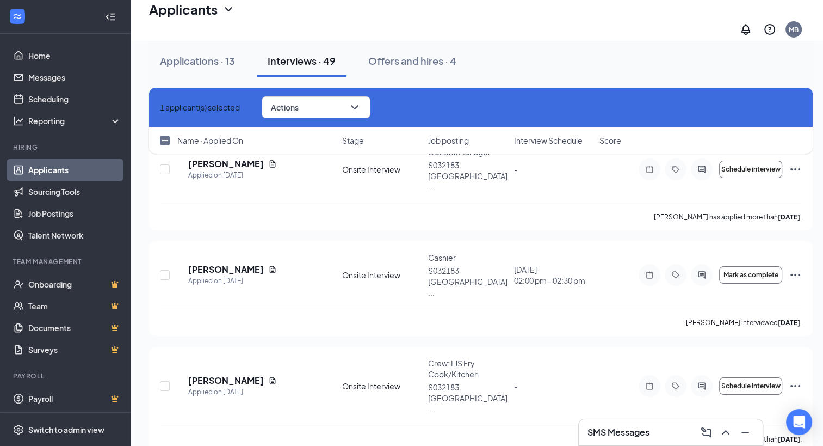
scroll to position [4000, 0]
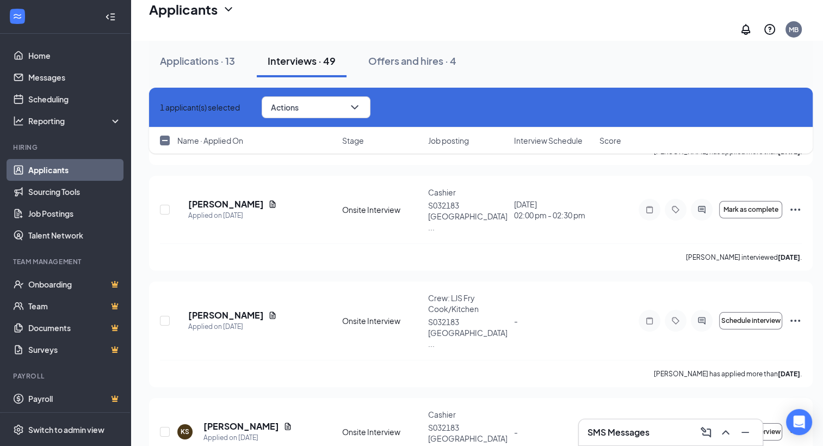
checkbox input "true"
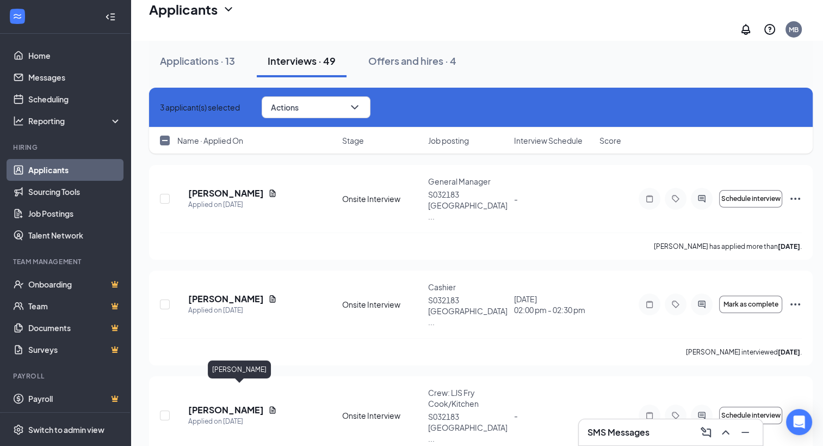
scroll to position [3900, 0]
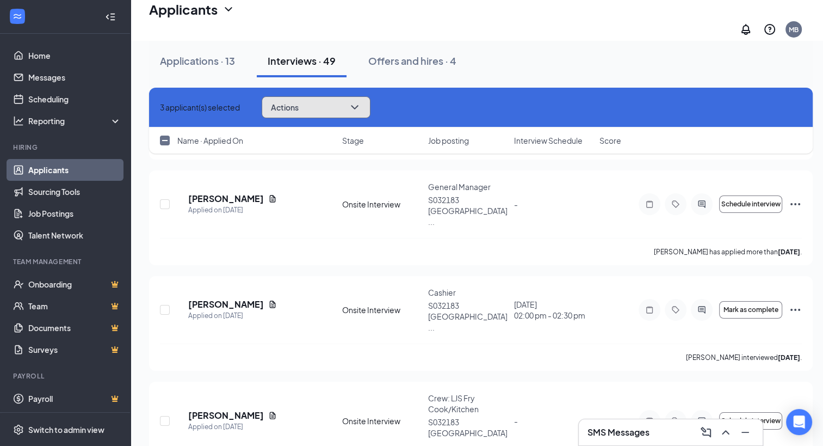
click at [361, 103] on button "Actions" at bounding box center [316, 107] width 109 height 22
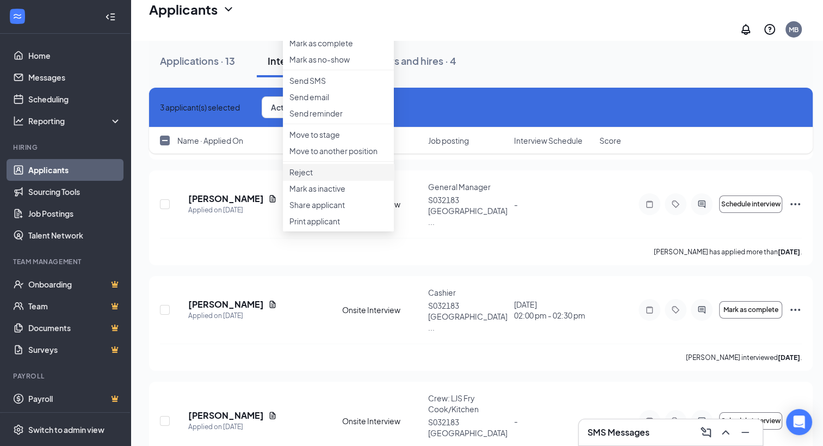
click at [317, 177] on p "Reject" at bounding box center [339, 172] width 98 height 11
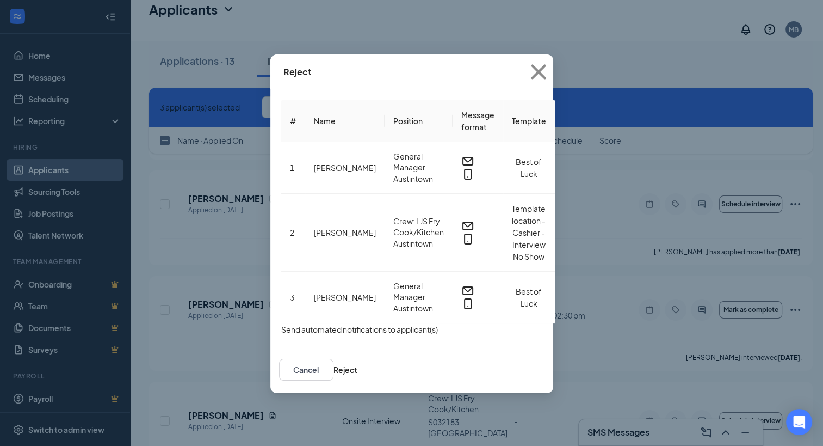
click at [281, 323] on button "button" at bounding box center [281, 329] width 0 height 12
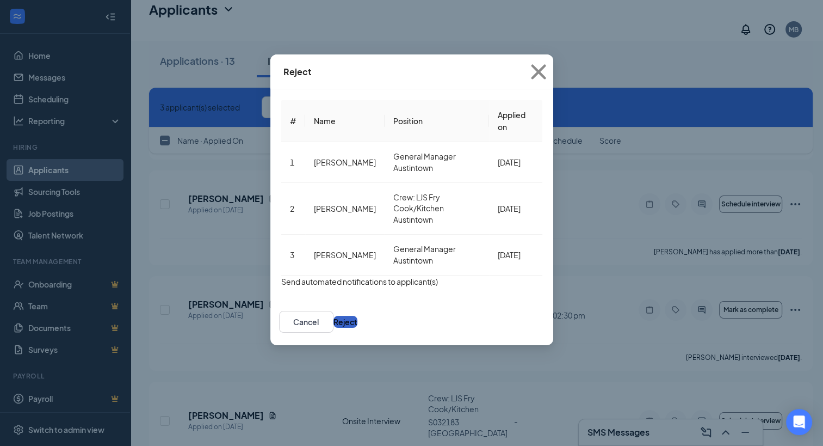
click at [358, 316] on button "Reject" at bounding box center [346, 322] width 24 height 12
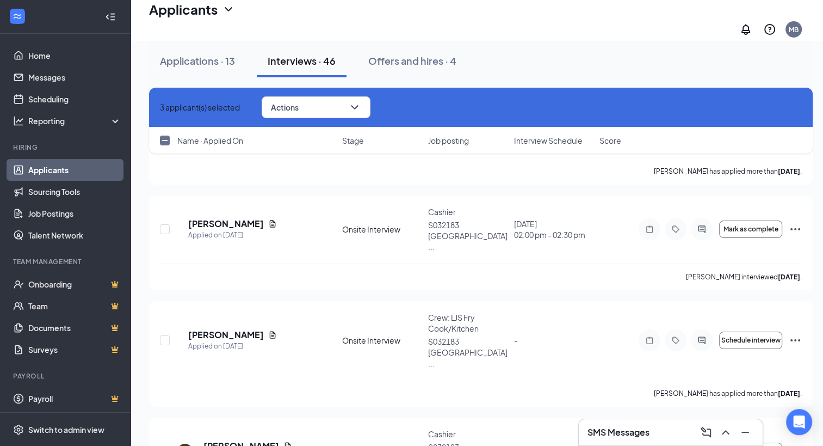
scroll to position [3747, 0]
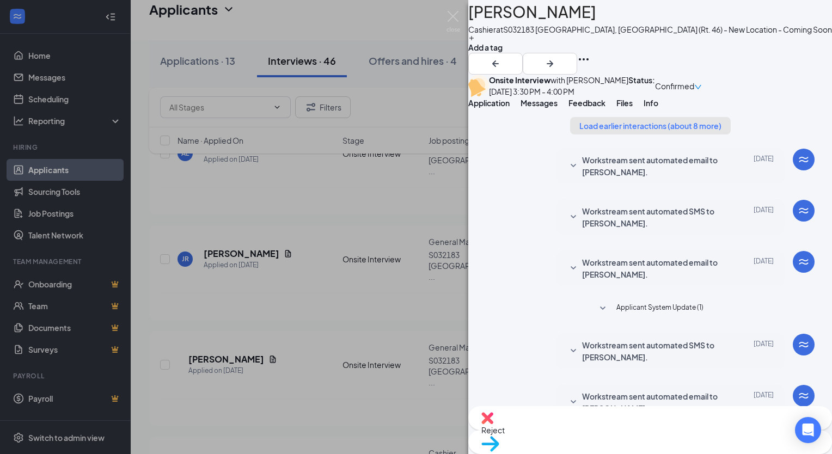
click at [638, 134] on button "Load earlier interactions (about 8 more)" at bounding box center [650, 125] width 161 height 17
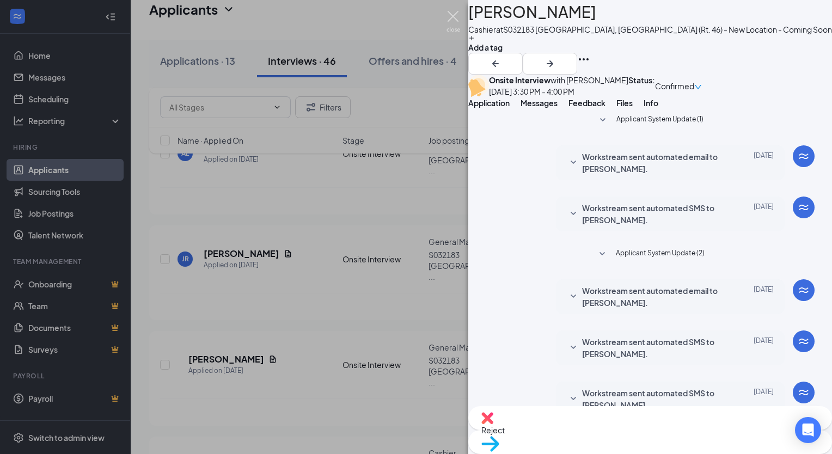
click at [452, 21] on img at bounding box center [453, 21] width 14 height 21
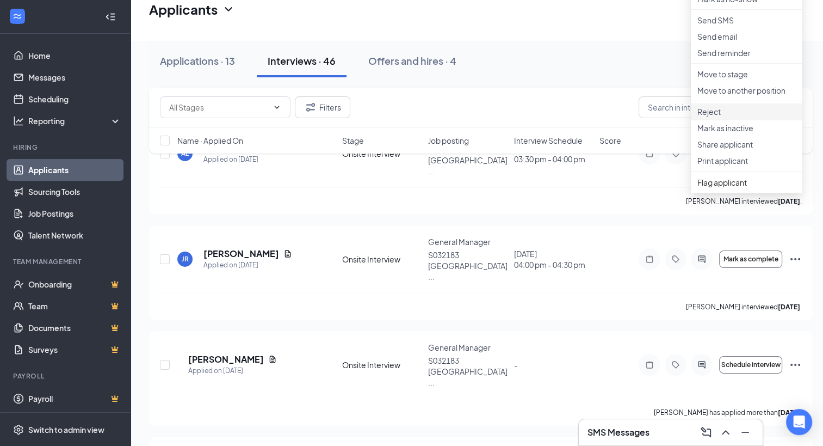
click at [730, 117] on p "Reject" at bounding box center [747, 111] width 98 height 11
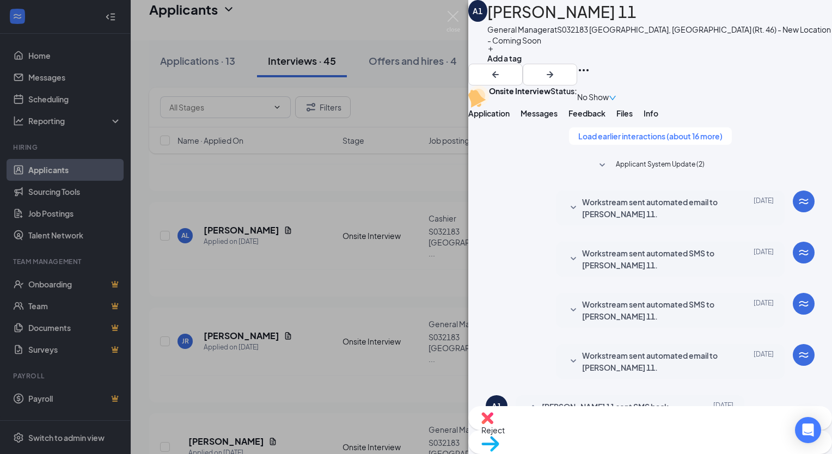
scroll to position [229, 0]
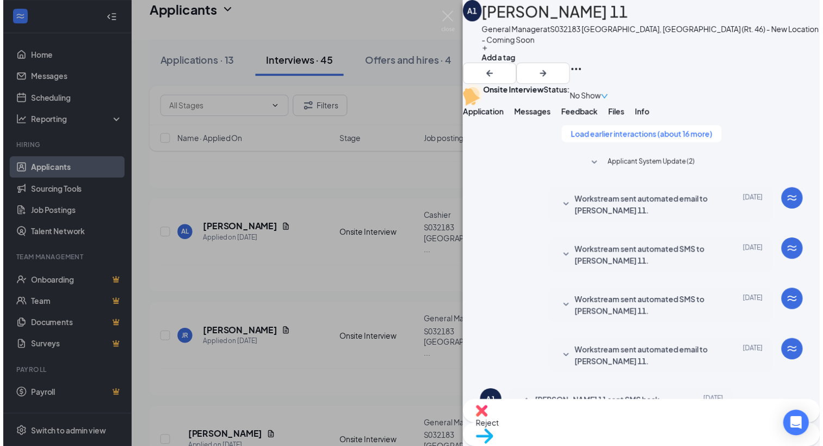
scroll to position [535, 0]
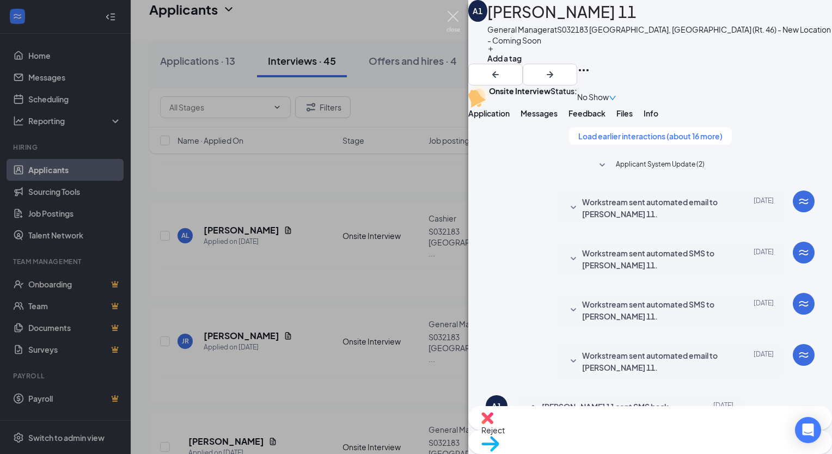
click at [453, 15] on img at bounding box center [453, 21] width 14 height 21
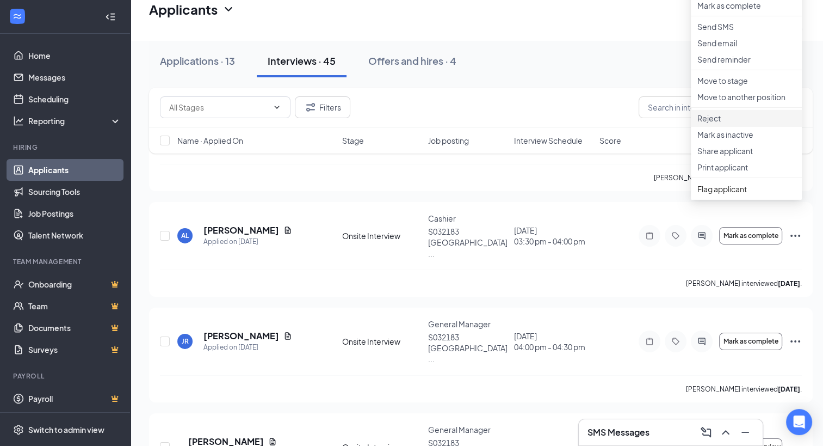
click at [717, 124] on p "Reject" at bounding box center [747, 118] width 98 height 11
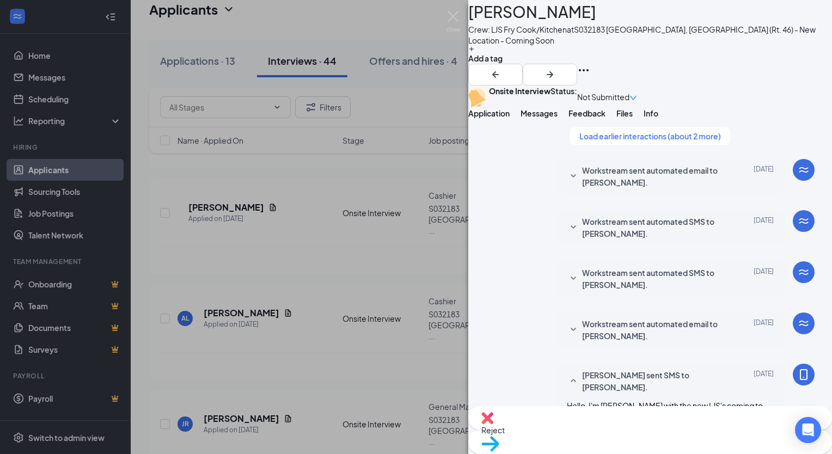
scroll to position [665, 0]
click at [457, 17] on img at bounding box center [453, 21] width 14 height 21
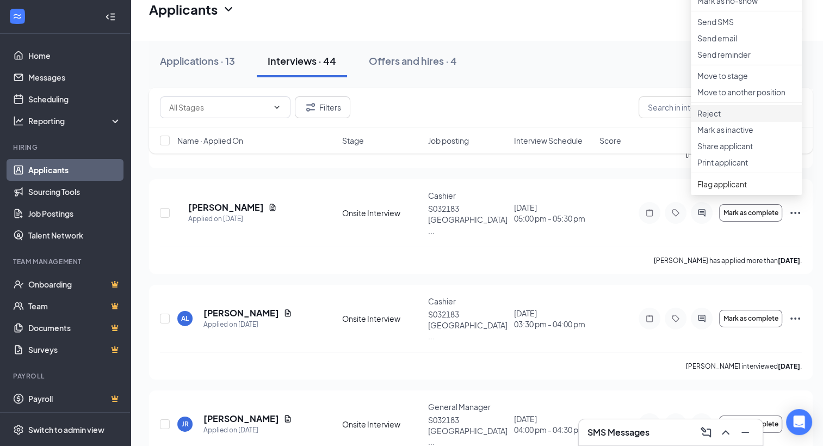
click at [728, 119] on p "Reject" at bounding box center [747, 113] width 98 height 11
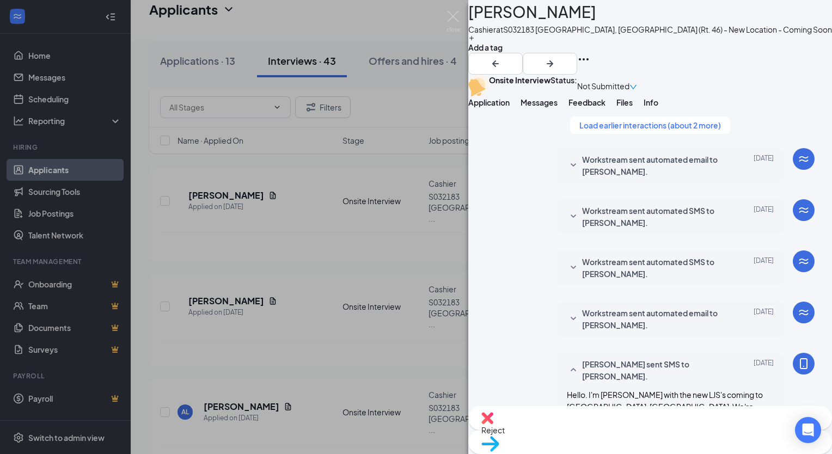
scroll to position [558, 0]
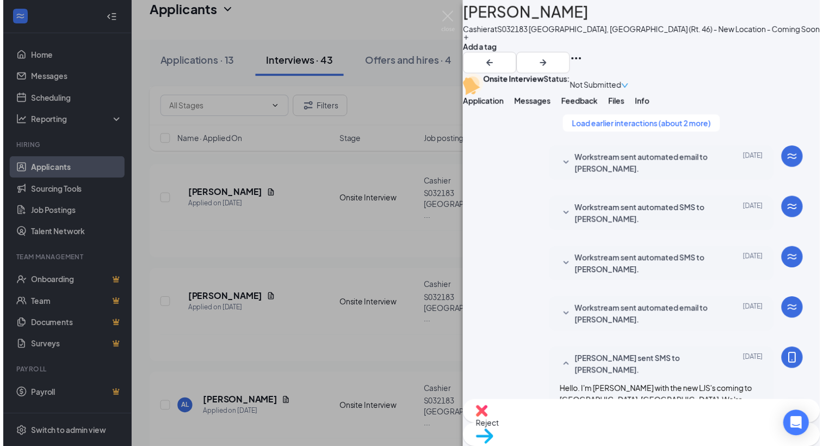
scroll to position [235, 0]
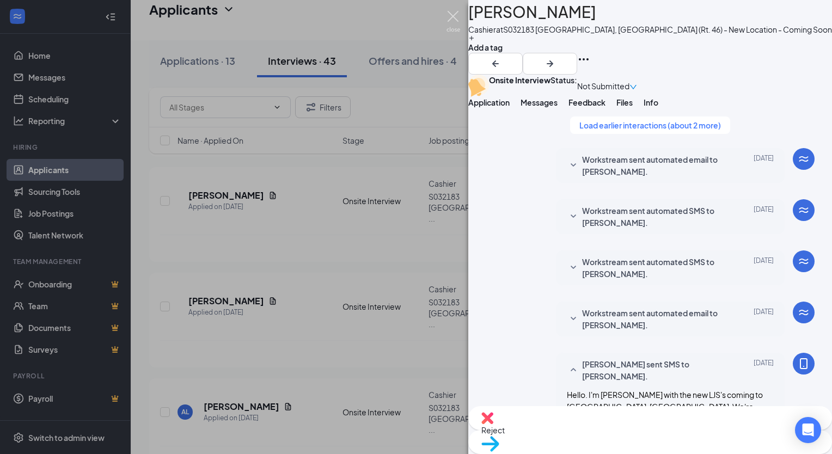
click at [453, 23] on img at bounding box center [453, 21] width 14 height 21
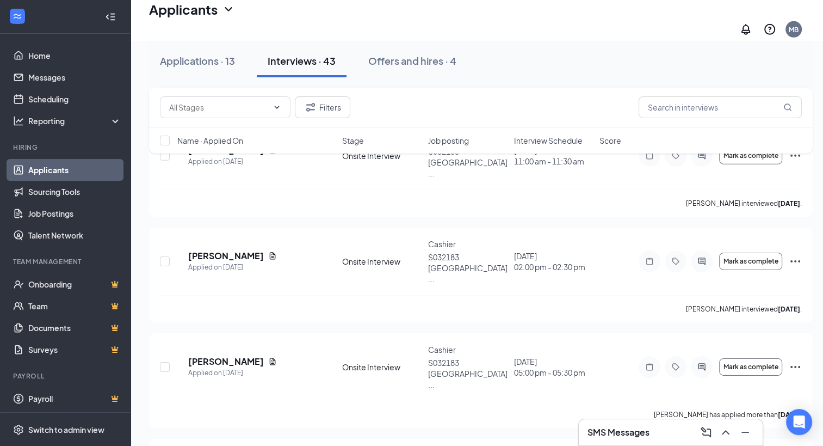
scroll to position [3420, 0]
checkbox input "true"
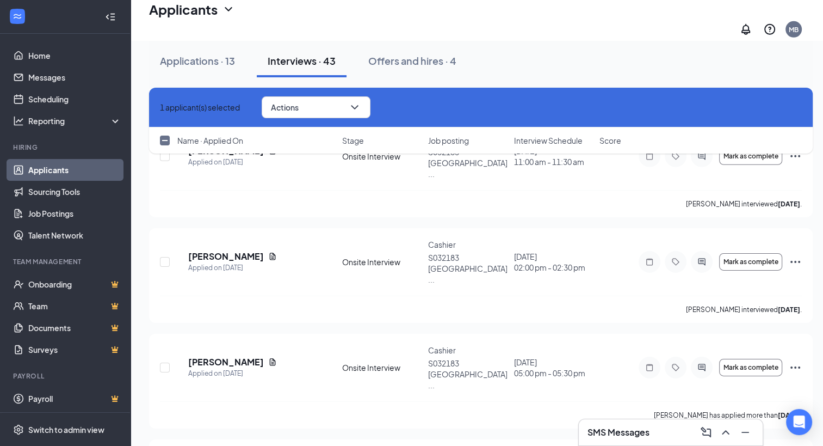
checkbox input "true"
click at [329, 103] on button "Actions" at bounding box center [316, 107] width 109 height 22
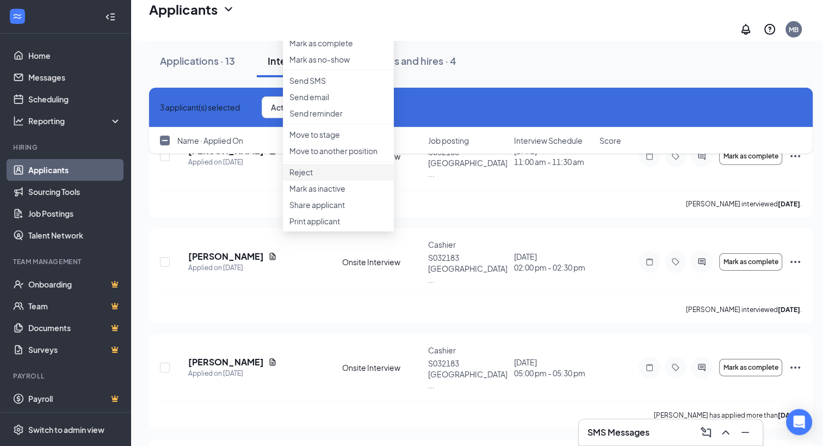
click at [307, 177] on p "Reject" at bounding box center [339, 172] width 98 height 11
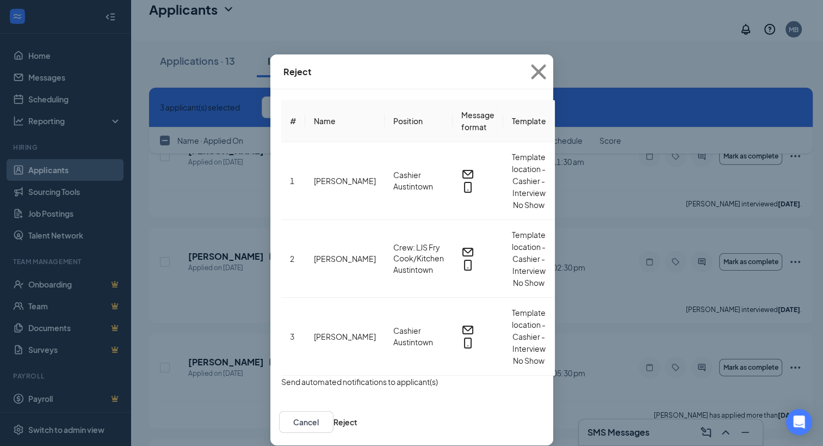
click at [281, 375] on button "button" at bounding box center [281, 381] width 0 height 12
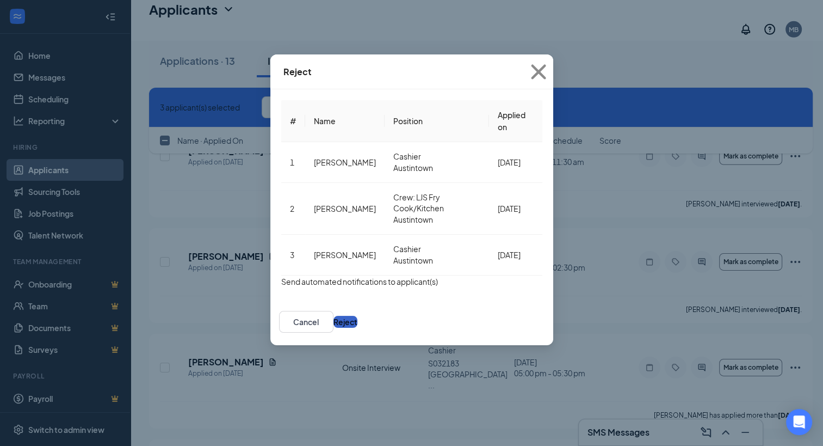
click at [358, 316] on button "Reject" at bounding box center [346, 322] width 24 height 12
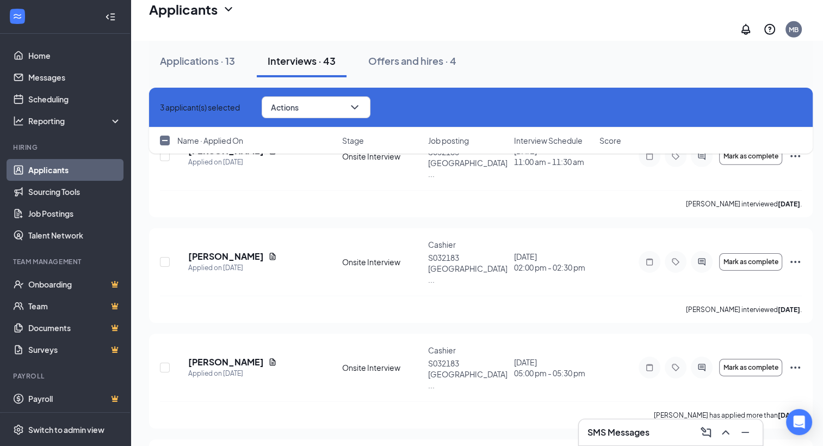
checkbox input "false"
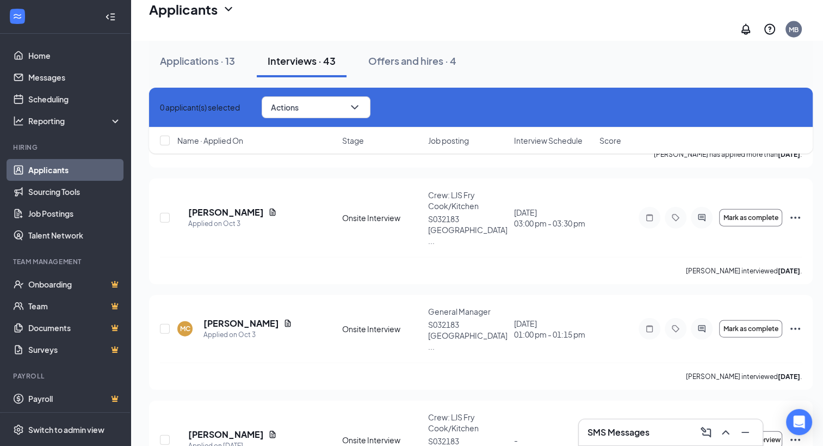
scroll to position [6656, 0]
checkbox input "true"
click at [164, 164] on div "0 applicant(s) selected Actions Send SMS Send email Move to stage Move to anoth…" at bounding box center [481, 126] width 664 height 77
checkbox input "true"
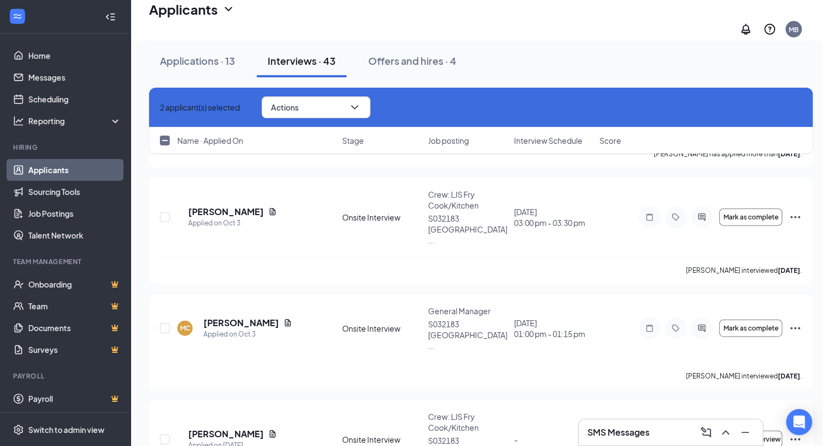
checkbox input "true"
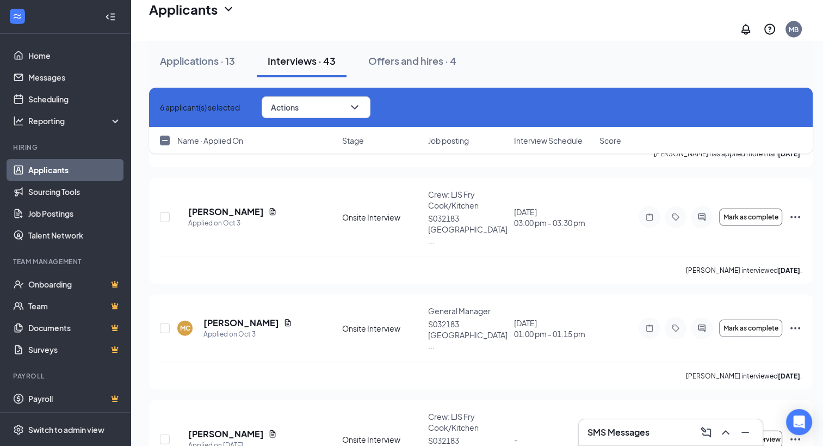
checkbox input "true"
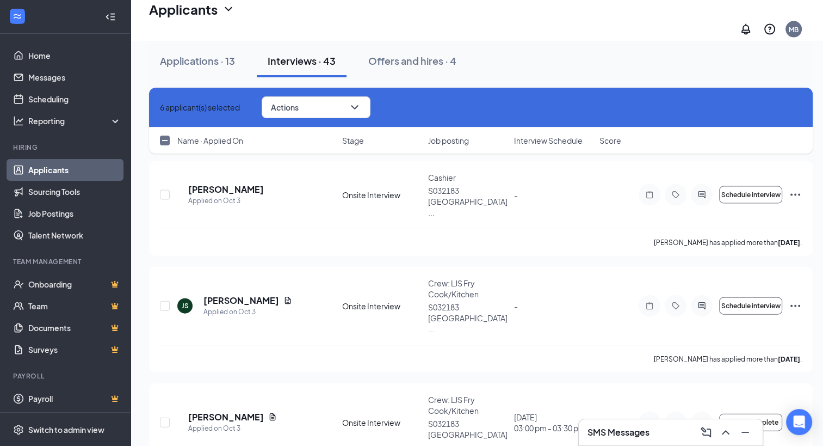
scroll to position [6452, 0]
click at [361, 105] on icon "ChevronDown" at bounding box center [354, 107] width 13 height 13
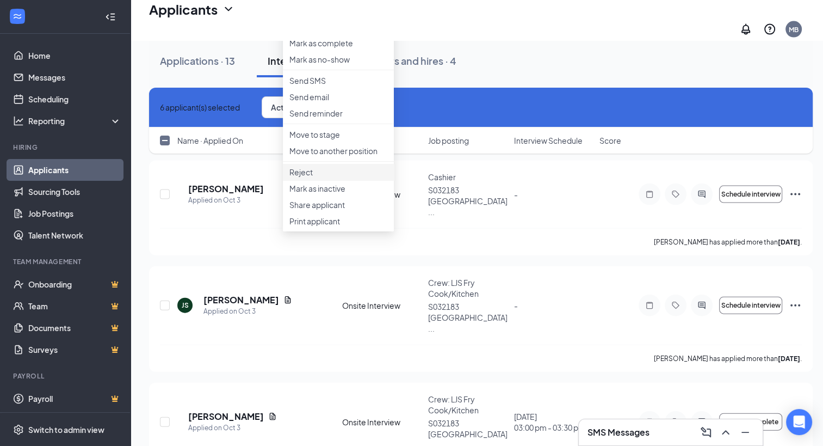
click at [317, 177] on p "Reject" at bounding box center [339, 172] width 98 height 11
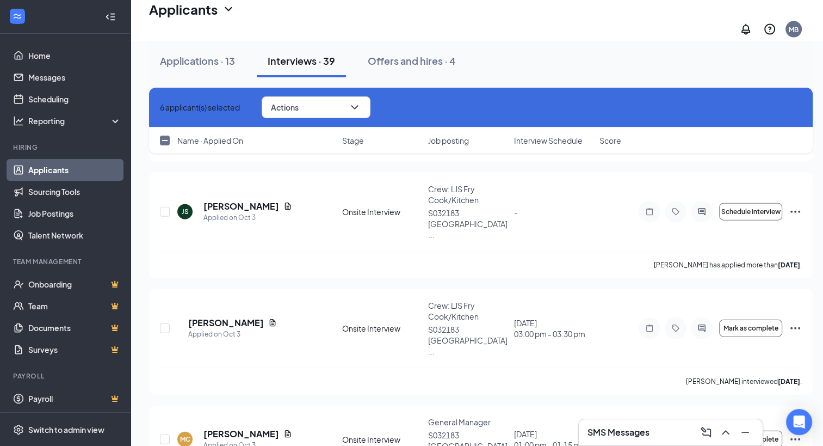
scroll to position [6639, 0]
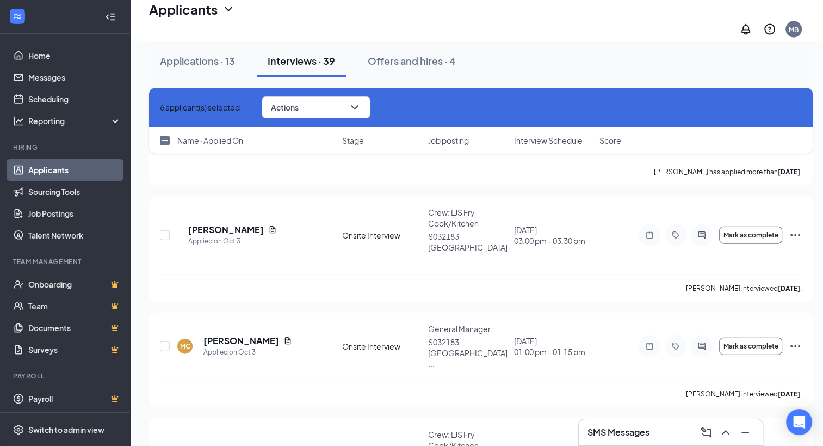
checkbox input "false"
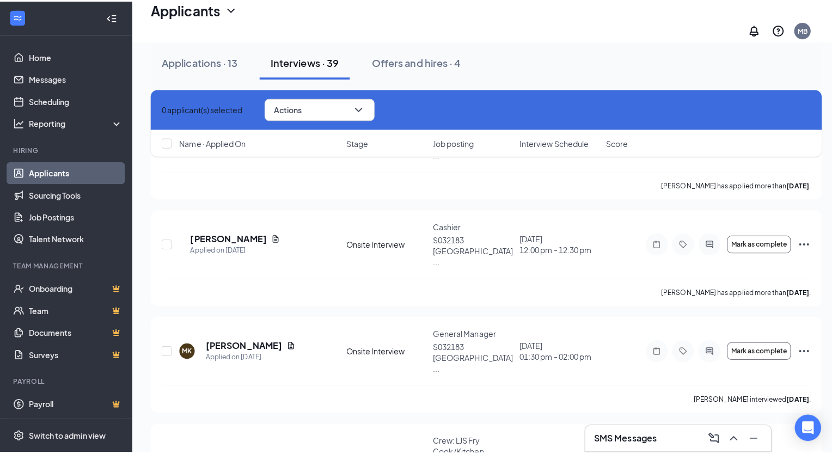
scroll to position [6138, 0]
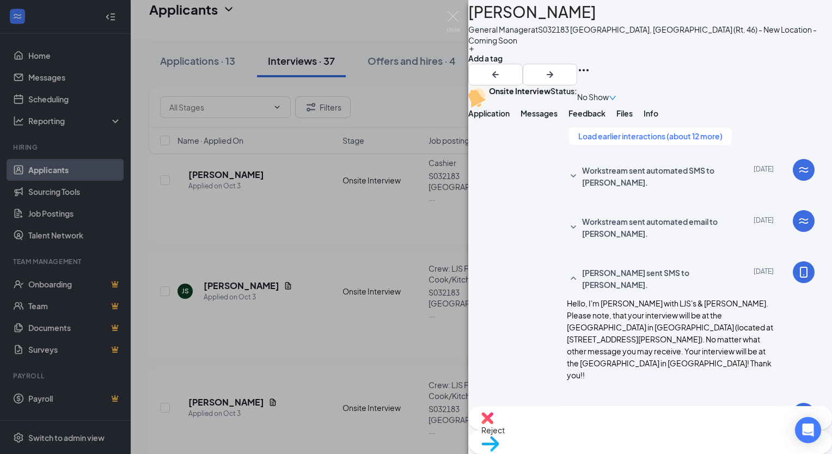
scroll to position [546, 0]
click at [451, 21] on img at bounding box center [453, 21] width 14 height 21
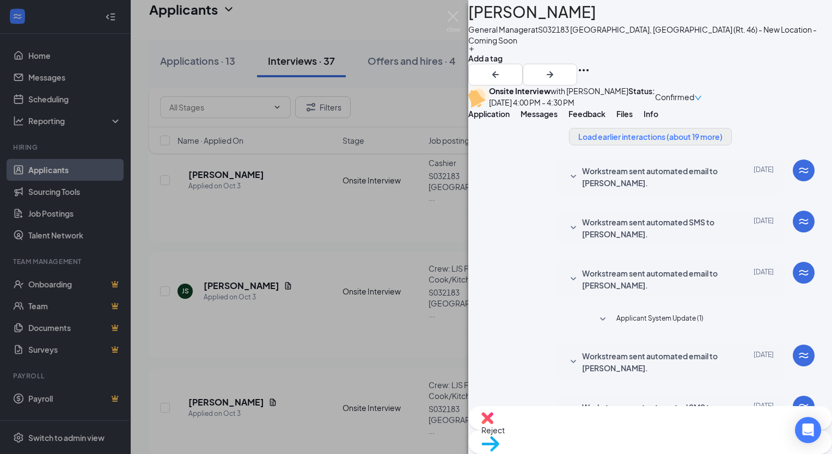
click at [673, 313] on span "Applicant System Update (1)" at bounding box center [659, 319] width 87 height 13
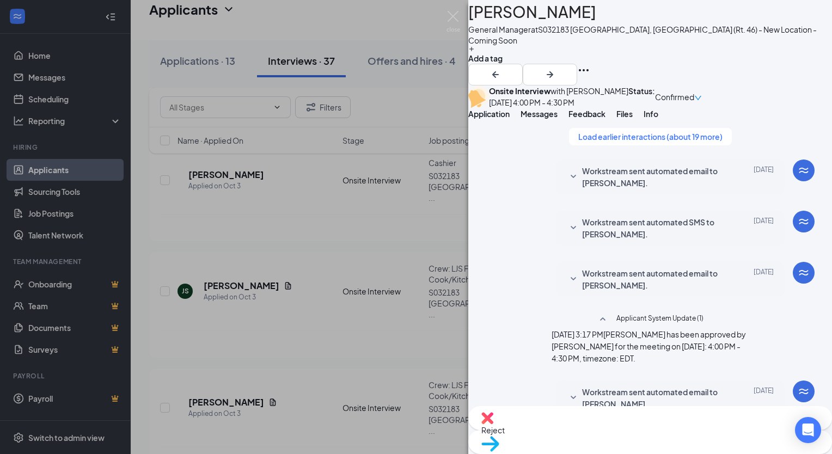
scroll to position [28, 0]
click at [654, 189] on span "Workstream sent automated email to [PERSON_NAME]." at bounding box center [653, 177] width 143 height 24
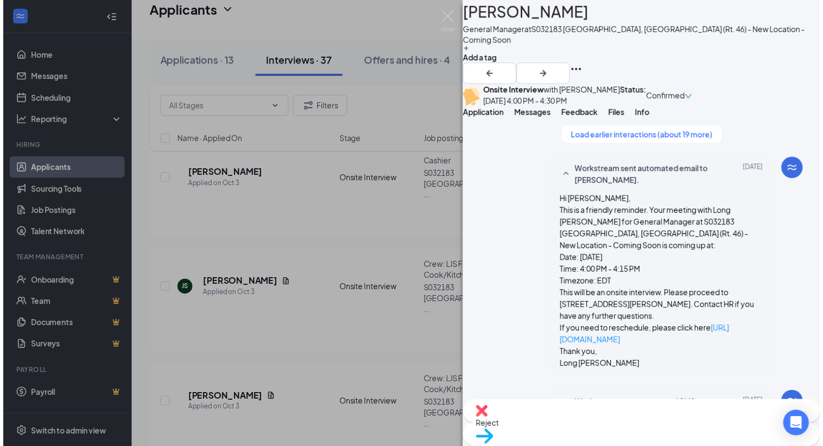
scroll to position [112, 0]
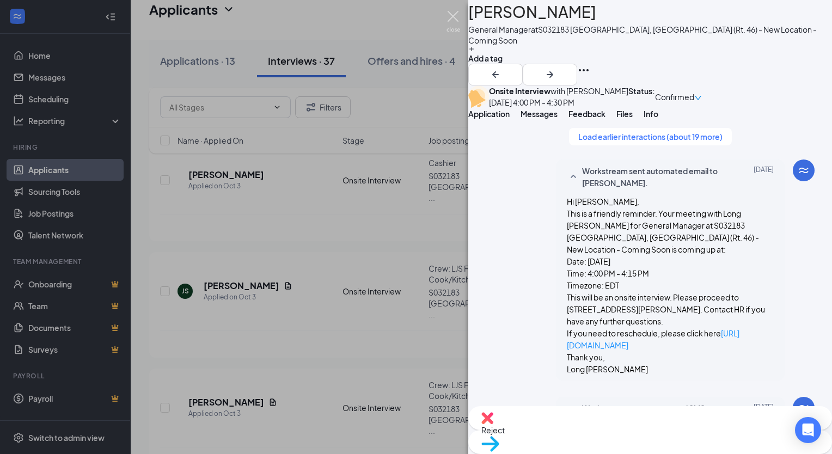
click at [459, 17] on img at bounding box center [453, 21] width 14 height 21
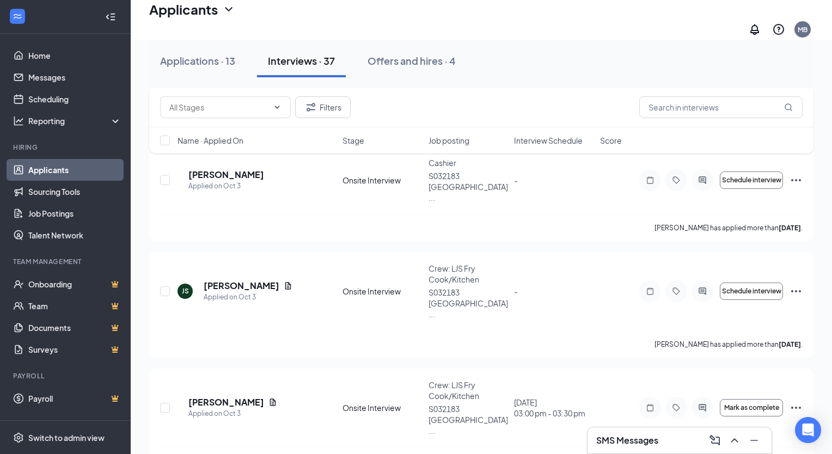
checkbox input "true"
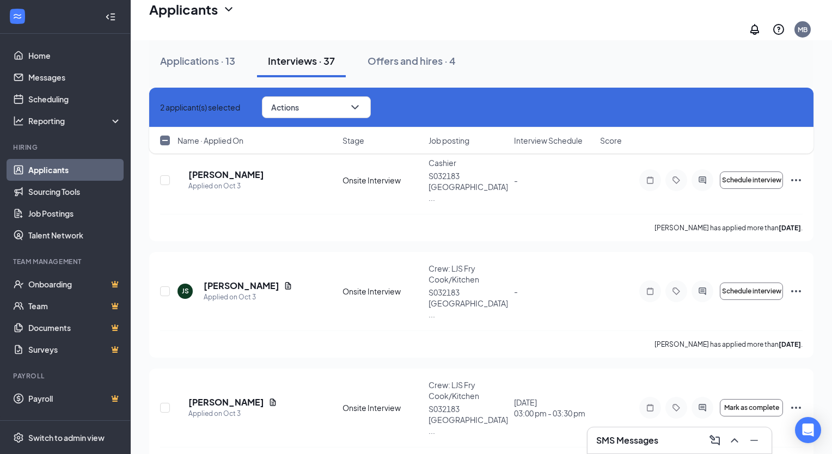
checkbox input "true"
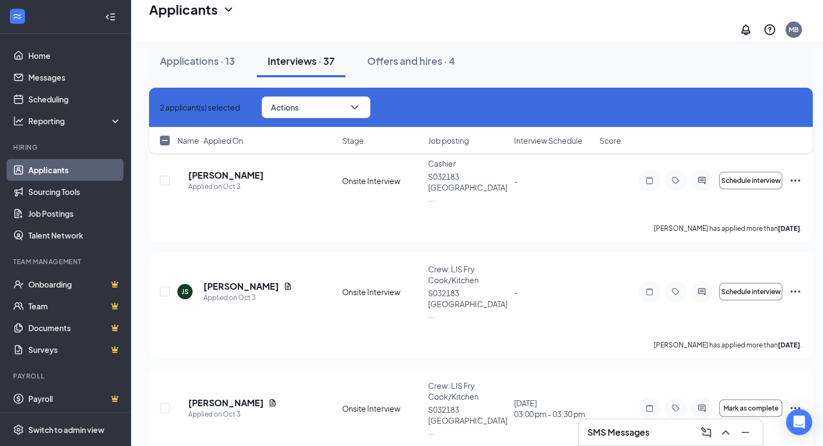
checkbox input "true"
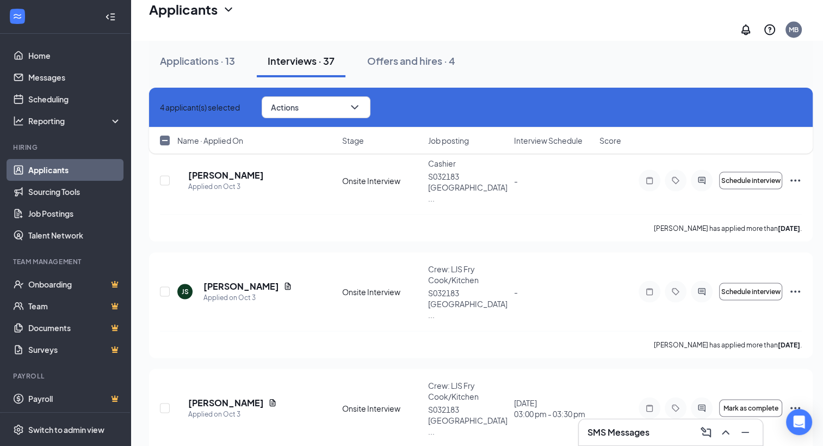
checkbox input "true"
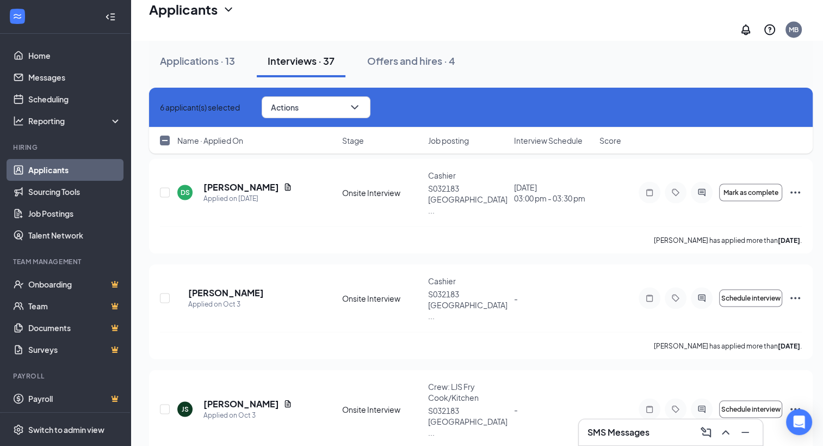
scroll to position [5998, 0]
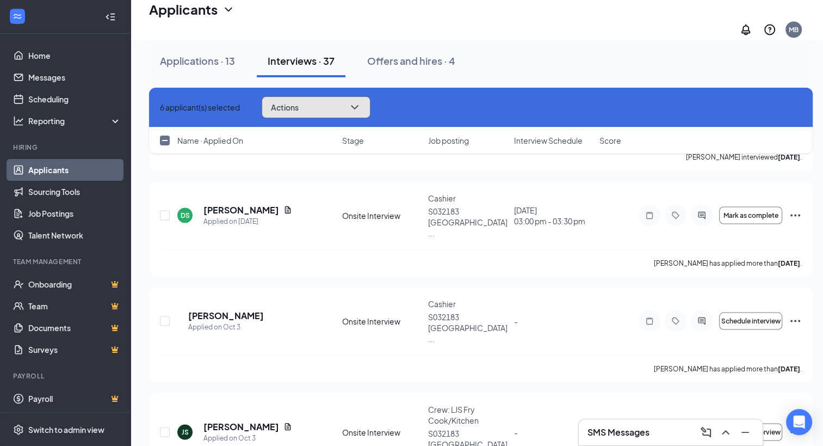
click at [346, 111] on button "Actions" at bounding box center [316, 107] width 109 height 22
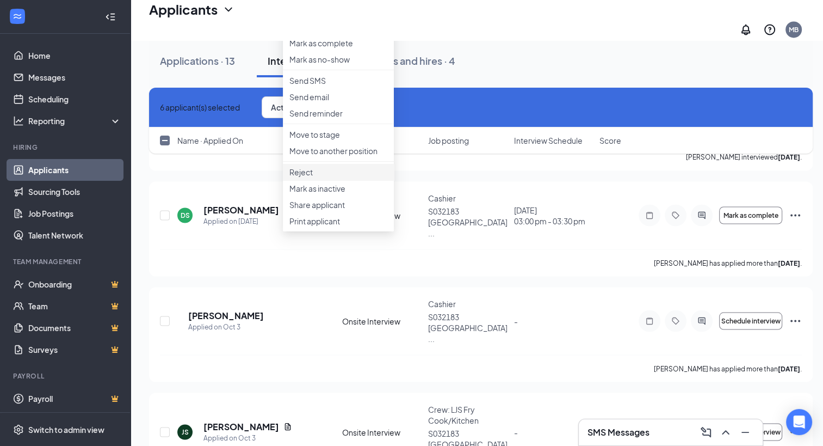
click at [322, 177] on p "Reject" at bounding box center [339, 172] width 98 height 11
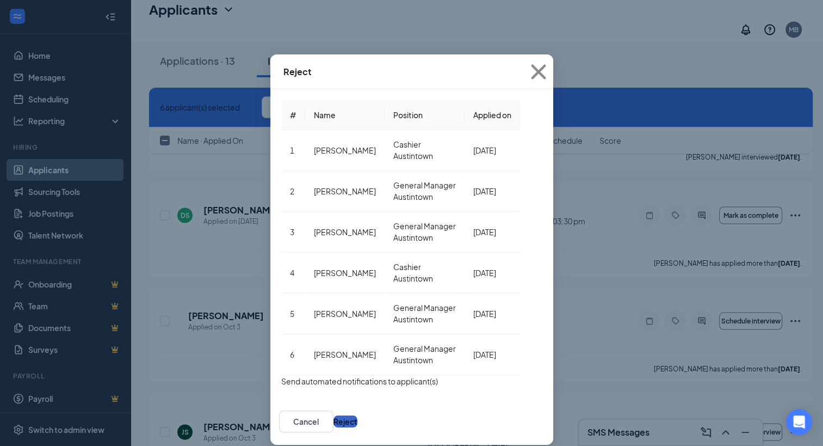
click at [358, 415] on button "Reject" at bounding box center [346, 421] width 24 height 12
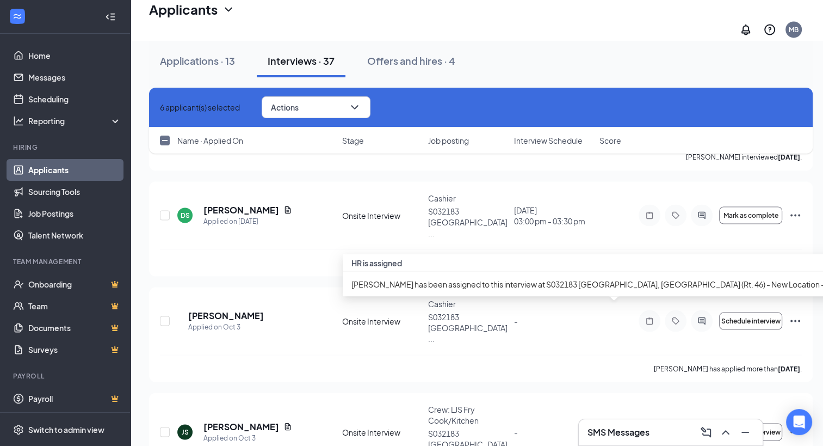
checkbox input "false"
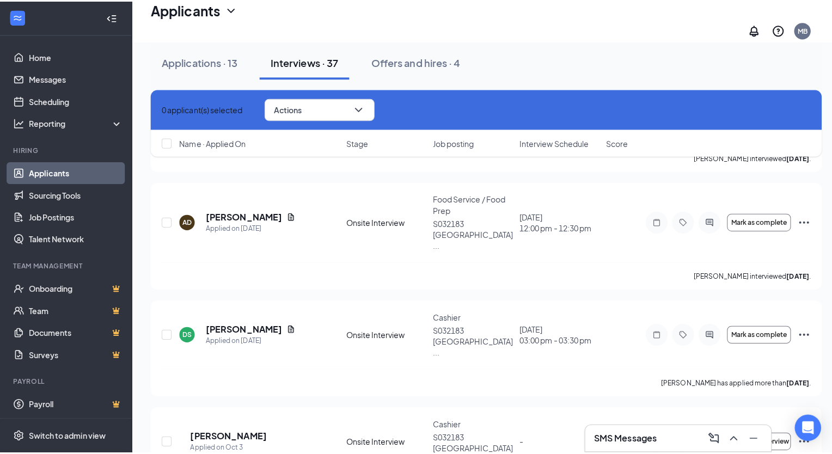
scroll to position [5567, 0]
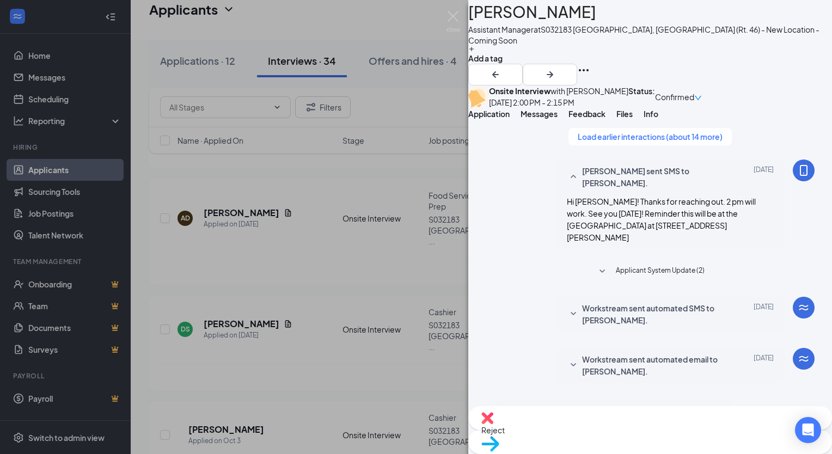
scroll to position [380, 0]
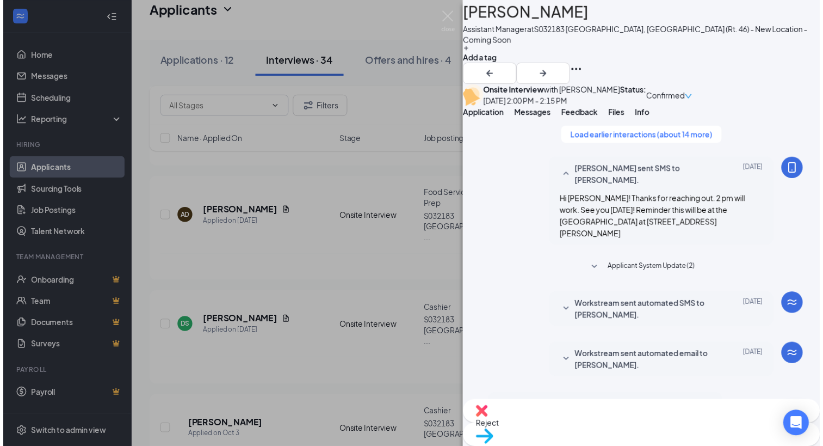
scroll to position [380, 0]
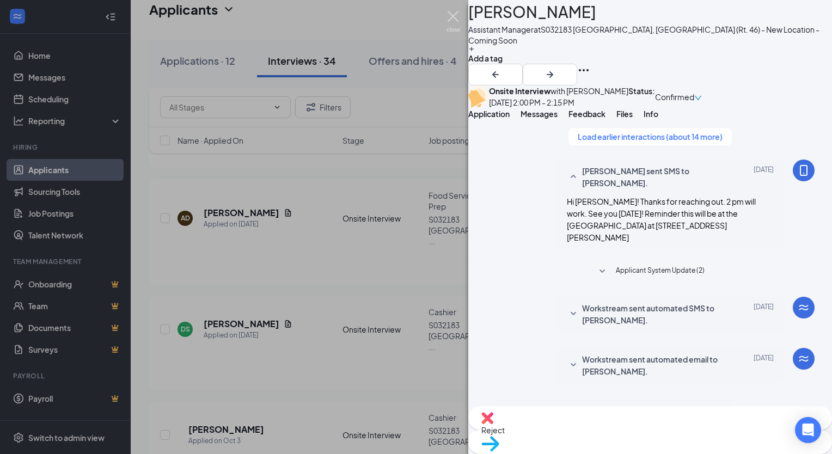
click at [456, 16] on img at bounding box center [453, 21] width 14 height 21
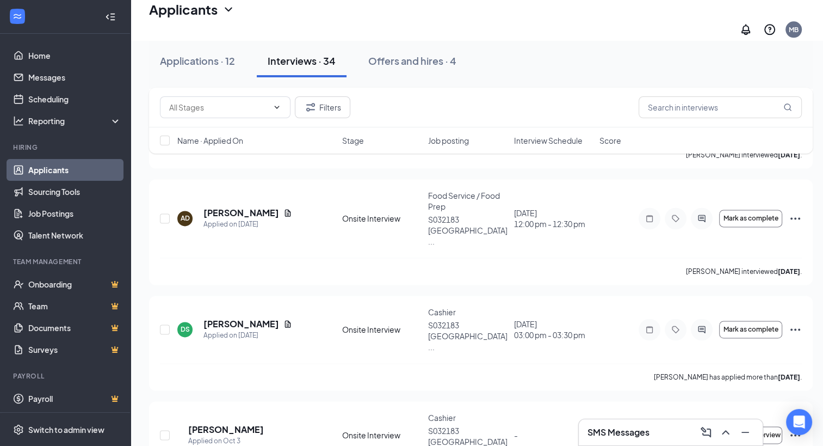
checkbox input "true"
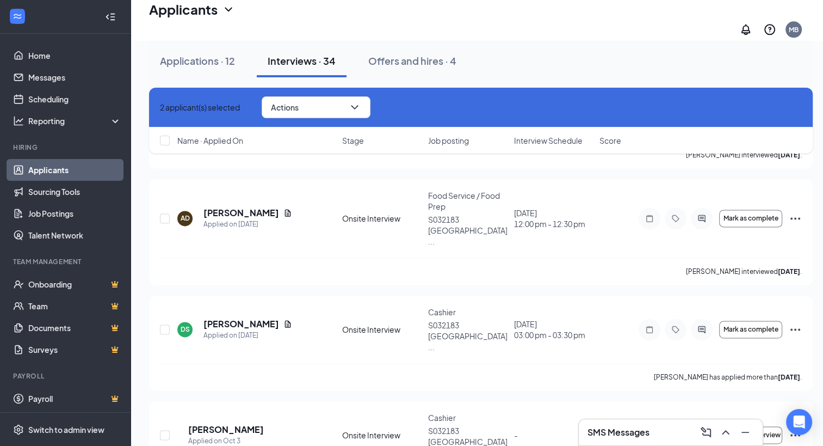
checkbox input "true"
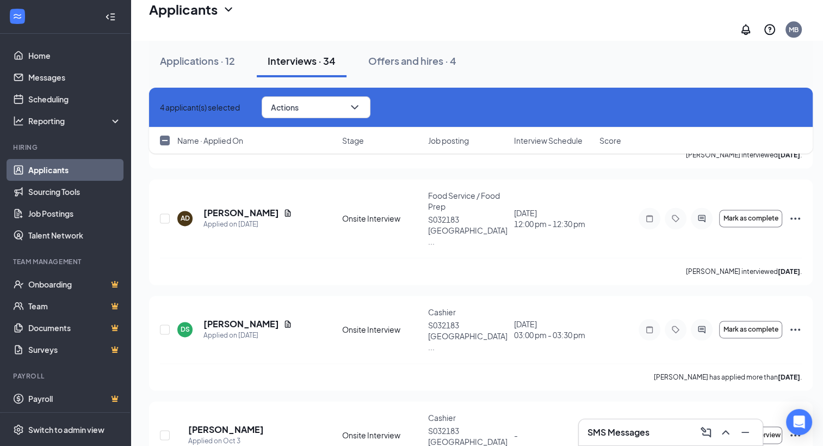
checkbox input "true"
click at [342, 108] on button "Actions" at bounding box center [316, 107] width 109 height 22
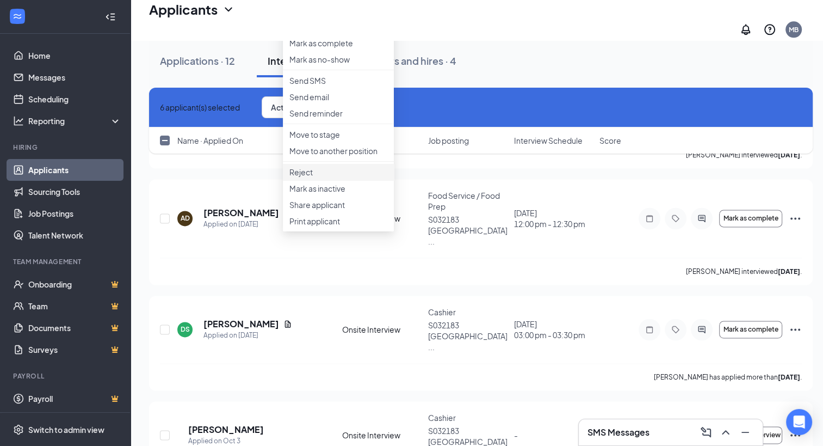
click at [315, 177] on p "Reject" at bounding box center [339, 172] width 98 height 11
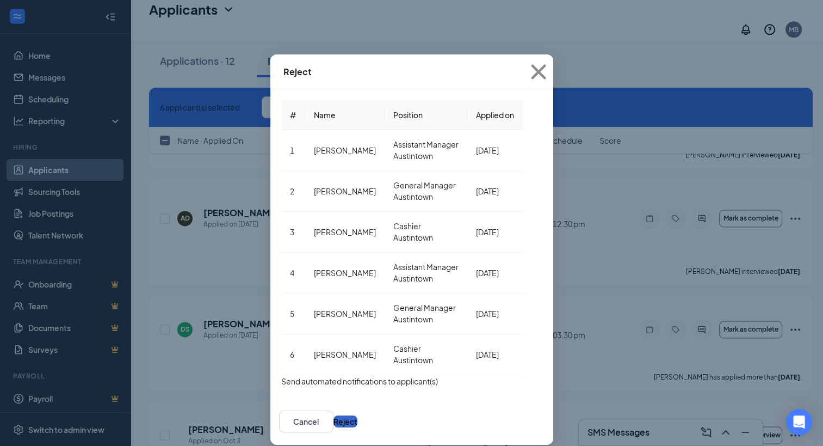
click at [358, 415] on button "Reject" at bounding box center [346, 421] width 24 height 12
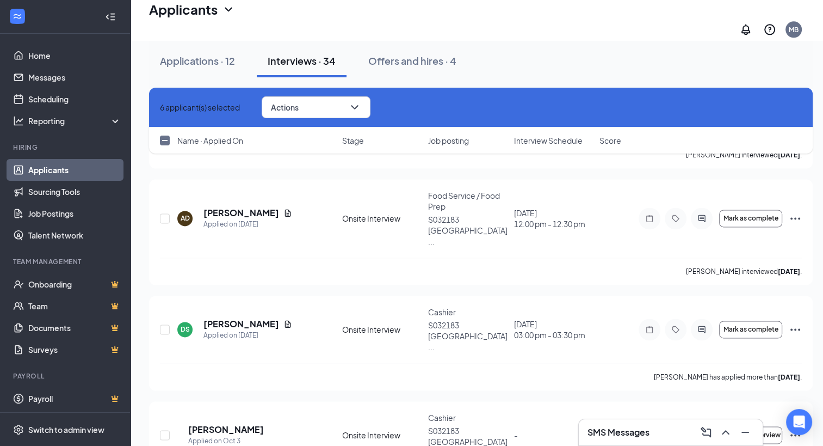
checkbox input "false"
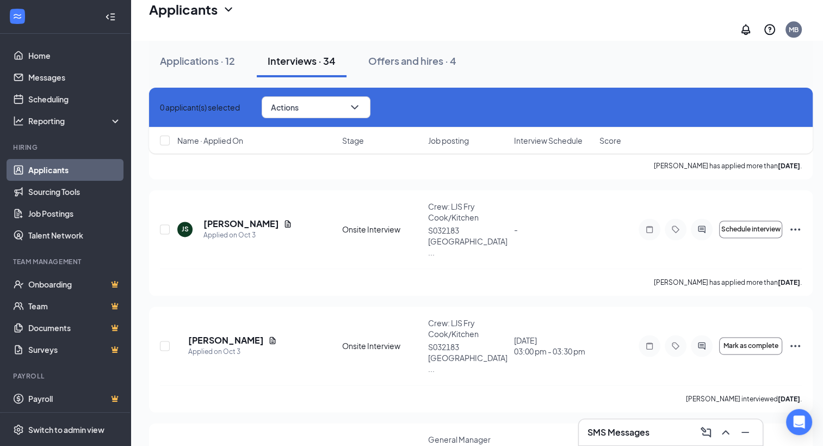
scroll to position [5188, 0]
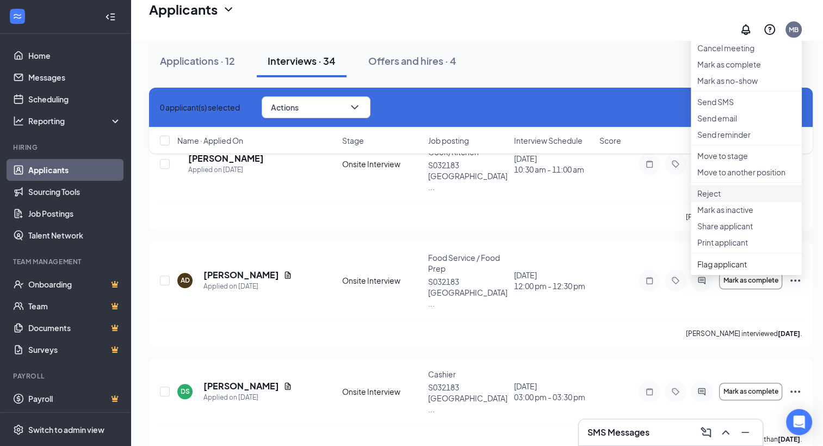
click at [714, 199] on p "Reject" at bounding box center [747, 193] width 98 height 11
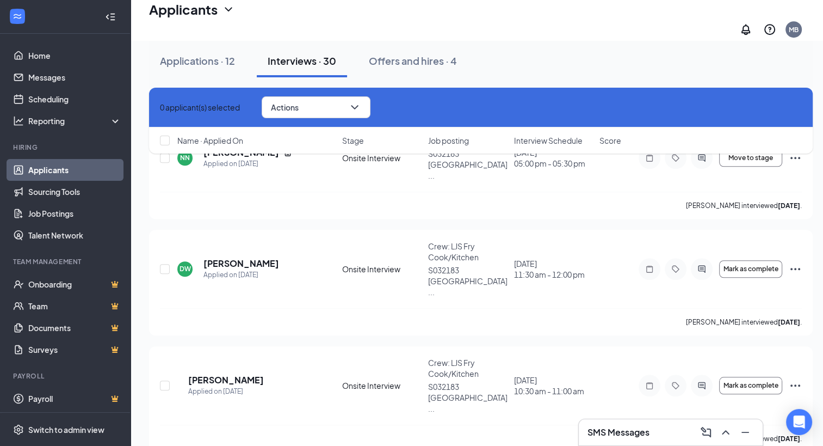
scroll to position [4955, 0]
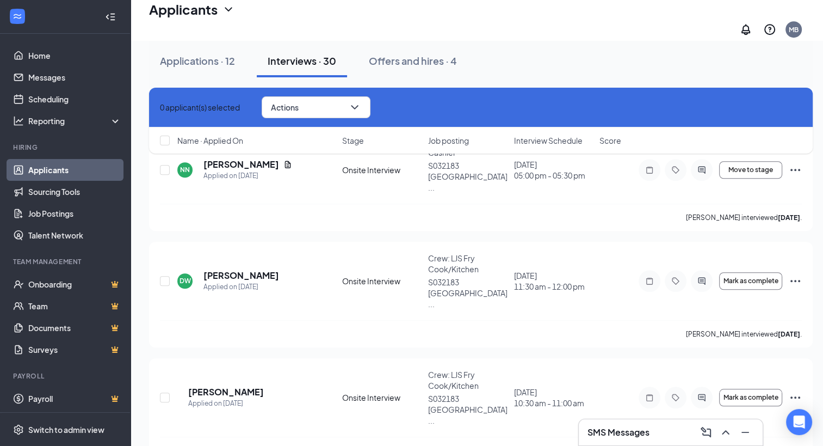
checkbox input "true"
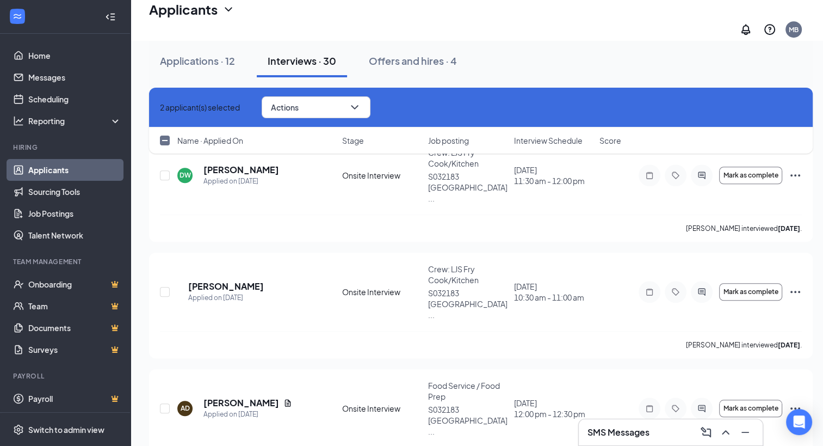
scroll to position [4944, 0]
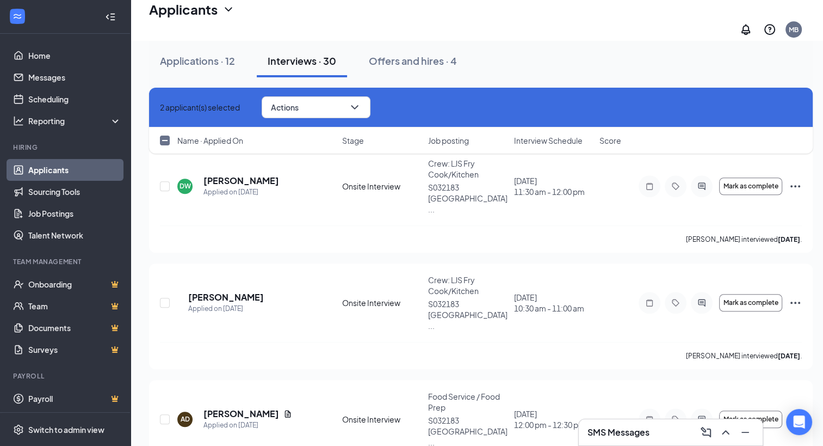
checkbox input "true"
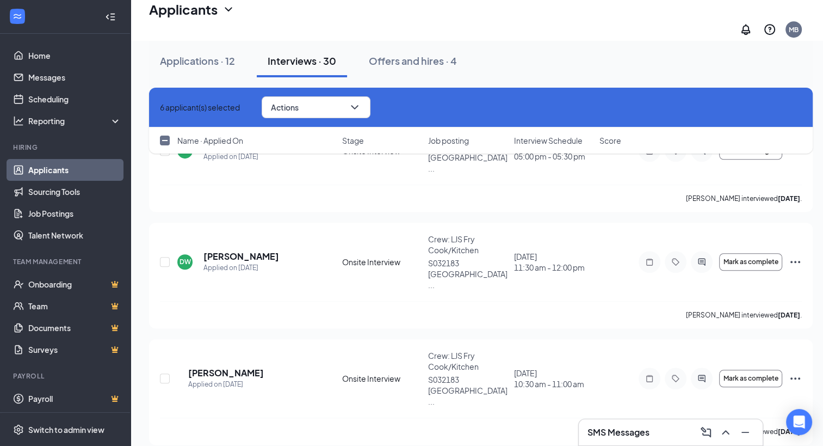
checkbox input "true"
click at [343, 98] on button "Actions" at bounding box center [316, 107] width 109 height 22
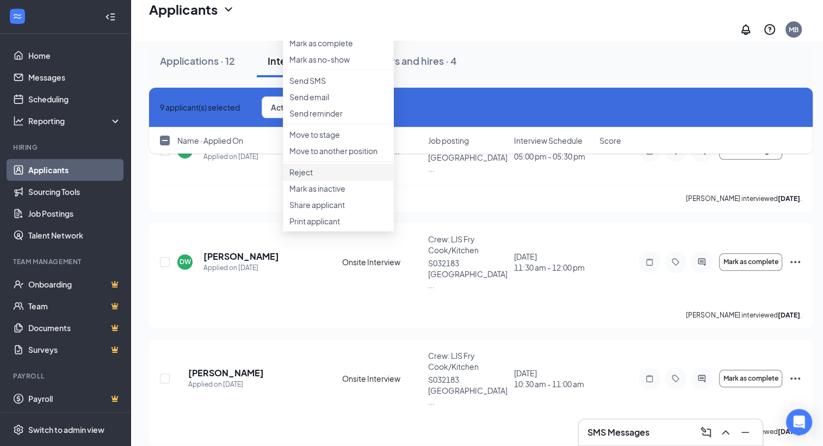
click at [309, 177] on p "Reject" at bounding box center [339, 172] width 98 height 11
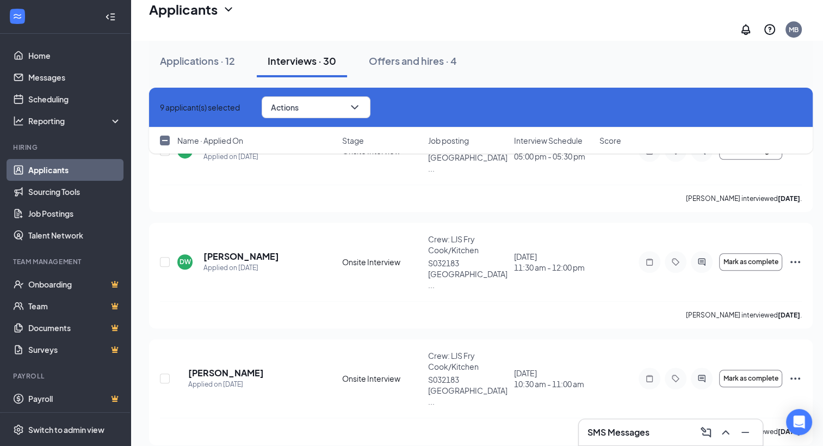
checkbox input "false"
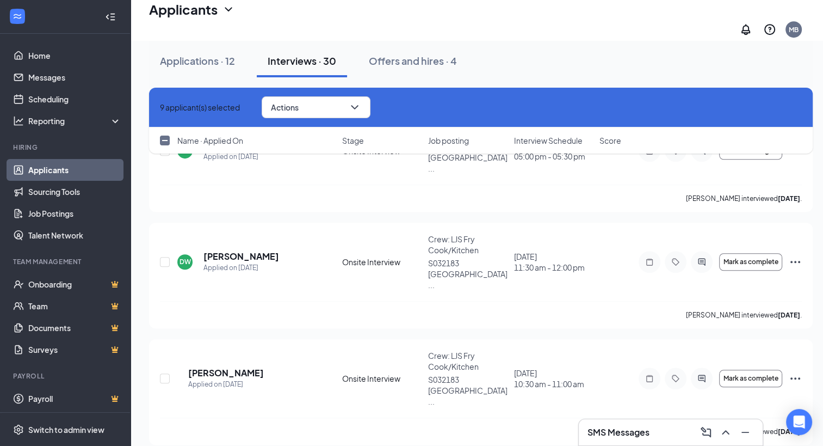
checkbox input "false"
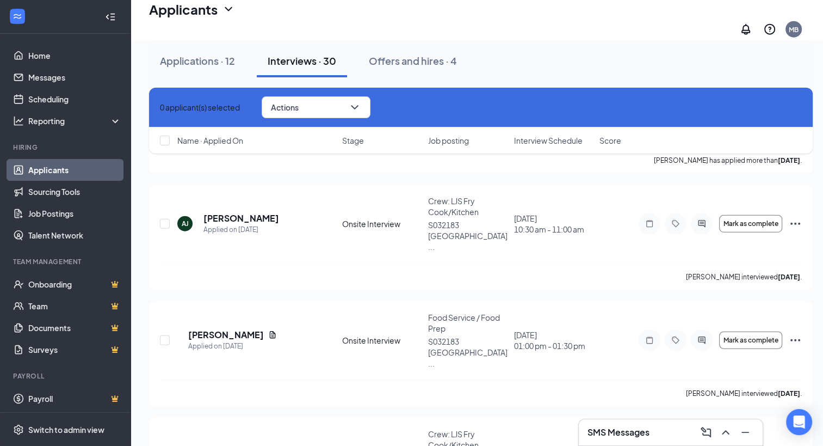
scroll to position [6846, 0]
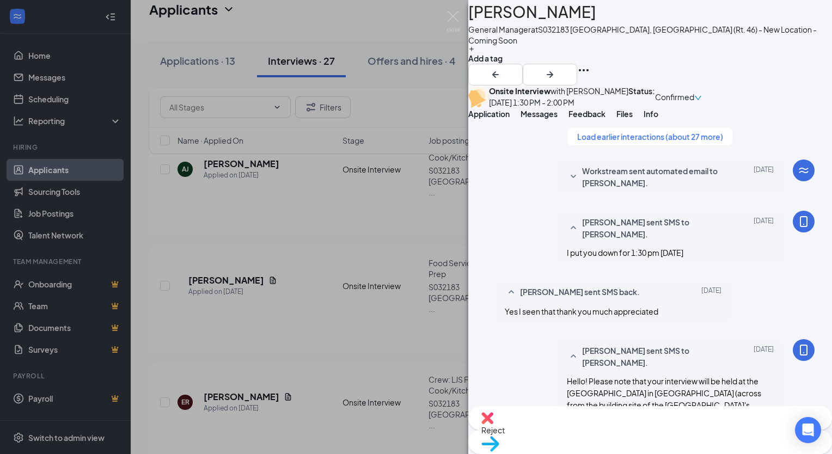
scroll to position [520, 0]
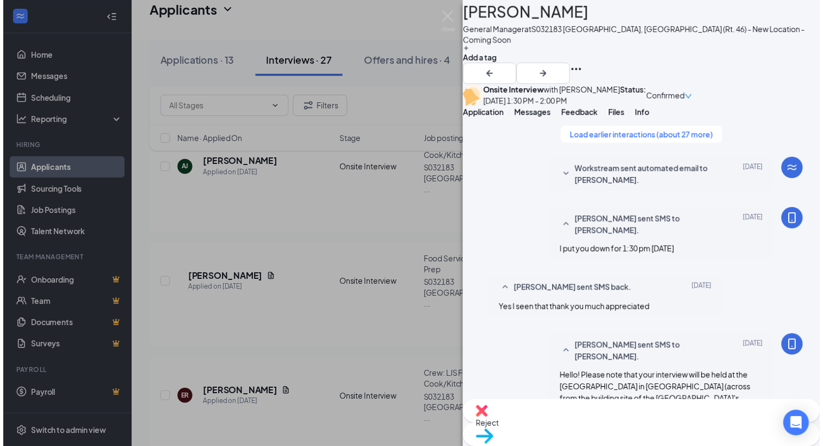
scroll to position [470, 0]
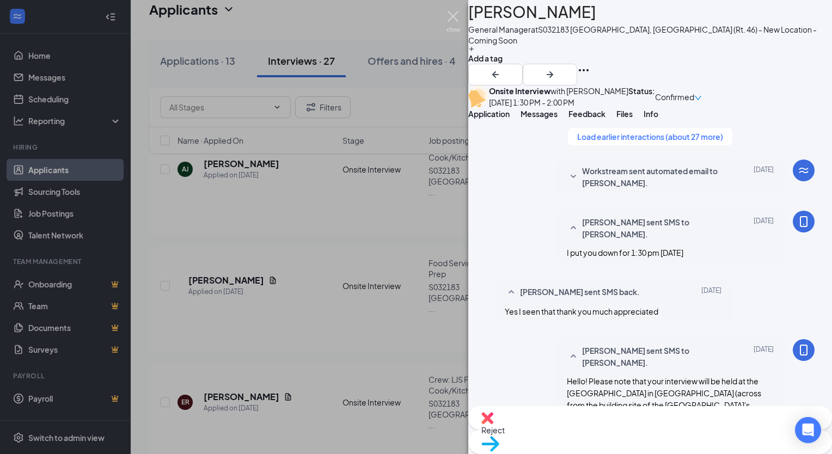
click at [455, 15] on img at bounding box center [453, 21] width 14 height 21
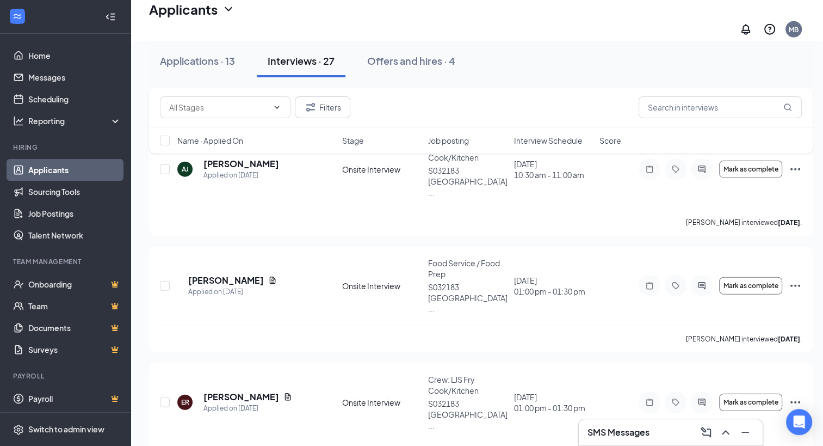
scroll to position [6761, 0]
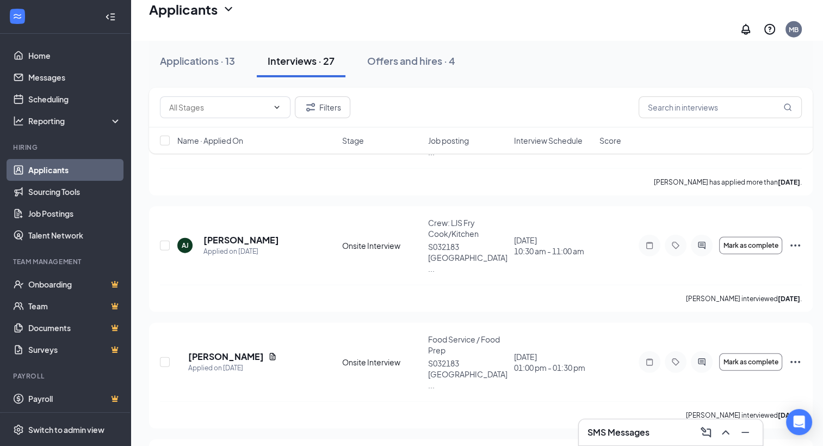
checkbox input "true"
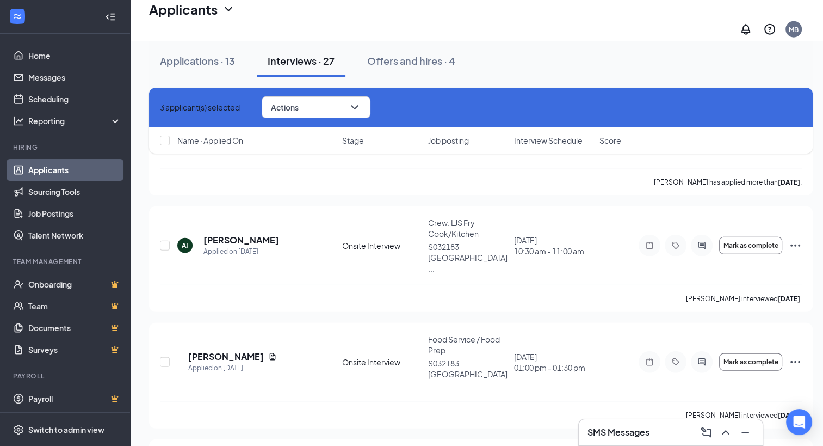
checkbox input "true"
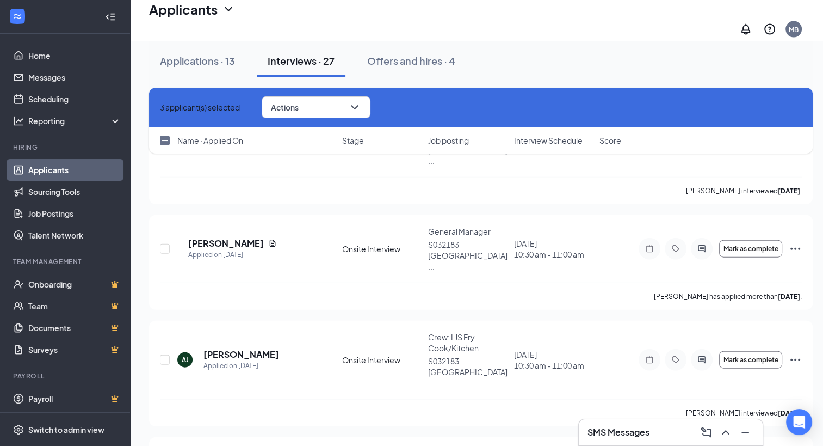
scroll to position [6708, 0]
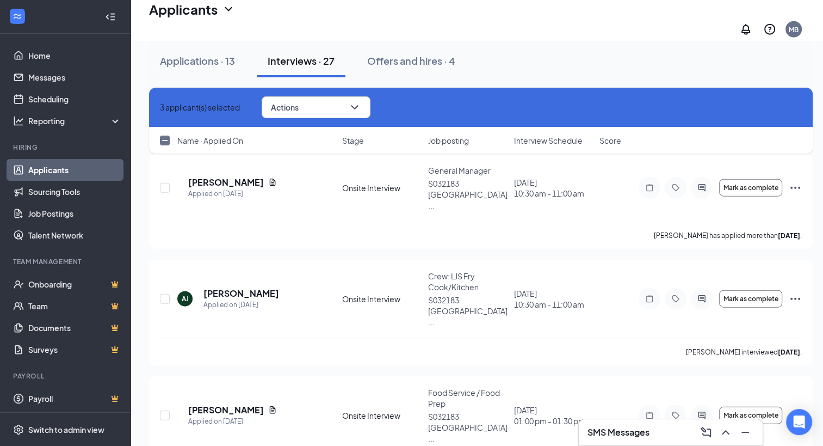
checkbox input "false"
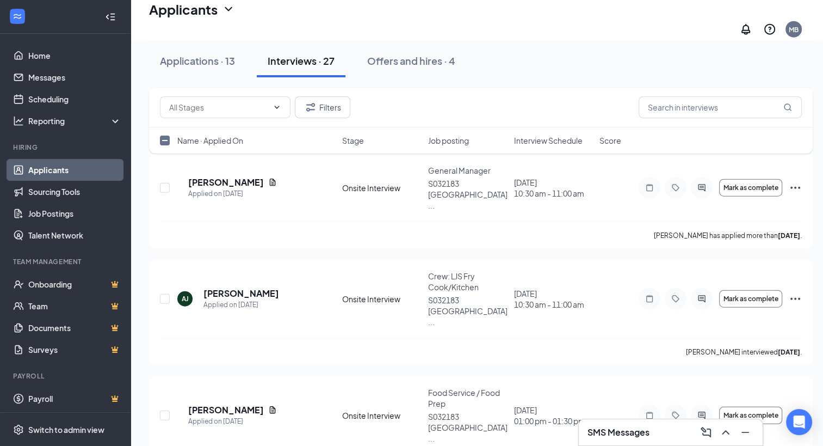
checkbox input "false"
checkbox input "true"
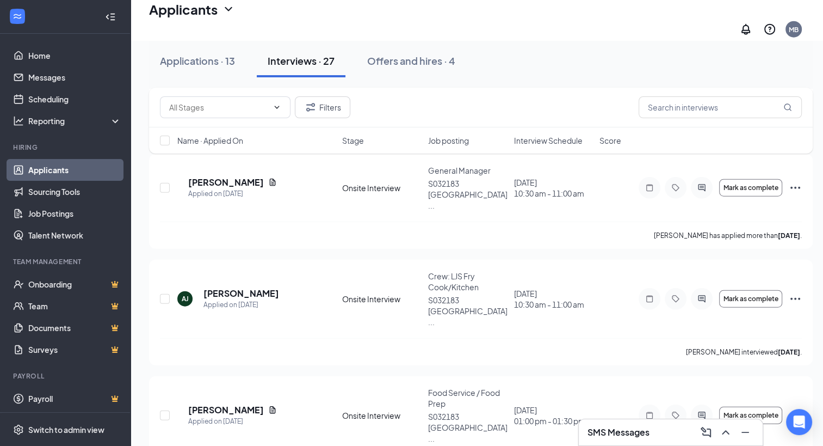
checkbox input "true"
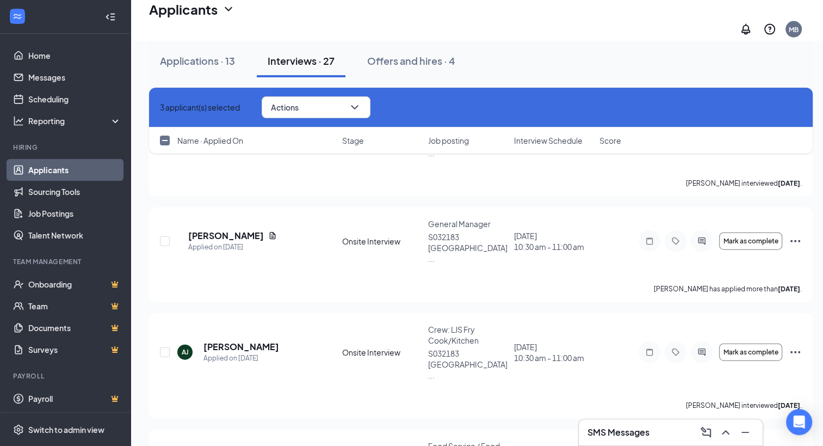
scroll to position [6639, 0]
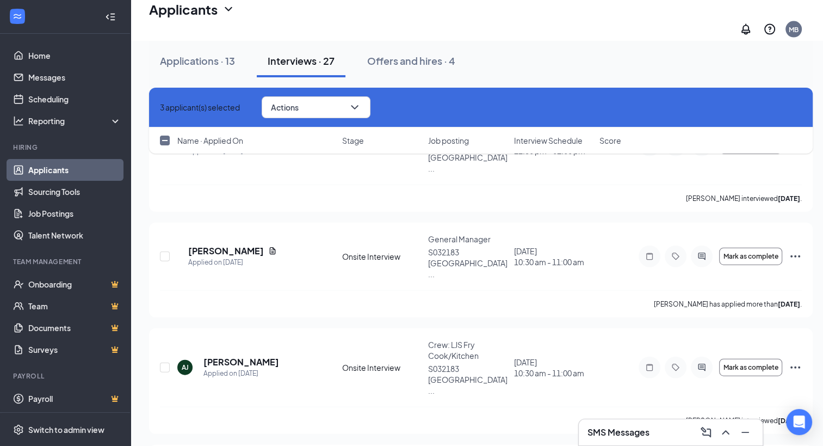
checkbox input "true"
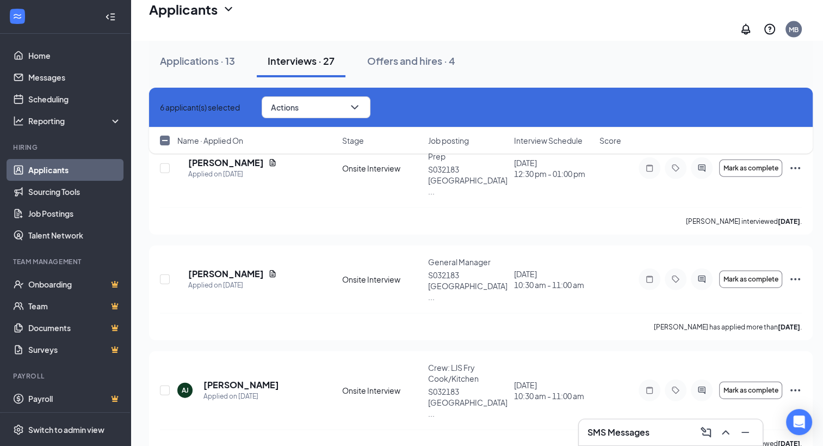
scroll to position [6615, 0]
click at [346, 110] on button "Actions" at bounding box center [316, 107] width 109 height 22
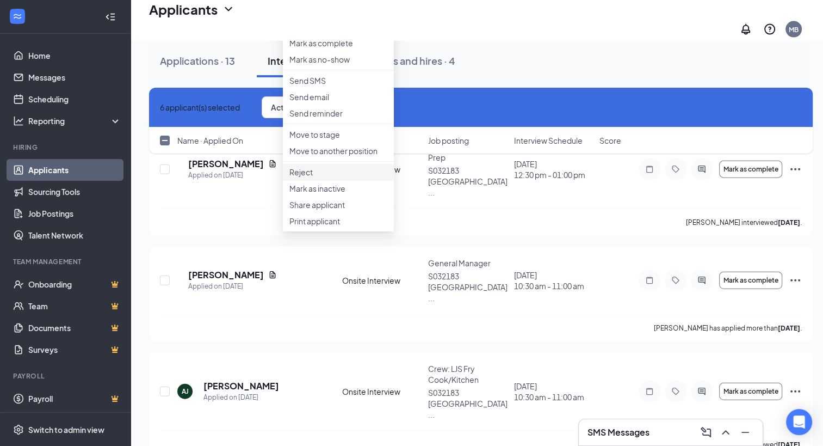
click at [315, 177] on p "Reject" at bounding box center [339, 172] width 98 height 11
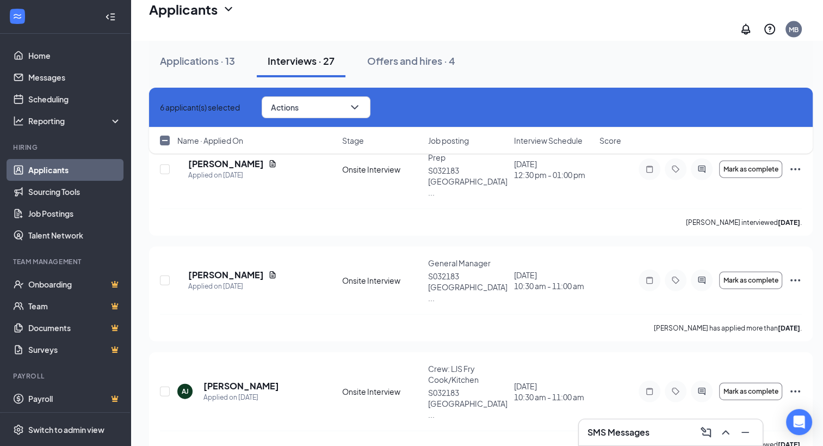
checkbox input "false"
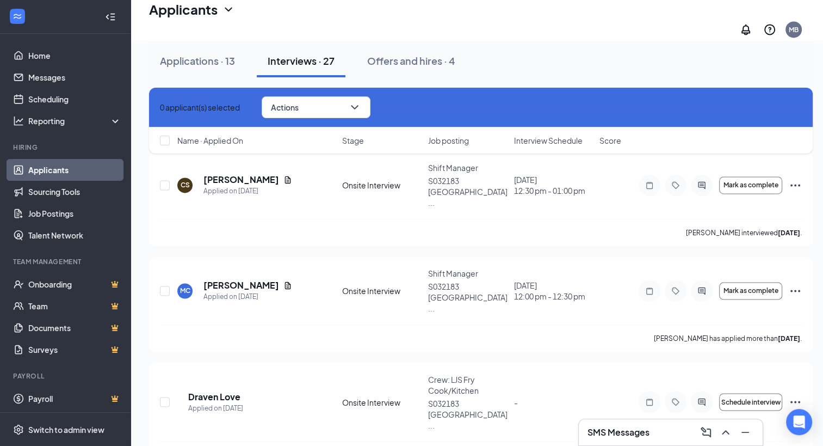
scroll to position [5823, 0]
drag, startPoint x: 331, startPoint y: 260, endPoint x: 306, endPoint y: 244, distance: 29.3
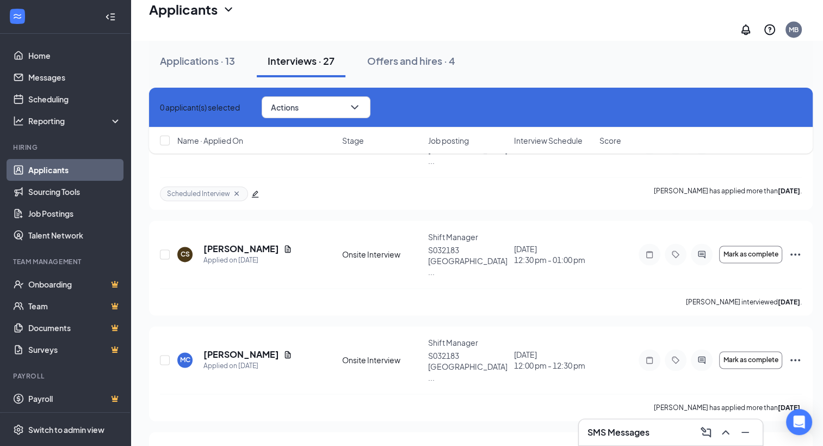
checkbox input "true"
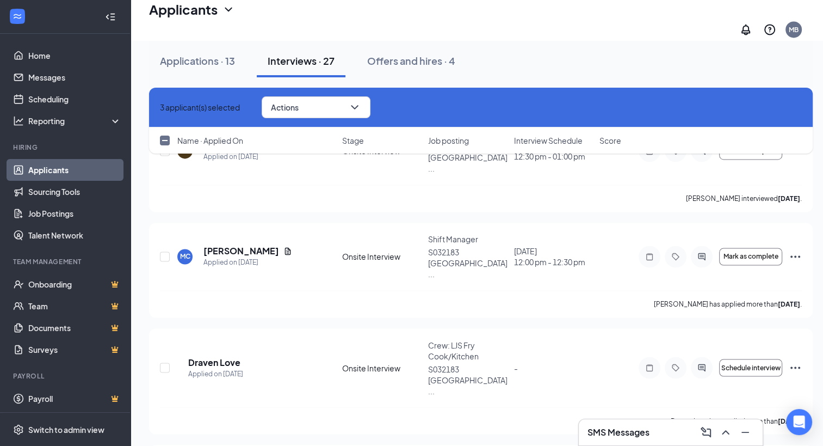
scroll to position [5858, 0]
checkbox input "true"
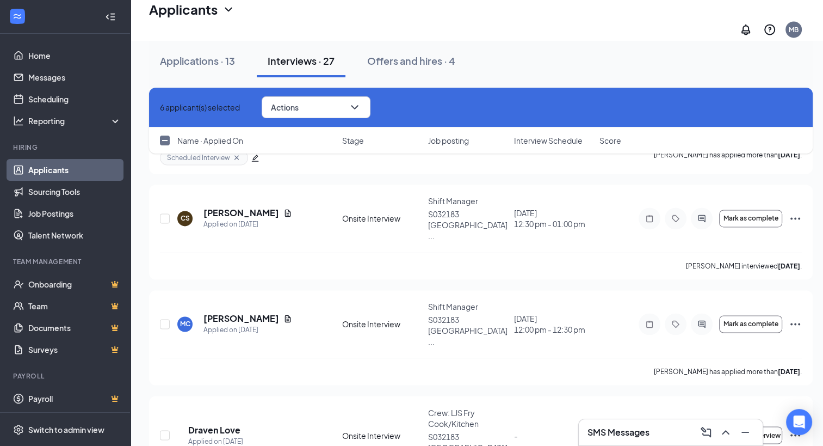
scroll to position [5778, 0]
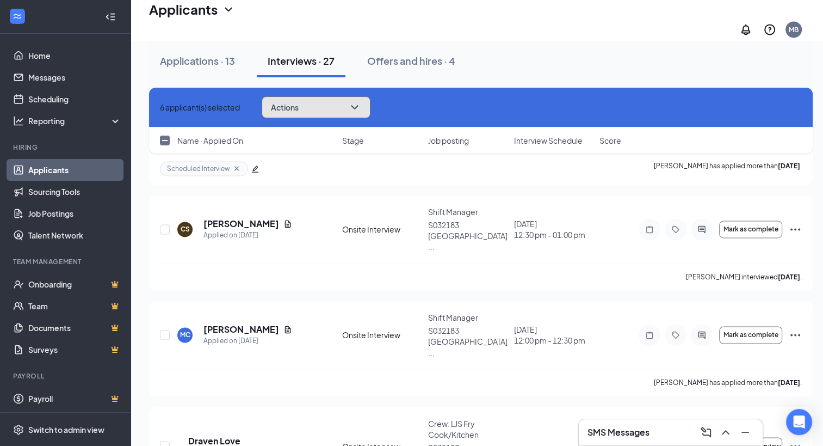
click at [335, 112] on button "Actions" at bounding box center [316, 107] width 109 height 22
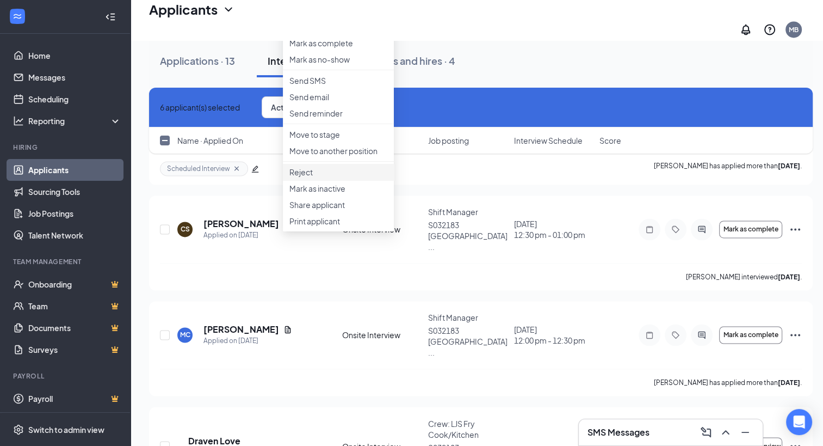
click at [317, 177] on p "Reject" at bounding box center [339, 172] width 98 height 11
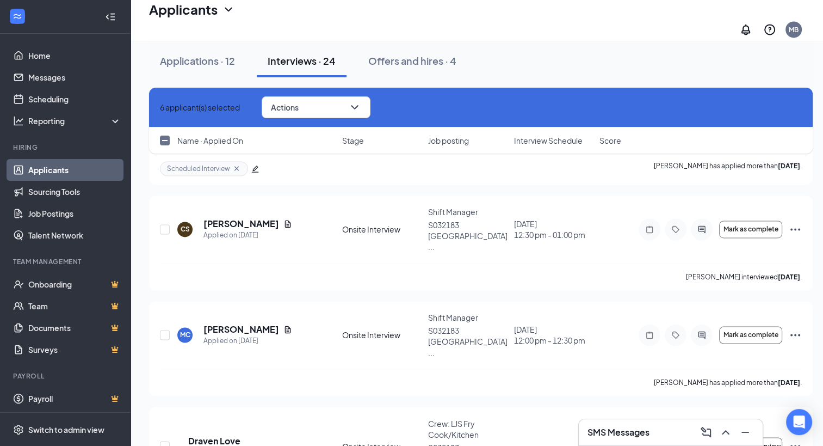
checkbox input "false"
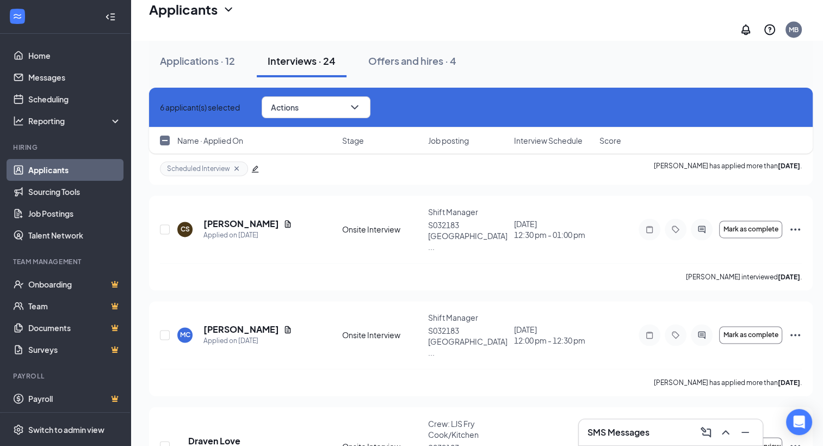
checkbox input "false"
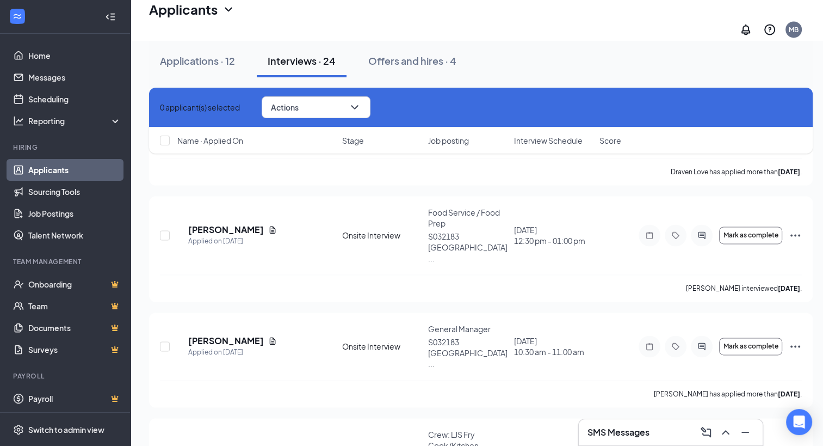
scroll to position [5660, 0]
checkbox input "true"
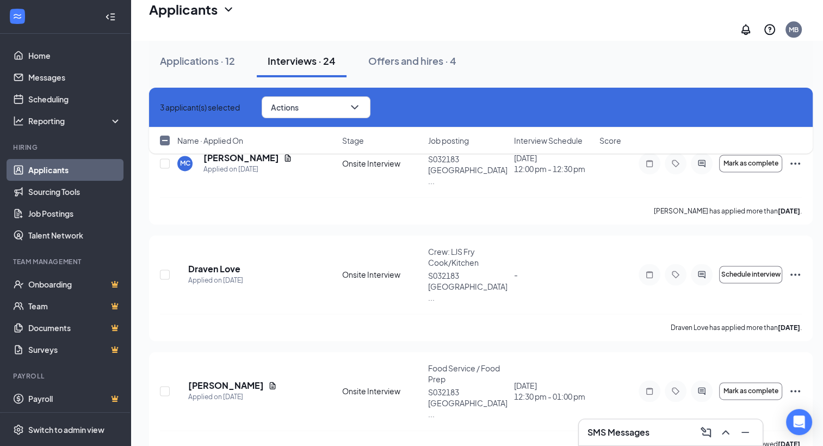
scroll to position [5505, 0]
checkbox input "true"
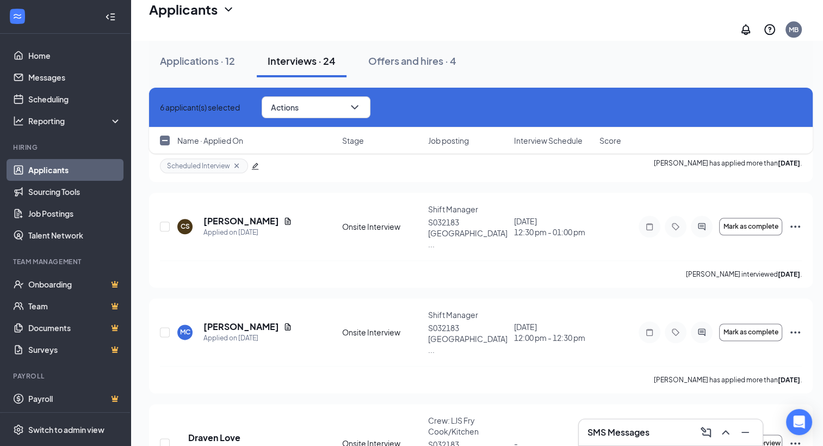
scroll to position [5485, 0]
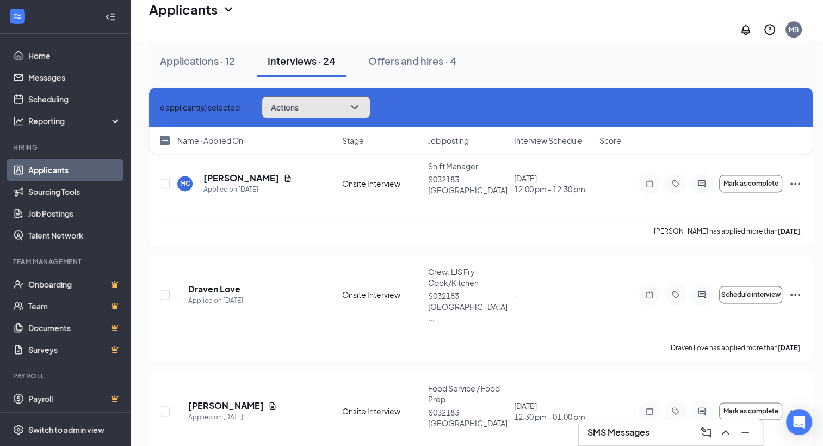
click at [331, 110] on button "Actions" at bounding box center [316, 107] width 109 height 22
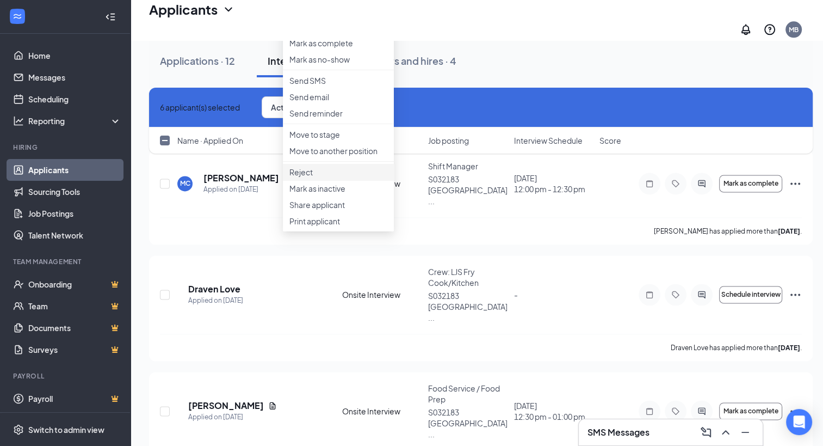
click at [317, 177] on p "Reject" at bounding box center [339, 172] width 98 height 11
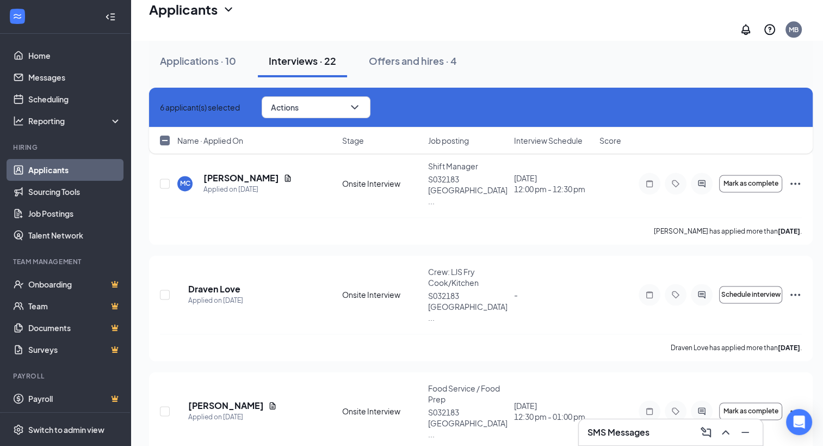
checkbox input "false"
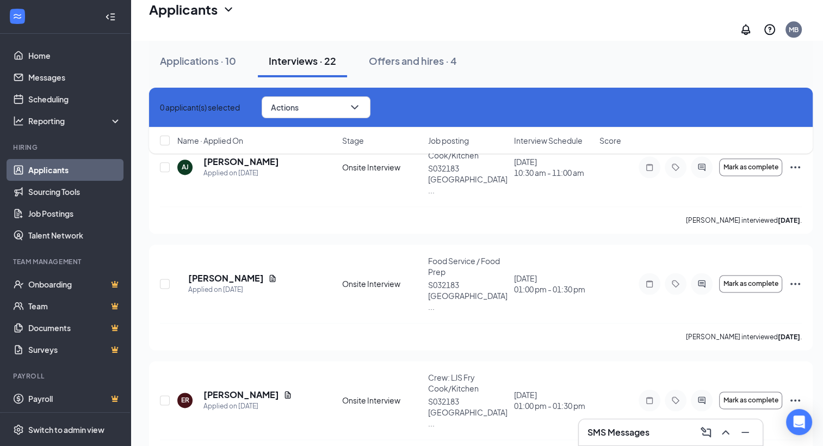
scroll to position [5235, 0]
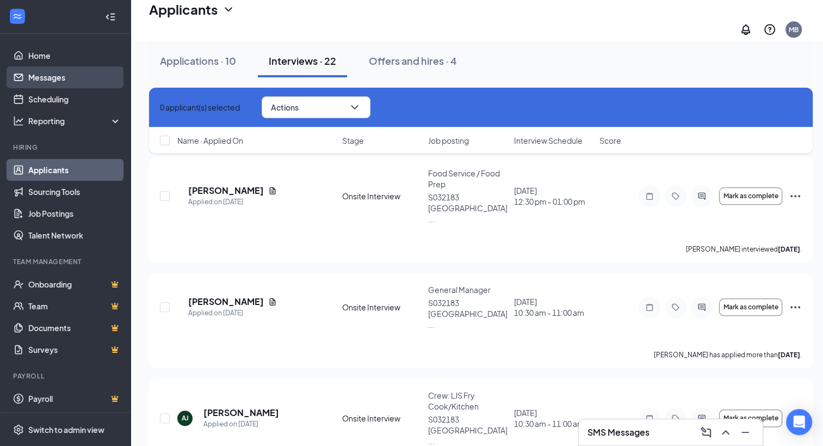
click at [46, 71] on link "Messages" at bounding box center [74, 77] width 93 height 22
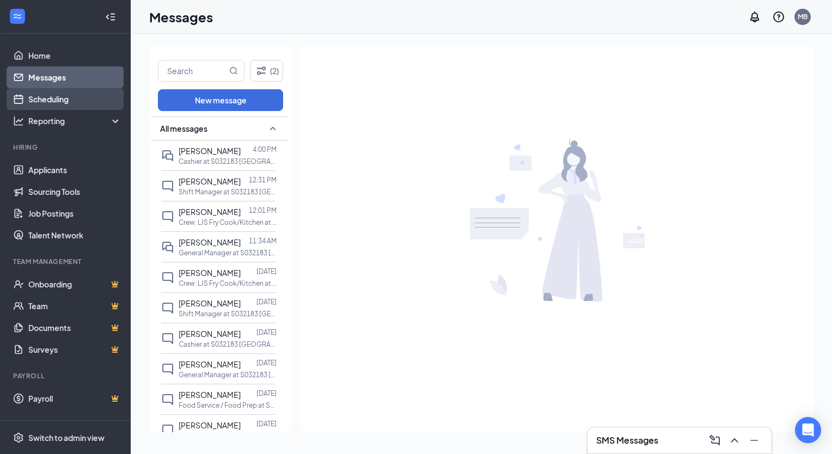
click at [81, 98] on link "Scheduling" at bounding box center [74, 99] width 93 height 22
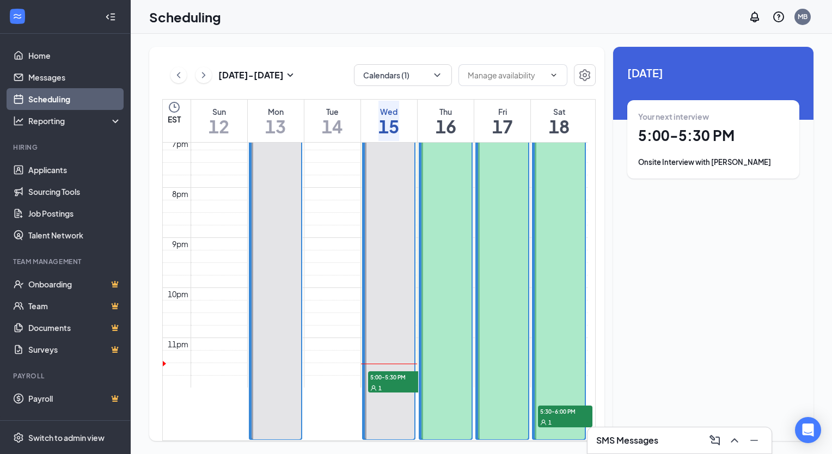
scroll to position [996, 0]
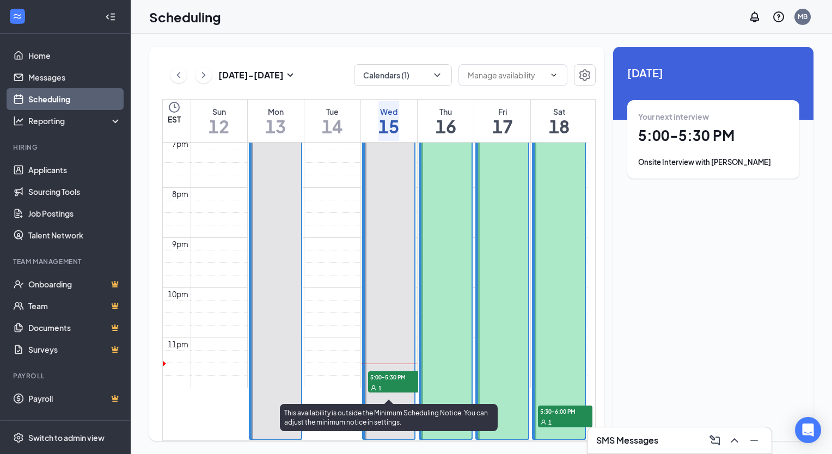
click at [386, 382] on div "1" at bounding box center [395, 387] width 54 height 11
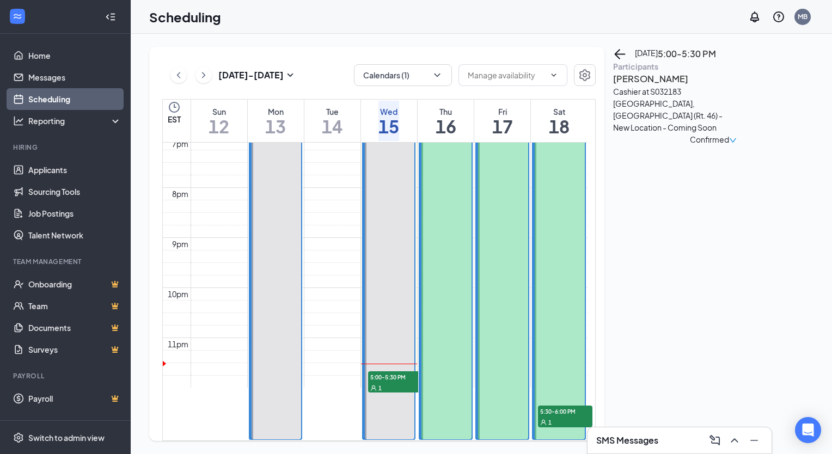
click at [654, 86] on h3 "[PERSON_NAME]" at bounding box center [670, 79] width 114 height 14
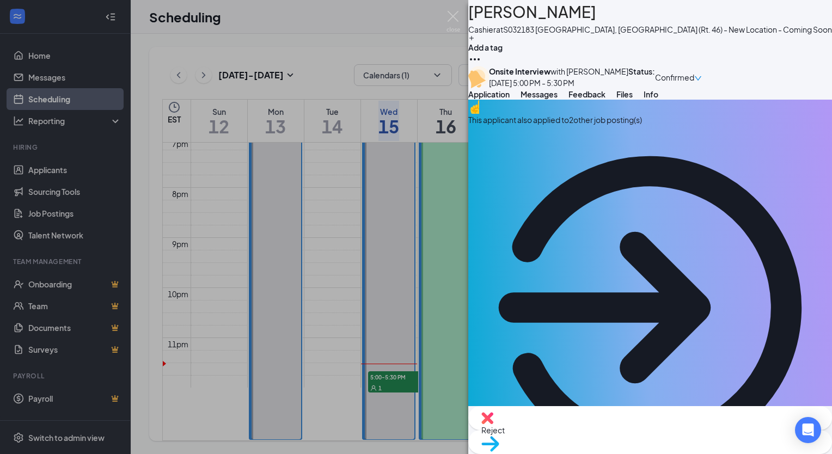
click at [623, 126] on div "This applicant also applied to 2 other job posting(s)" at bounding box center [650, 120] width 364 height 12
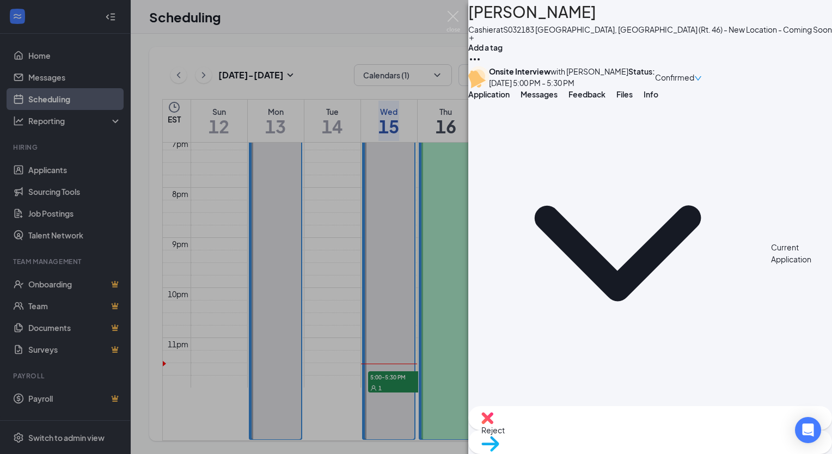
click at [632, 99] on span "Files" at bounding box center [624, 94] width 16 height 10
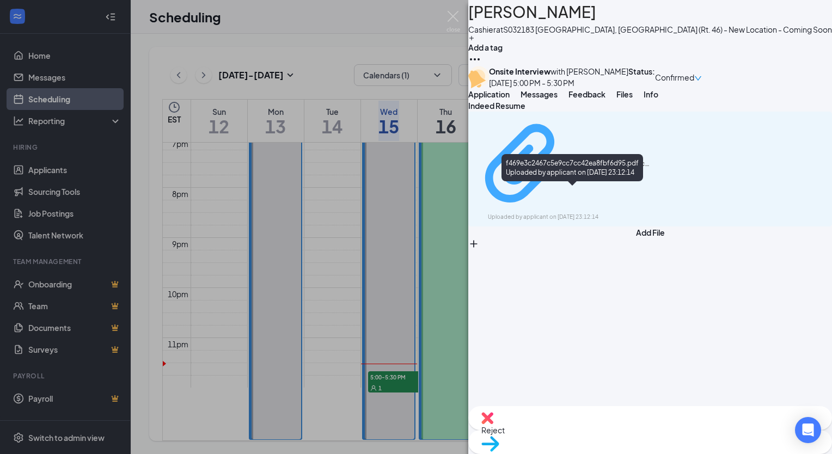
click at [569, 198] on div "f469e3c2467c5e9cc7cc42ea8fbf6d95.pdf Uploaded by applicant on [DATE] 23:12:14" at bounding box center [563, 168] width 176 height 105
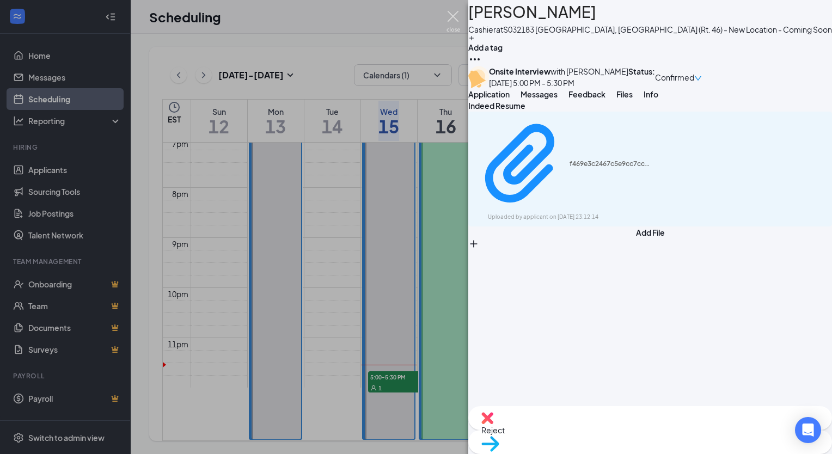
click at [448, 17] on img at bounding box center [453, 21] width 14 height 21
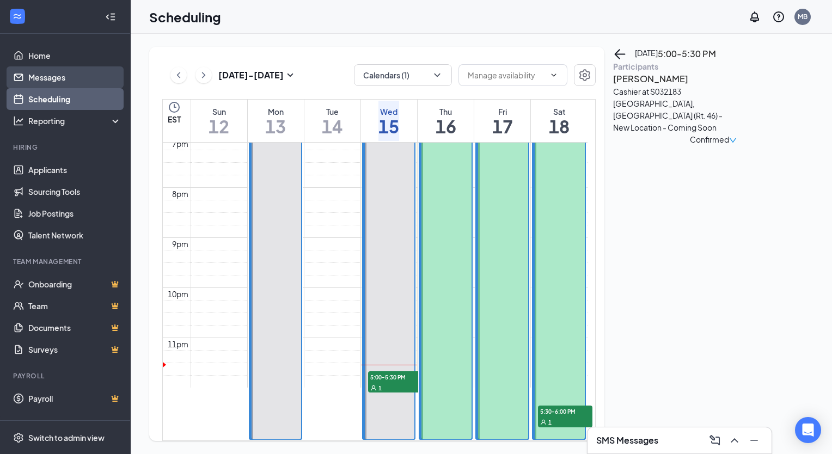
click at [76, 74] on link "Messages" at bounding box center [74, 77] width 93 height 22
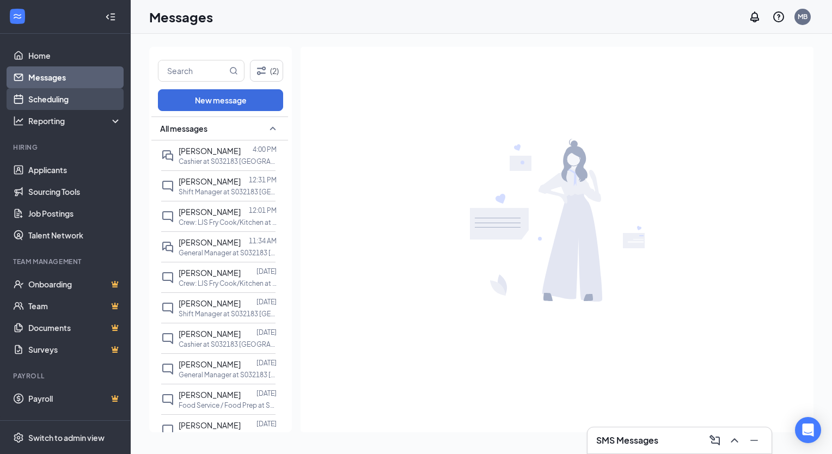
click at [81, 96] on link "Scheduling" at bounding box center [74, 99] width 93 height 22
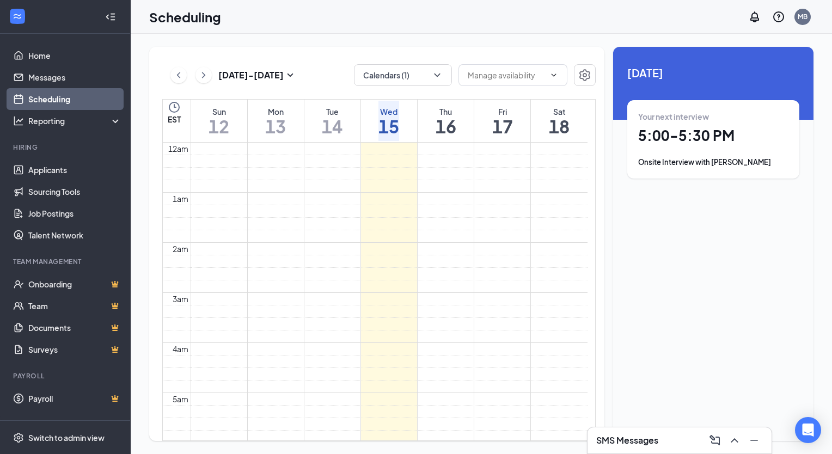
scroll to position [535, 0]
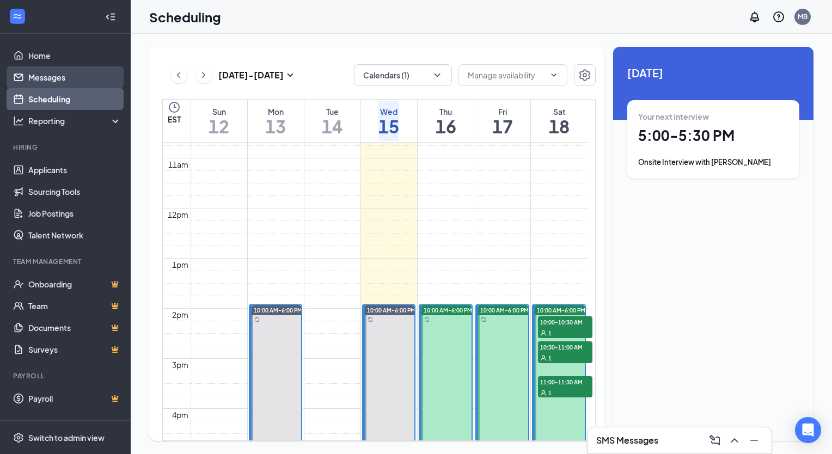
click at [63, 77] on link "Messages" at bounding box center [74, 77] width 93 height 22
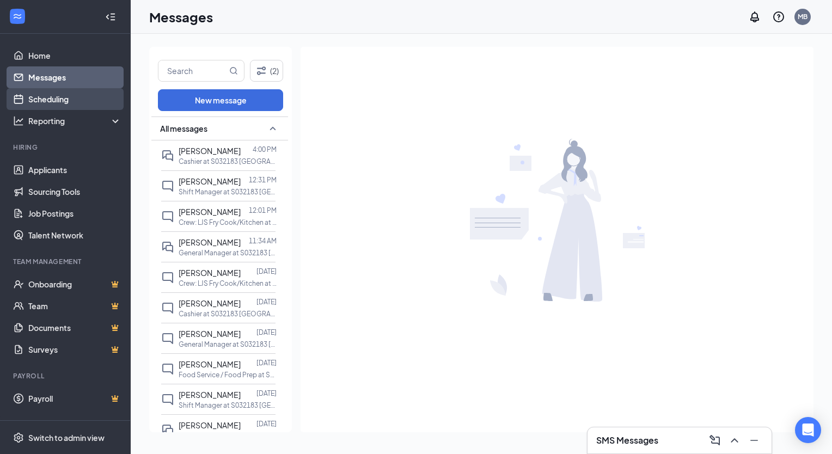
click at [52, 104] on link "Scheduling" at bounding box center [74, 99] width 93 height 22
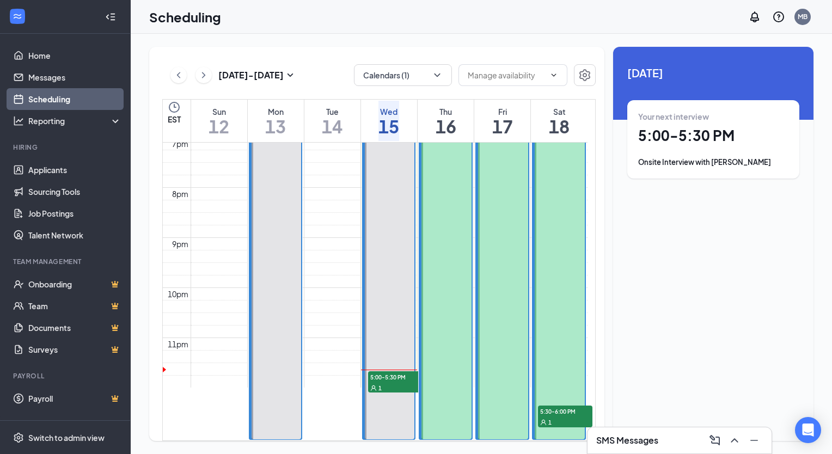
scroll to position [1106, 0]
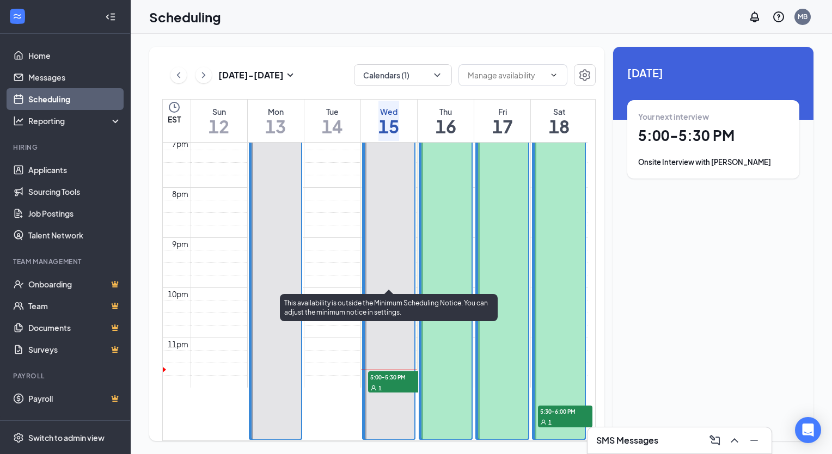
click at [380, 382] on div "1" at bounding box center [395, 387] width 54 height 11
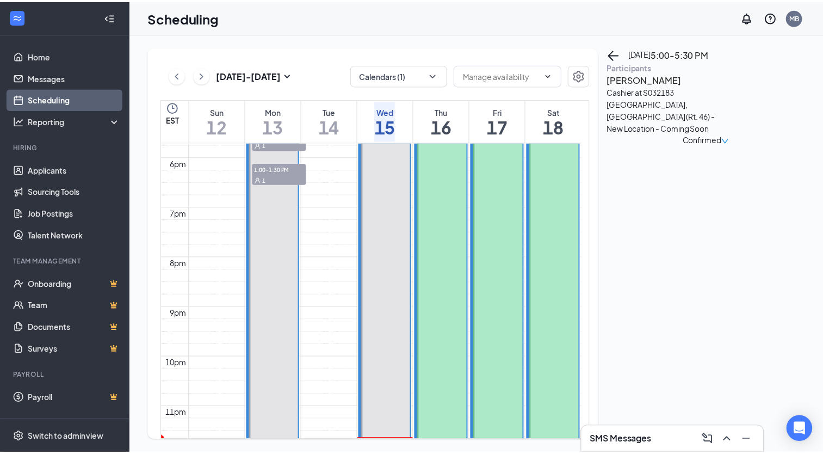
scroll to position [721, 0]
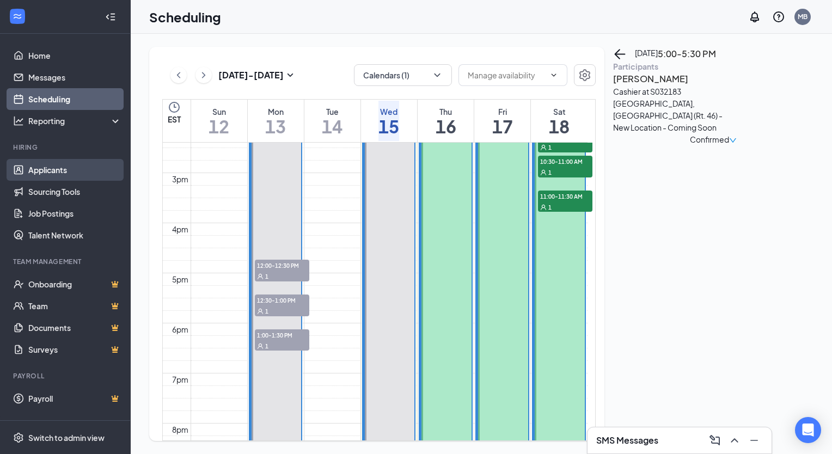
click at [55, 176] on link "Applicants" at bounding box center [74, 170] width 93 height 22
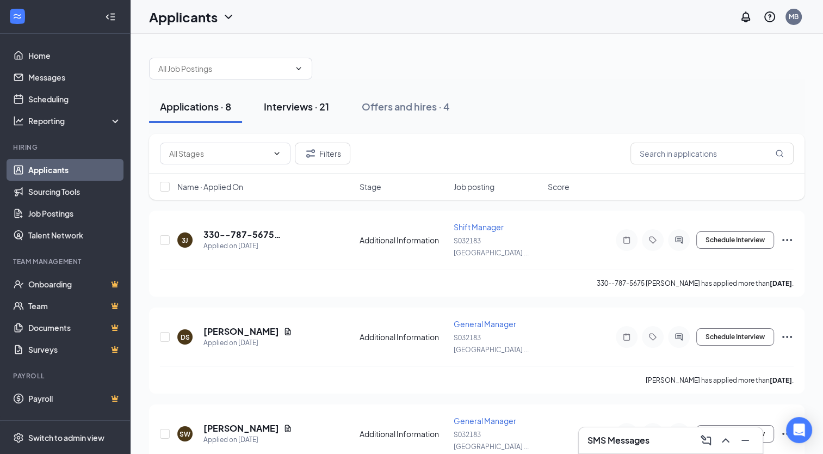
click at [295, 104] on div "Interviews · 21" at bounding box center [296, 107] width 65 height 14
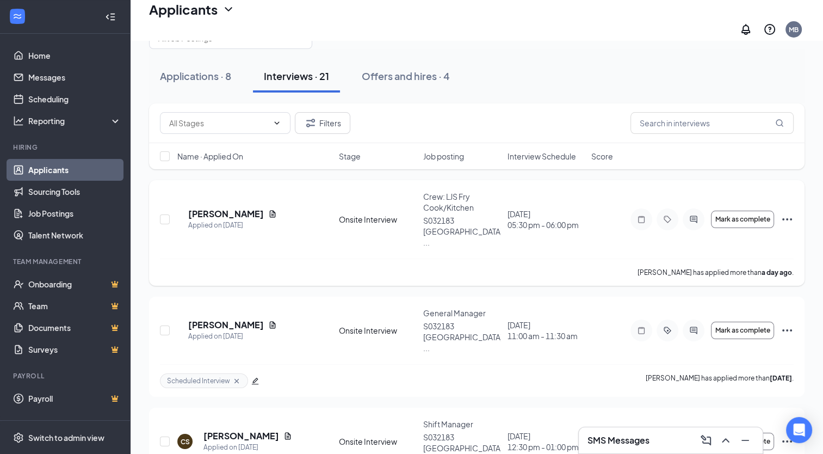
scroll to position [39, 0]
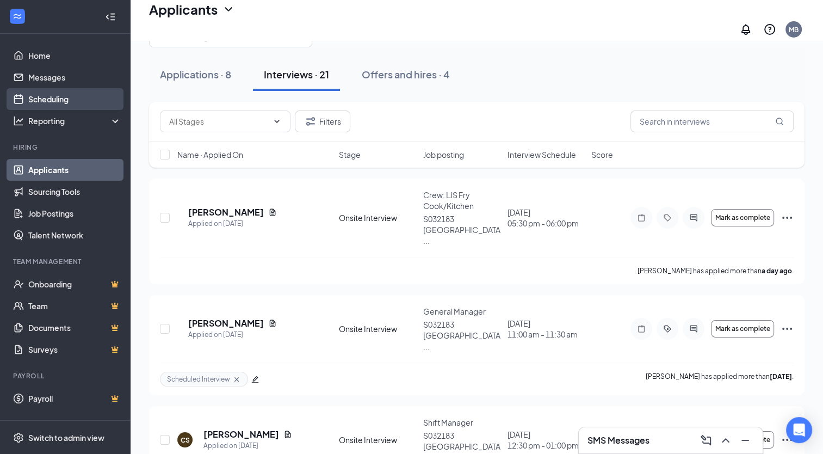
click at [84, 102] on link "Scheduling" at bounding box center [74, 99] width 93 height 22
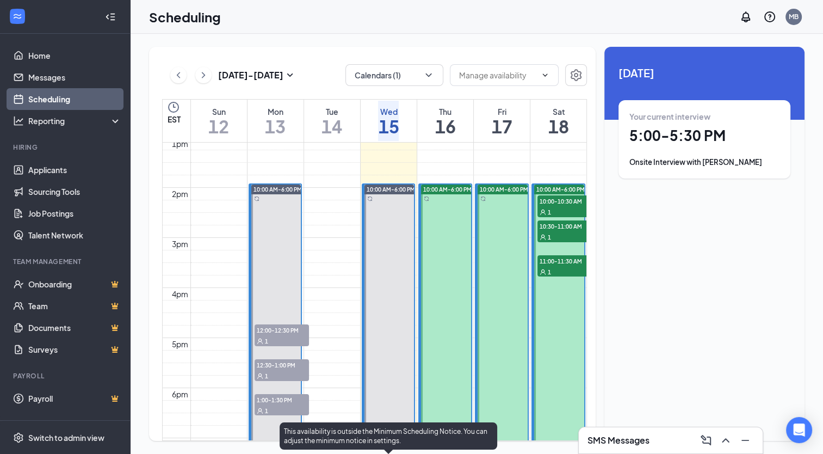
scroll to position [629, 0]
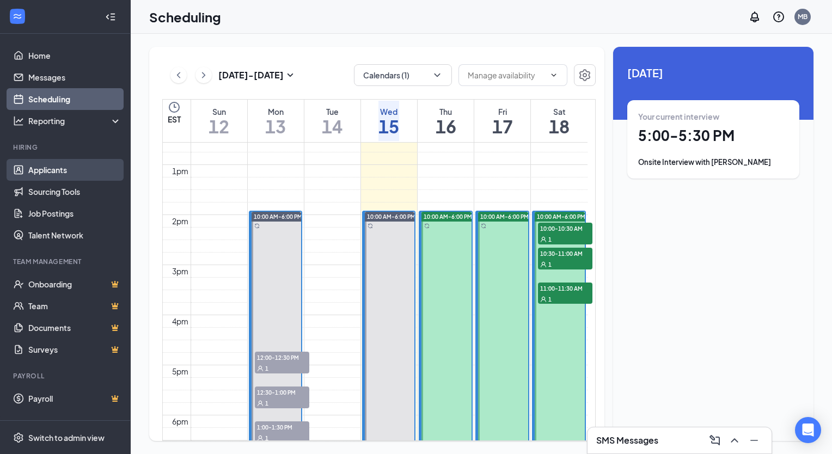
click at [65, 170] on link "Applicants" at bounding box center [74, 170] width 93 height 22
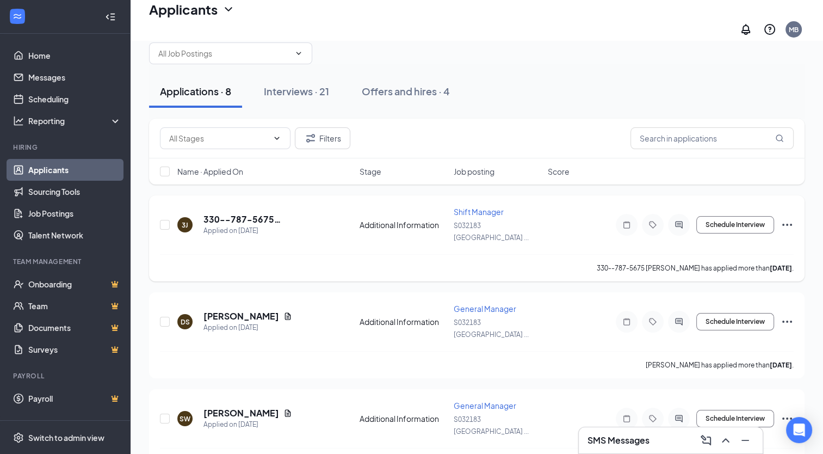
scroll to position [17, 0]
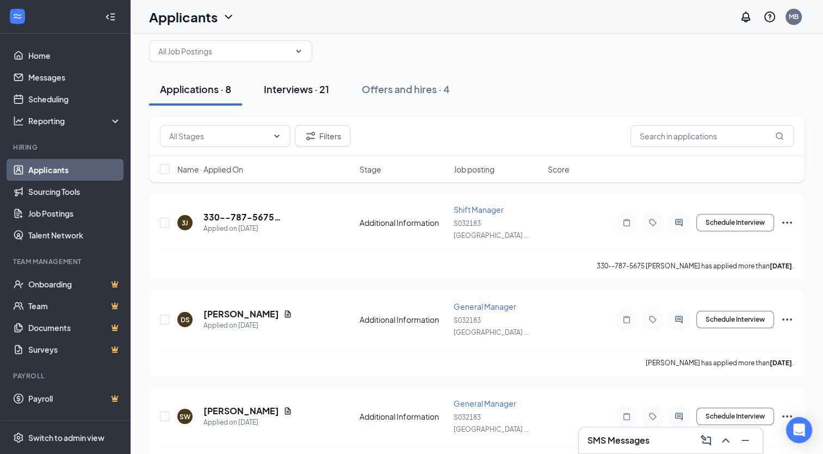
click at [310, 83] on div "Interviews · 21" at bounding box center [296, 89] width 65 height 14
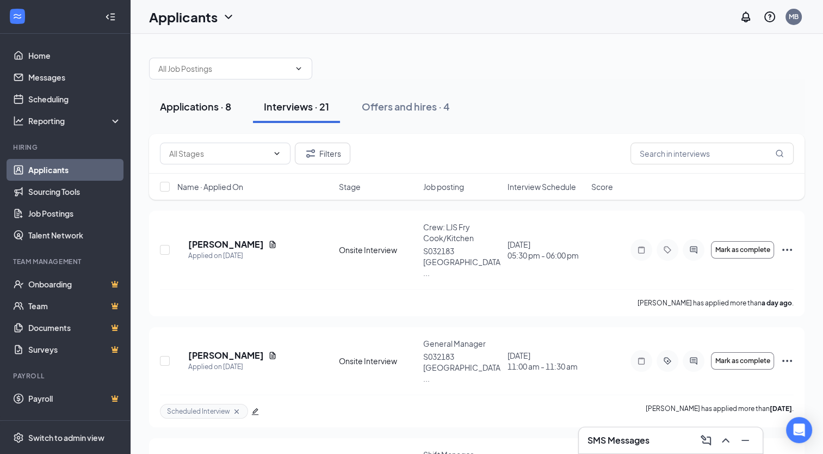
click at [206, 112] on div "Applications · 8" at bounding box center [195, 107] width 71 height 14
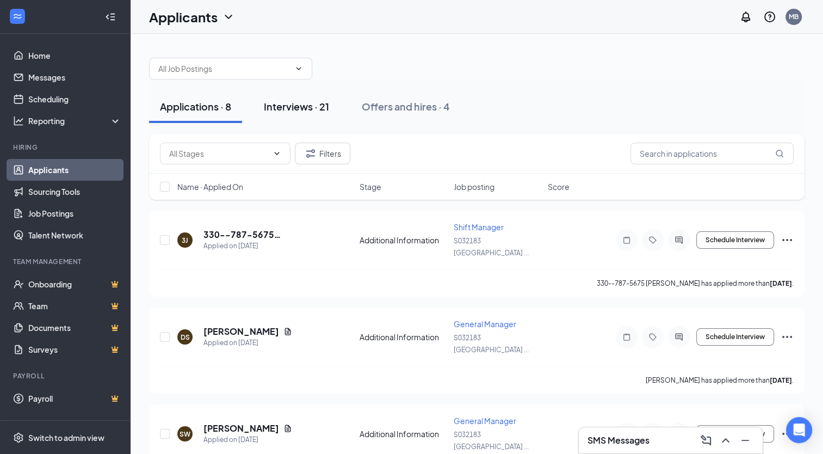
click at [300, 106] on div "Interviews · 21" at bounding box center [296, 107] width 65 height 14
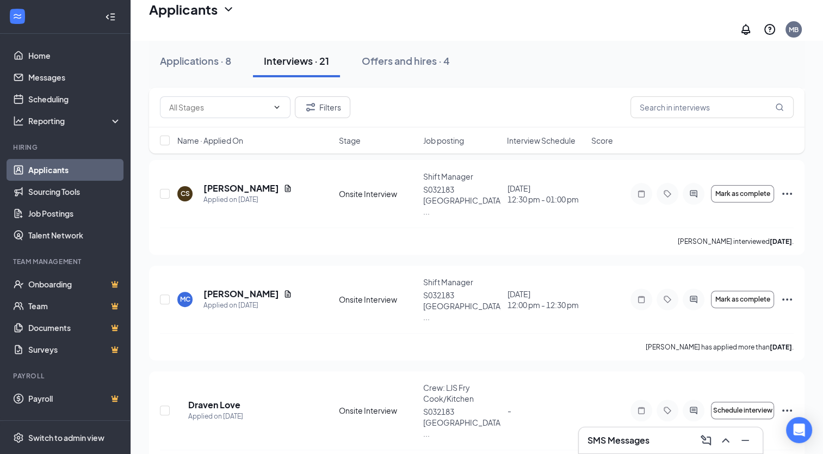
scroll to position [284, 0]
click at [53, 188] on link "Sourcing Tools" at bounding box center [74, 192] width 93 height 22
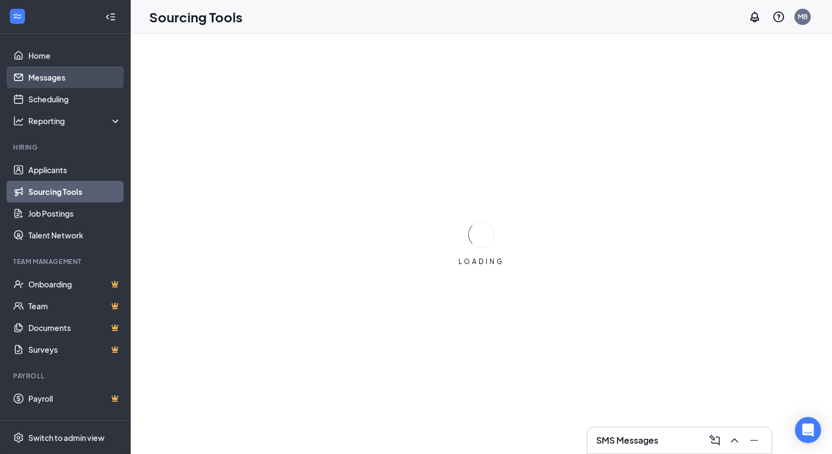
click at [58, 74] on link "Messages" at bounding box center [74, 77] width 93 height 22
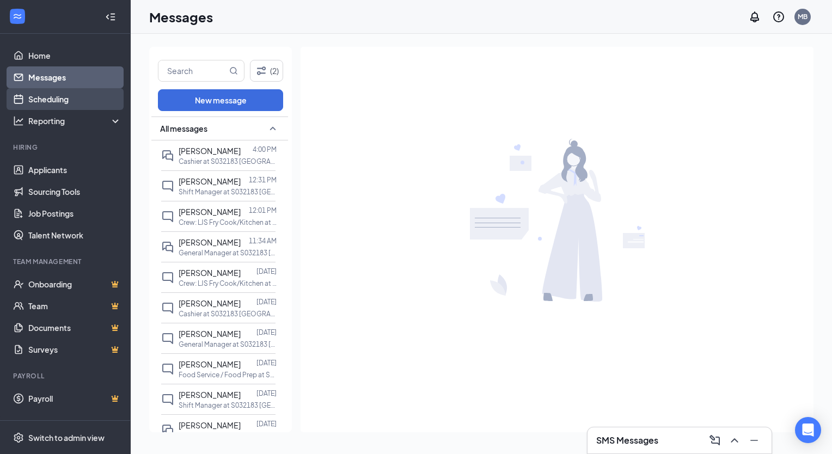
click at [57, 100] on link "Scheduling" at bounding box center [74, 99] width 93 height 22
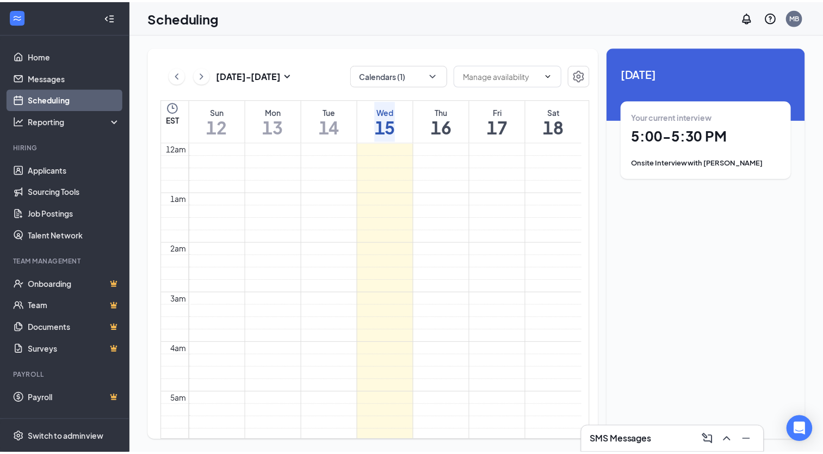
scroll to position [535, 0]
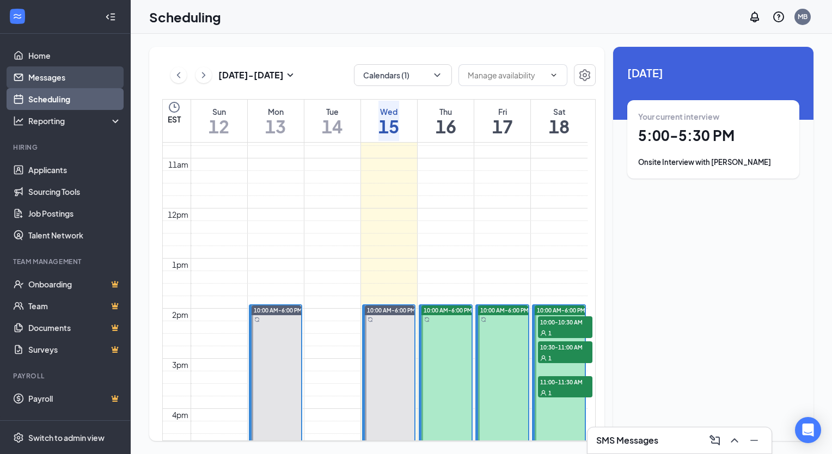
click at [57, 81] on link "Messages" at bounding box center [74, 77] width 93 height 22
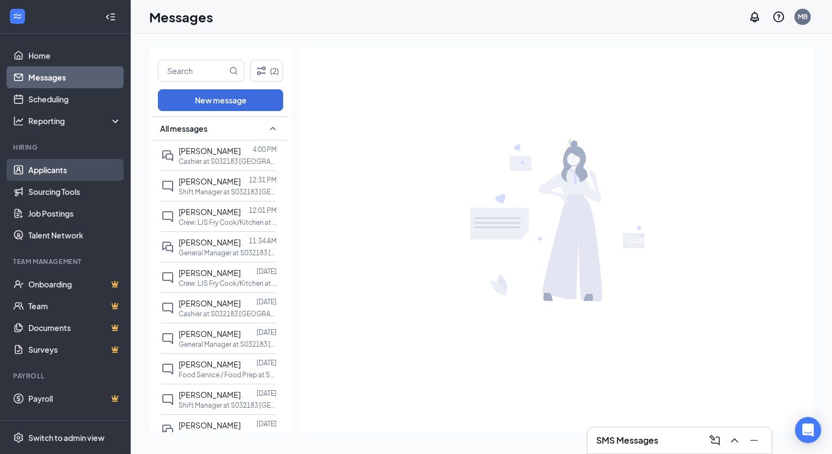
click at [47, 166] on link "Applicants" at bounding box center [74, 170] width 93 height 22
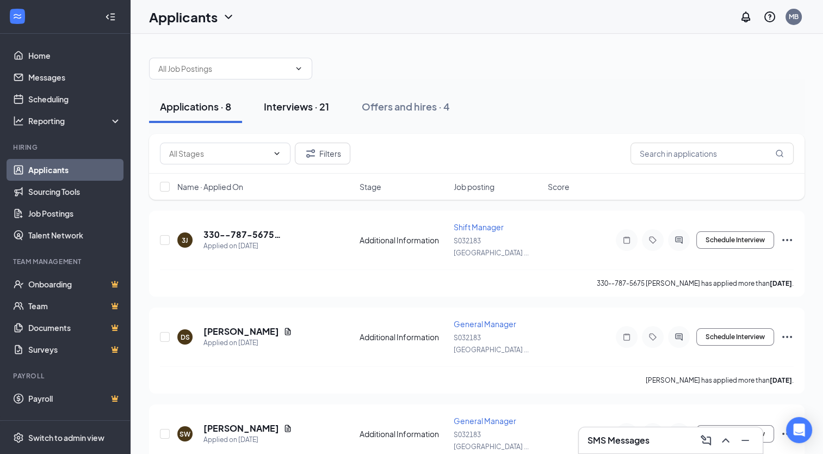
click at [291, 104] on div "Interviews · 21" at bounding box center [296, 107] width 65 height 14
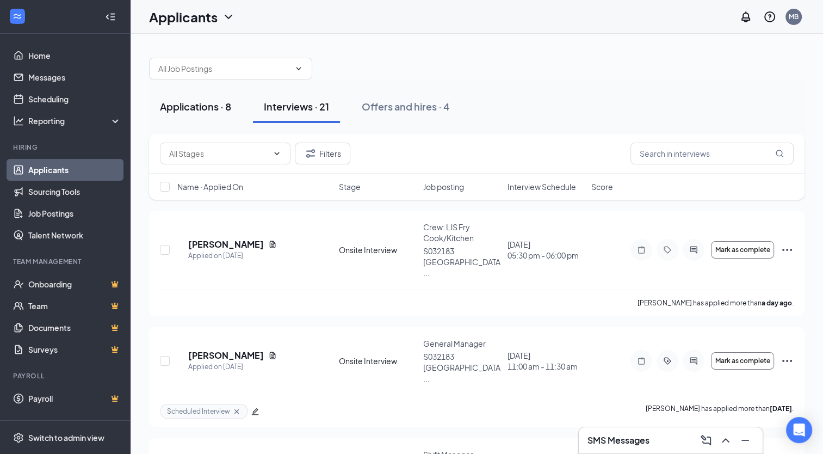
click at [217, 103] on div "Applications · 8" at bounding box center [195, 107] width 71 height 14
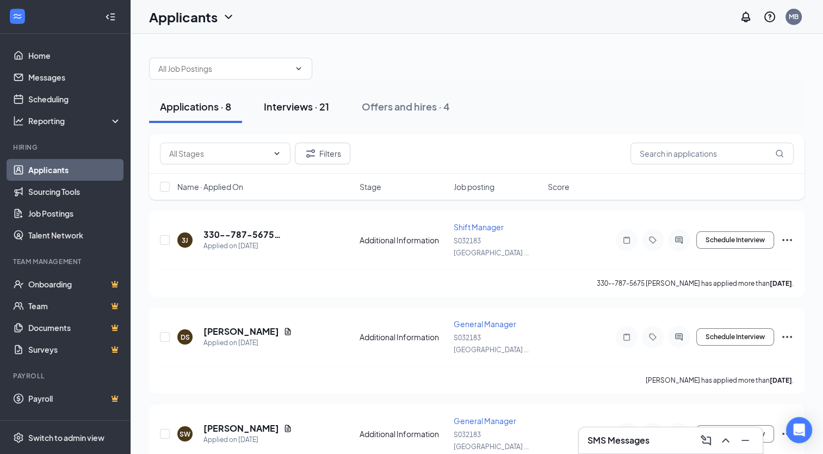
click at [296, 102] on div "Interviews · 21" at bounding box center [296, 107] width 65 height 14
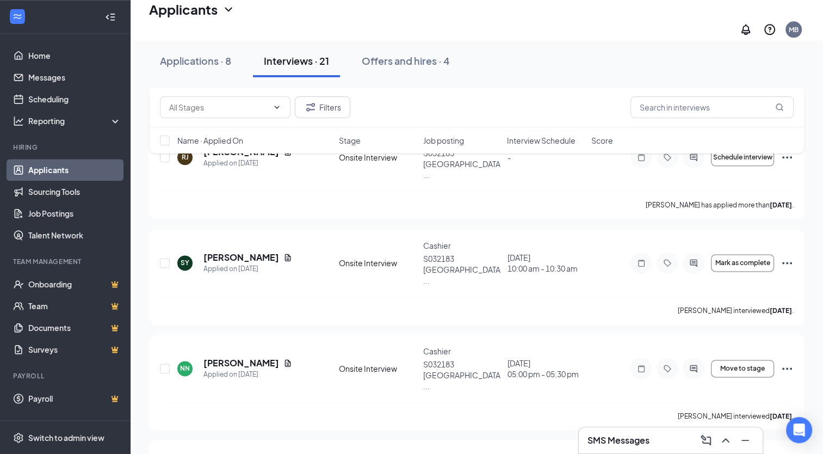
scroll to position [1325, 0]
click at [52, 73] on link "Messages" at bounding box center [74, 77] width 93 height 22
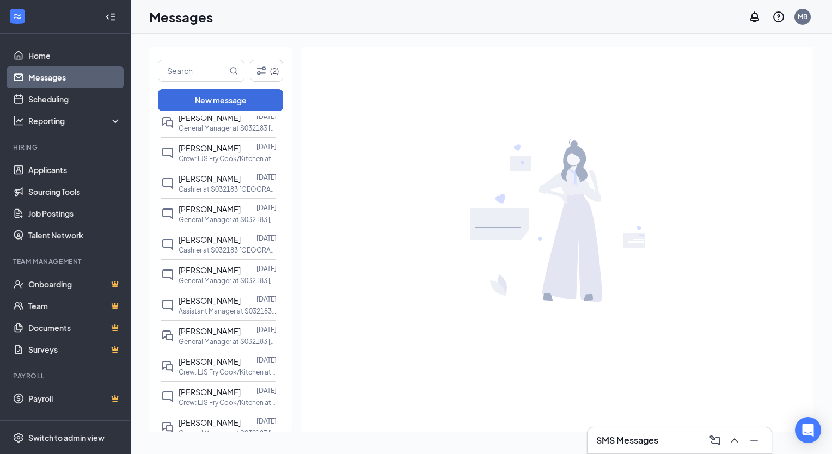
scroll to position [686, 0]
click at [208, 306] on p "Assistant Manager at S032183 [GEOGRAPHIC_DATA], [GEOGRAPHIC_DATA] (Rt. 46) - Ne…" at bounding box center [227, 310] width 98 height 9
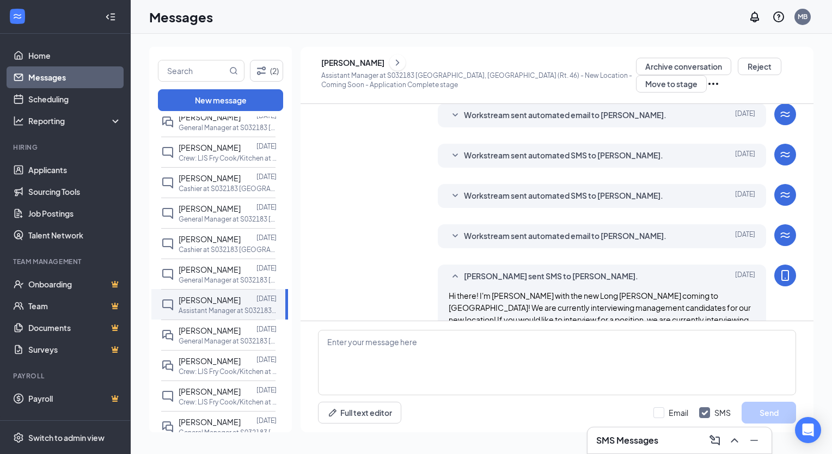
scroll to position [120, 0]
click at [538, 200] on span "Workstream sent automated SMS to [PERSON_NAME]." at bounding box center [563, 196] width 199 height 13
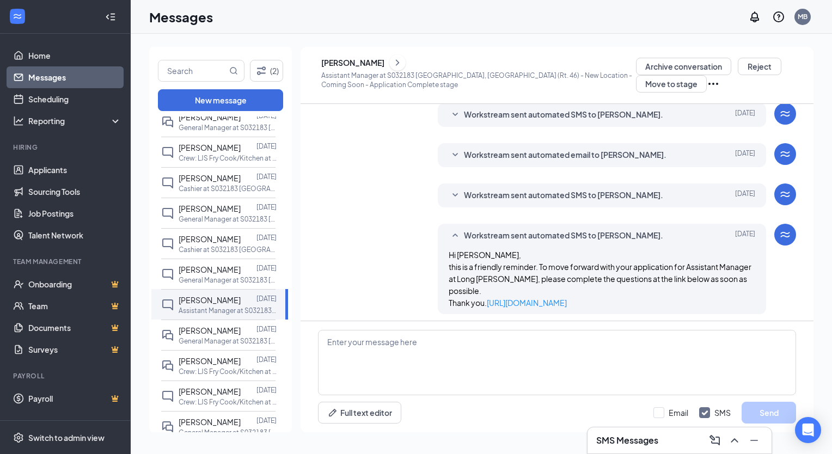
scroll to position [82, 0]
click at [527, 157] on span "Workstream sent automated email to [PERSON_NAME]." at bounding box center [565, 154] width 202 height 13
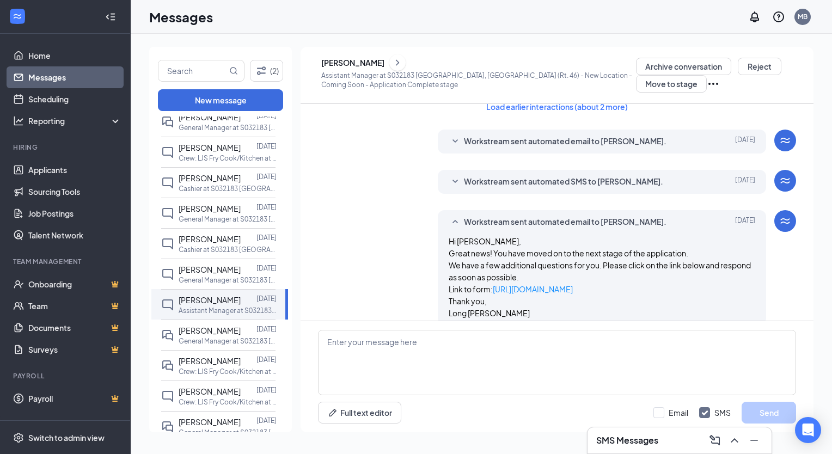
scroll to position [4, 0]
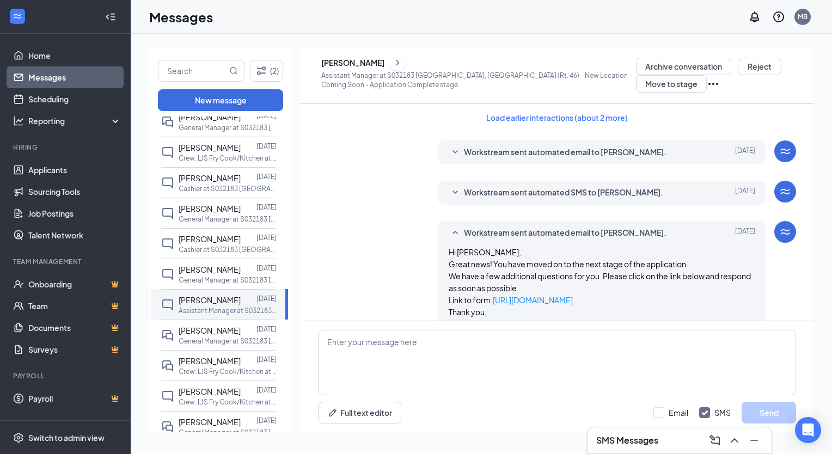
click at [526, 152] on span "Workstream sent automated email to [PERSON_NAME]." at bounding box center [565, 152] width 202 height 13
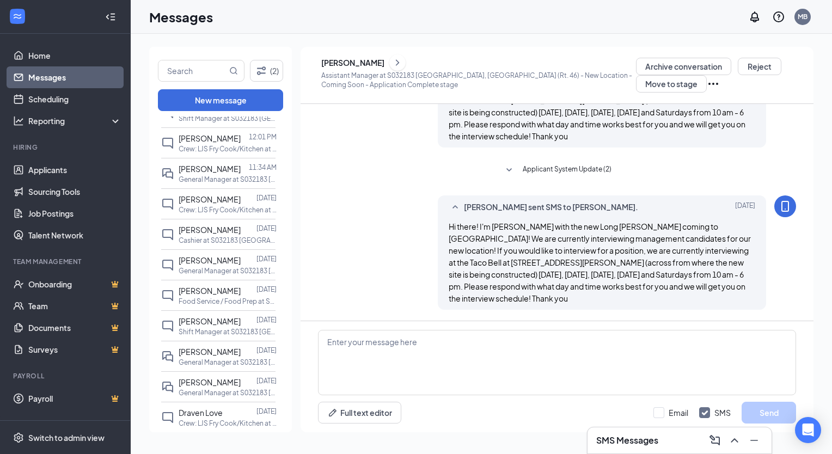
scroll to position [0, 0]
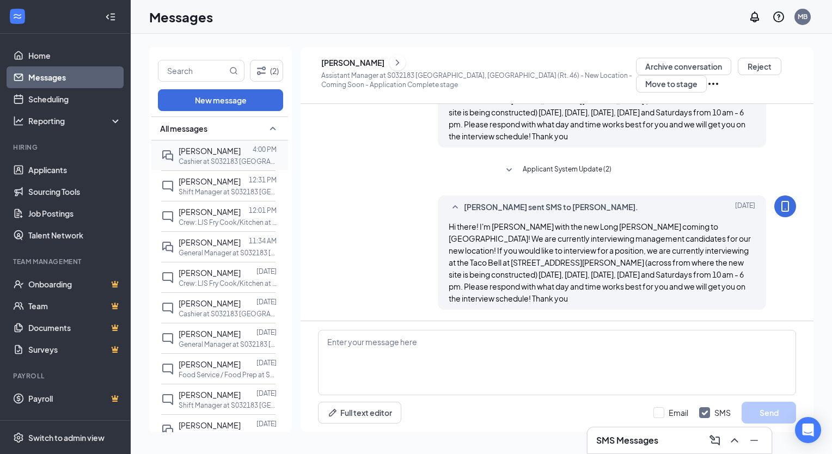
click at [210, 160] on p "Cashier at S032183 [GEOGRAPHIC_DATA], [GEOGRAPHIC_DATA] (Rt. 46) - New Location…" at bounding box center [227, 161] width 98 height 9
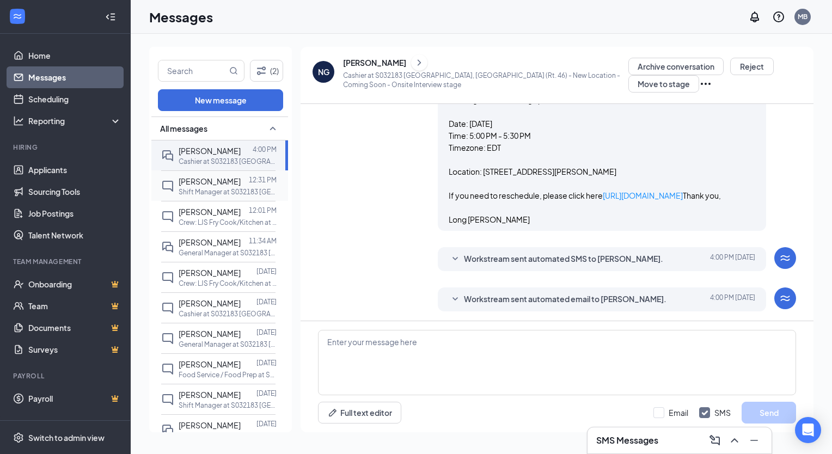
scroll to position [387, 0]
click at [52, 103] on link "Scheduling" at bounding box center [74, 99] width 93 height 22
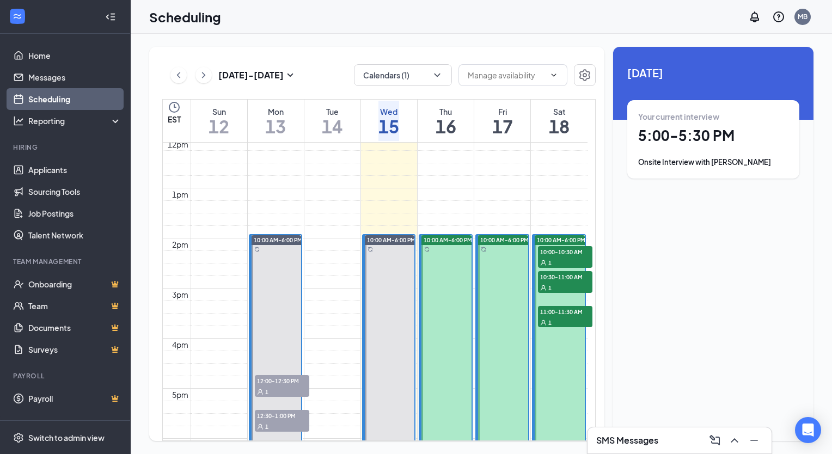
scroll to position [747, 0]
